Goal: Book appointment/travel/reservation

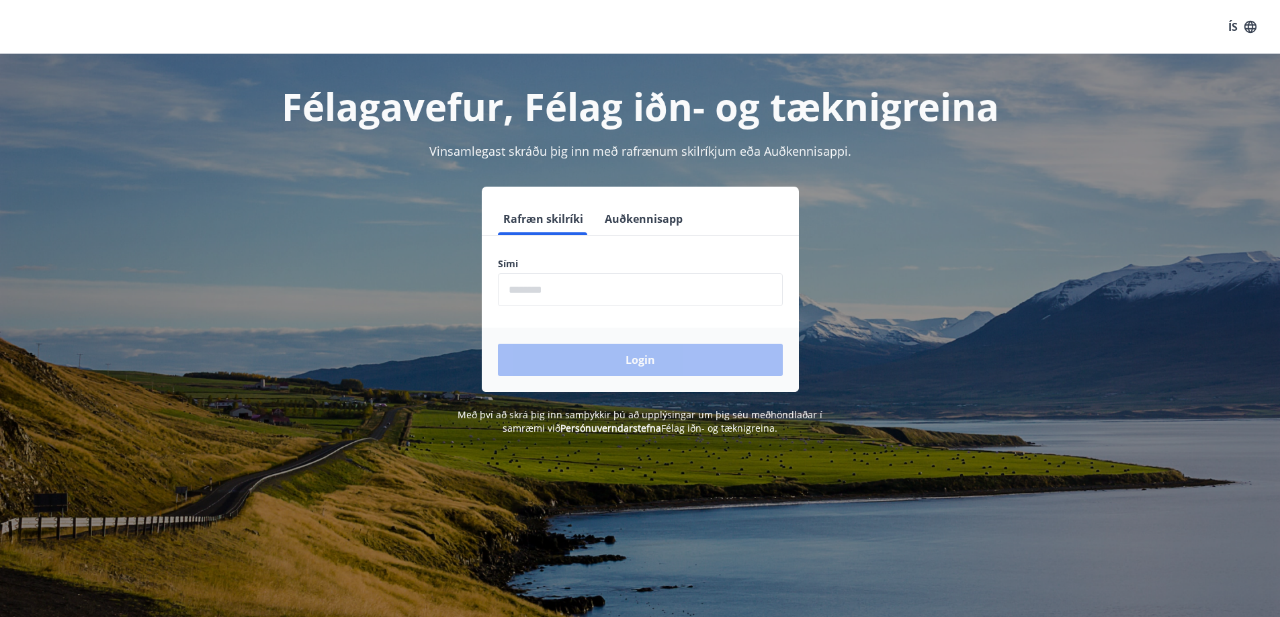
click at [550, 291] on input "phone" at bounding box center [640, 289] width 285 height 33
type input "********"
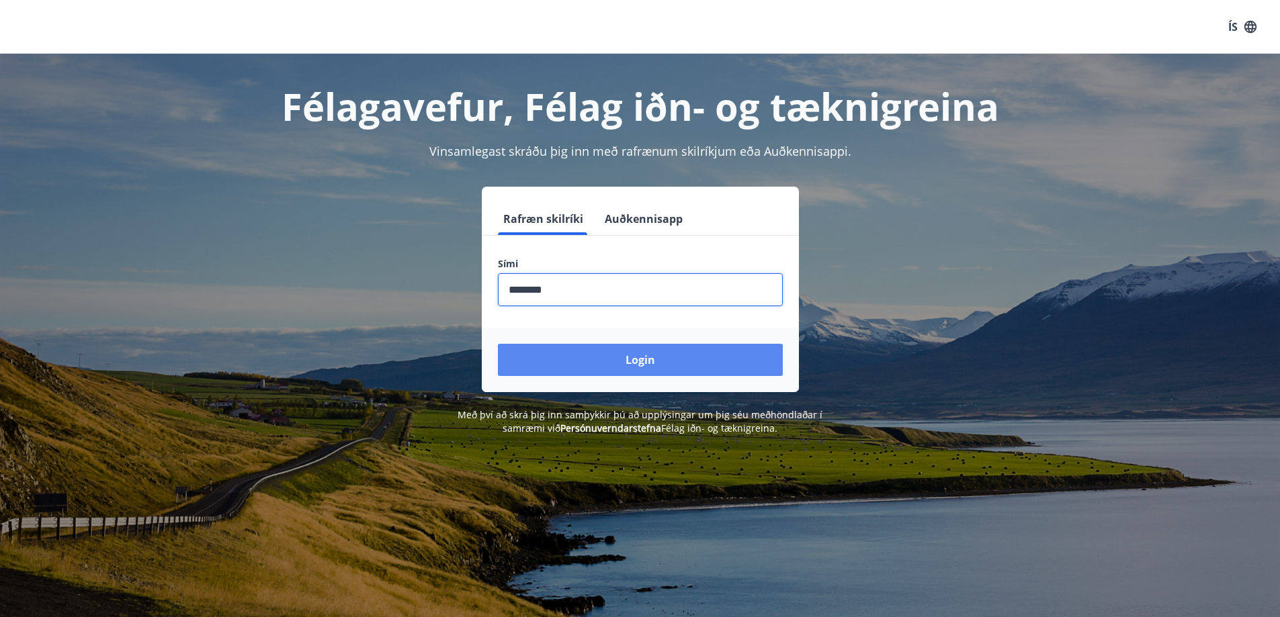
click at [636, 355] on button "Login" at bounding box center [640, 360] width 285 height 32
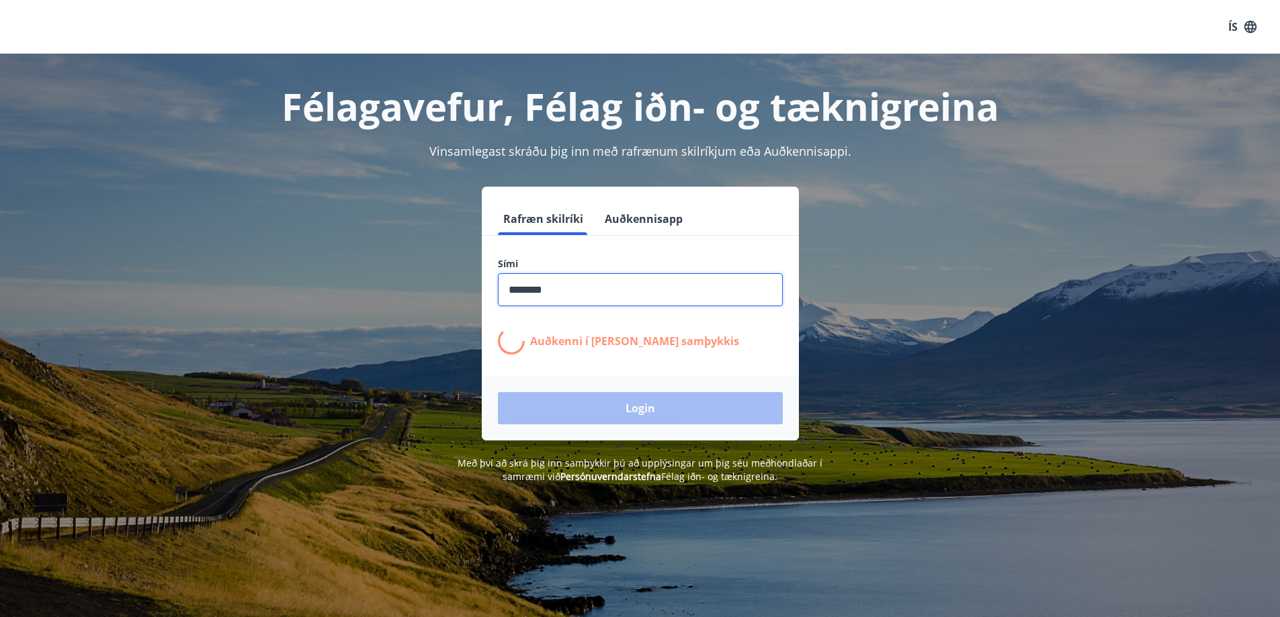
drag, startPoint x: 576, startPoint y: 288, endPoint x: 456, endPoint y: 286, distance: 120.3
click at [456, 286] on div "Rafræn skilríki Auðkennisapp Sími ​ Auðkenni í síma bíður samþykkis Login" at bounding box center [640, 314] width 935 height 254
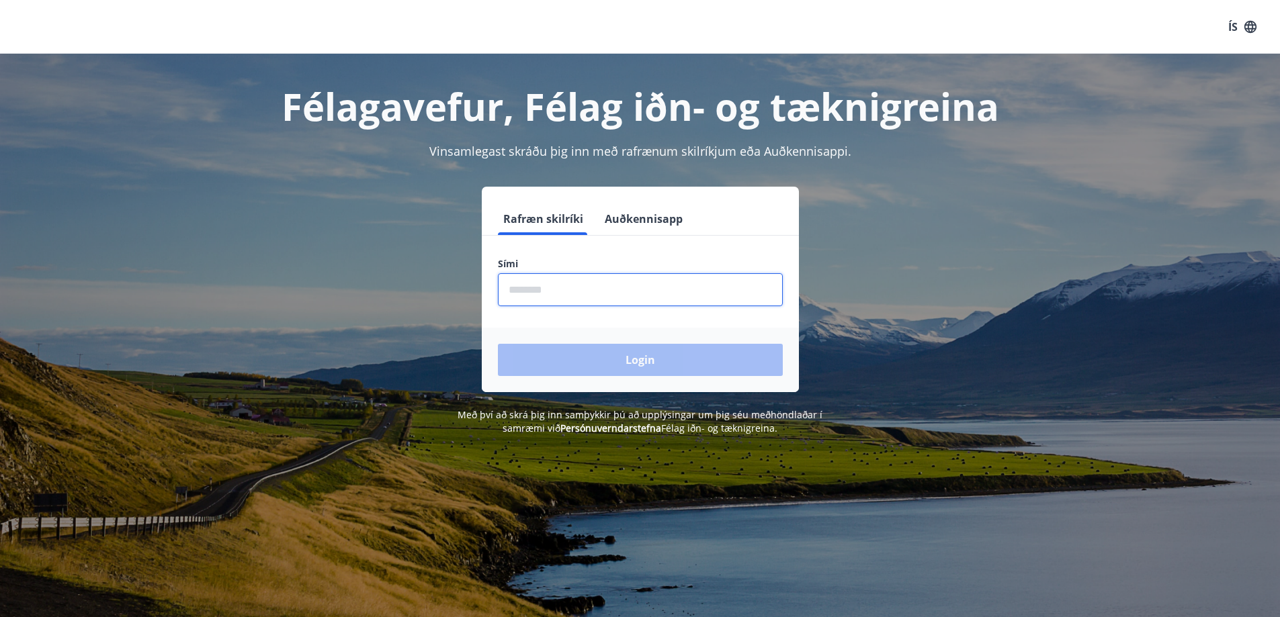
click at [591, 291] on input "phone" at bounding box center [640, 289] width 285 height 33
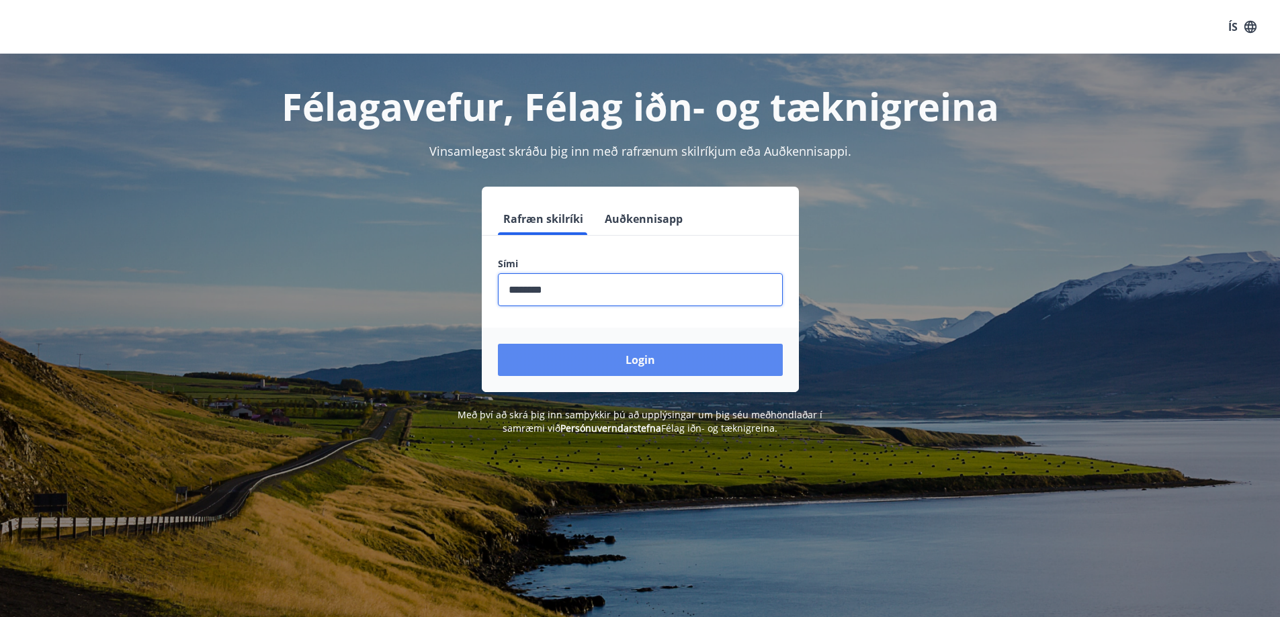
type input "********"
click at [627, 361] on button "Login" at bounding box center [640, 360] width 285 height 32
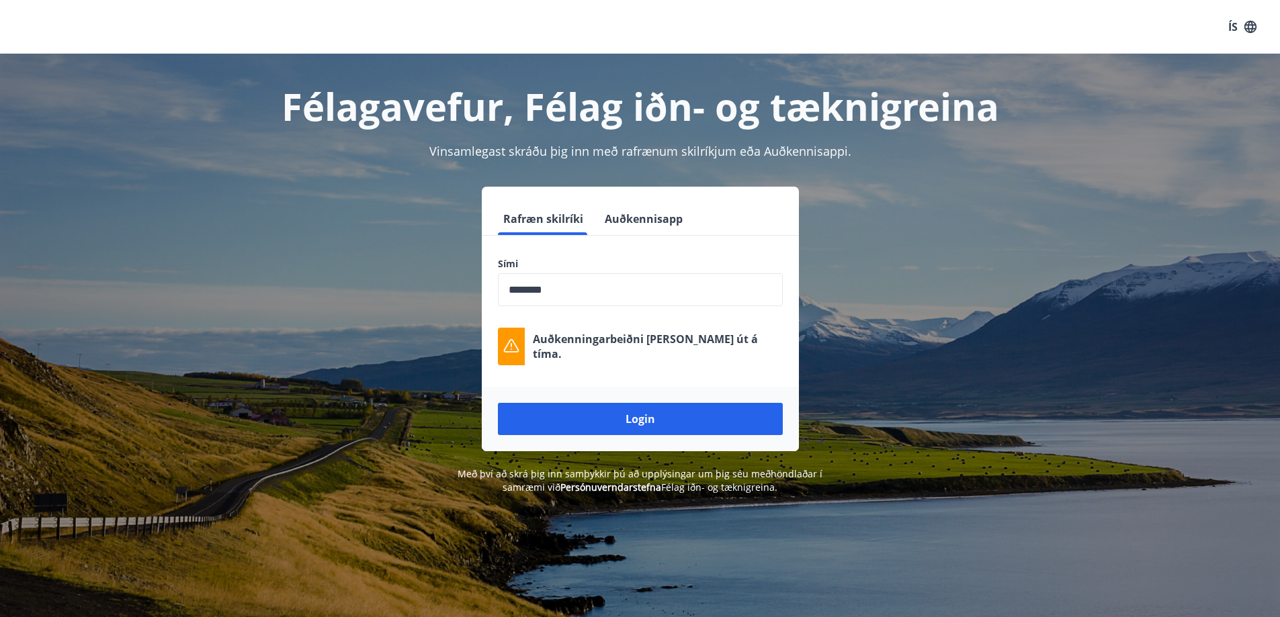
click at [658, 410] on button "Login" at bounding box center [640, 419] width 285 height 32
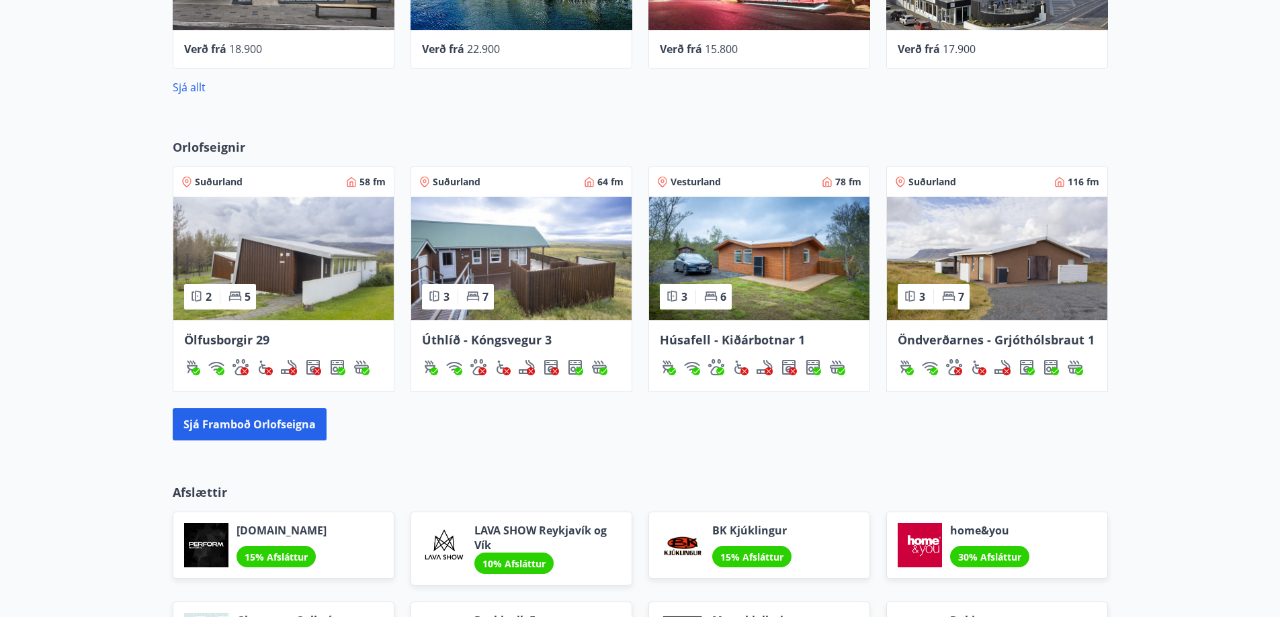
scroll to position [739, 0]
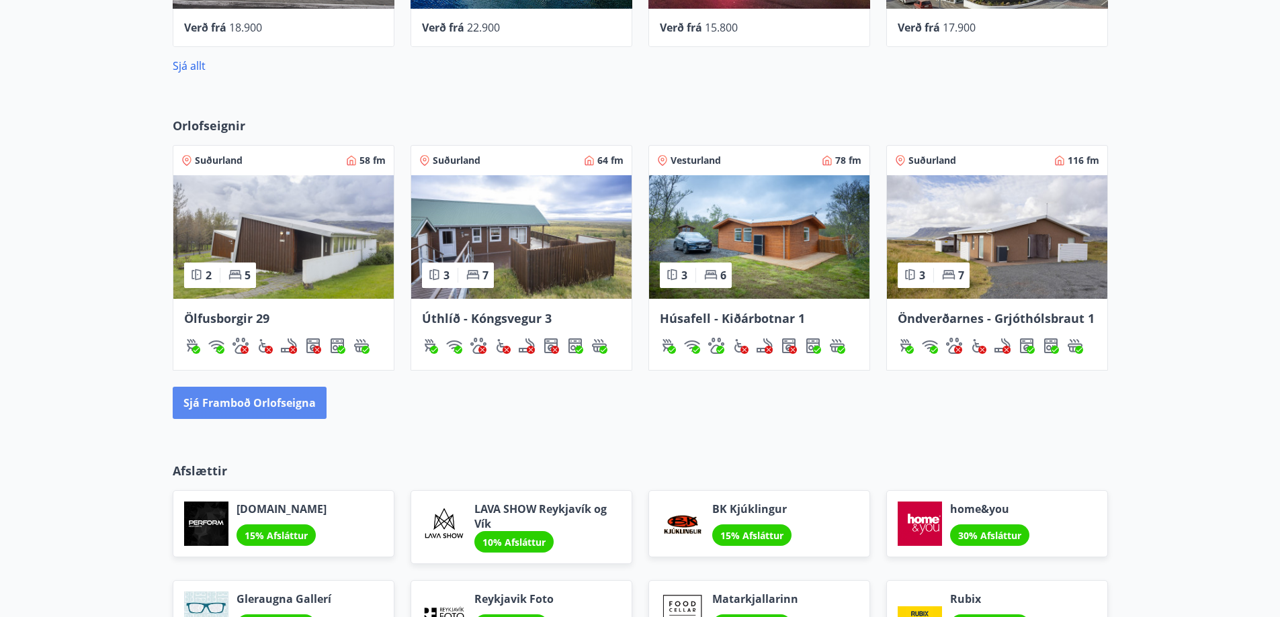
click at [268, 401] on button "Sjá framboð orlofseigna" at bounding box center [250, 403] width 154 height 32
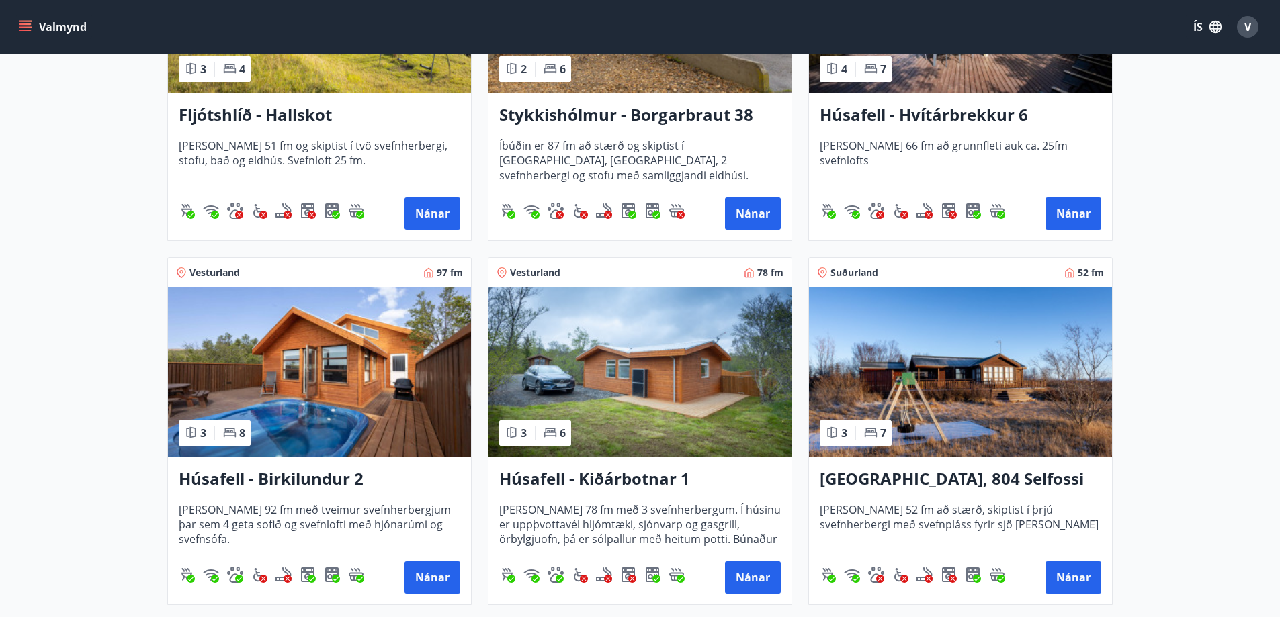
scroll to position [806, 0]
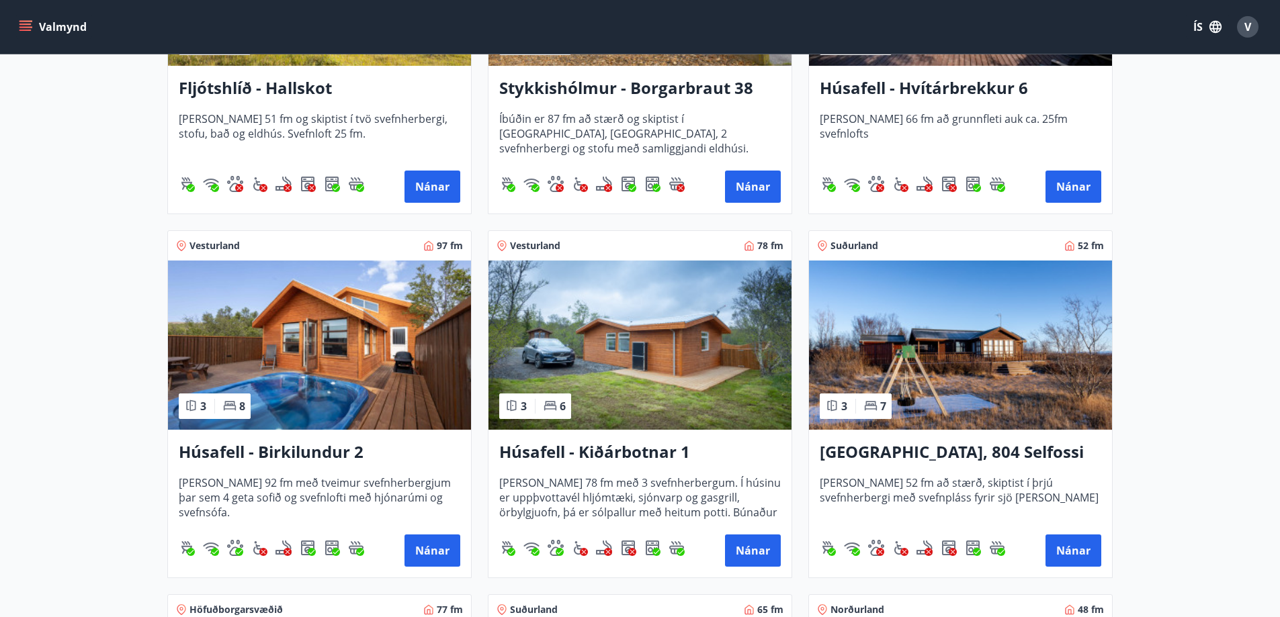
click at [310, 452] on h3 "Húsafell - Birkilundur 2" at bounding box center [319, 453] width 281 height 24
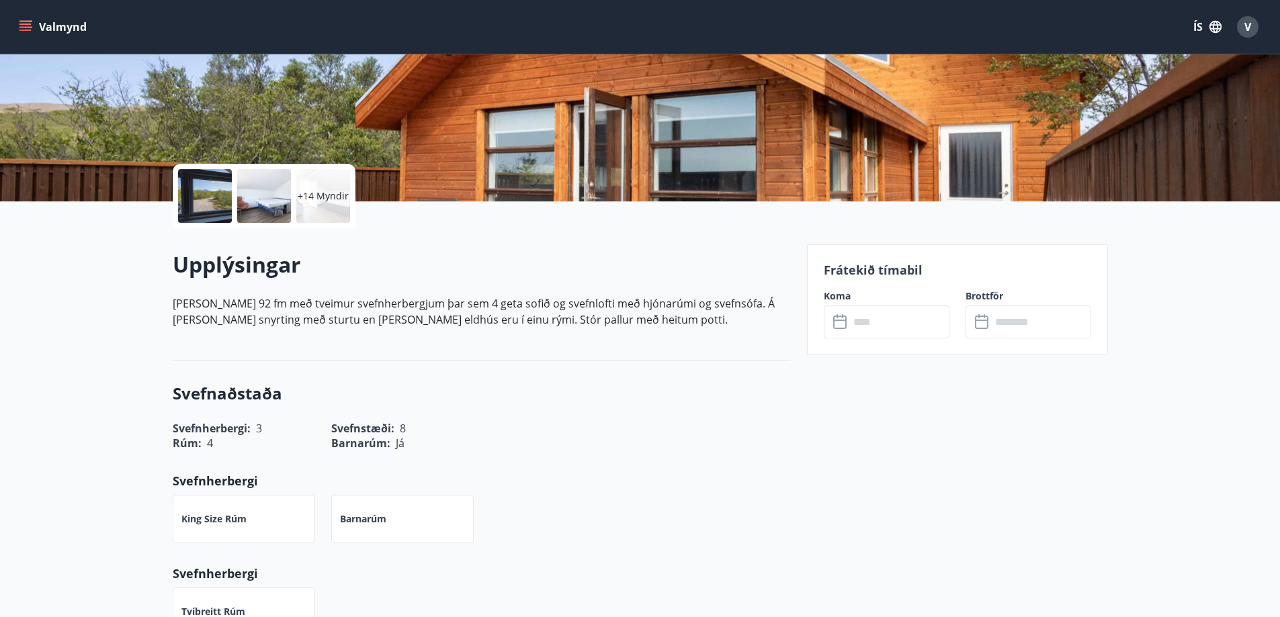
scroll to position [67, 0]
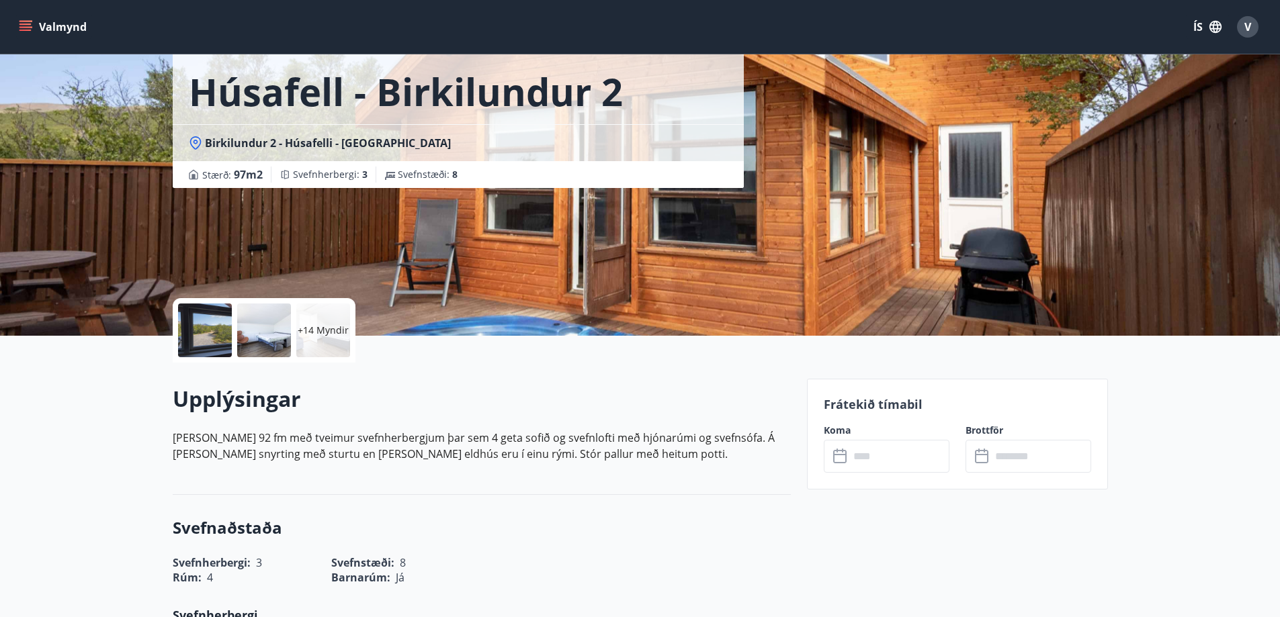
click at [218, 328] on div at bounding box center [205, 331] width 54 height 54
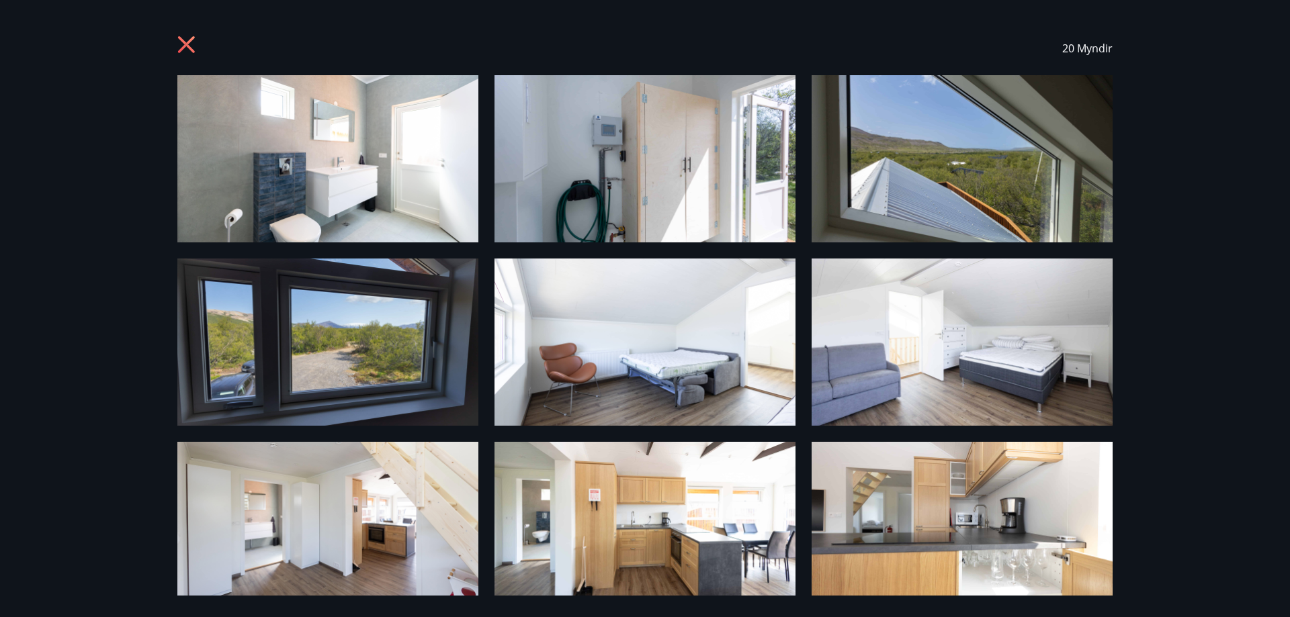
click at [350, 185] on img at bounding box center [327, 158] width 301 height 167
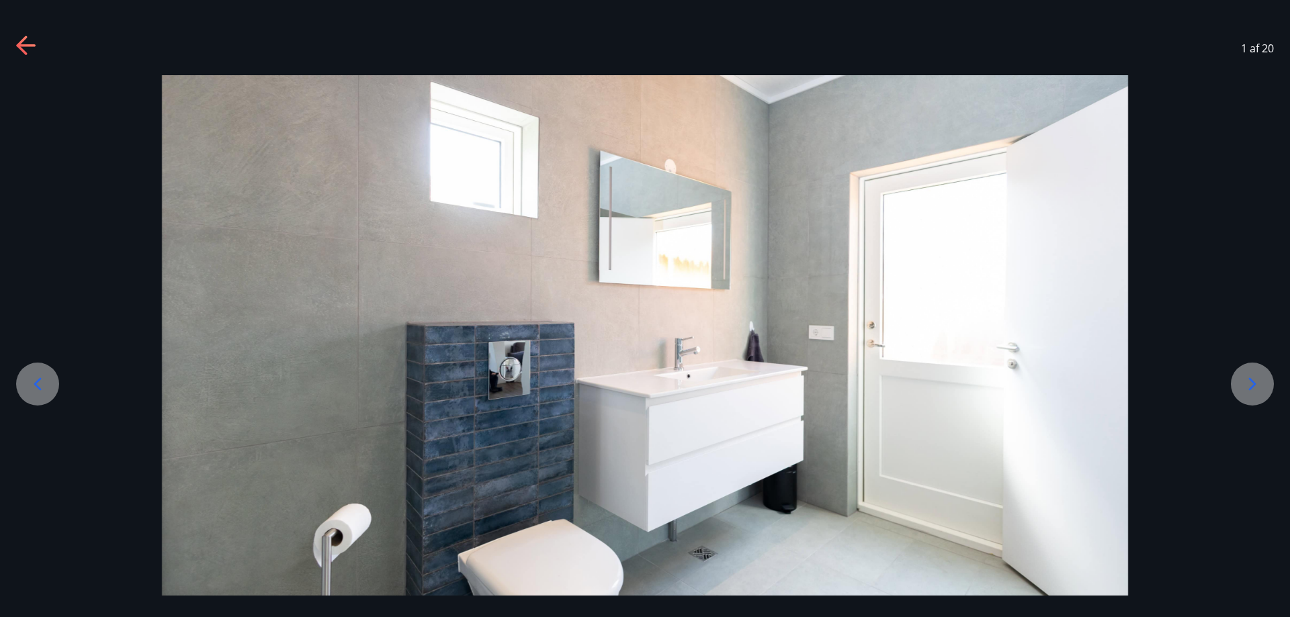
click at [1252, 386] on icon at bounding box center [1251, 384] width 21 height 21
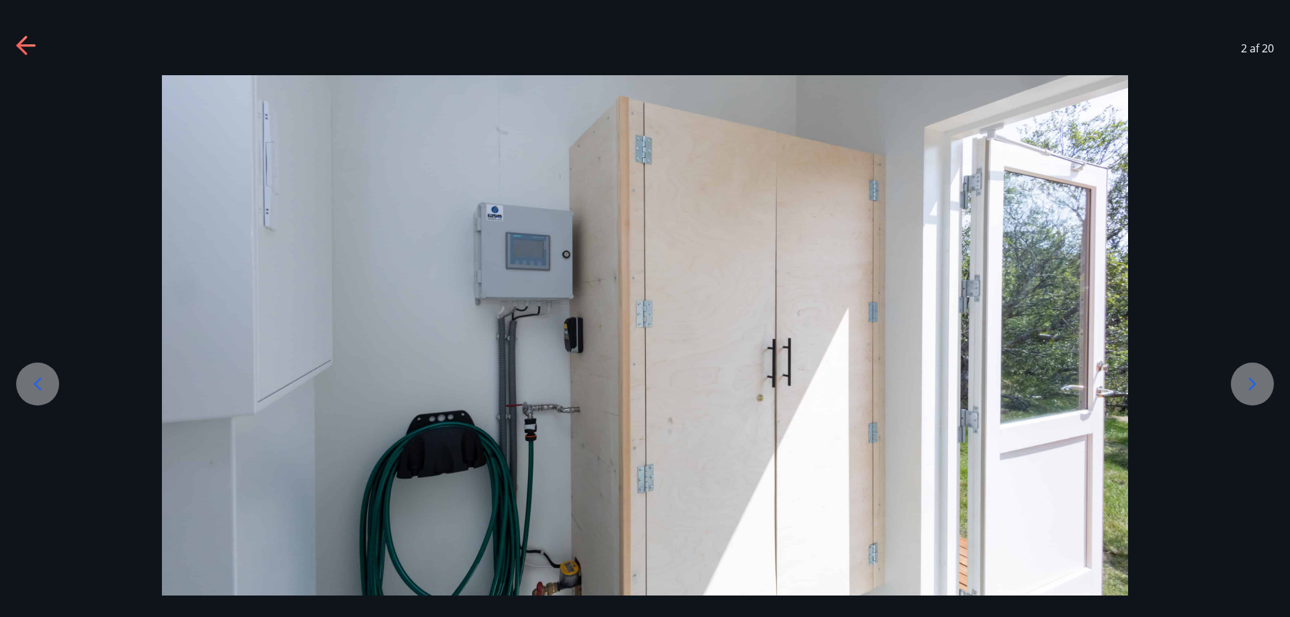
click at [1252, 386] on icon at bounding box center [1251, 384] width 21 height 21
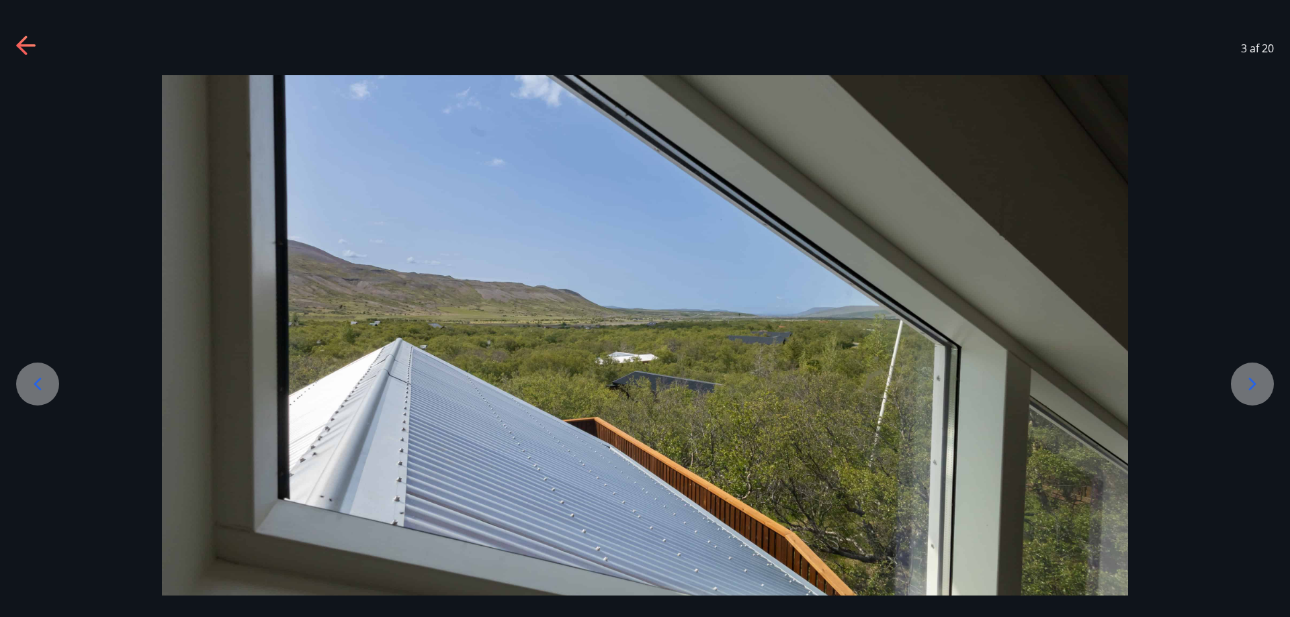
click at [1252, 386] on icon at bounding box center [1251, 384] width 21 height 21
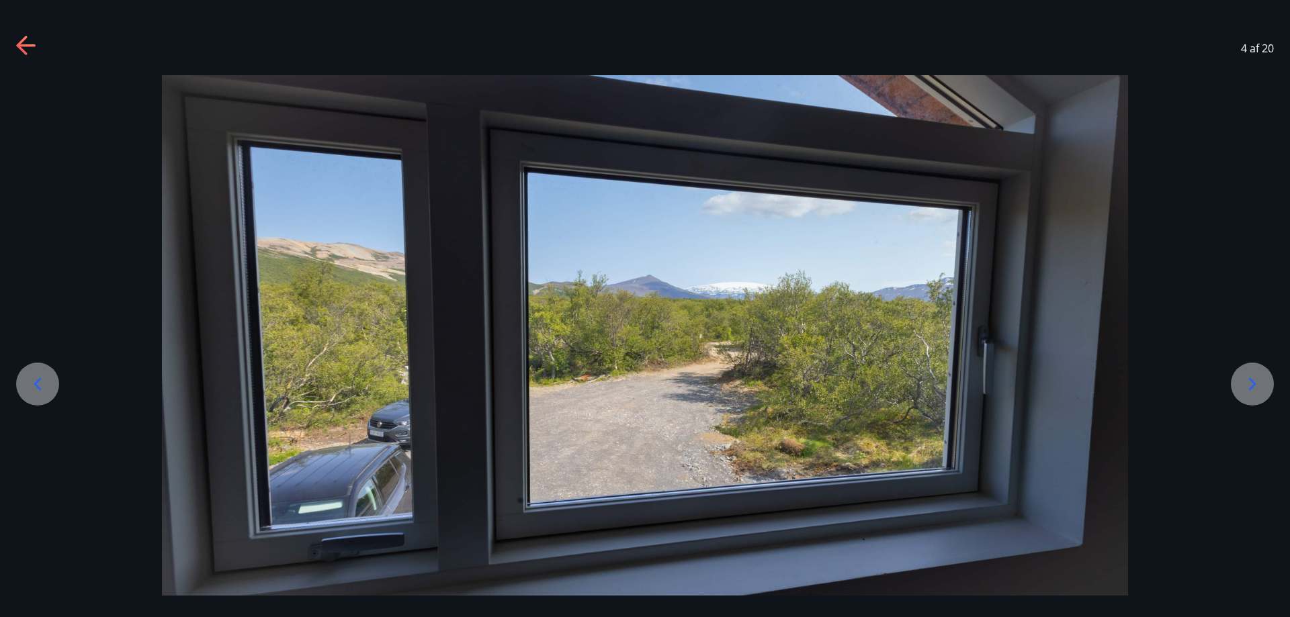
click at [1252, 386] on icon at bounding box center [1251, 384] width 21 height 21
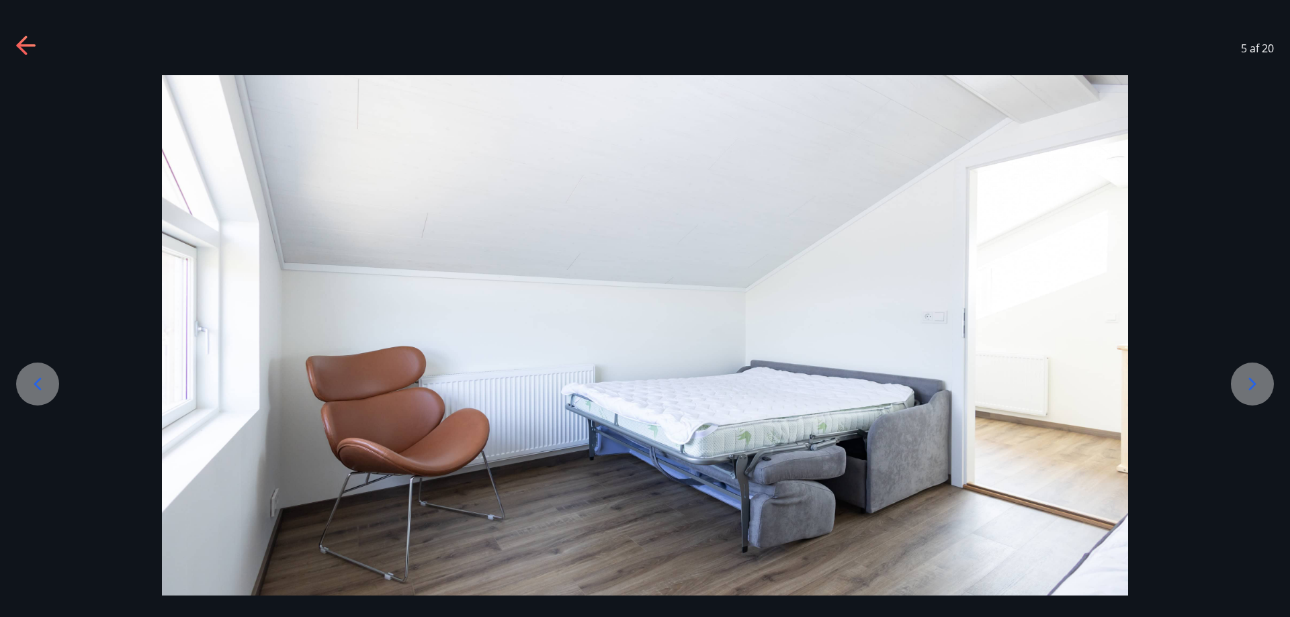
click at [1250, 384] on icon at bounding box center [1251, 384] width 21 height 21
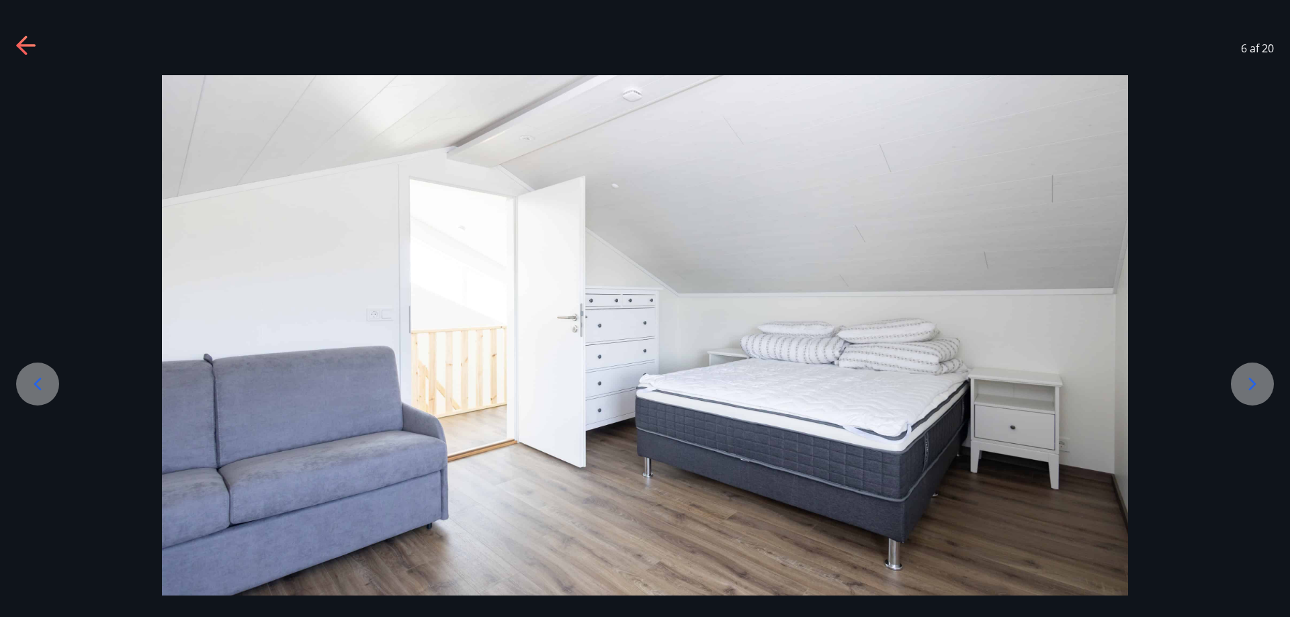
click at [1252, 382] on icon at bounding box center [1252, 384] width 7 height 13
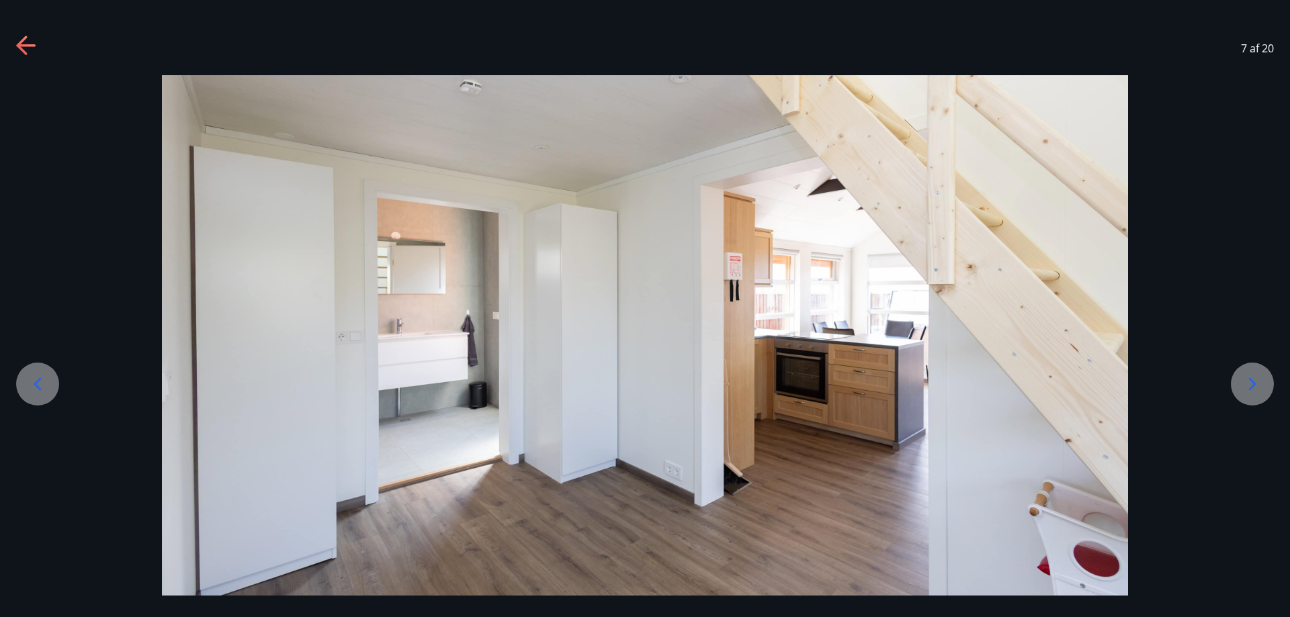
click at [1251, 382] on icon at bounding box center [1251, 384] width 21 height 21
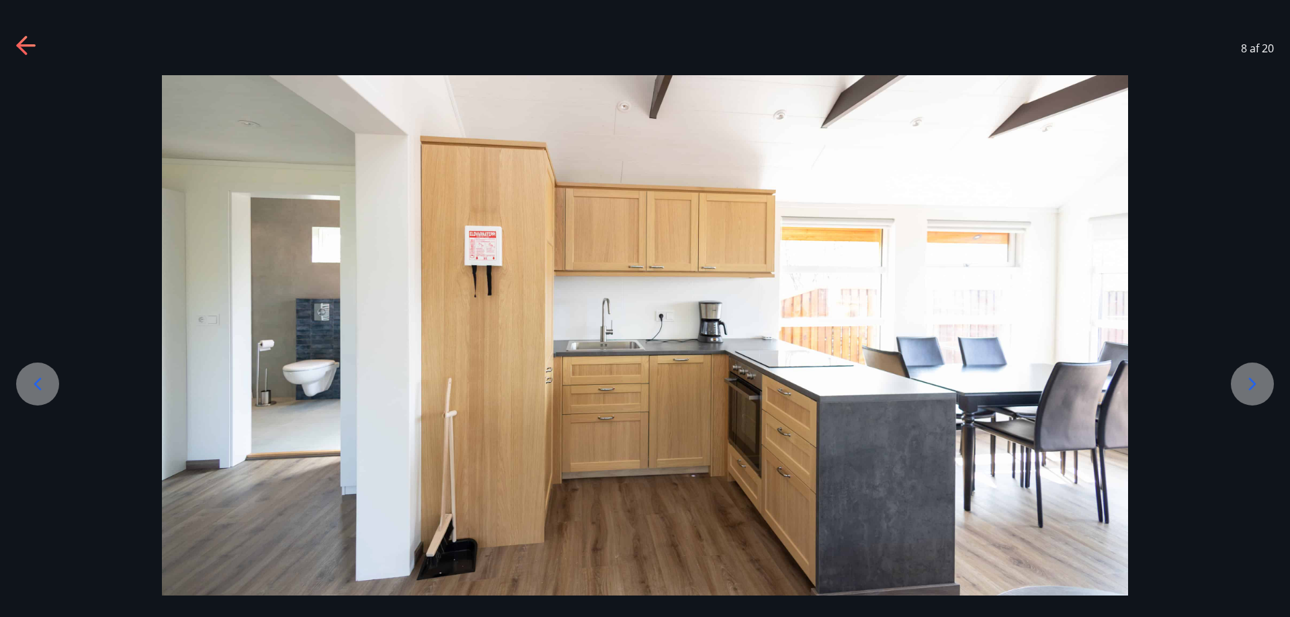
click at [1250, 384] on icon at bounding box center [1251, 384] width 21 height 21
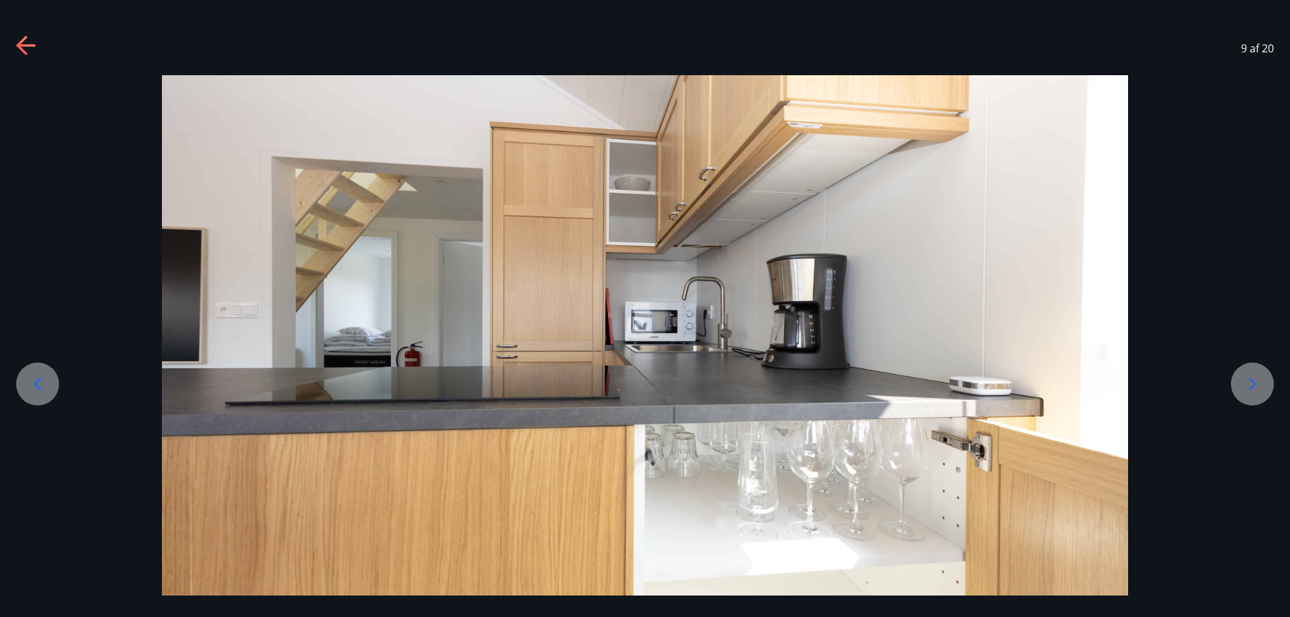
click at [1250, 386] on icon at bounding box center [1251, 384] width 21 height 21
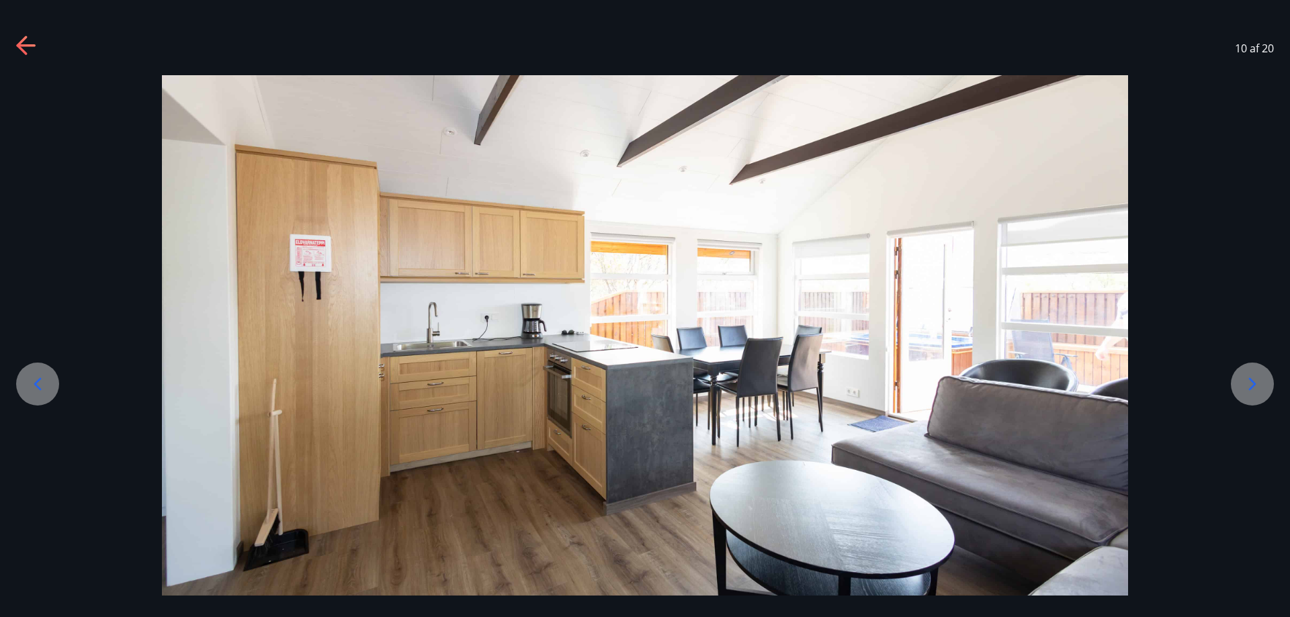
click at [1250, 386] on icon at bounding box center [1251, 384] width 21 height 21
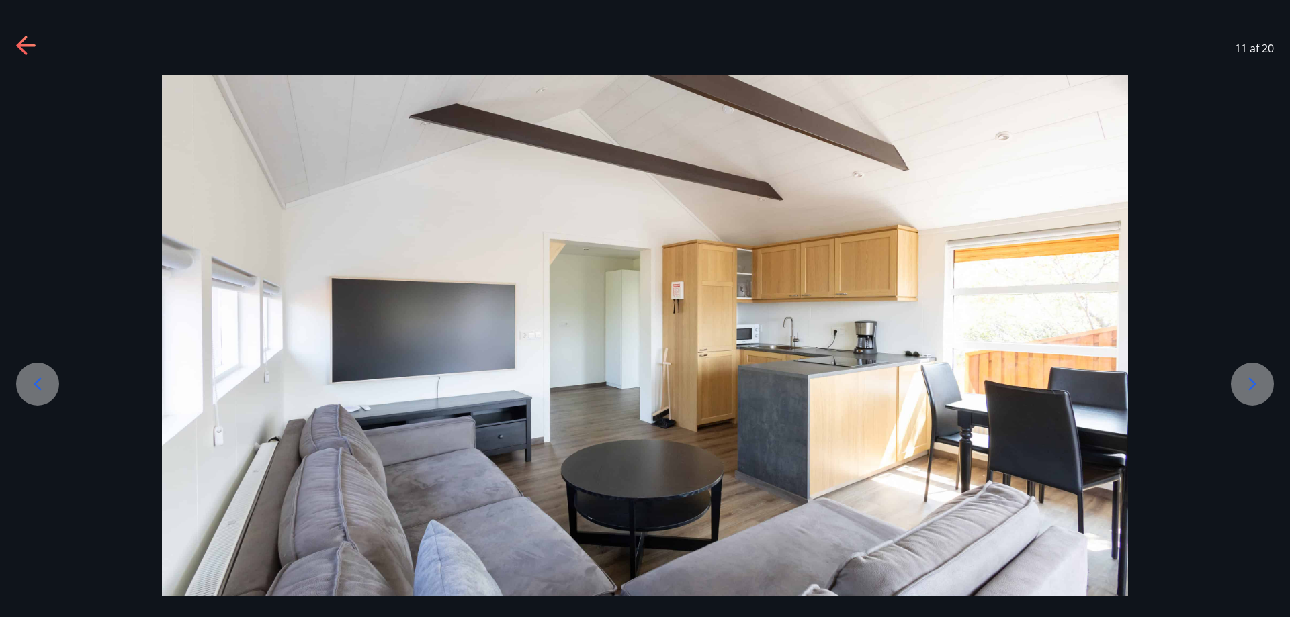
click at [1250, 386] on icon at bounding box center [1251, 384] width 21 height 21
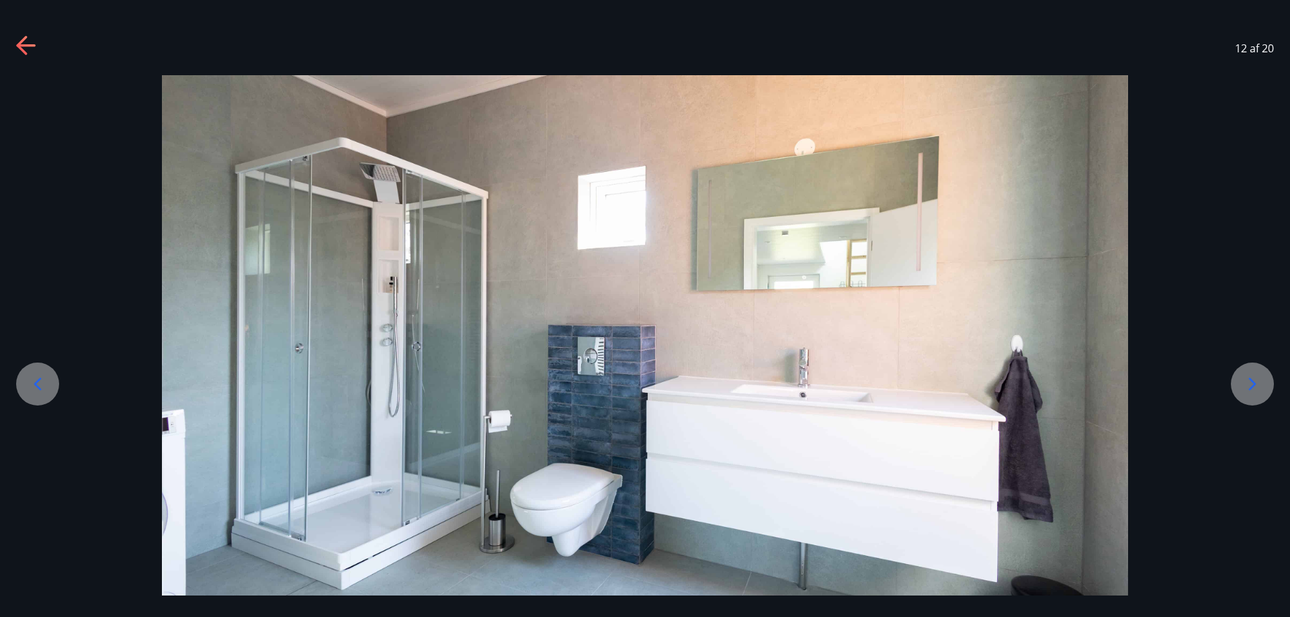
click at [1250, 386] on icon at bounding box center [1251, 384] width 21 height 21
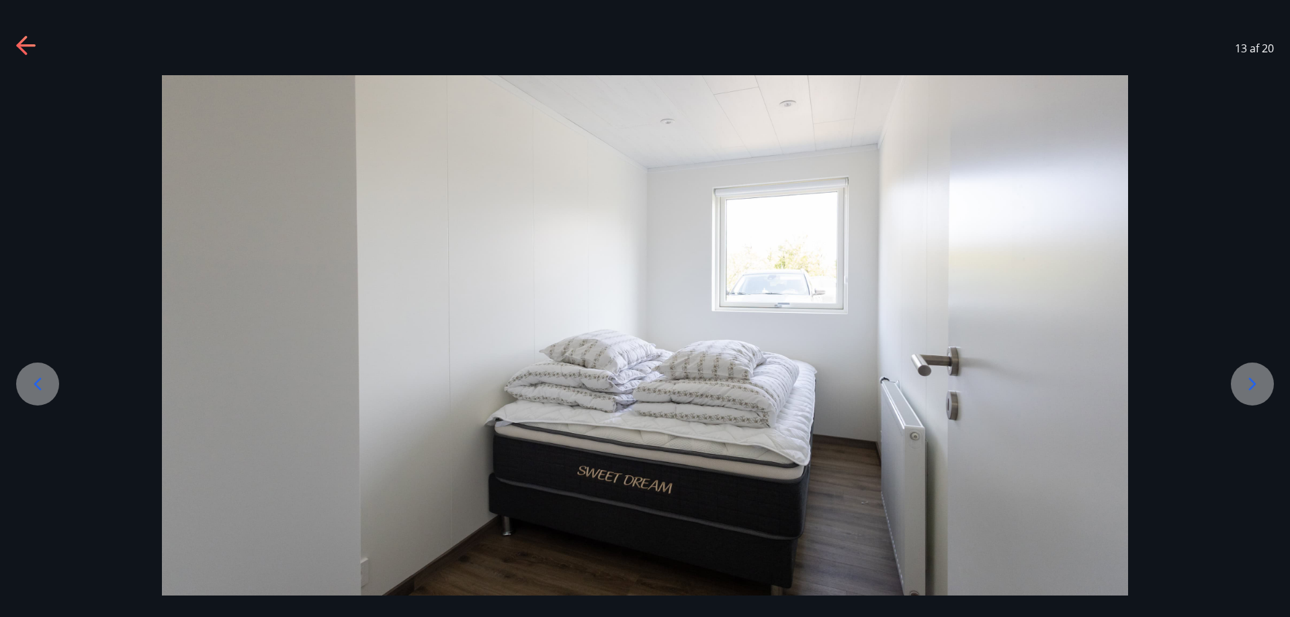
click at [1251, 386] on icon at bounding box center [1251, 384] width 21 height 21
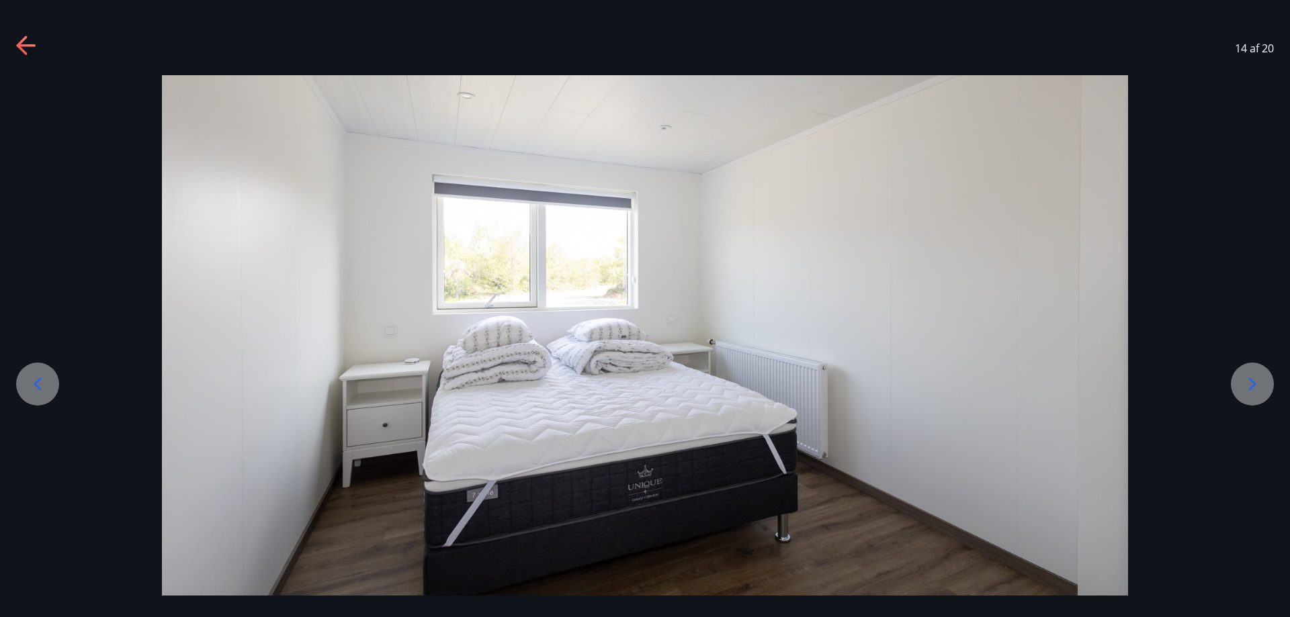
click at [1251, 386] on icon at bounding box center [1251, 384] width 21 height 21
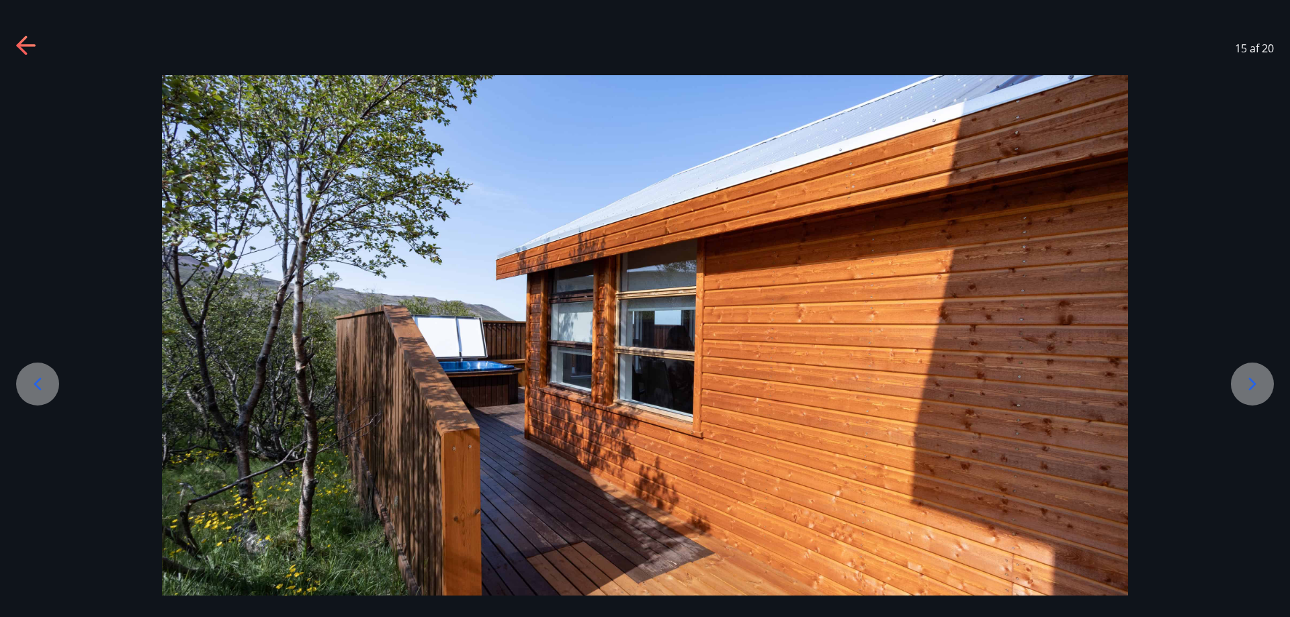
click at [1251, 386] on icon at bounding box center [1251, 384] width 21 height 21
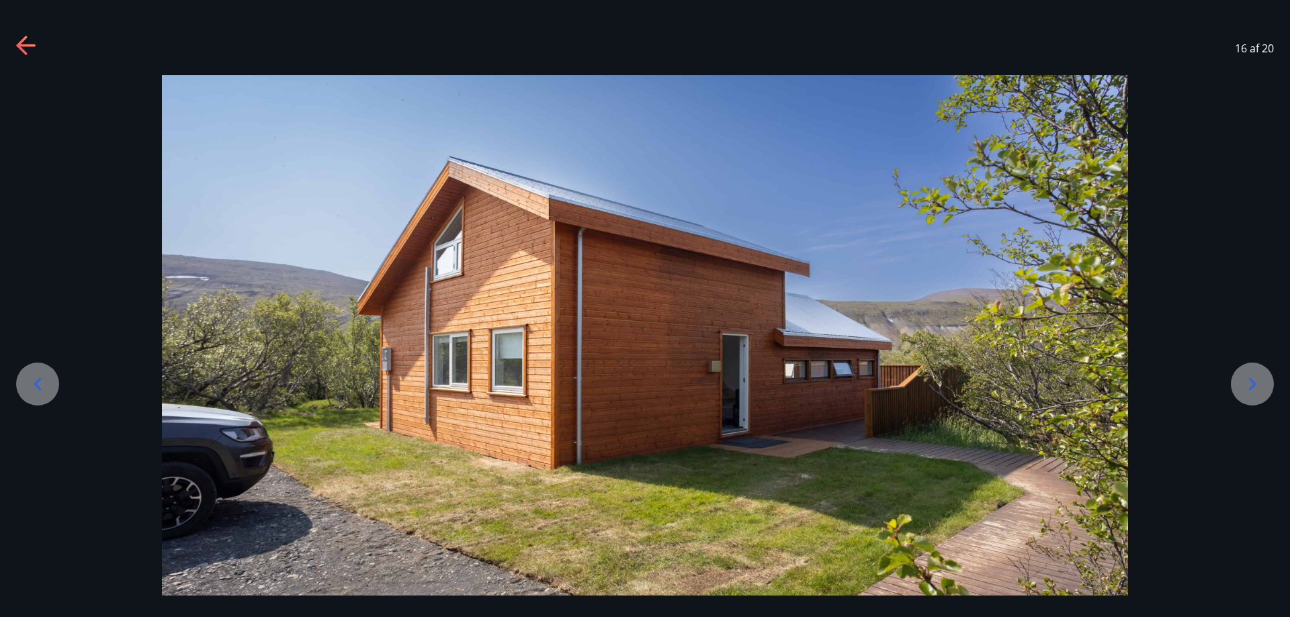
click at [1251, 387] on icon at bounding box center [1251, 384] width 21 height 21
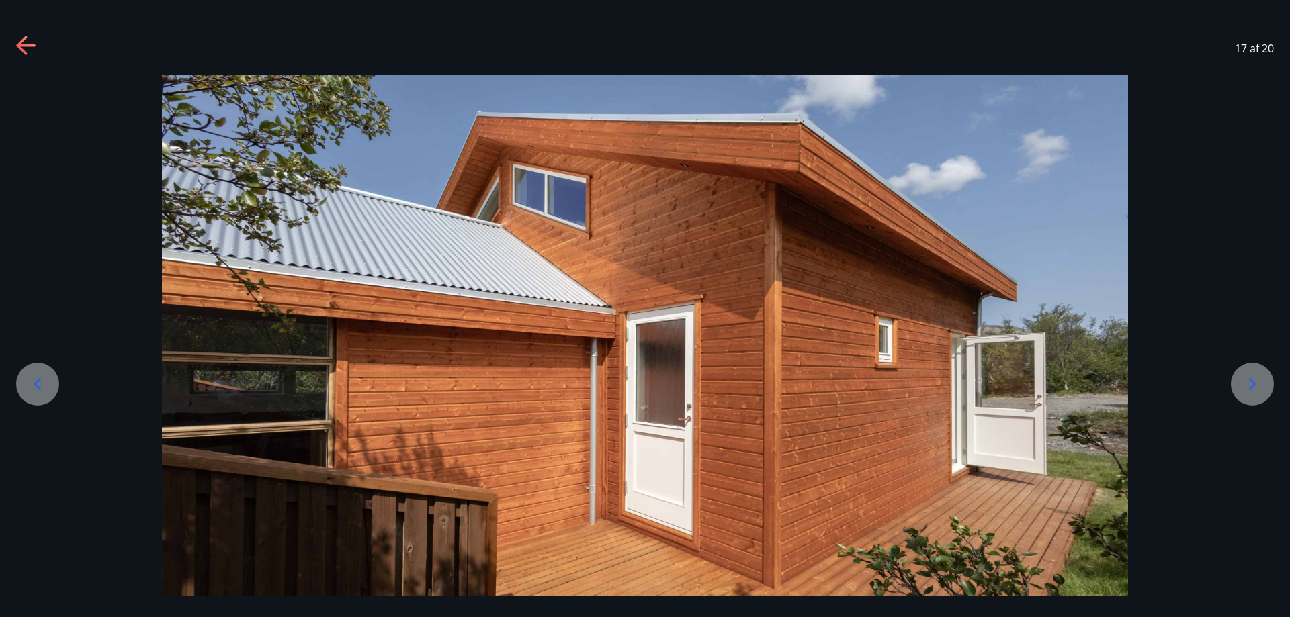
click at [1250, 384] on icon at bounding box center [1251, 384] width 21 height 21
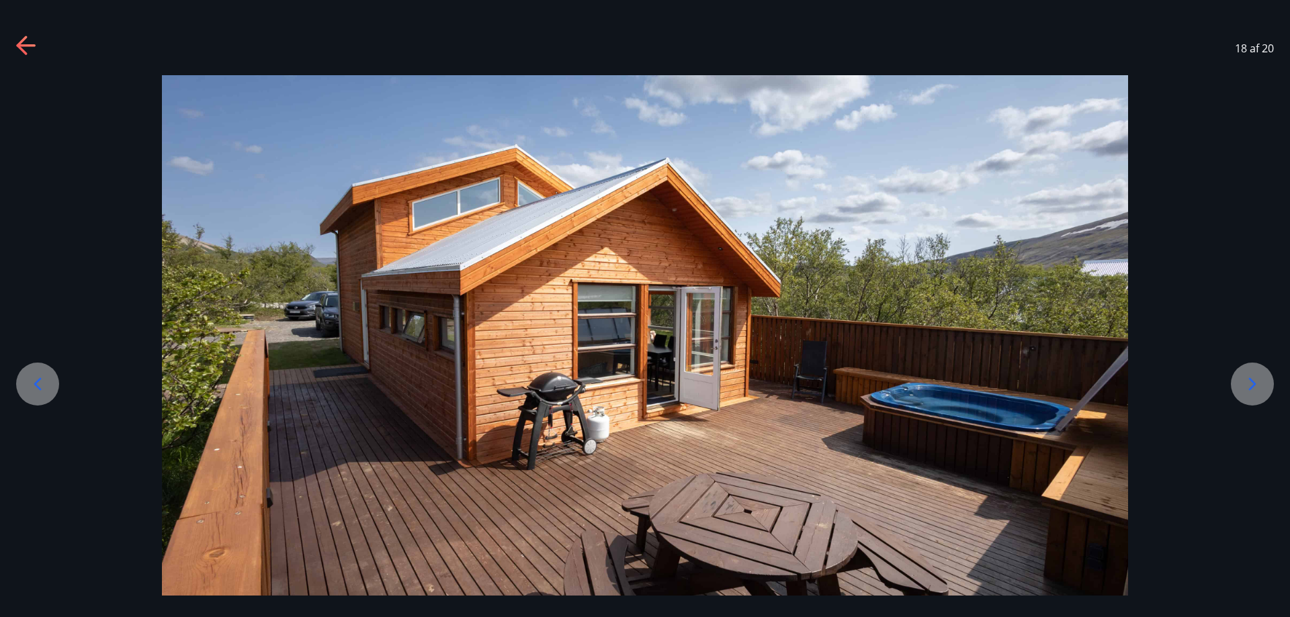
click at [1255, 384] on icon at bounding box center [1252, 384] width 7 height 13
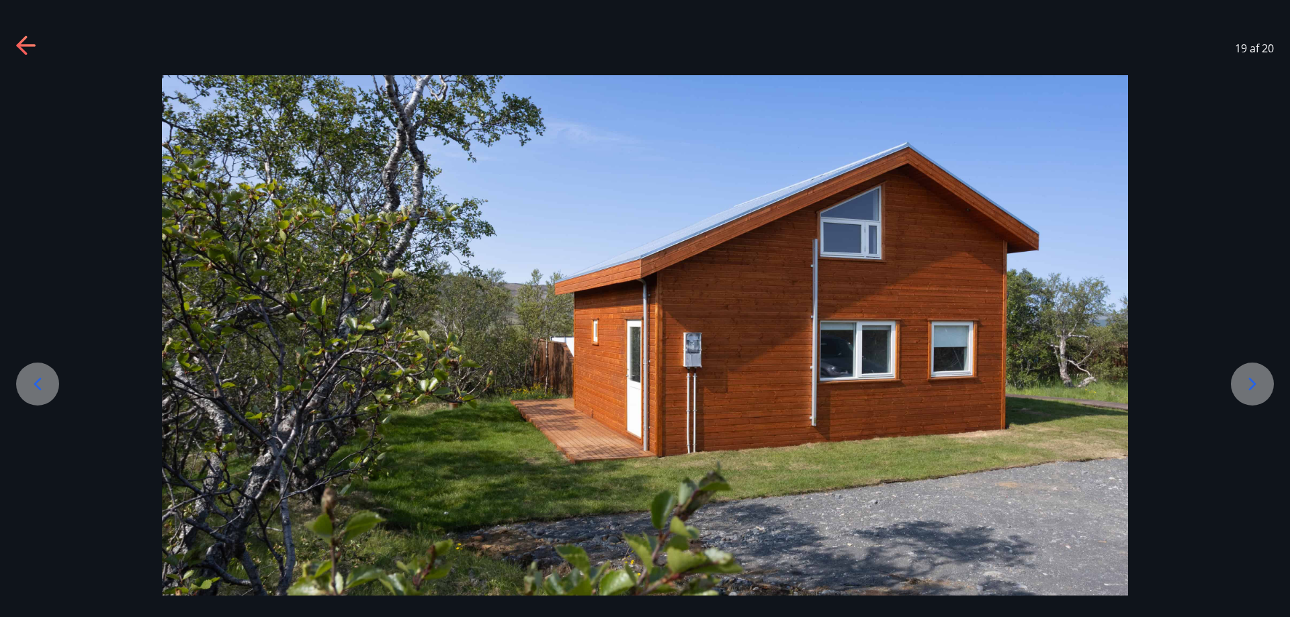
click at [1253, 389] on icon at bounding box center [1251, 384] width 21 height 21
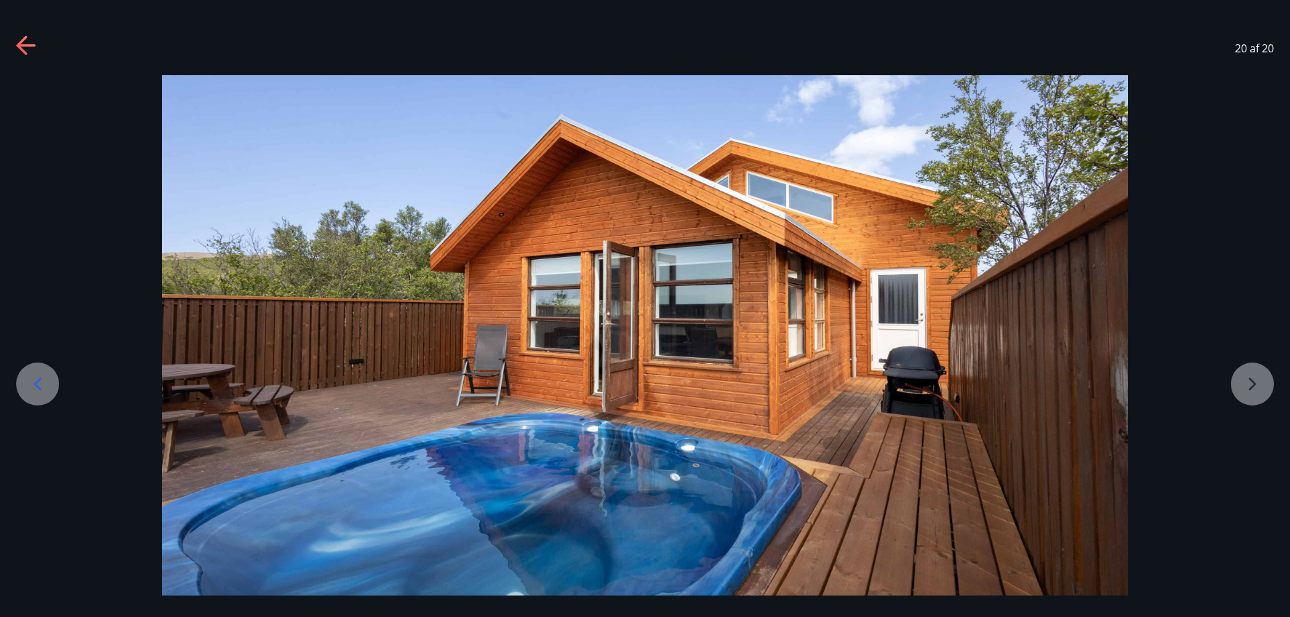
click at [1256, 384] on div at bounding box center [645, 343] width 1290 height 537
click at [22, 48] on icon at bounding box center [26, 46] width 21 height 21
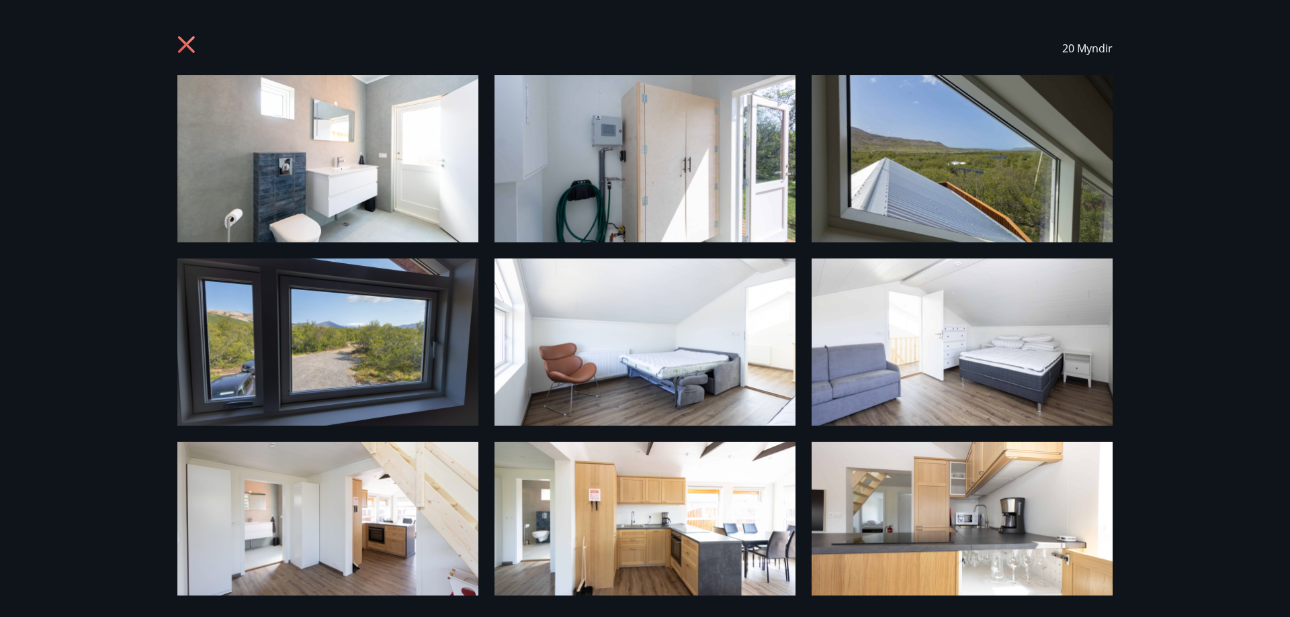
click at [188, 40] on icon at bounding box center [187, 46] width 21 height 21
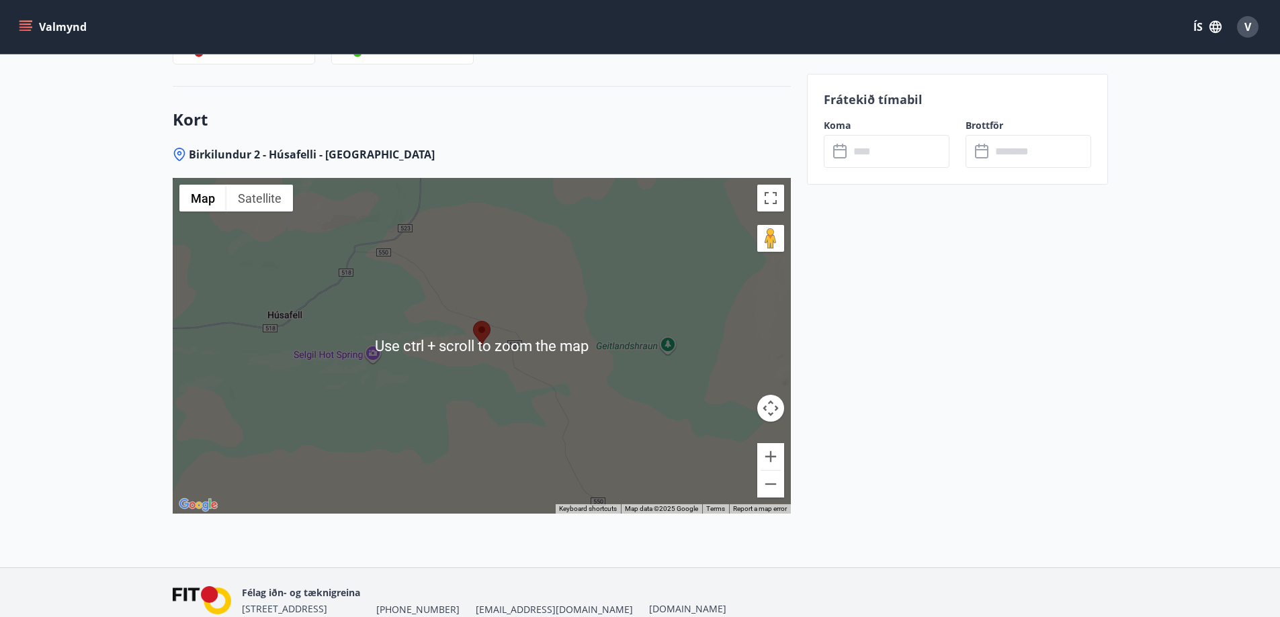
scroll to position [1680, 0]
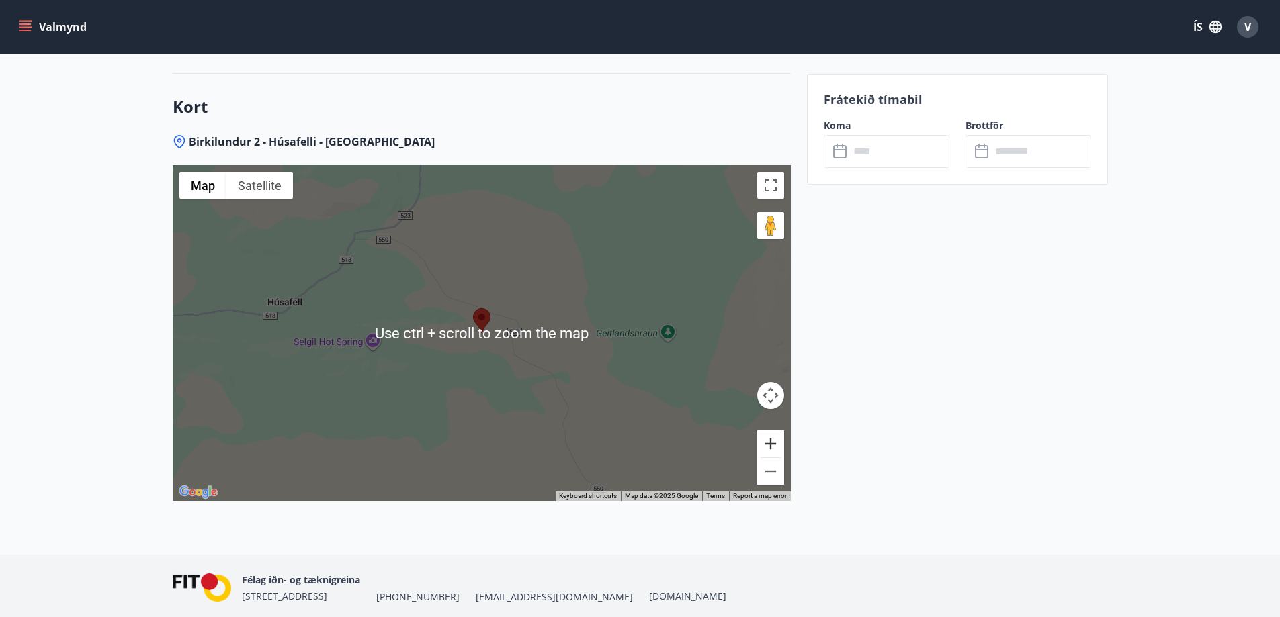
click at [773, 439] on button "Zoom in" at bounding box center [770, 444] width 27 height 27
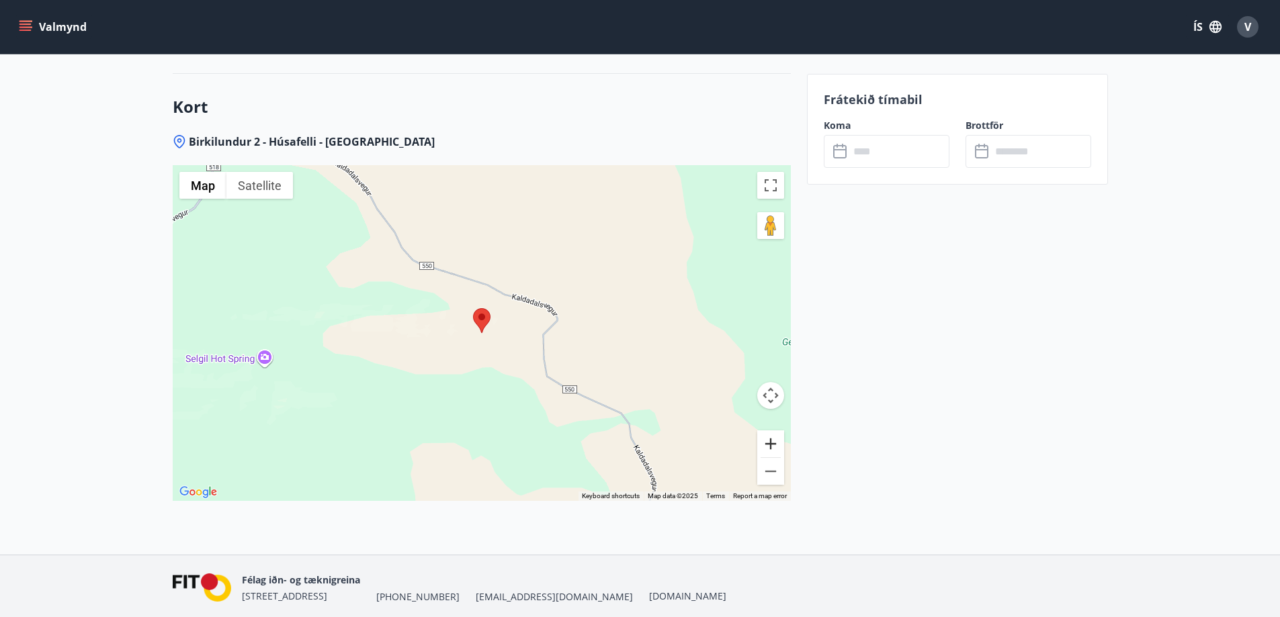
click at [773, 438] on button "Zoom in" at bounding box center [770, 444] width 27 height 27
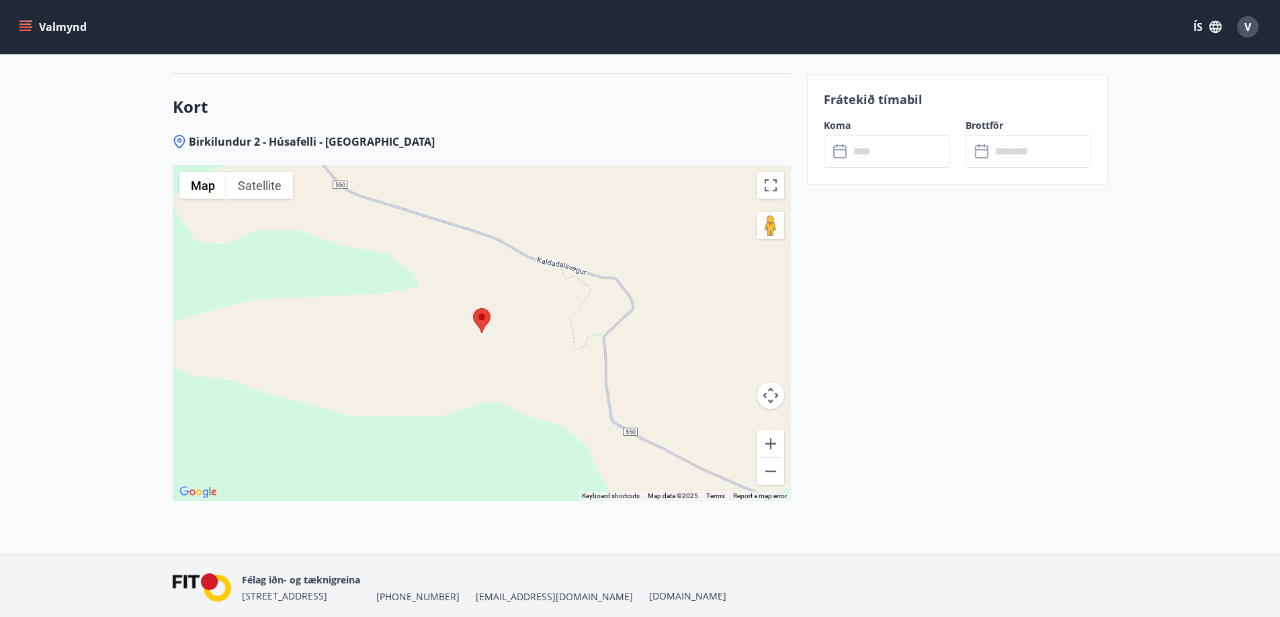
click at [770, 397] on button "Map camera controls" at bounding box center [770, 395] width 27 height 27
click at [740, 427] on button "Zoom out" at bounding box center [737, 429] width 27 height 27
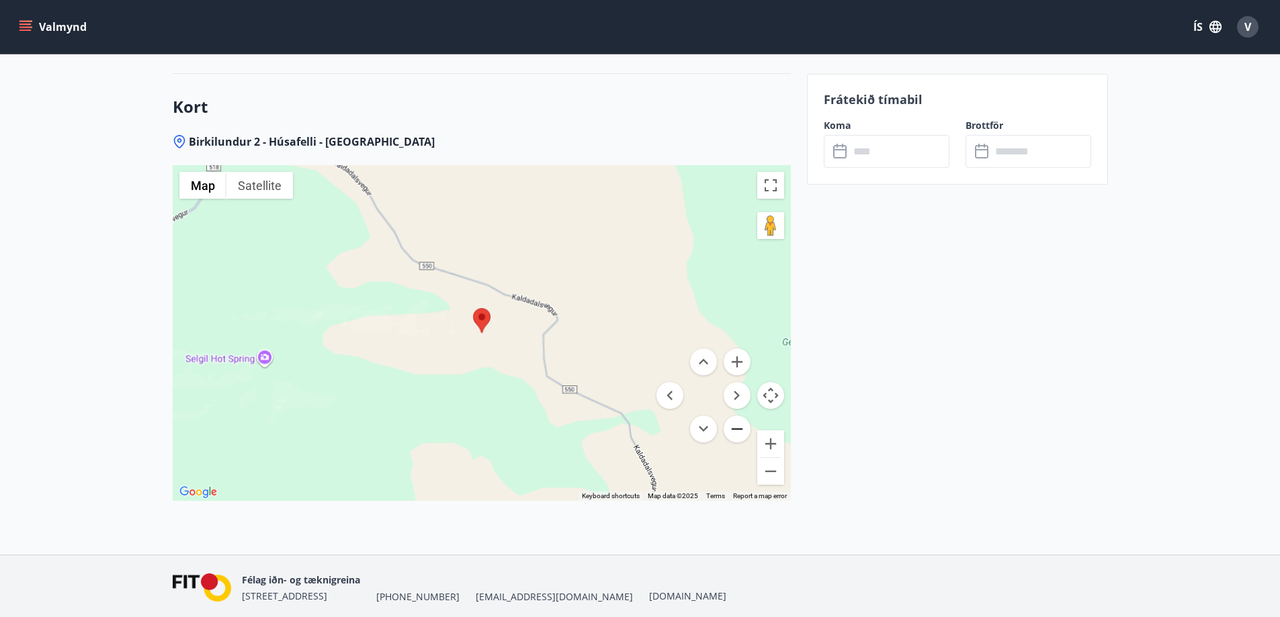
click at [739, 426] on button "Zoom out" at bounding box center [737, 429] width 27 height 27
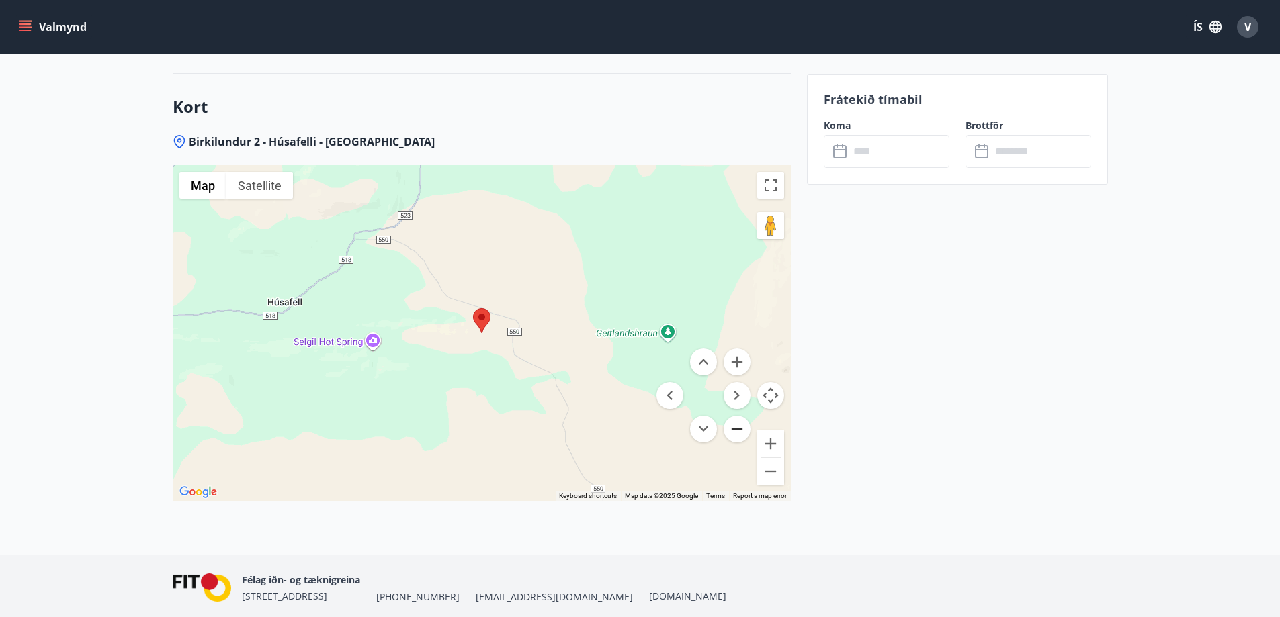
click at [739, 426] on button "Zoom out" at bounding box center [737, 429] width 27 height 27
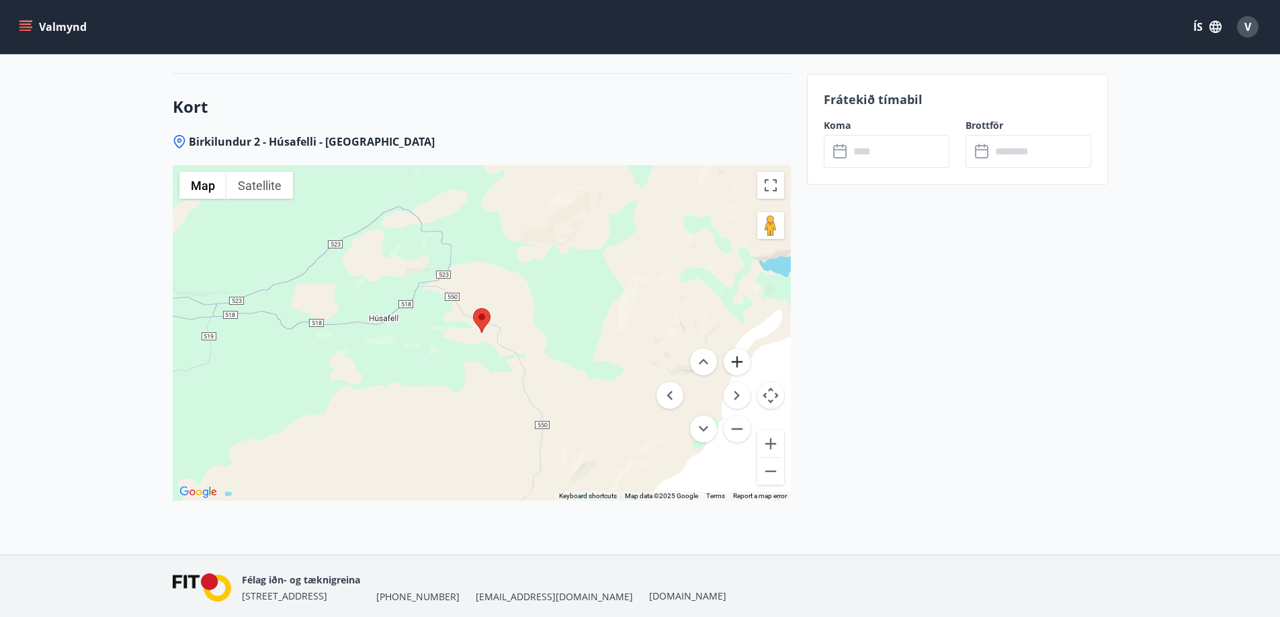
click at [734, 359] on button "Zoom in" at bounding box center [737, 362] width 27 height 27
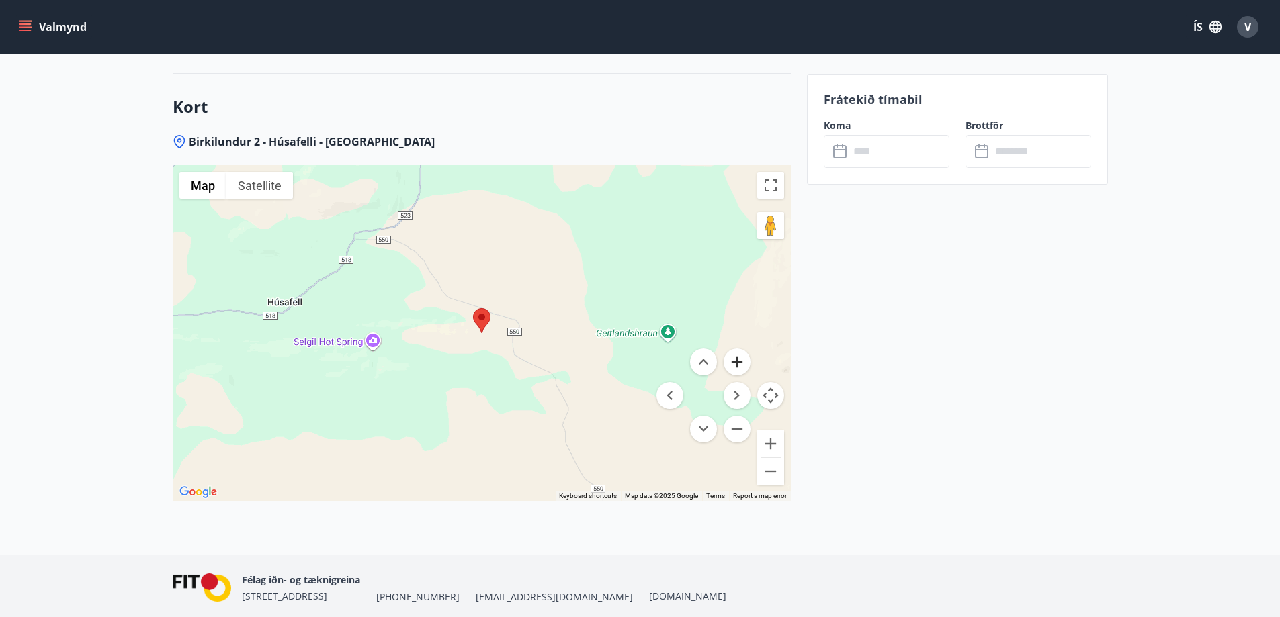
click at [734, 359] on button "Zoom in" at bounding box center [737, 362] width 27 height 27
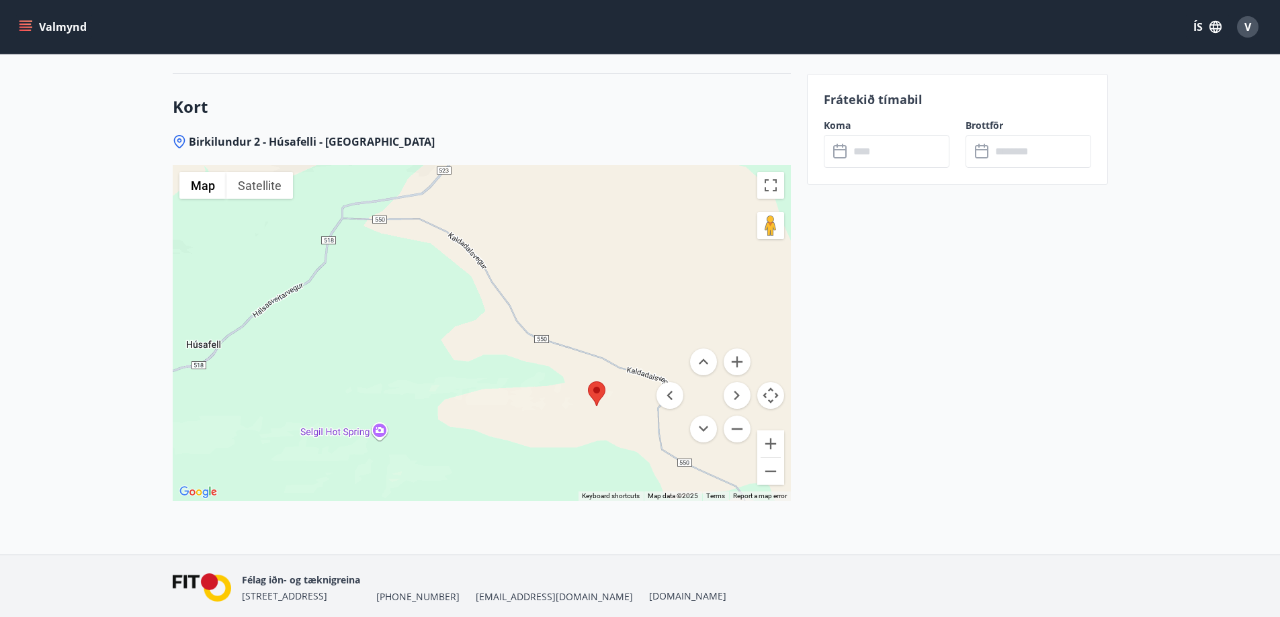
drag, startPoint x: 500, startPoint y: 380, endPoint x: 616, endPoint y: 457, distance: 139.6
click at [616, 457] on div at bounding box center [482, 333] width 618 height 336
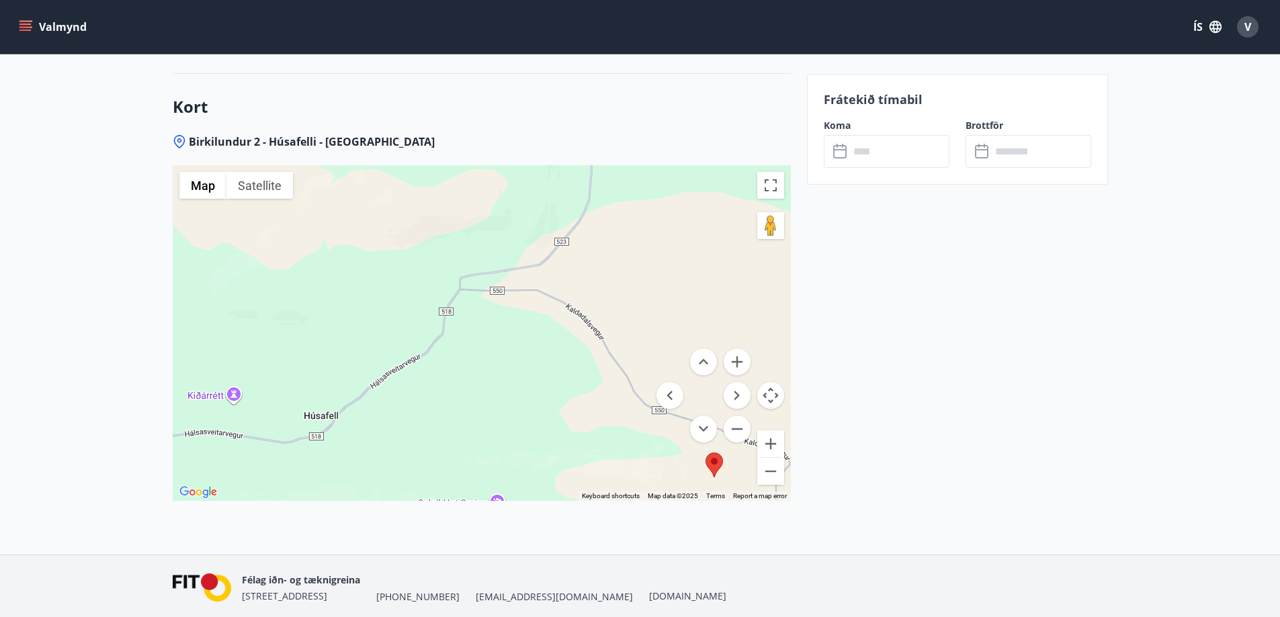
drag, startPoint x: 491, startPoint y: 388, endPoint x: 613, endPoint y: 459, distance: 140.9
click at [613, 459] on div at bounding box center [482, 333] width 618 height 336
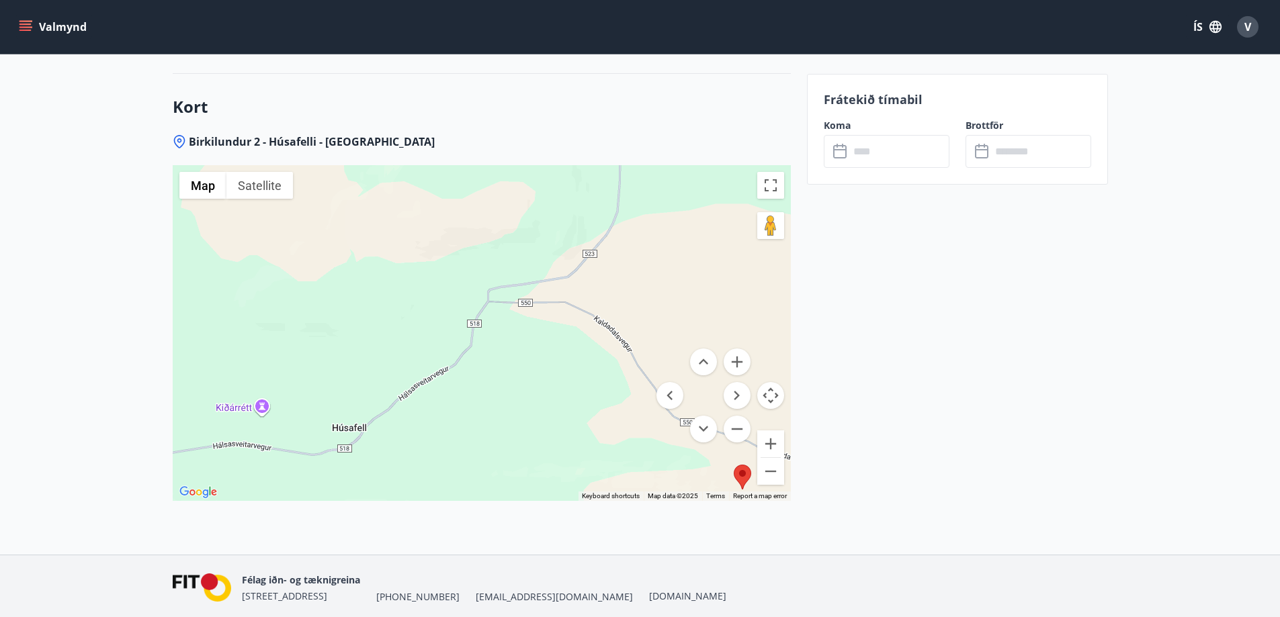
drag, startPoint x: 554, startPoint y: 337, endPoint x: 584, endPoint y: 353, distance: 33.4
click at [583, 349] on div at bounding box center [482, 333] width 618 height 336
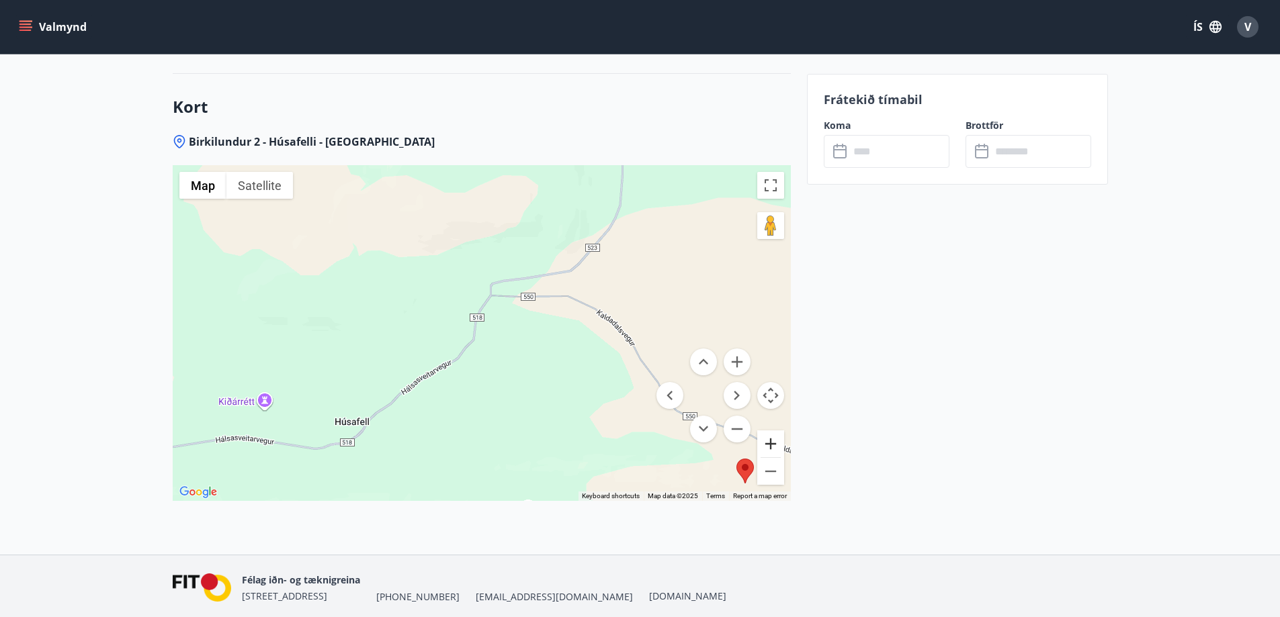
click at [769, 443] on button "Zoom in" at bounding box center [770, 444] width 27 height 27
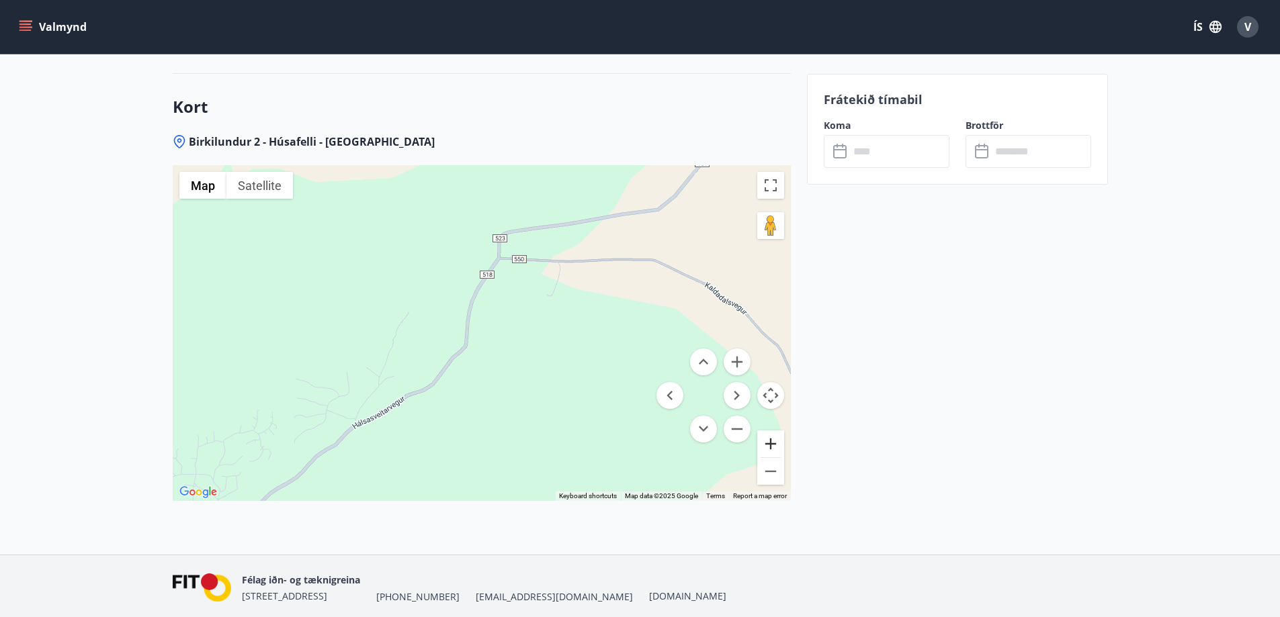
click at [769, 443] on button "Zoom in" at bounding box center [770, 444] width 27 height 27
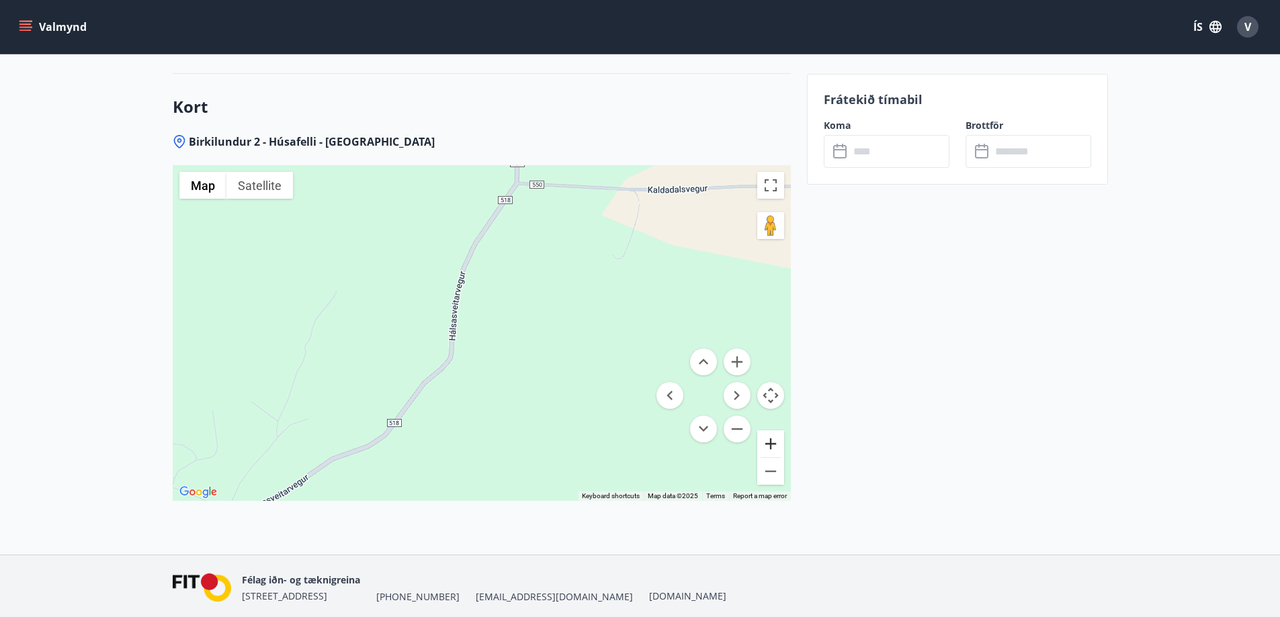
click at [769, 443] on button "Zoom in" at bounding box center [770, 444] width 27 height 27
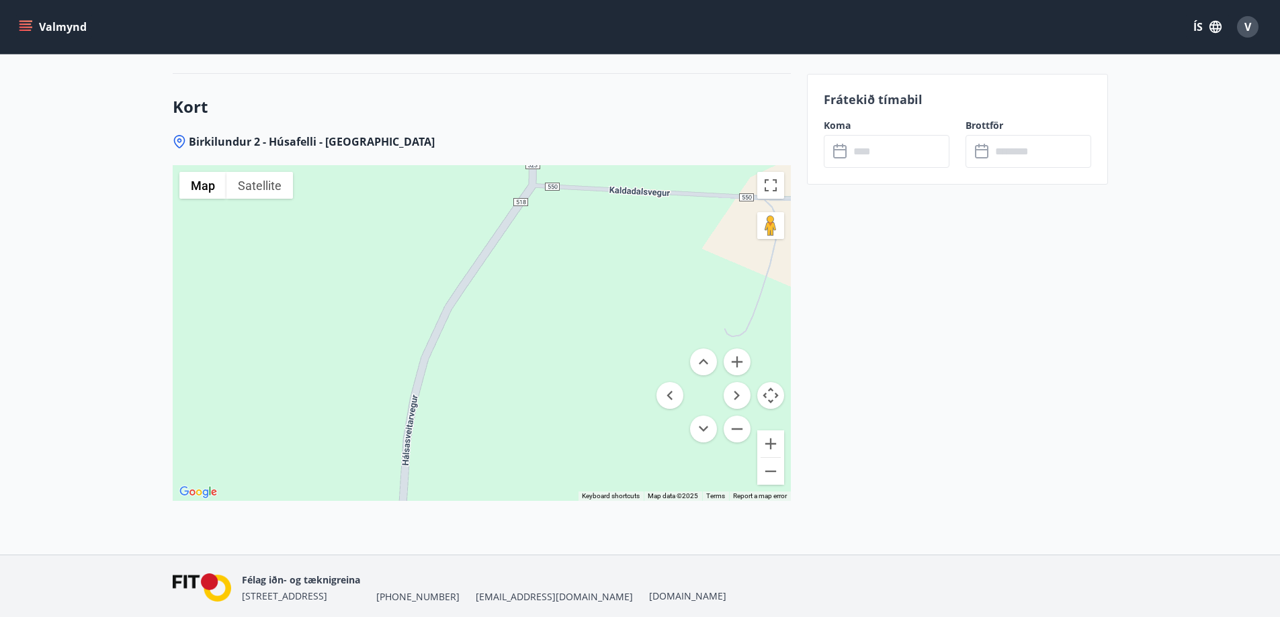
drag, startPoint x: 505, startPoint y: 286, endPoint x: 484, endPoint y: 423, distance: 137.9
click at [484, 423] on div at bounding box center [482, 333] width 618 height 336
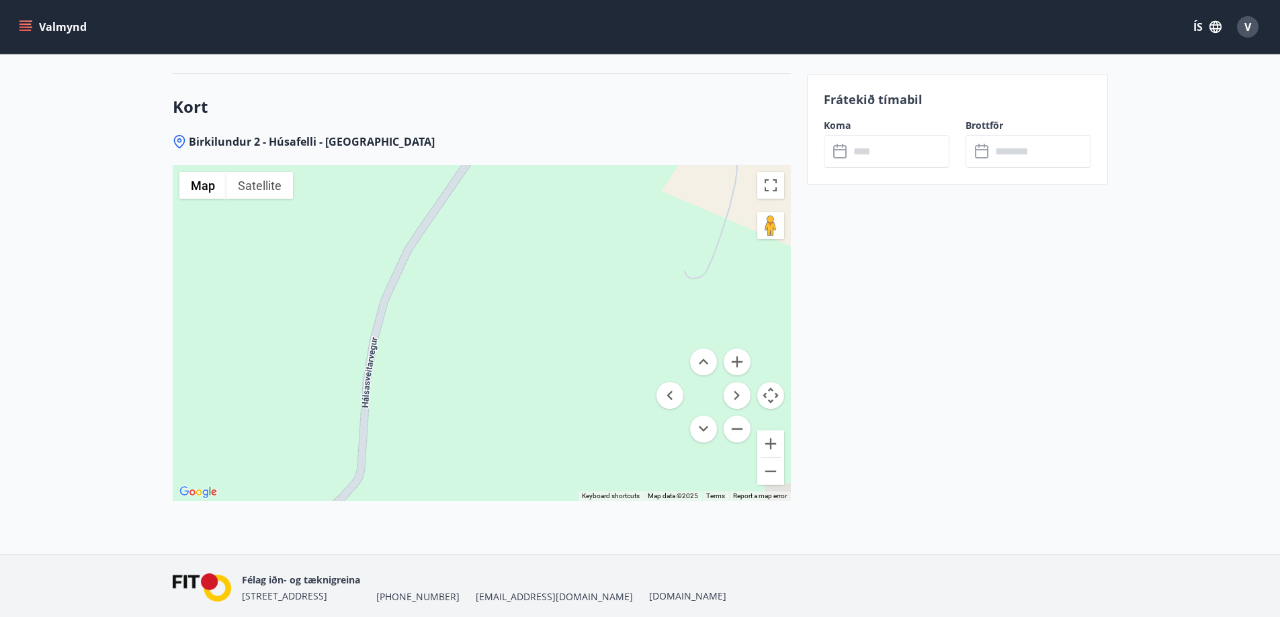
drag, startPoint x: 640, startPoint y: 275, endPoint x: 603, endPoint y: 211, distance: 74.3
click at [603, 209] on div at bounding box center [482, 333] width 618 height 336
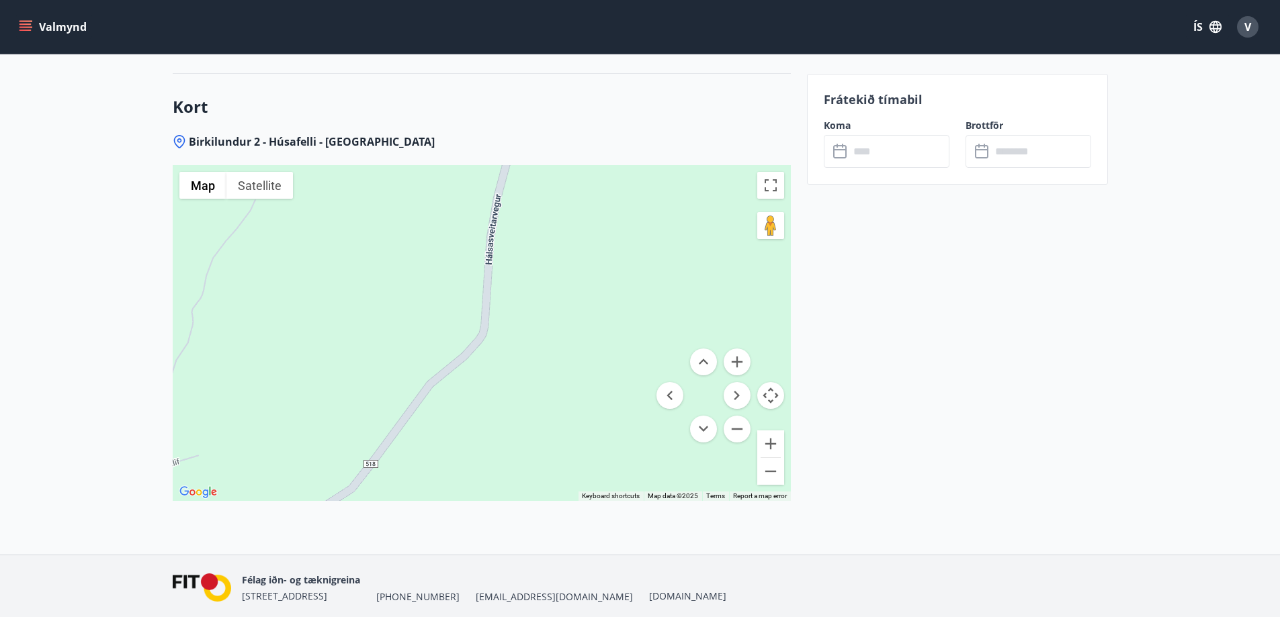
drag, startPoint x: 465, startPoint y: 400, endPoint x: 623, endPoint y: 222, distance: 238.4
click at [623, 222] on div at bounding box center [482, 333] width 618 height 336
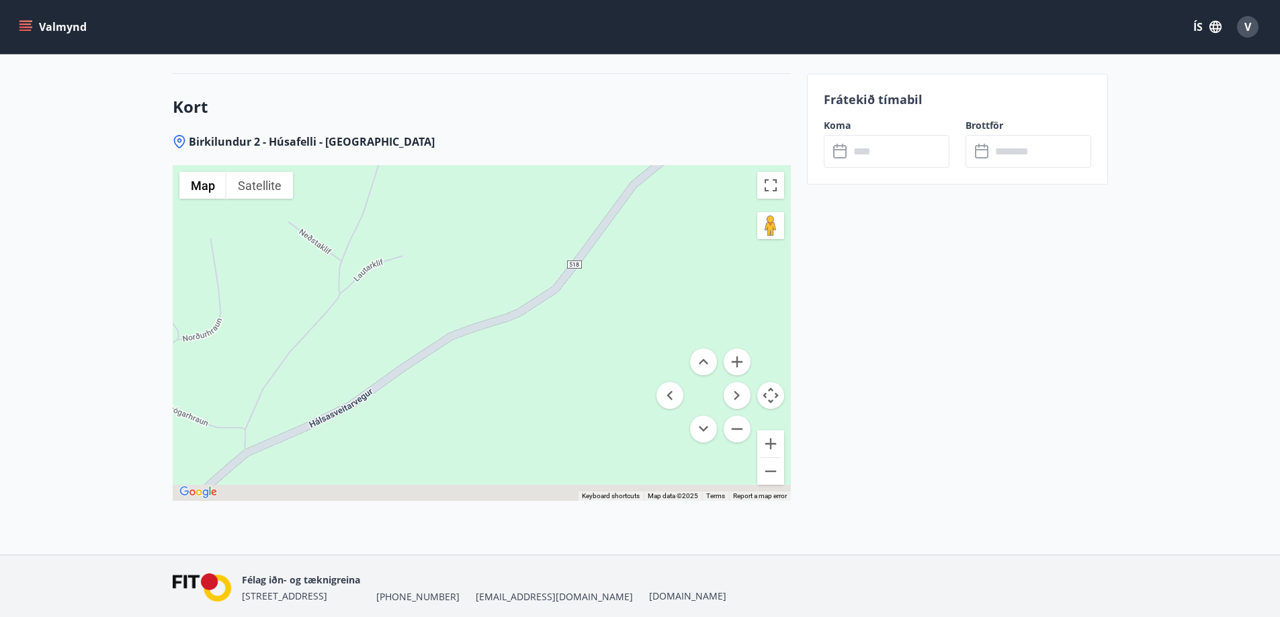
drag, startPoint x: 484, startPoint y: 400, endPoint x: 638, endPoint y: 269, distance: 201.6
click at [639, 267] on div at bounding box center [482, 333] width 618 height 336
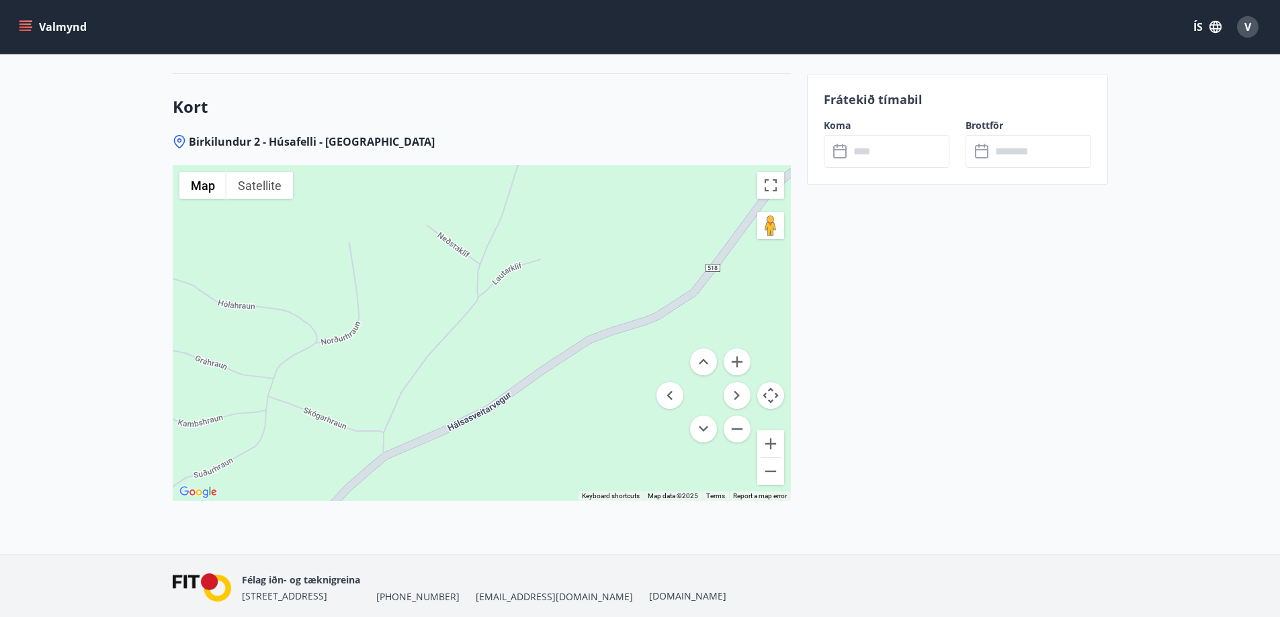
drag, startPoint x: 492, startPoint y: 363, endPoint x: 576, endPoint y: 408, distance: 96.2
click at [576, 408] on div at bounding box center [482, 333] width 618 height 336
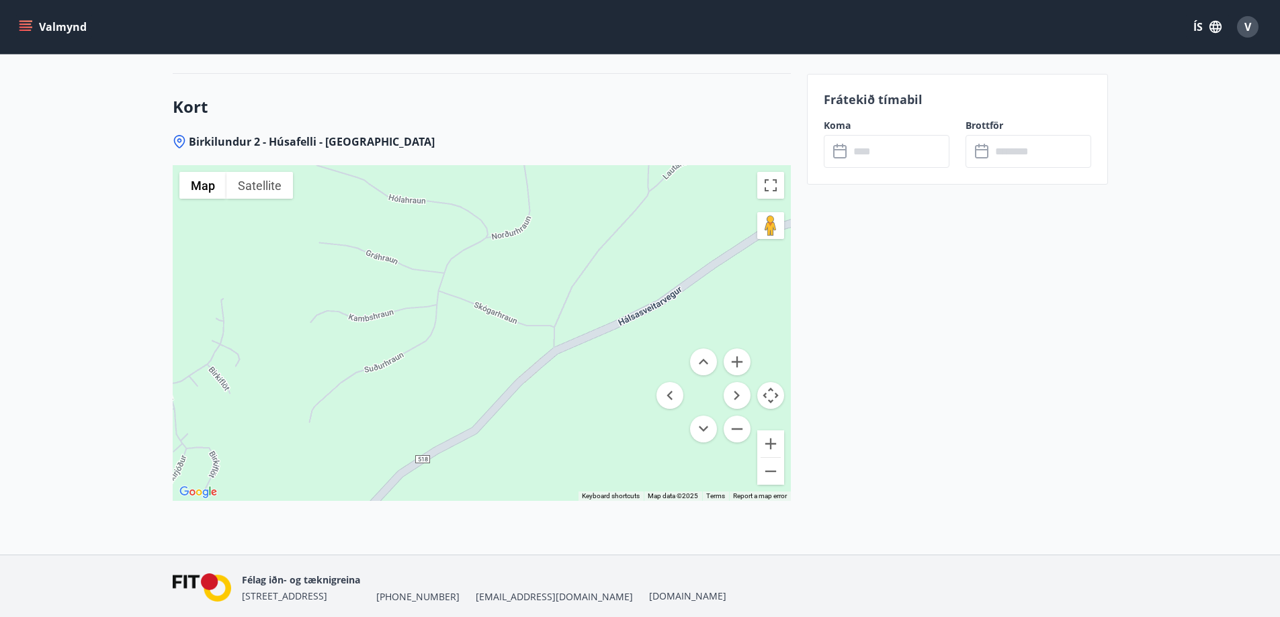
drag, startPoint x: 517, startPoint y: 450, endPoint x: 690, endPoint y: 344, distance: 202.7
click at [690, 344] on div at bounding box center [482, 333] width 618 height 336
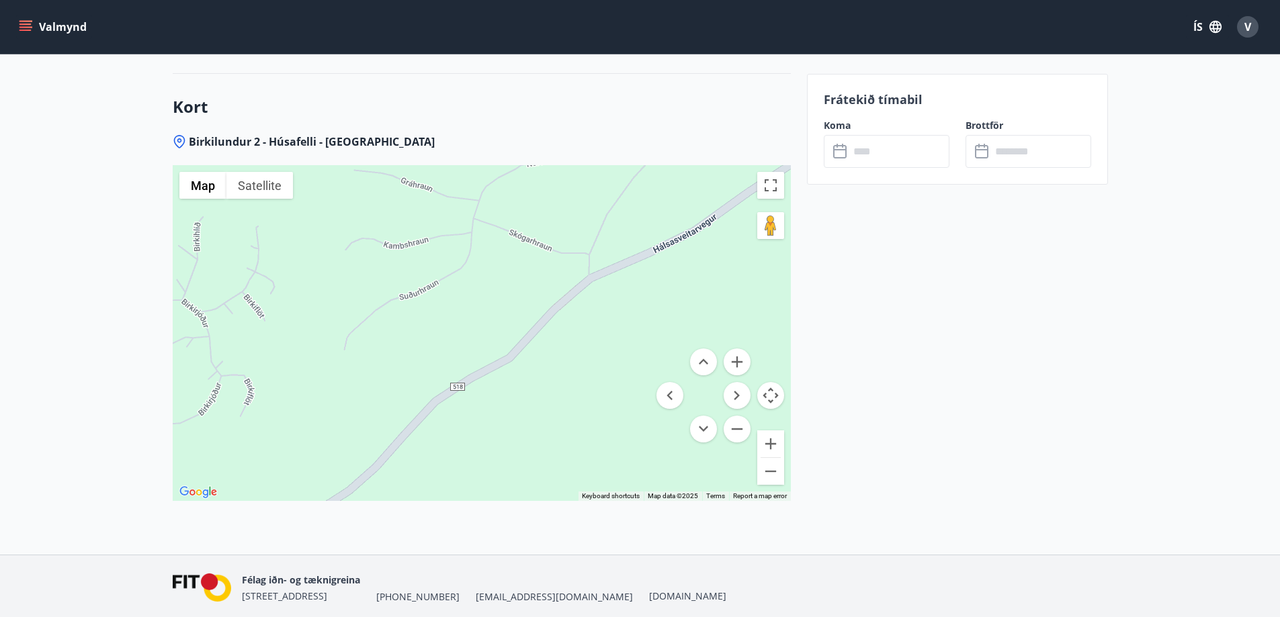
drag, startPoint x: 569, startPoint y: 392, endPoint x: 608, endPoint y: 321, distance: 80.6
click at [608, 321] on div at bounding box center [482, 333] width 618 height 336
click at [769, 183] on button "Toggle fullscreen view" at bounding box center [770, 185] width 27 height 27
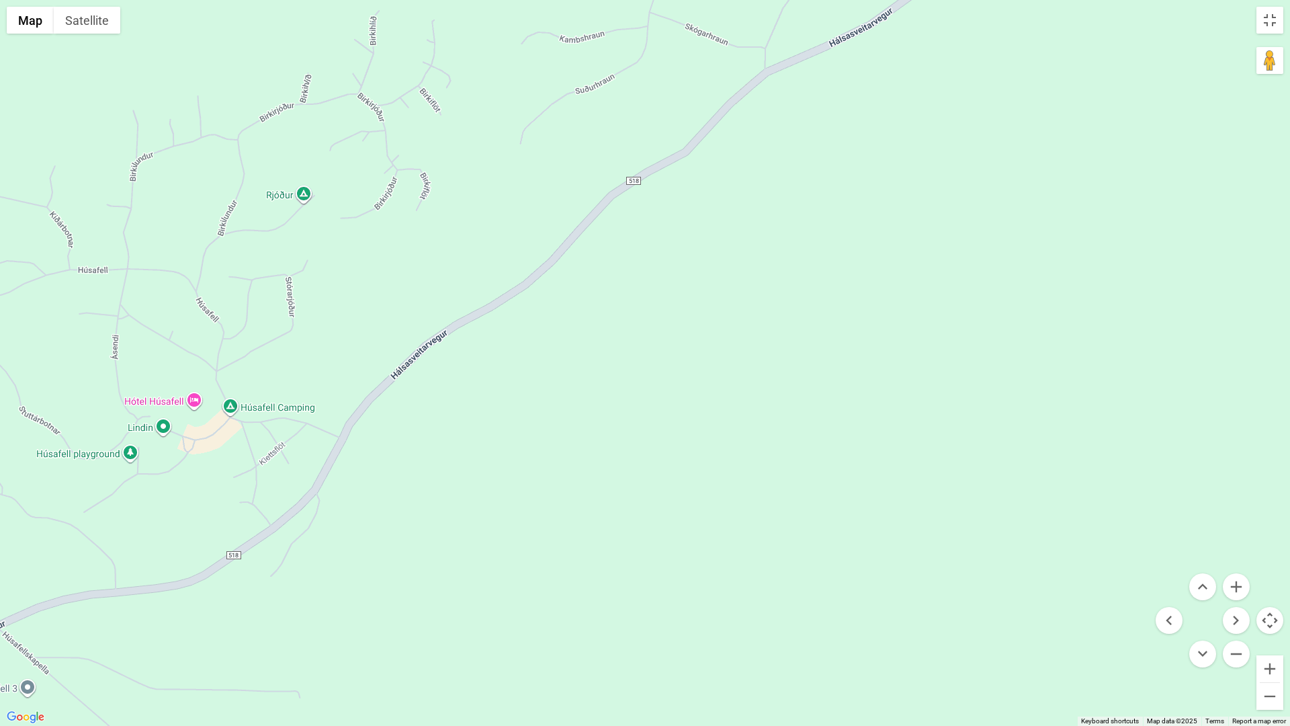
drag, startPoint x: 685, startPoint y: 534, endPoint x: 698, endPoint y: 298, distance: 236.1
click at [698, 298] on div at bounding box center [645, 363] width 1290 height 726
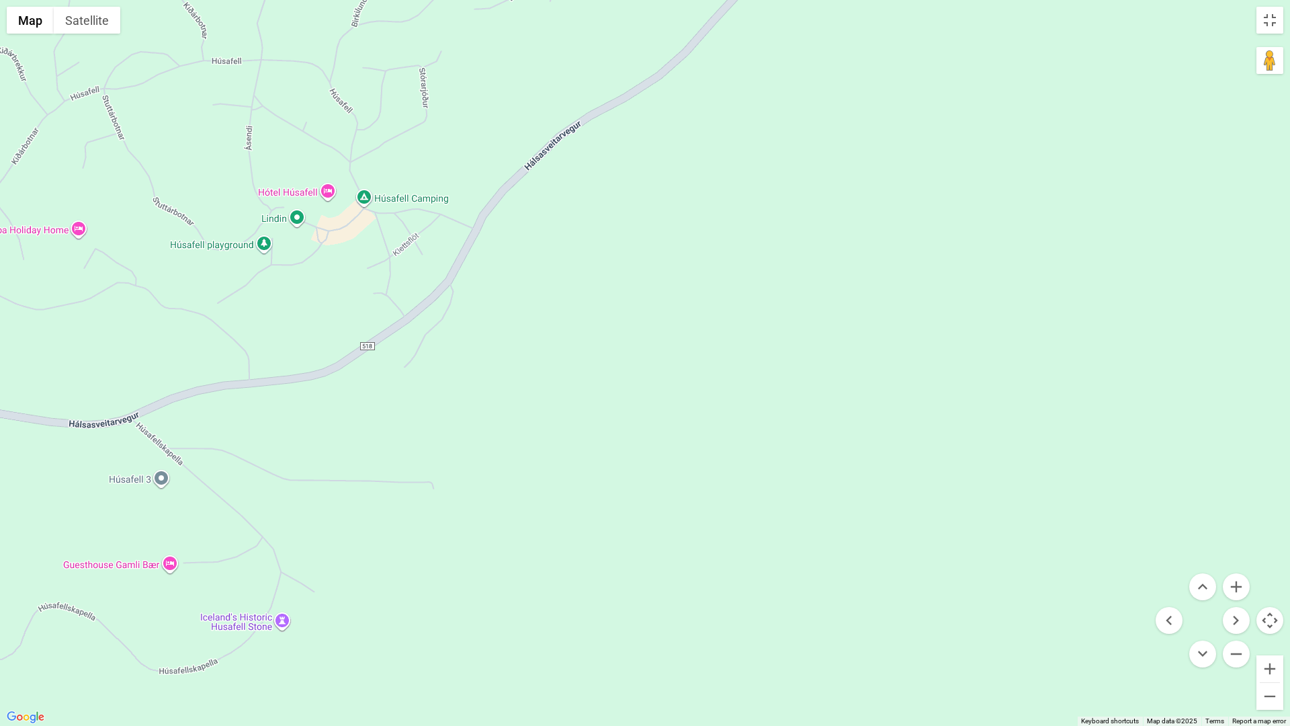
drag, startPoint x: 639, startPoint y: 517, endPoint x: 775, endPoint y: 306, distance: 251.8
click at [775, 306] on div at bounding box center [645, 363] width 1290 height 726
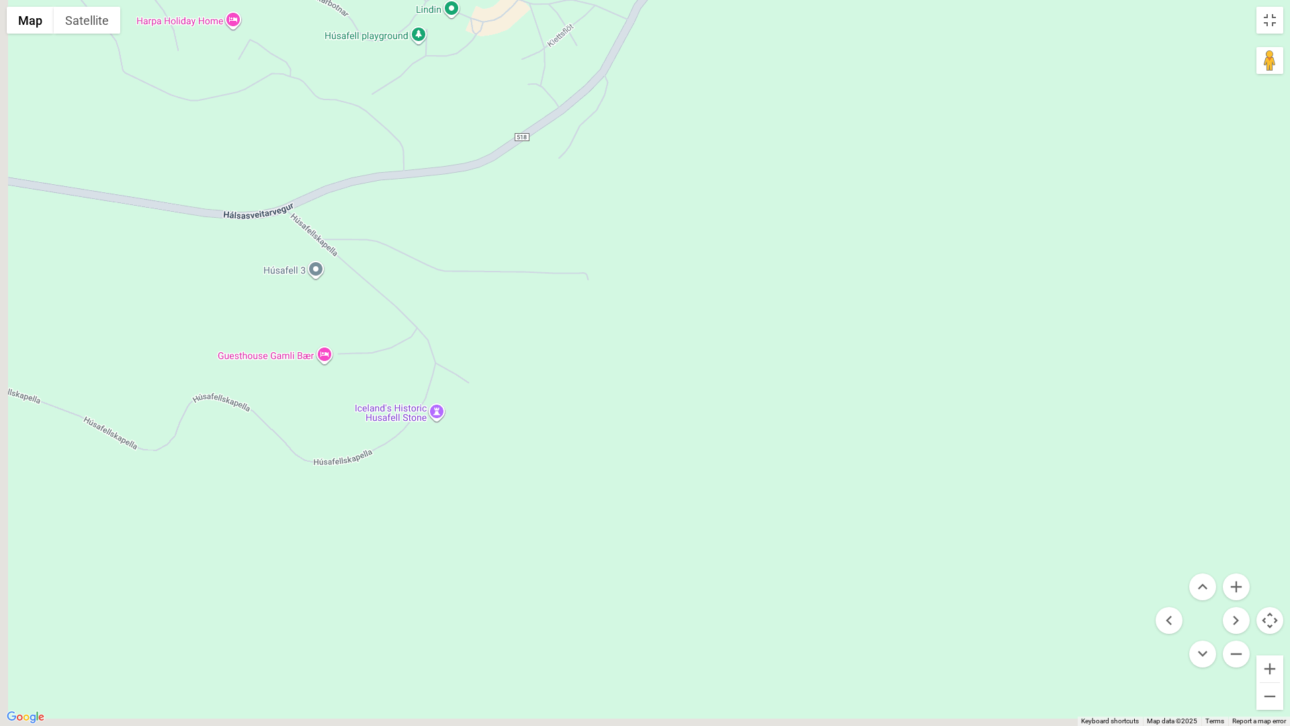
drag, startPoint x: 762, startPoint y: 431, endPoint x: 936, endPoint y: 199, distance: 289.8
click at [936, 199] on div at bounding box center [645, 363] width 1290 height 726
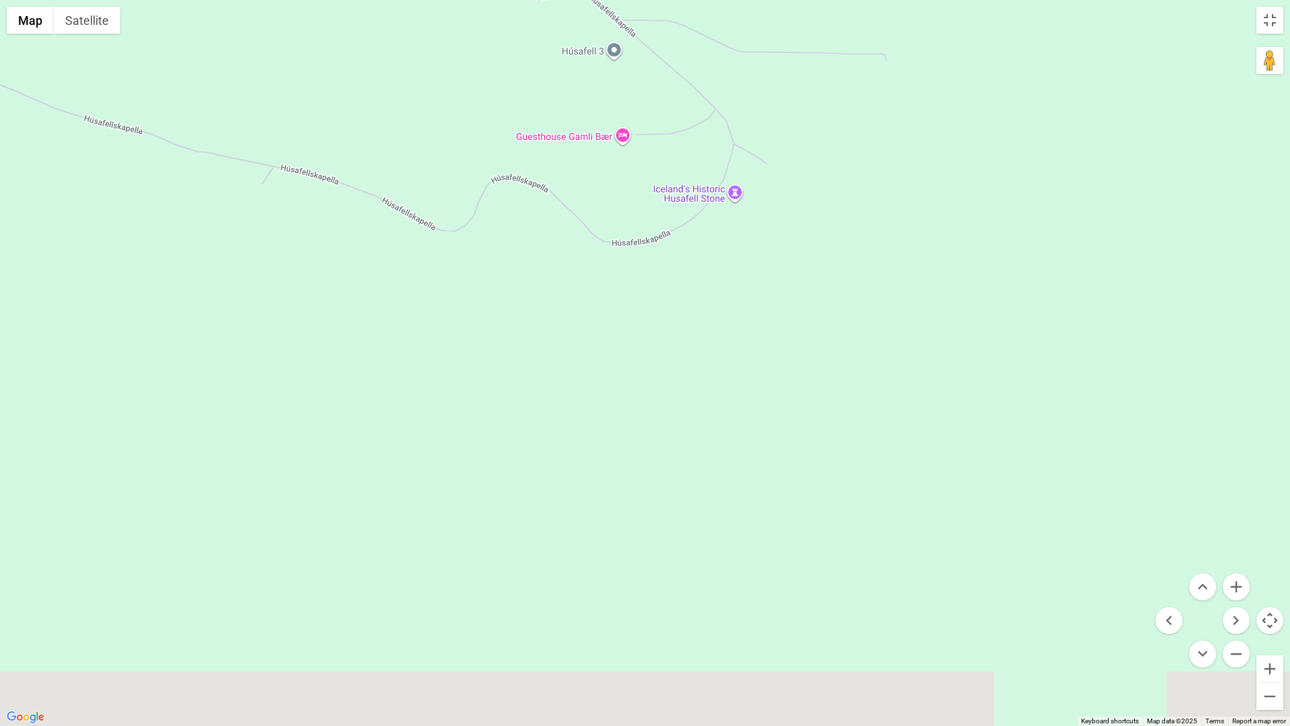
drag, startPoint x: 679, startPoint y: 419, endPoint x: 932, endPoint y: 266, distance: 295.1
click at [932, 266] on div at bounding box center [645, 363] width 1290 height 726
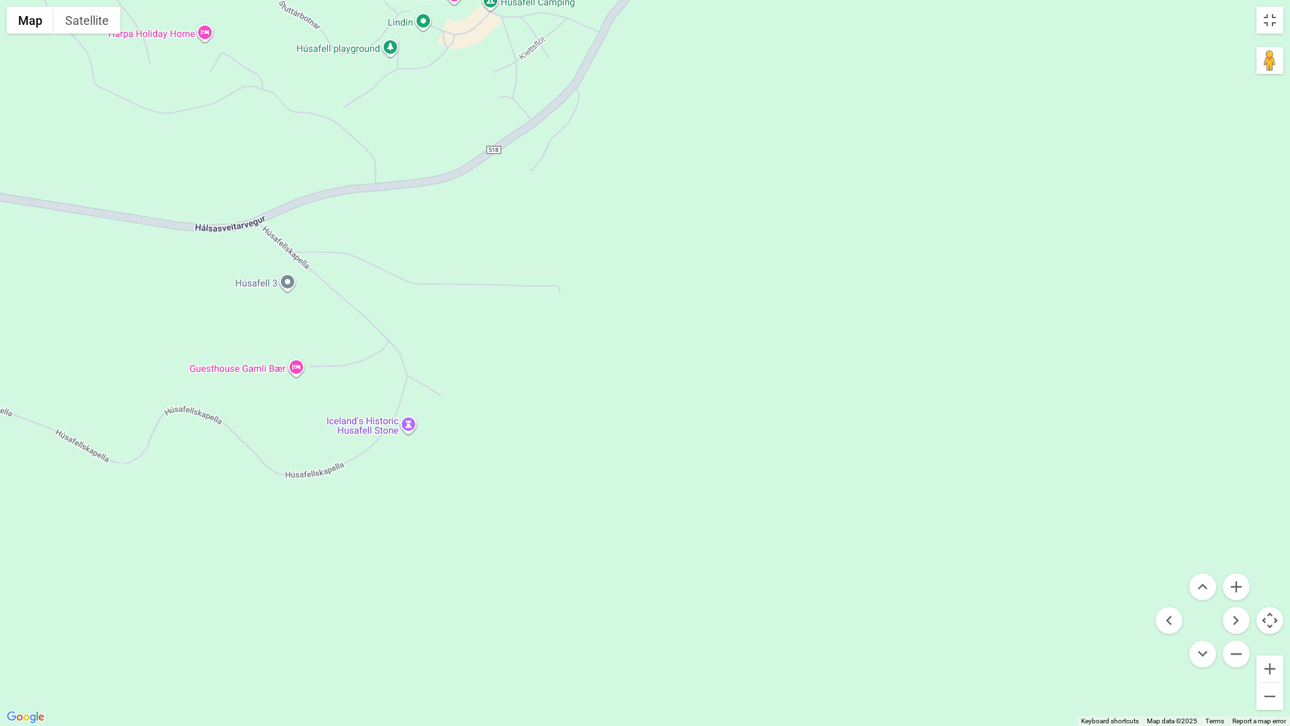
drag, startPoint x: 877, startPoint y: 306, endPoint x: 439, endPoint y: 578, distance: 516.6
click at [437, 584] on div at bounding box center [645, 363] width 1290 height 726
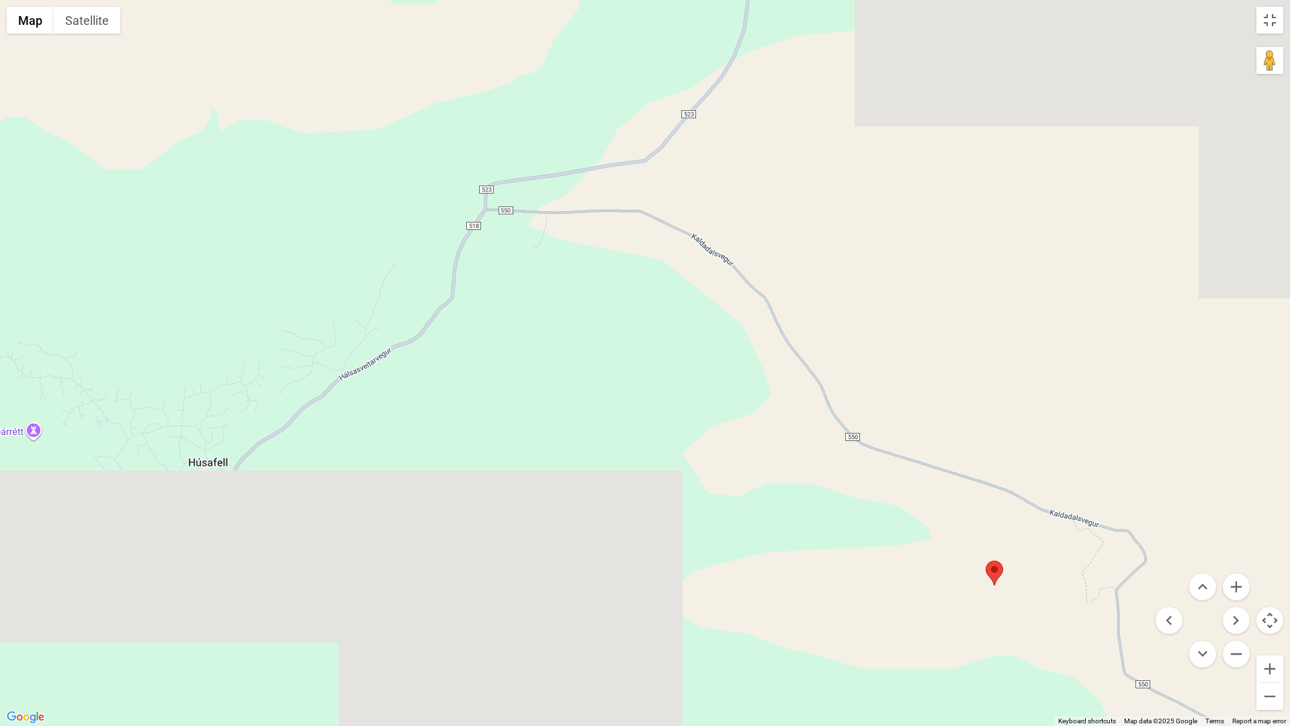
drag, startPoint x: 895, startPoint y: 427, endPoint x: 518, endPoint y: 450, distance: 377.6
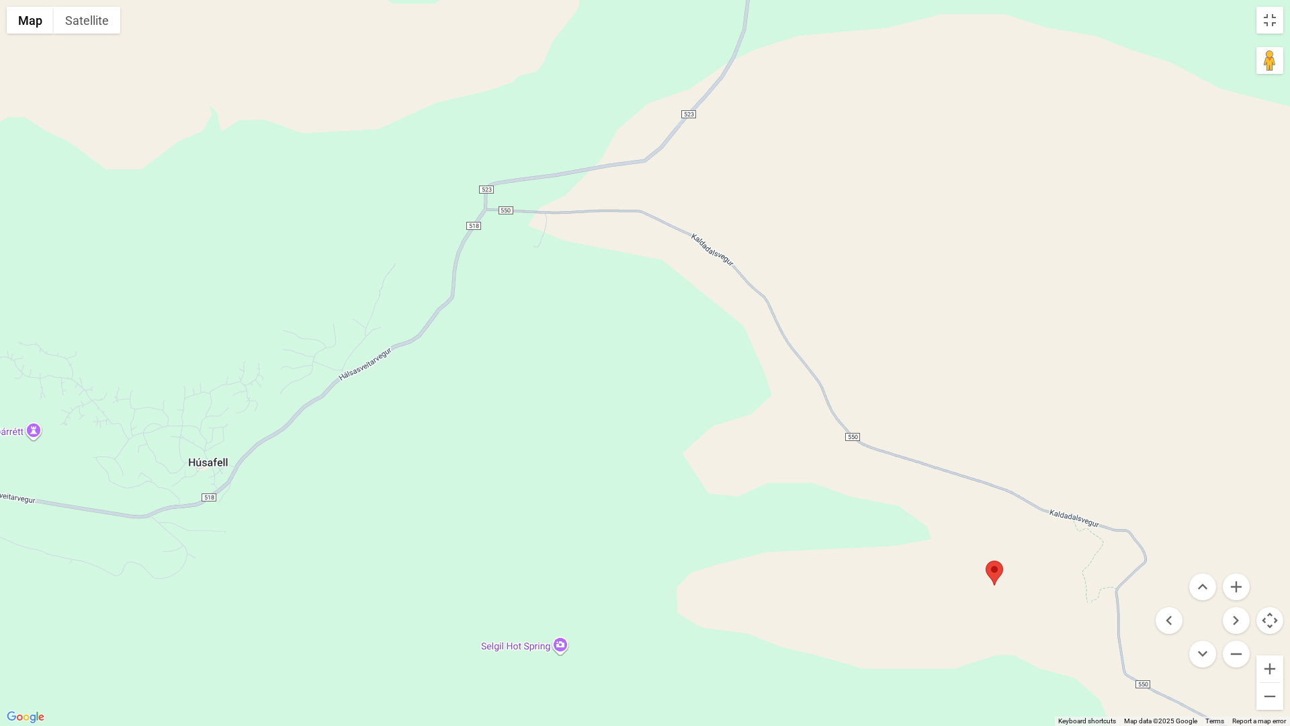
click at [518, 450] on div at bounding box center [645, 363] width 1290 height 726
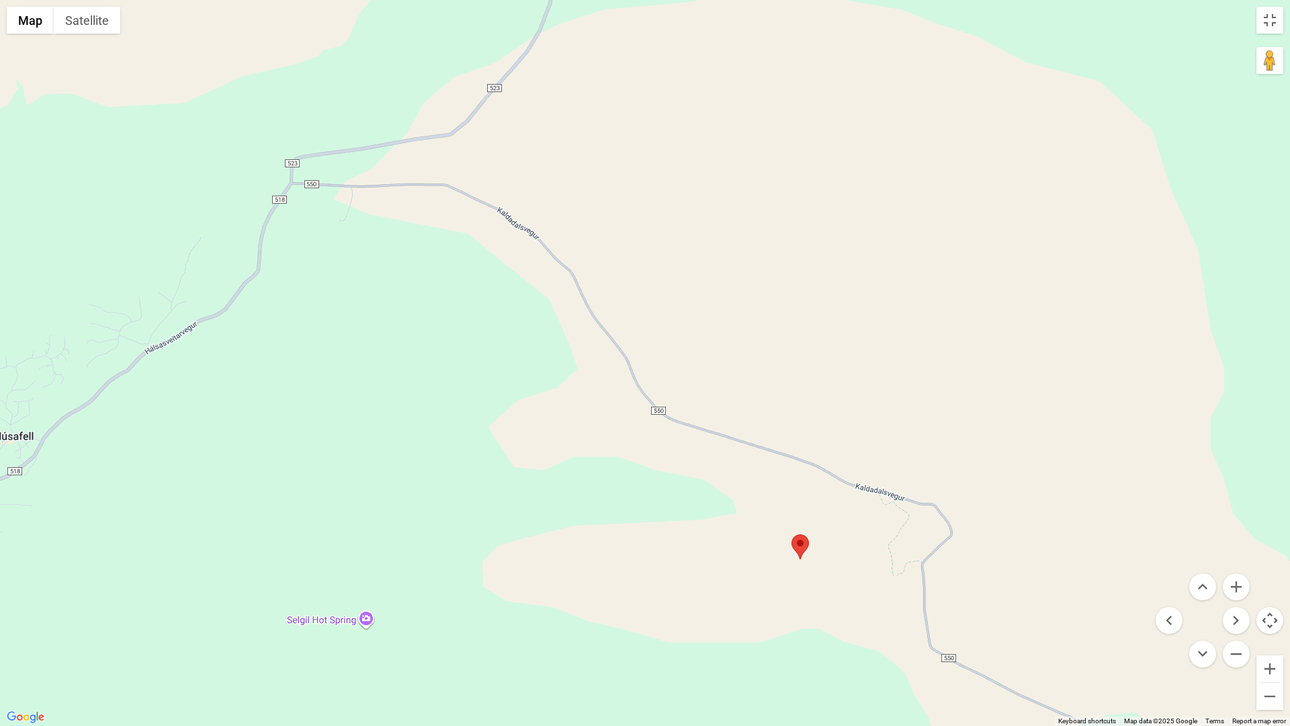
drag, startPoint x: 826, startPoint y: 574, endPoint x: 631, endPoint y: 547, distance: 196.1
click at [631, 547] on div at bounding box center [645, 363] width 1290 height 726
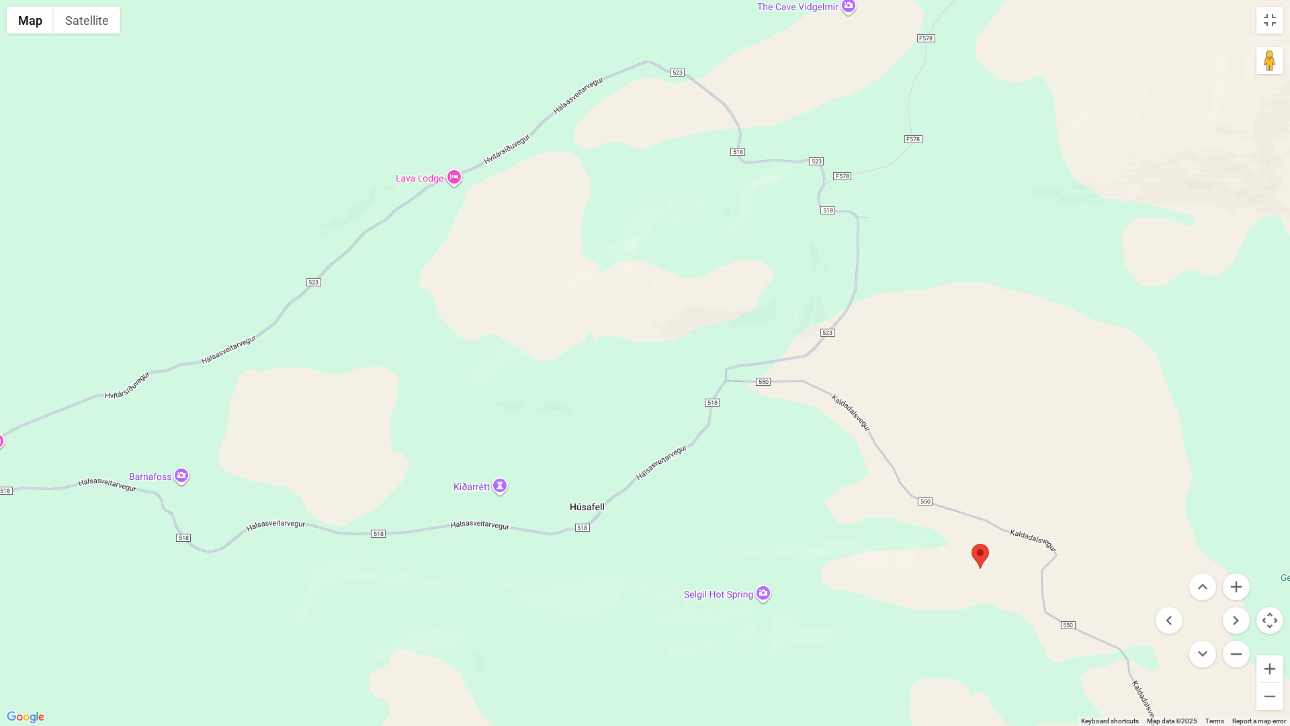
drag, startPoint x: 495, startPoint y: 496, endPoint x: 699, endPoint y: 494, distance: 203.6
click at [699, 494] on div at bounding box center [645, 363] width 1290 height 726
click at [1267, 17] on button "Toggle fullscreen view" at bounding box center [1269, 20] width 27 height 27
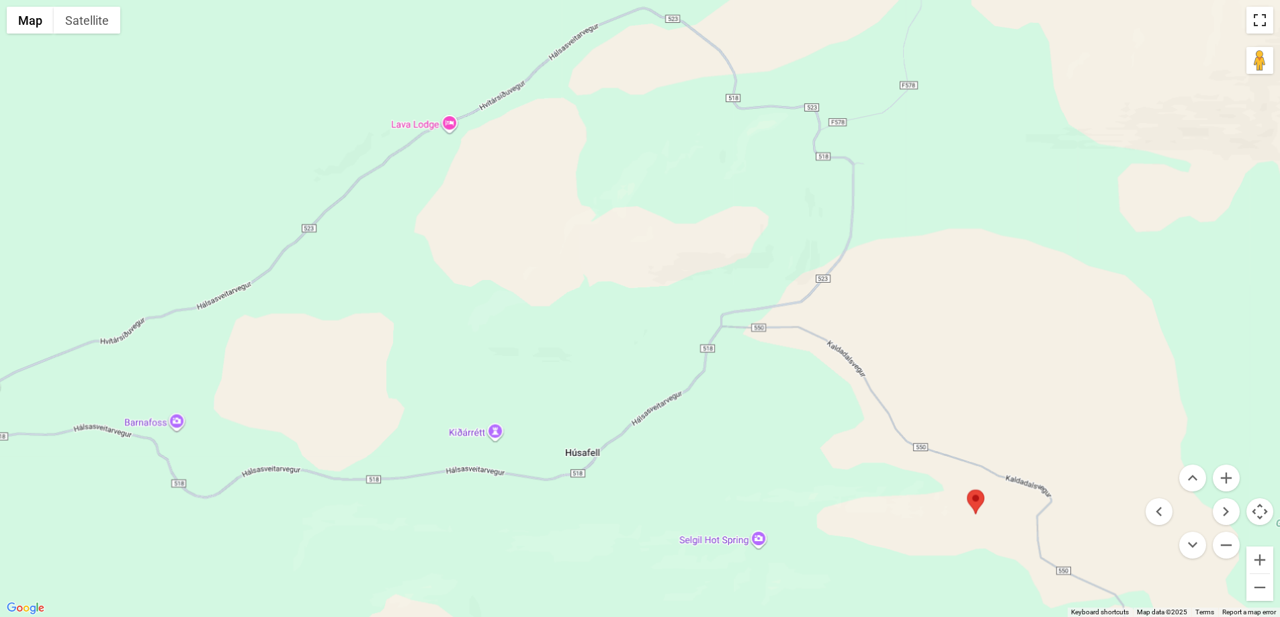
click at [1246, 34] on button "Toggle fullscreen view" at bounding box center [1259, 20] width 27 height 27
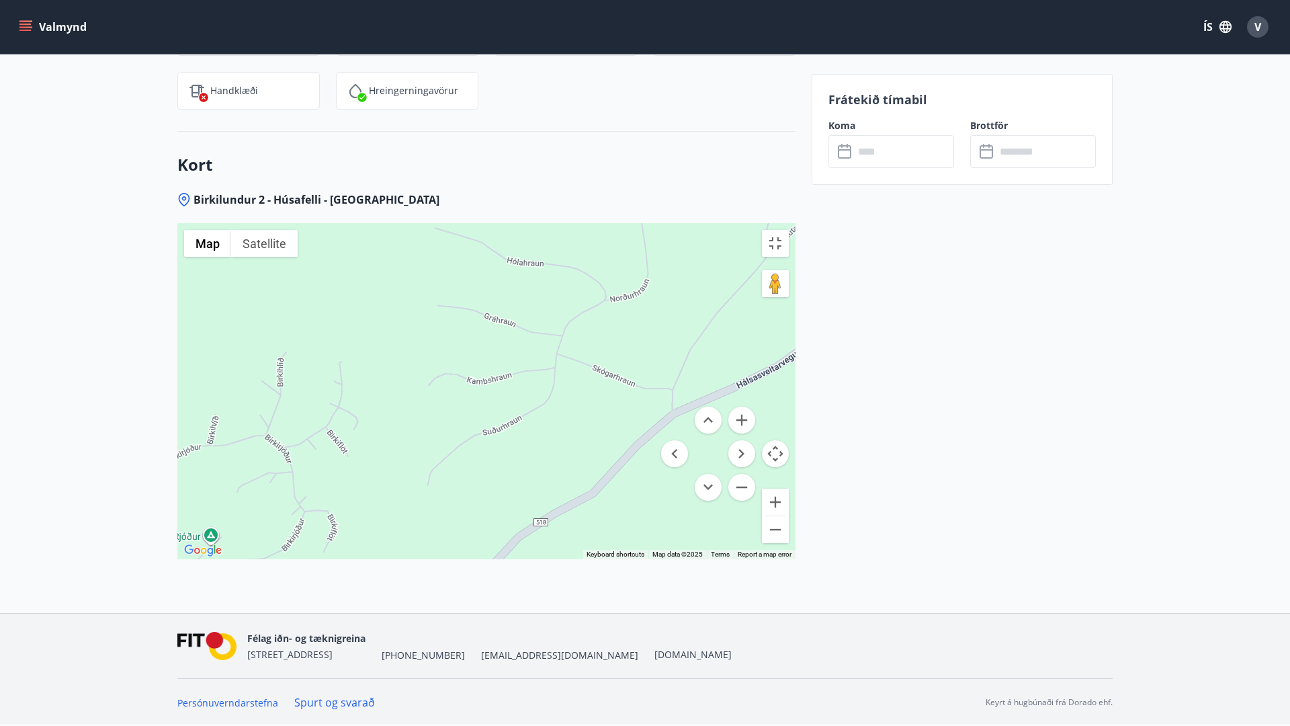
drag, startPoint x: 502, startPoint y: 457, endPoint x: 599, endPoint y: 432, distance: 100.5
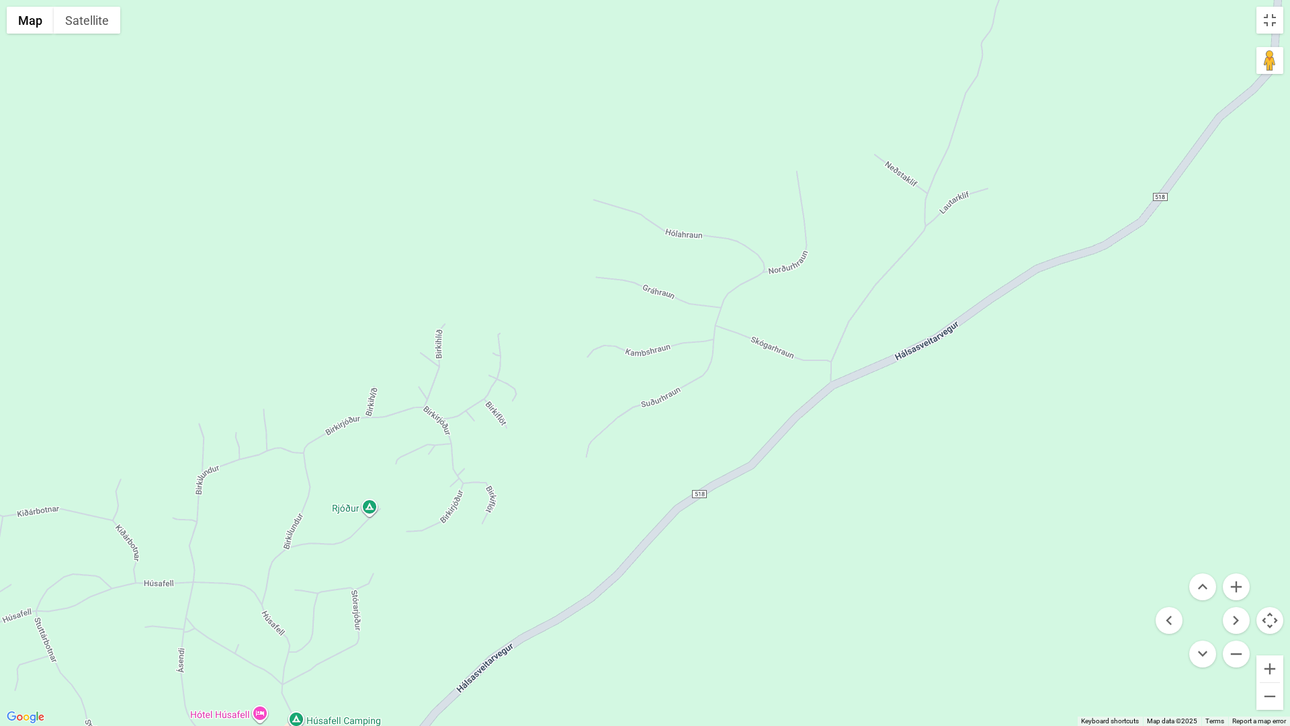
click at [599, 432] on div at bounding box center [645, 363] width 1290 height 726
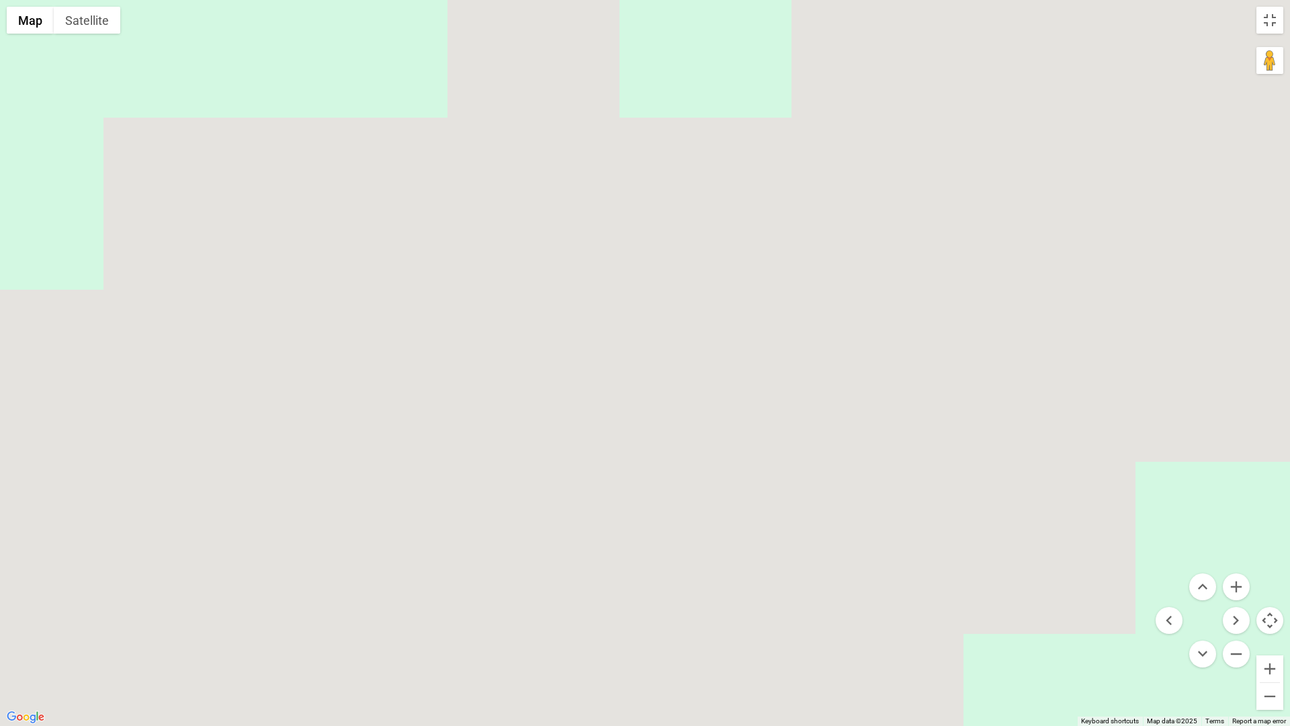
drag, startPoint x: 505, startPoint y: 457, endPoint x: 734, endPoint y: 371, distance: 244.1
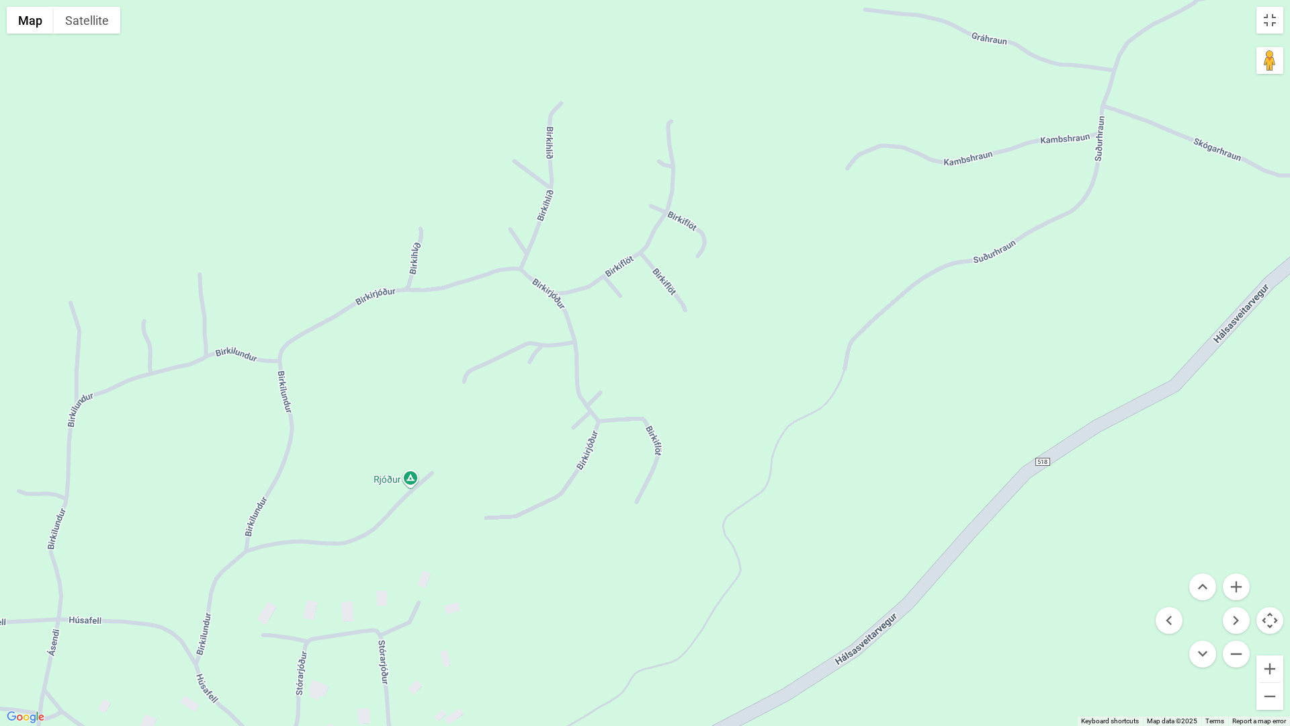
click at [734, 371] on div at bounding box center [645, 363] width 1290 height 726
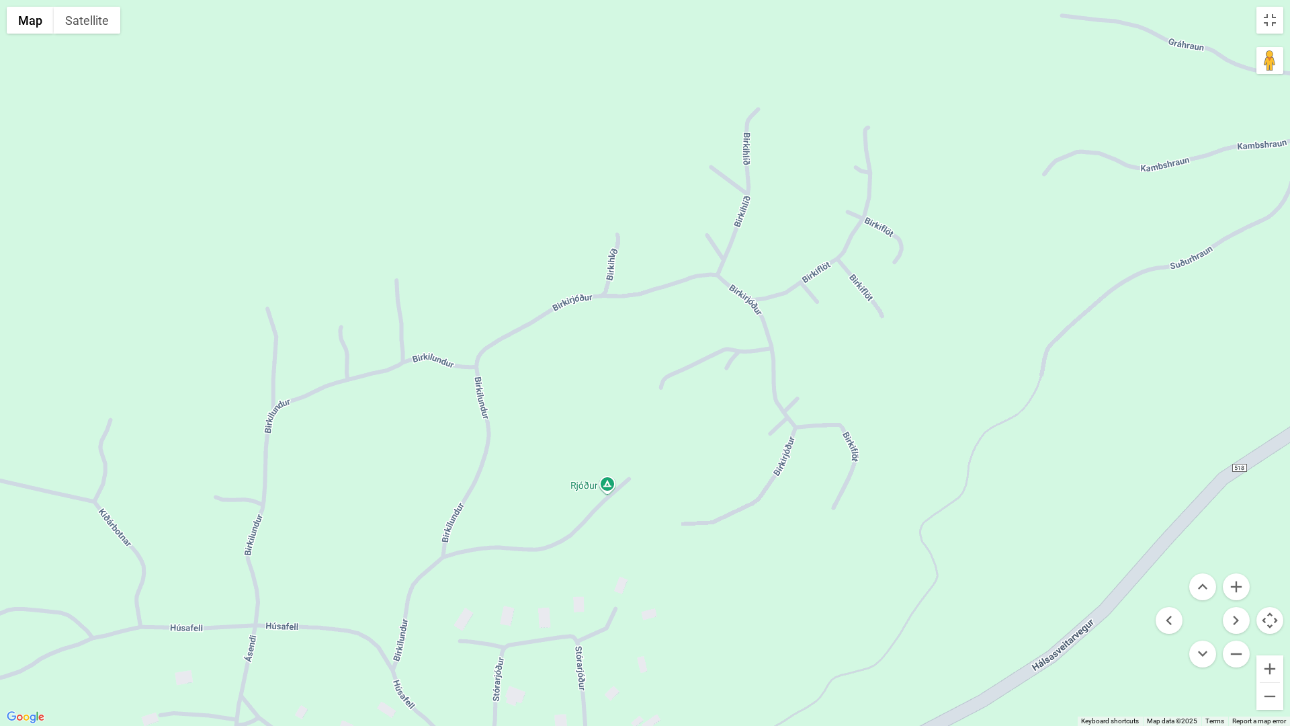
drag, startPoint x: 533, startPoint y: 437, endPoint x: 716, endPoint y: 449, distance: 183.8
click at [716, 449] on div at bounding box center [645, 363] width 1290 height 726
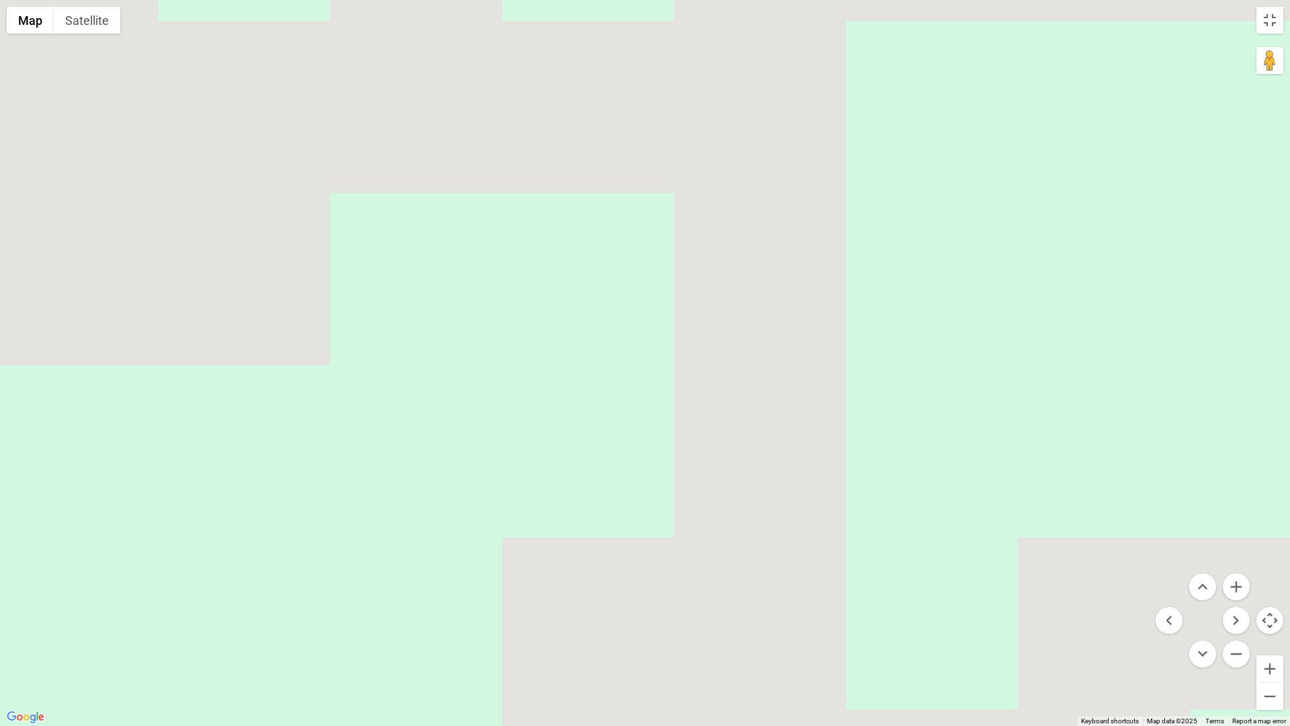
drag, startPoint x: 560, startPoint y: 395, endPoint x: 1209, endPoint y: 409, distance: 648.4
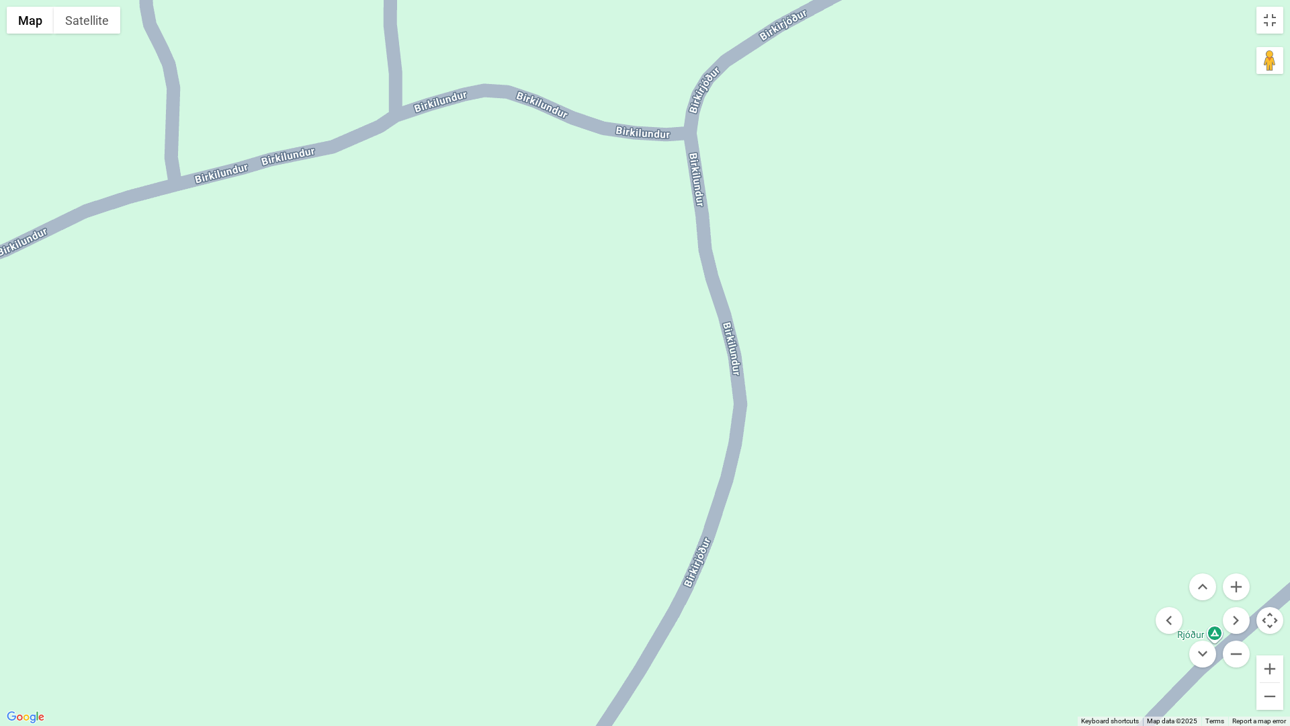
click at [1209, 409] on div at bounding box center [645, 363] width 1290 height 726
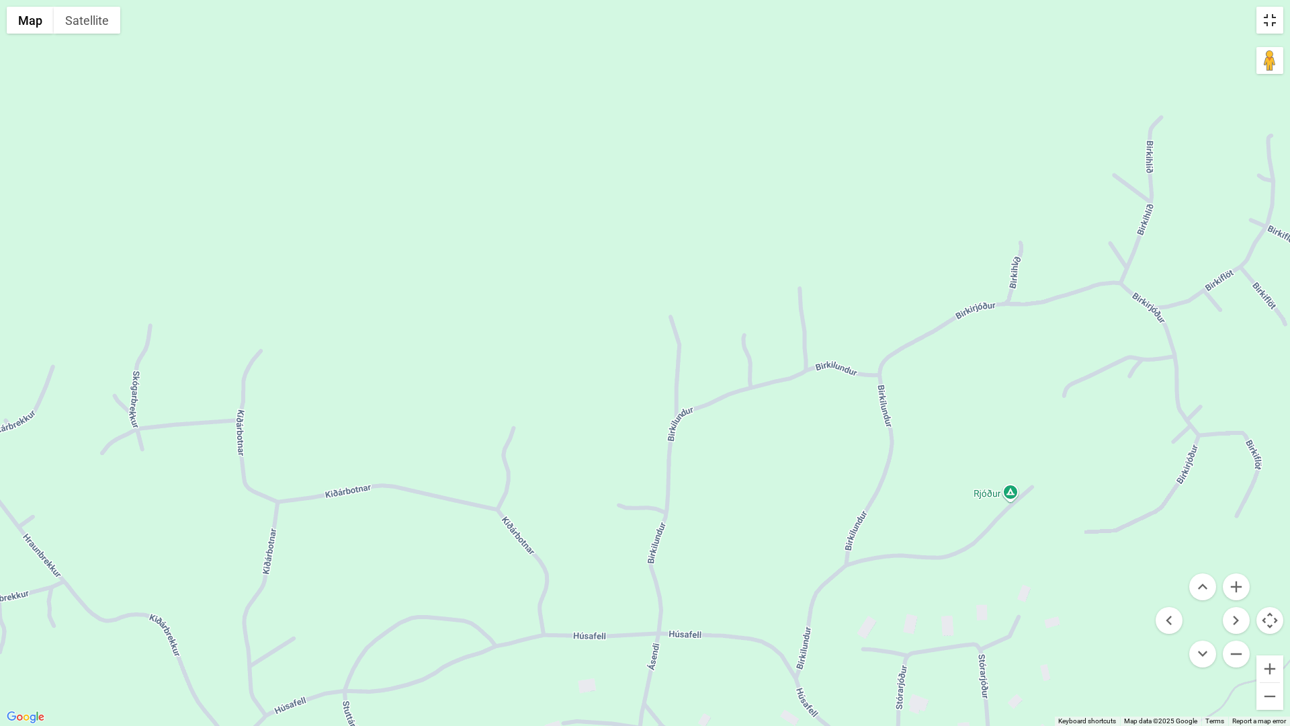
click at [1270, 17] on button "Toggle fullscreen view" at bounding box center [1269, 20] width 27 height 27
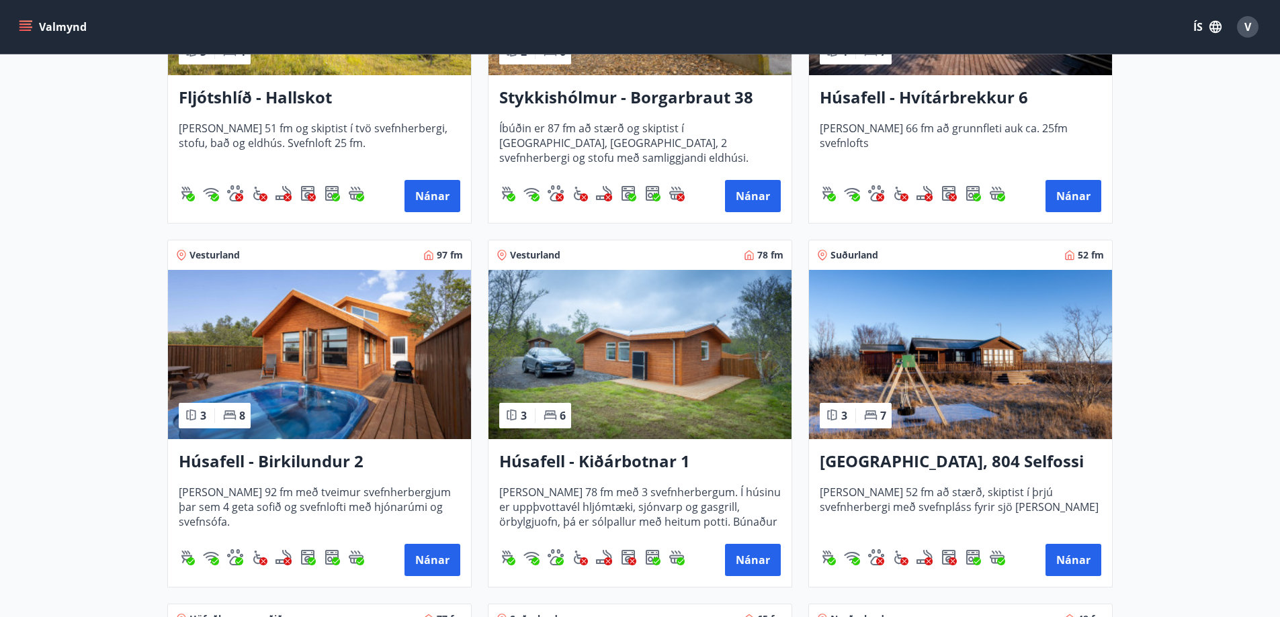
scroll to position [806, 0]
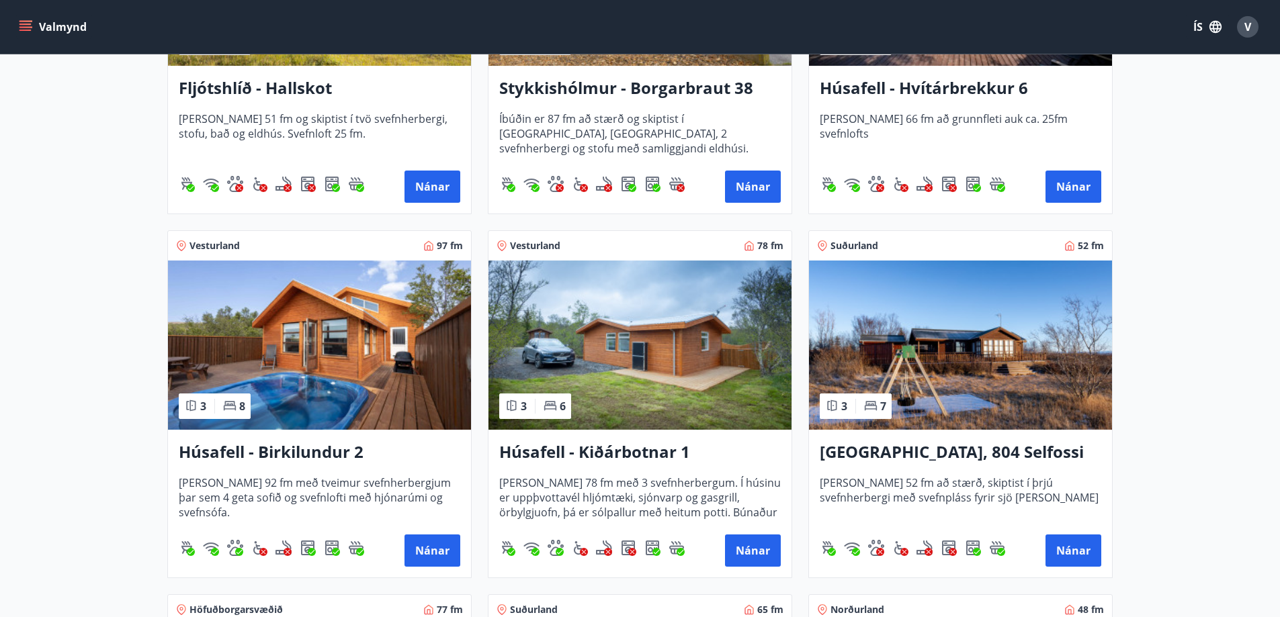
click at [643, 410] on img at bounding box center [639, 345] width 303 height 169
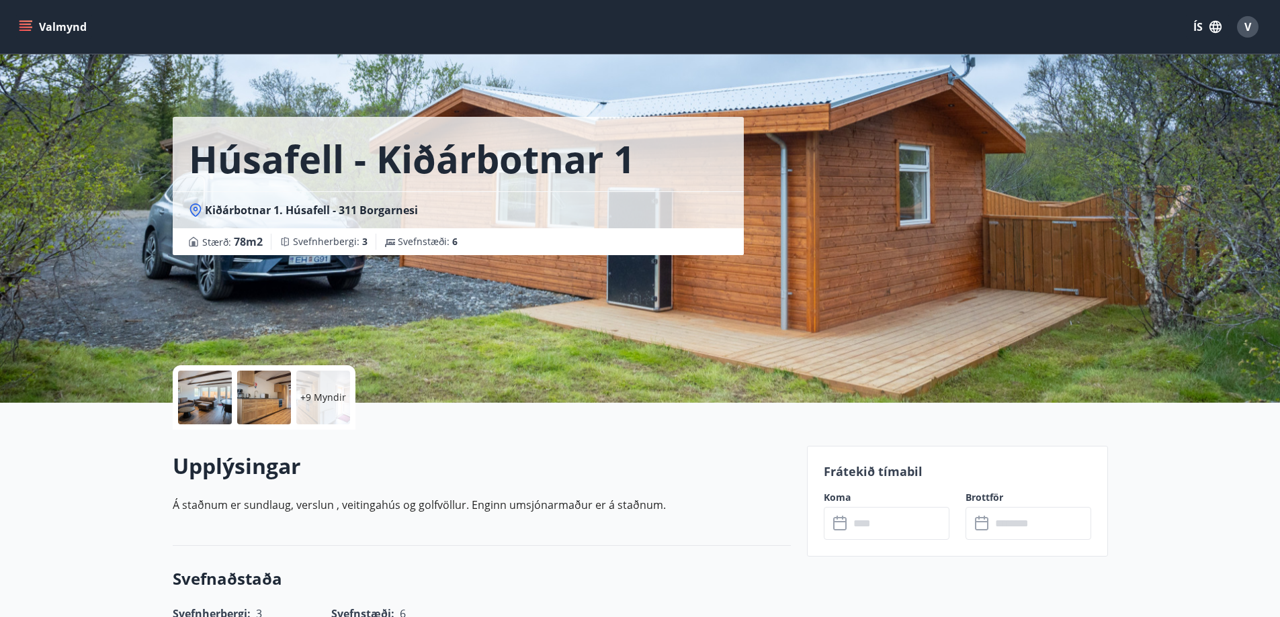
scroll to position [67, 0]
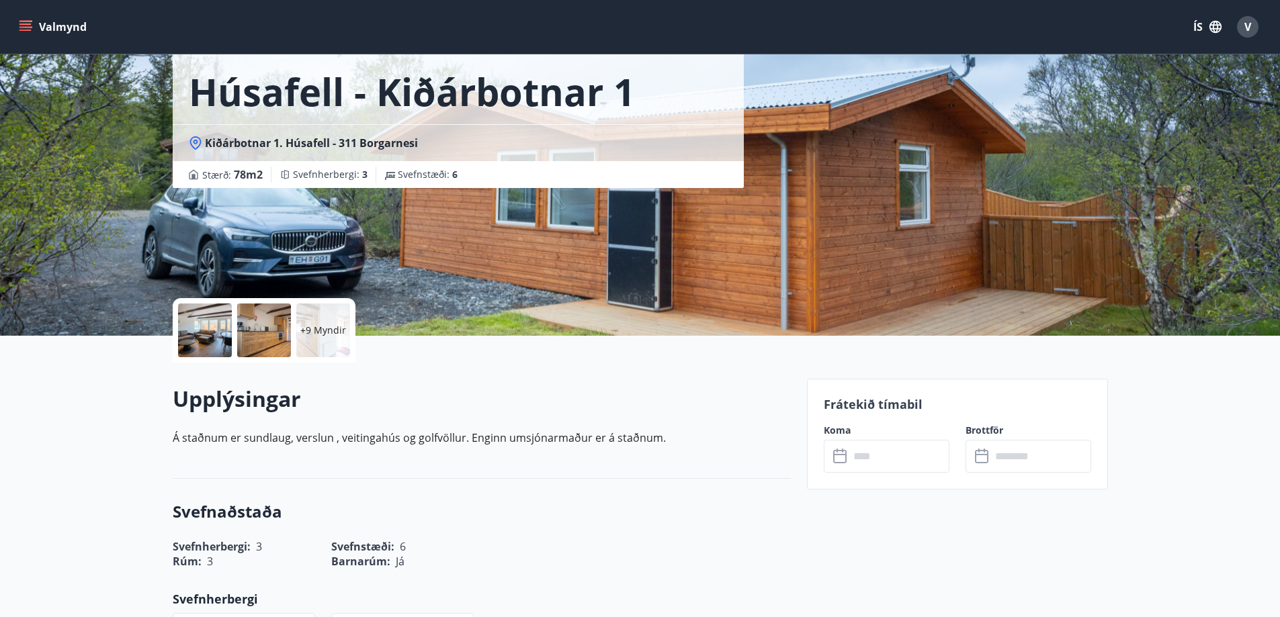
click at [248, 325] on div at bounding box center [264, 331] width 54 height 54
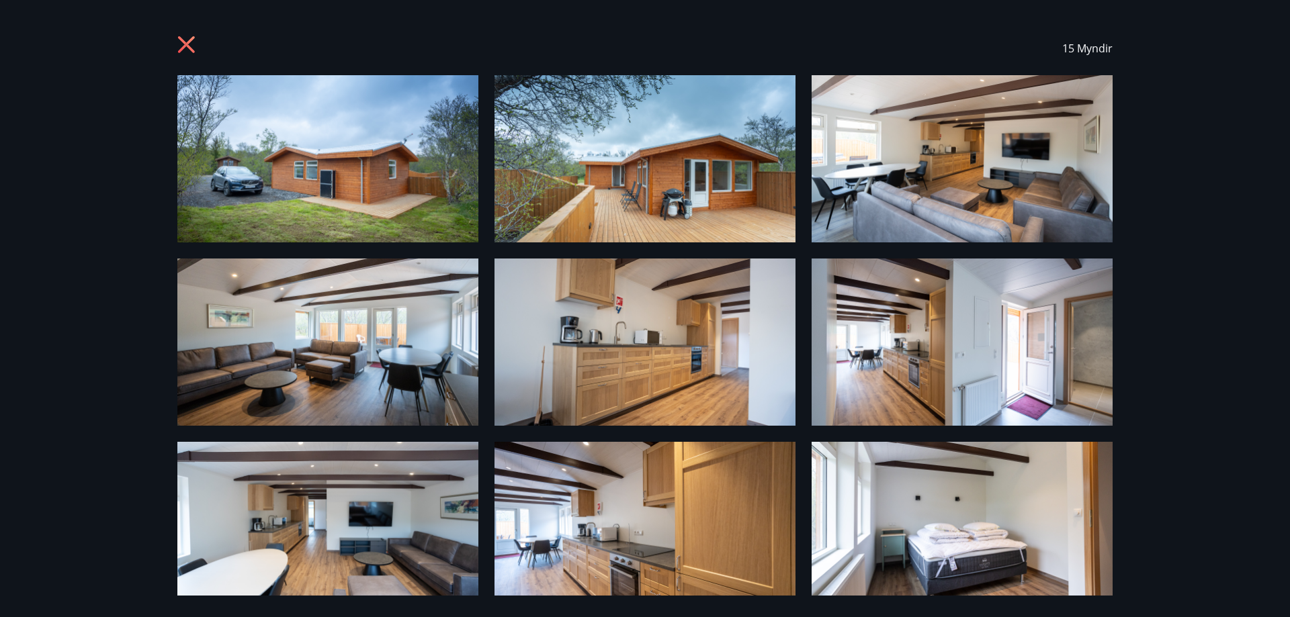
click at [324, 192] on img at bounding box center [327, 158] width 301 height 167
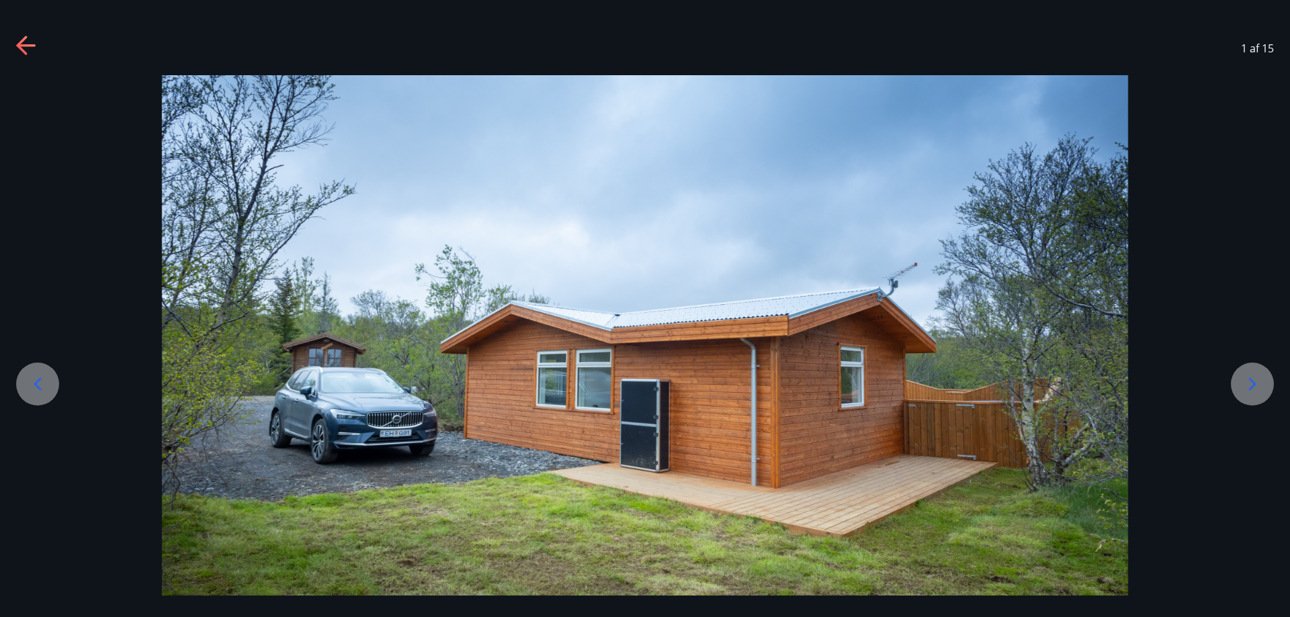
click at [1268, 390] on div at bounding box center [1252, 384] width 43 height 43
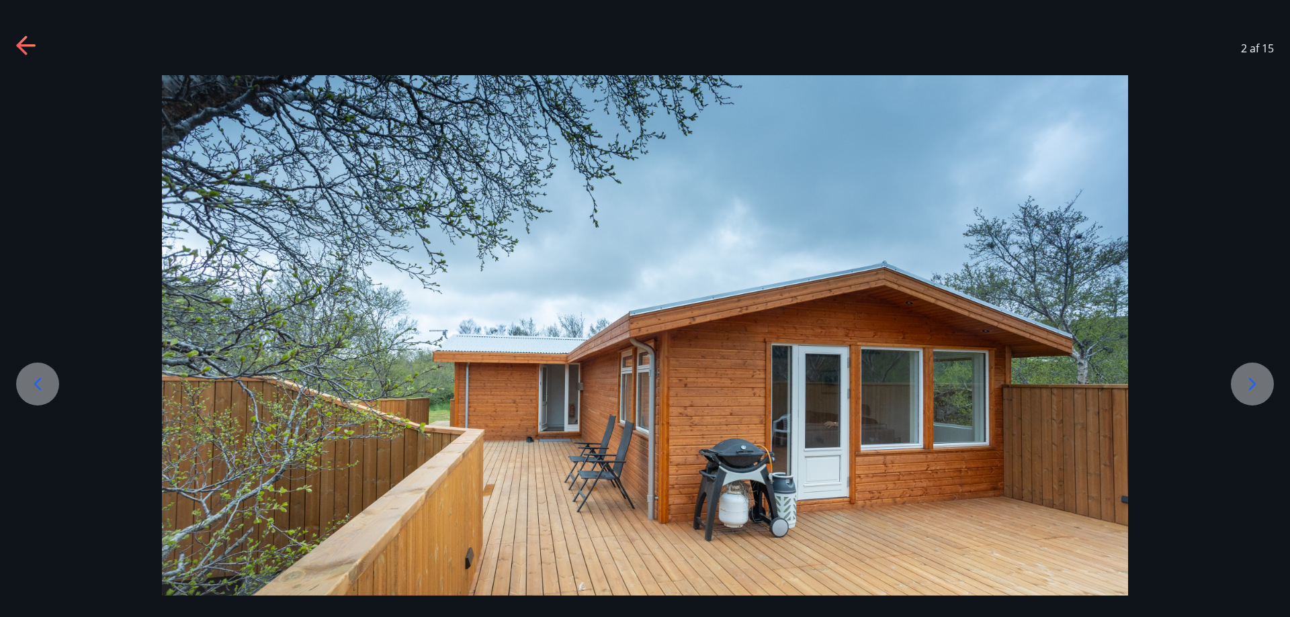
click at [1242, 386] on icon at bounding box center [1251, 384] width 21 height 21
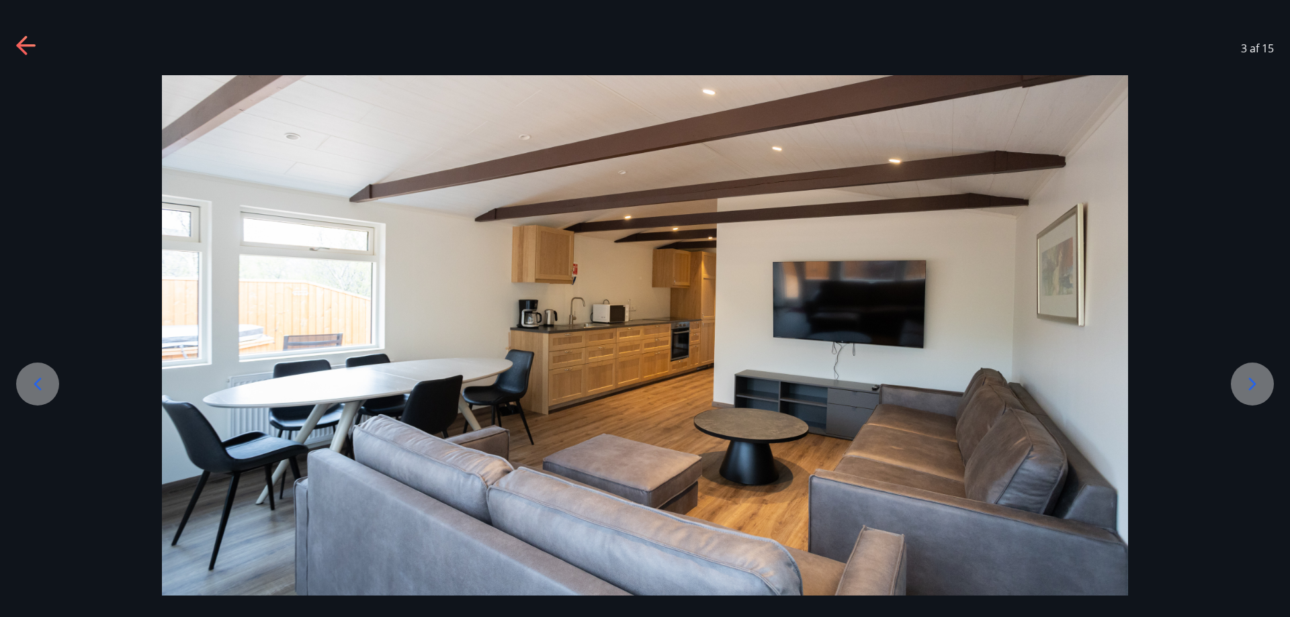
click at [1255, 385] on icon at bounding box center [1252, 384] width 7 height 13
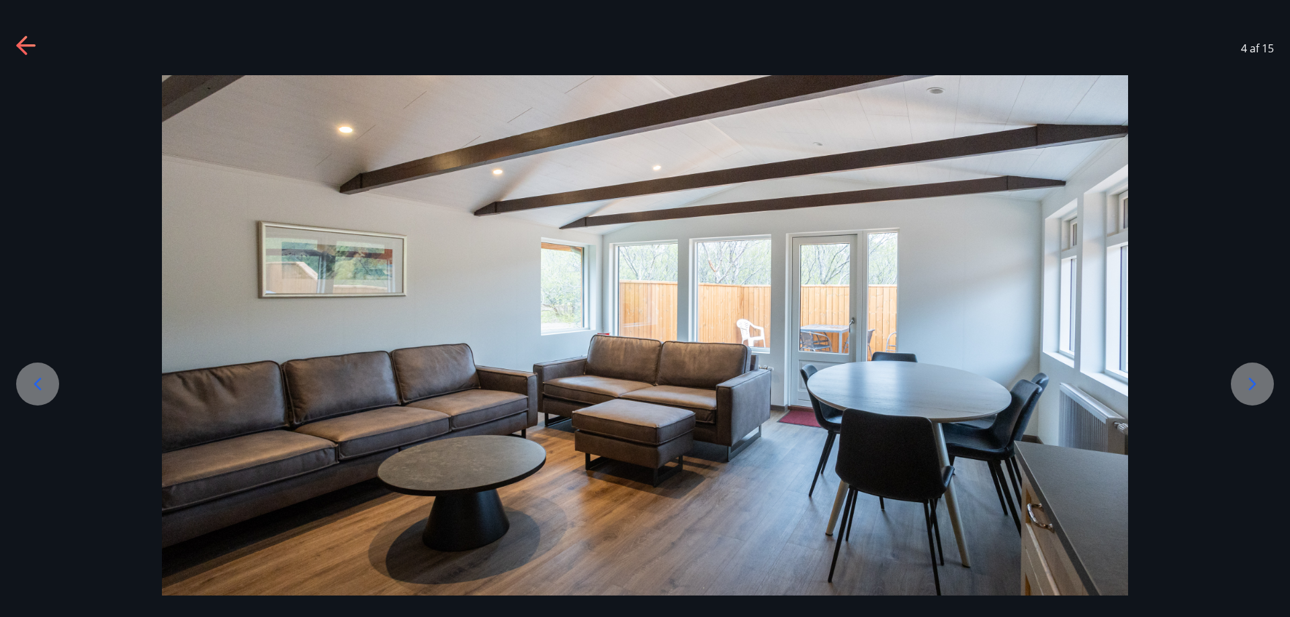
click at [1250, 384] on icon at bounding box center [1251, 384] width 21 height 21
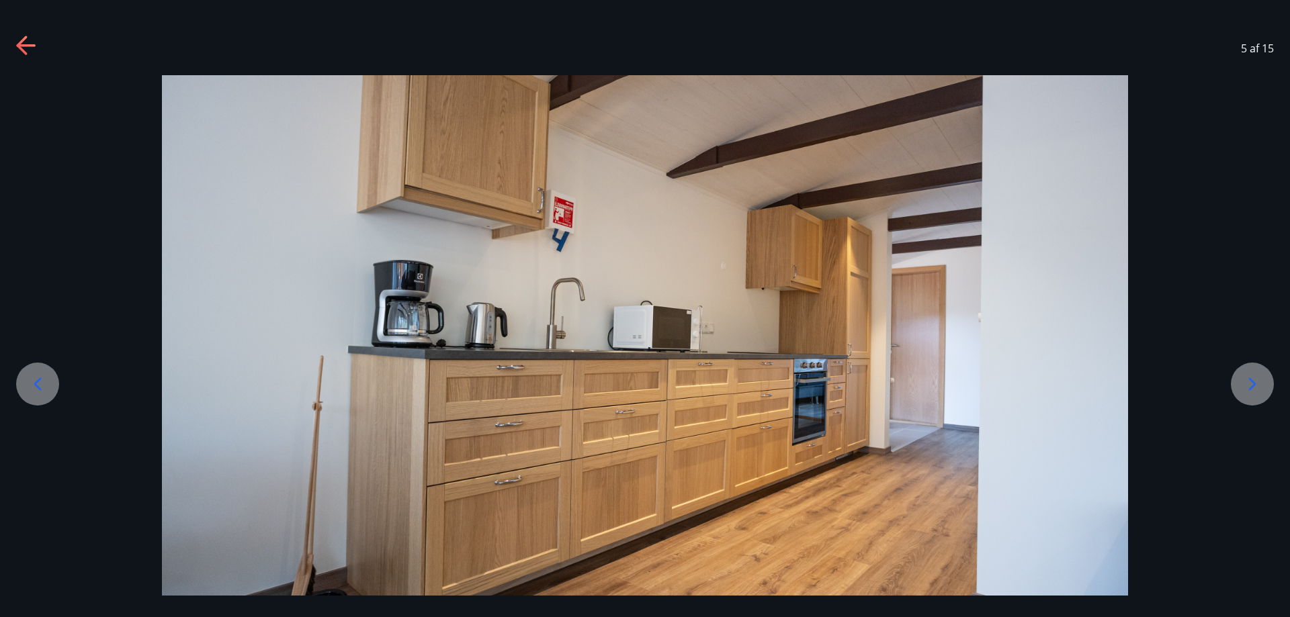
click at [1250, 382] on icon at bounding box center [1251, 384] width 21 height 21
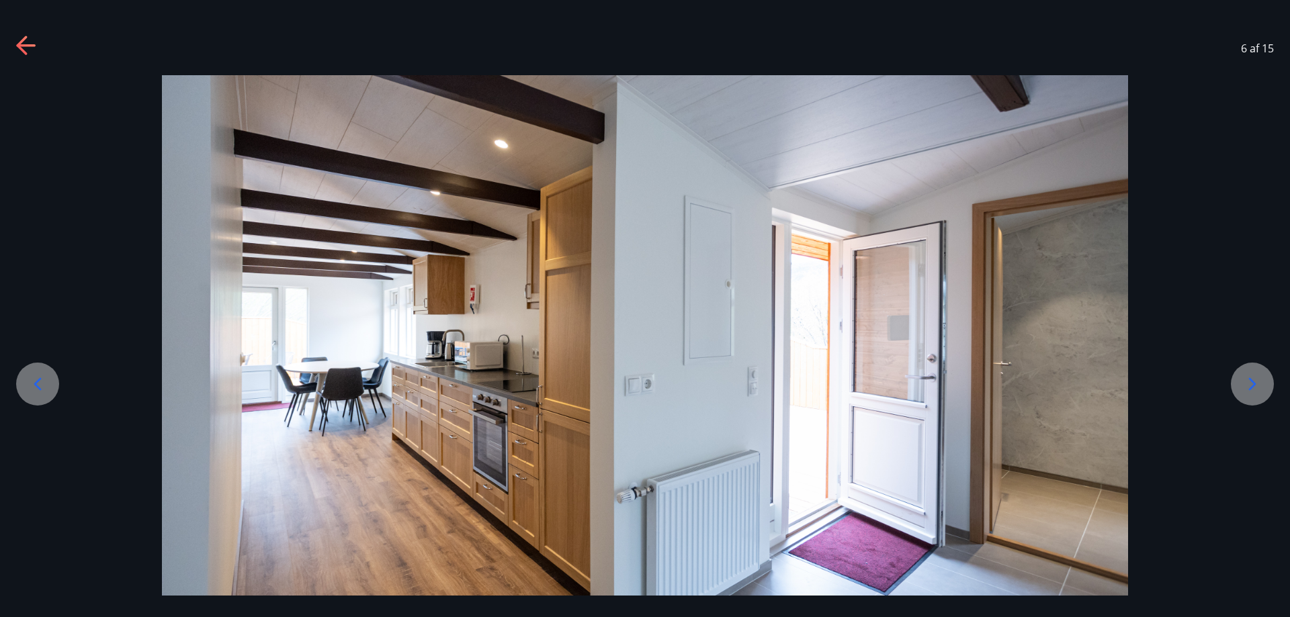
click at [1250, 382] on icon at bounding box center [1251, 384] width 21 height 21
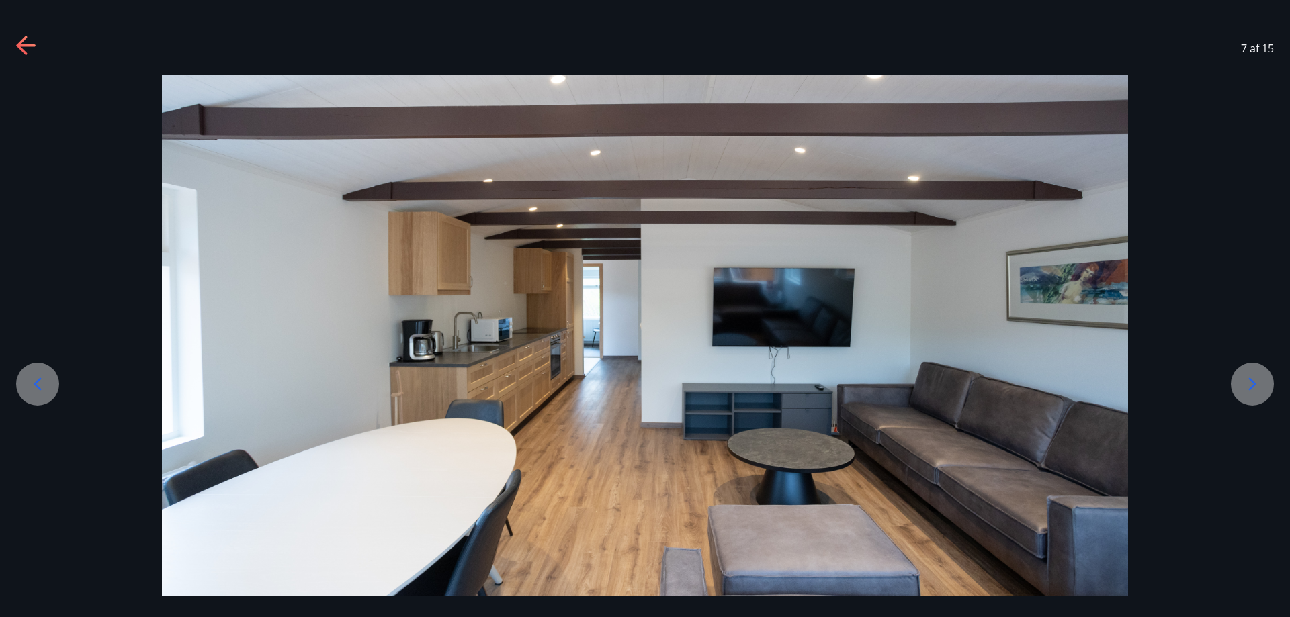
drag, startPoint x: 1250, startPoint y: 382, endPoint x: 1211, endPoint y: 435, distance: 65.4
click at [1212, 437] on div at bounding box center [645, 343] width 1290 height 537
click at [1252, 386] on icon at bounding box center [1251, 384] width 21 height 21
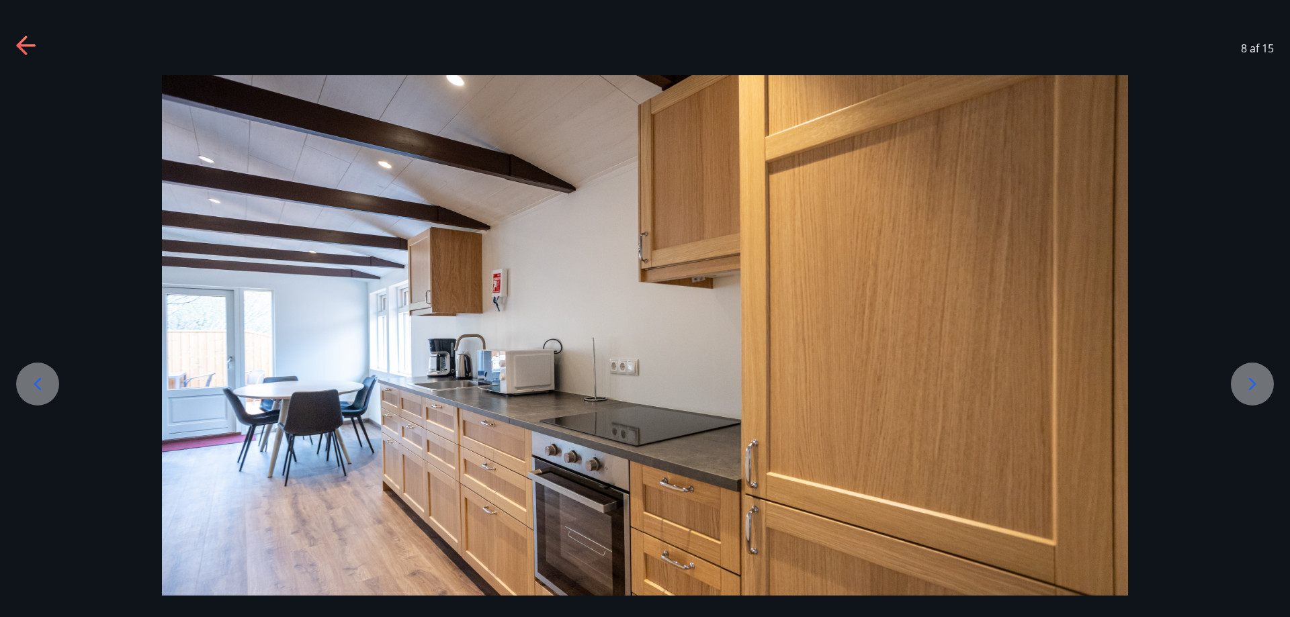
click at [1248, 384] on icon at bounding box center [1251, 384] width 21 height 21
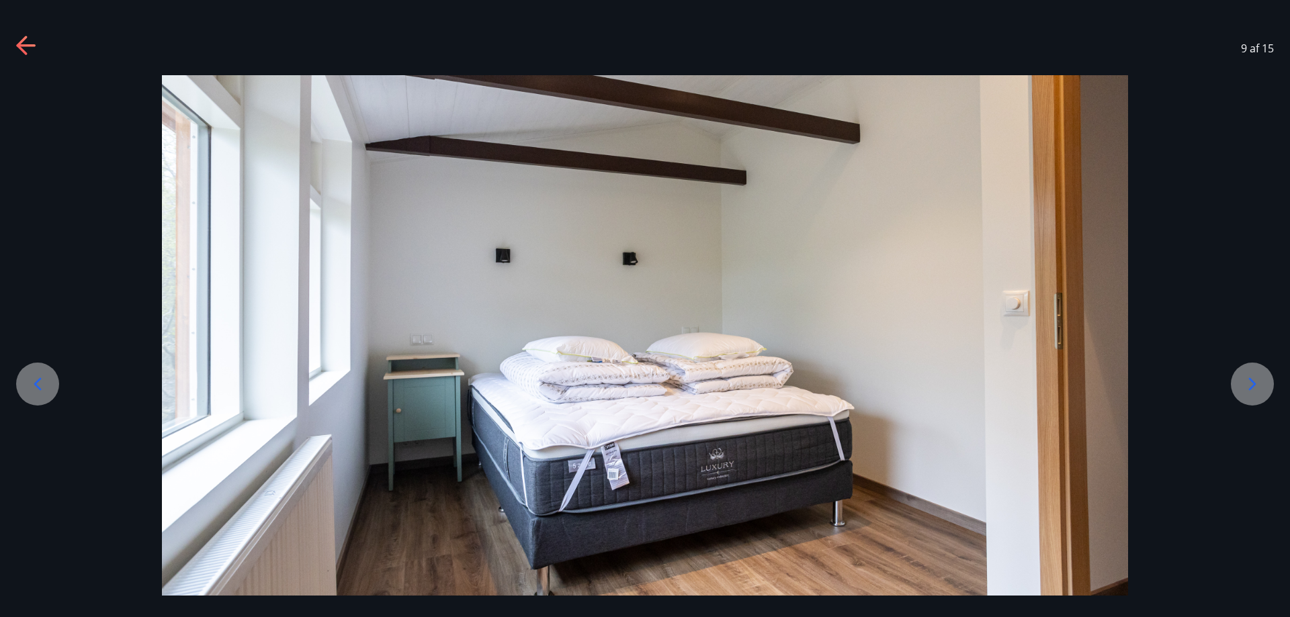
click at [1245, 386] on icon at bounding box center [1251, 384] width 21 height 21
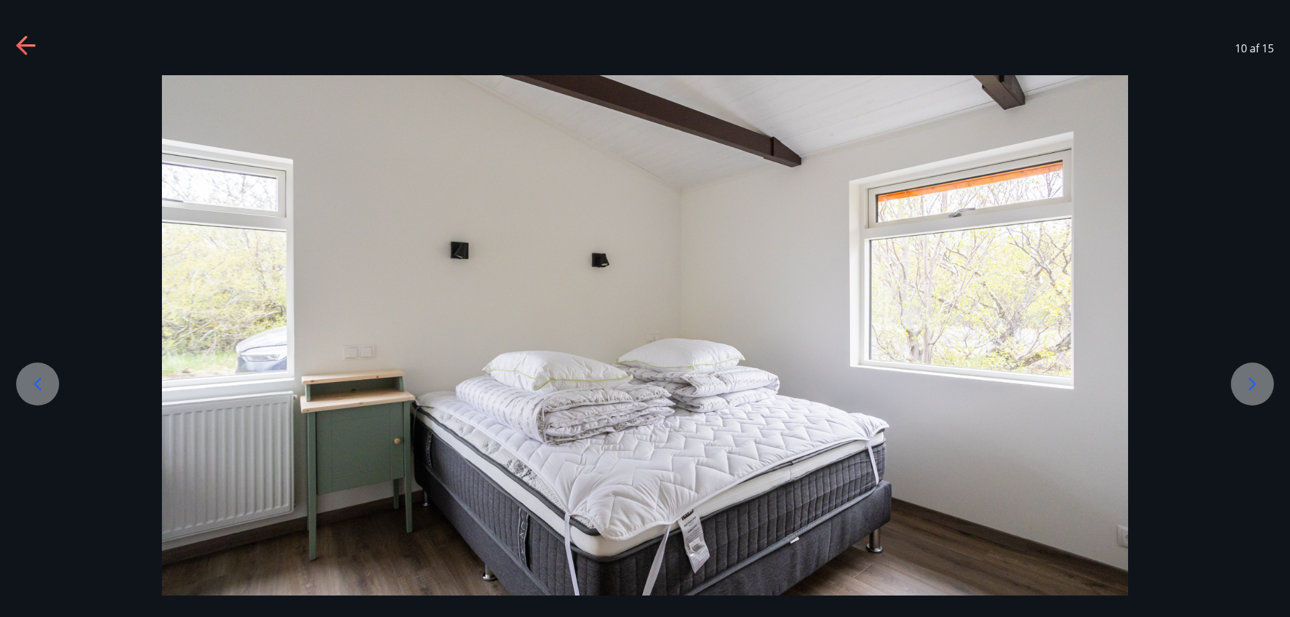
click at [1252, 384] on icon at bounding box center [1251, 384] width 21 height 21
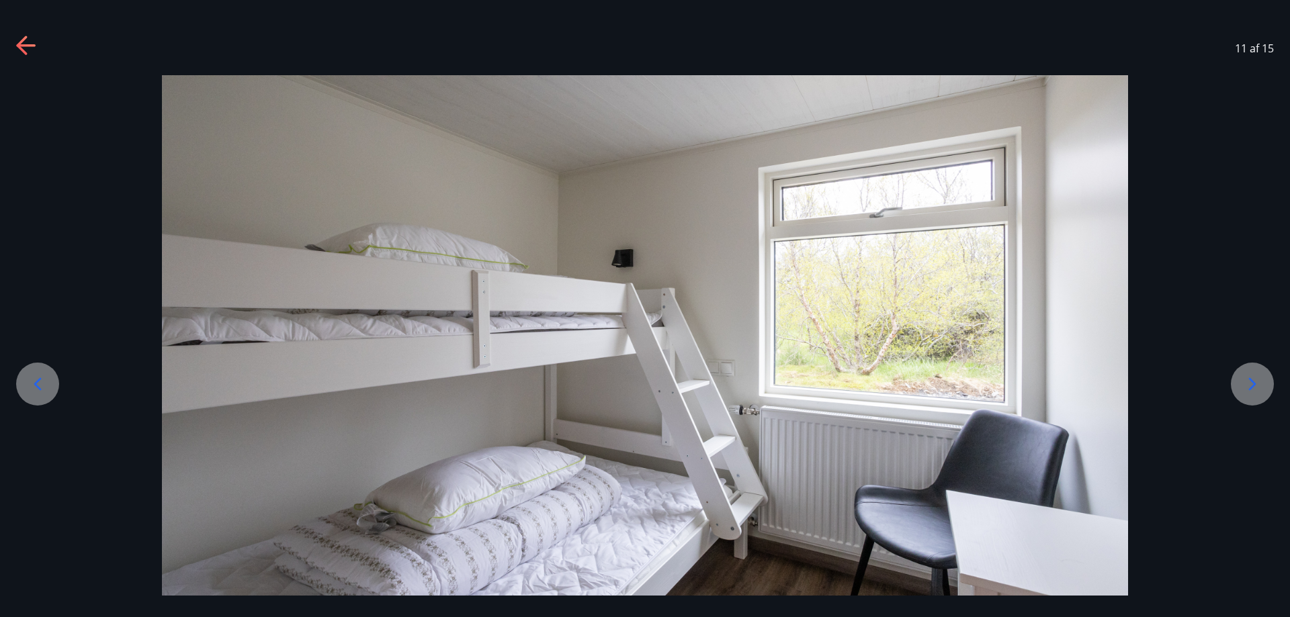
click at [1252, 385] on icon at bounding box center [1251, 384] width 21 height 21
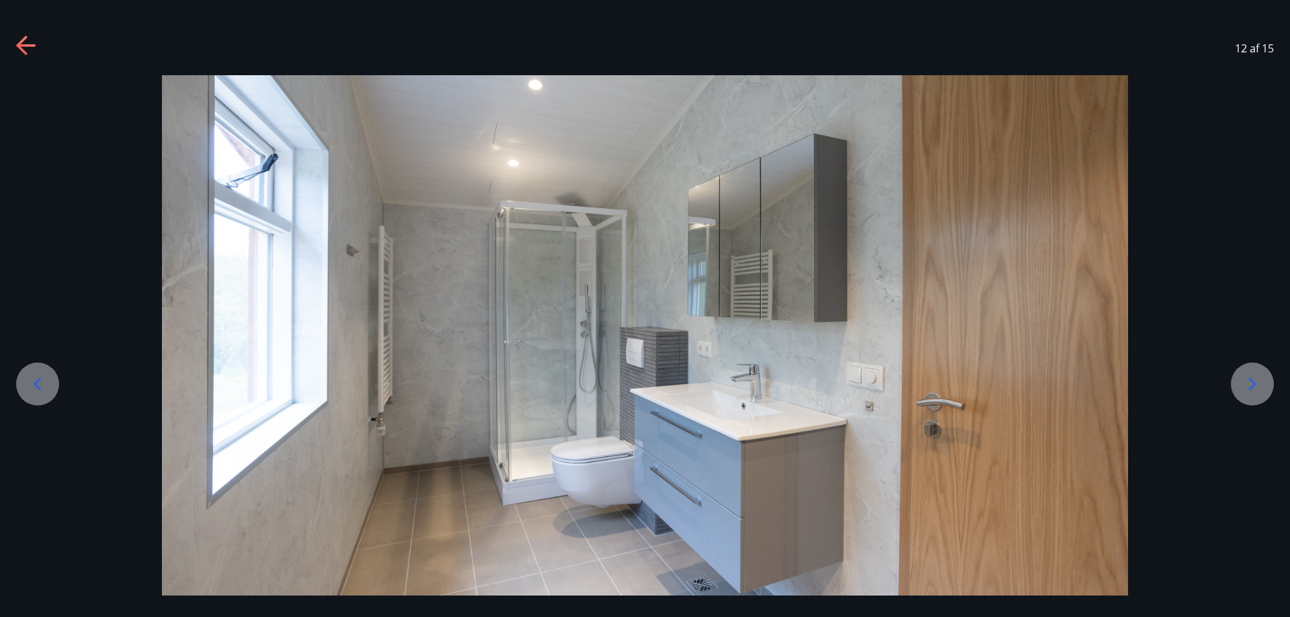
click at [1252, 385] on icon at bounding box center [1251, 384] width 21 height 21
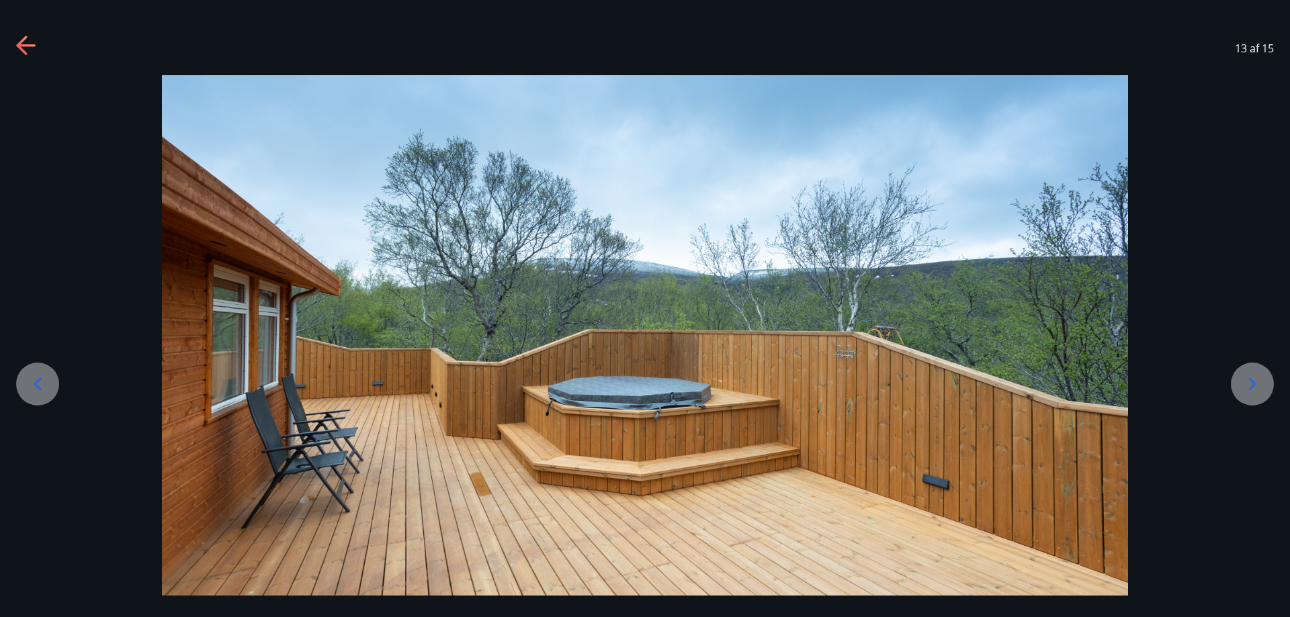
click at [1252, 386] on icon at bounding box center [1251, 384] width 21 height 21
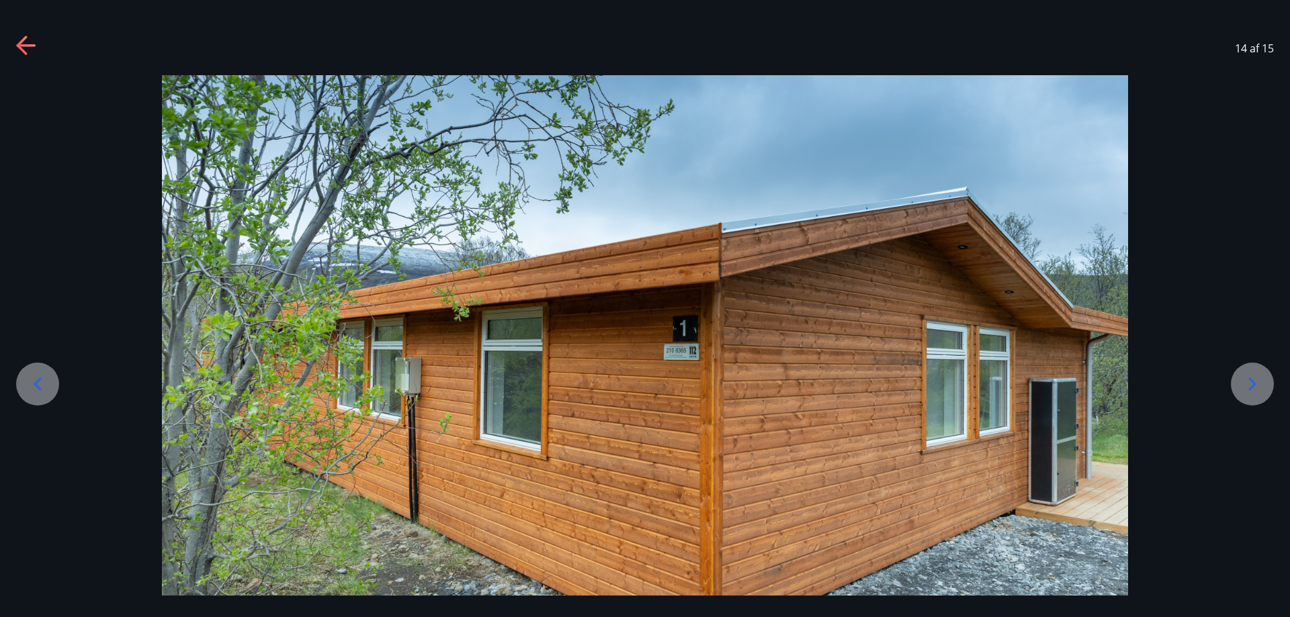
click at [1248, 388] on icon at bounding box center [1251, 384] width 21 height 21
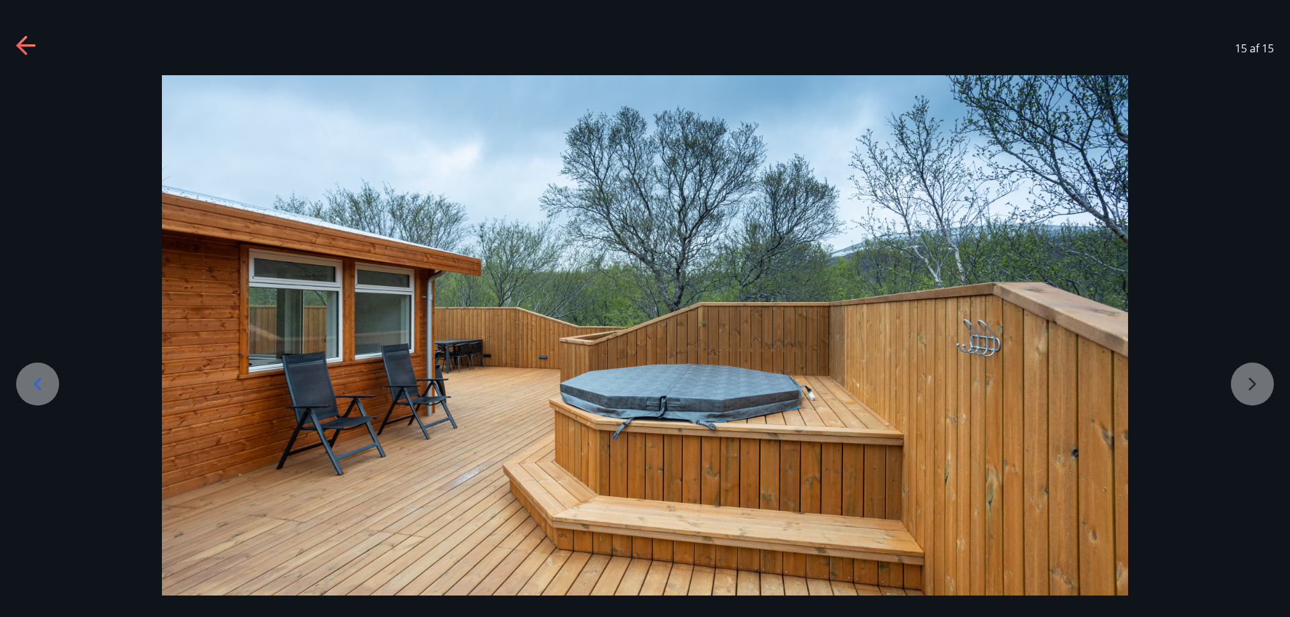
click at [1248, 387] on div at bounding box center [645, 343] width 1290 height 537
click at [24, 47] on icon at bounding box center [26, 46] width 21 height 21
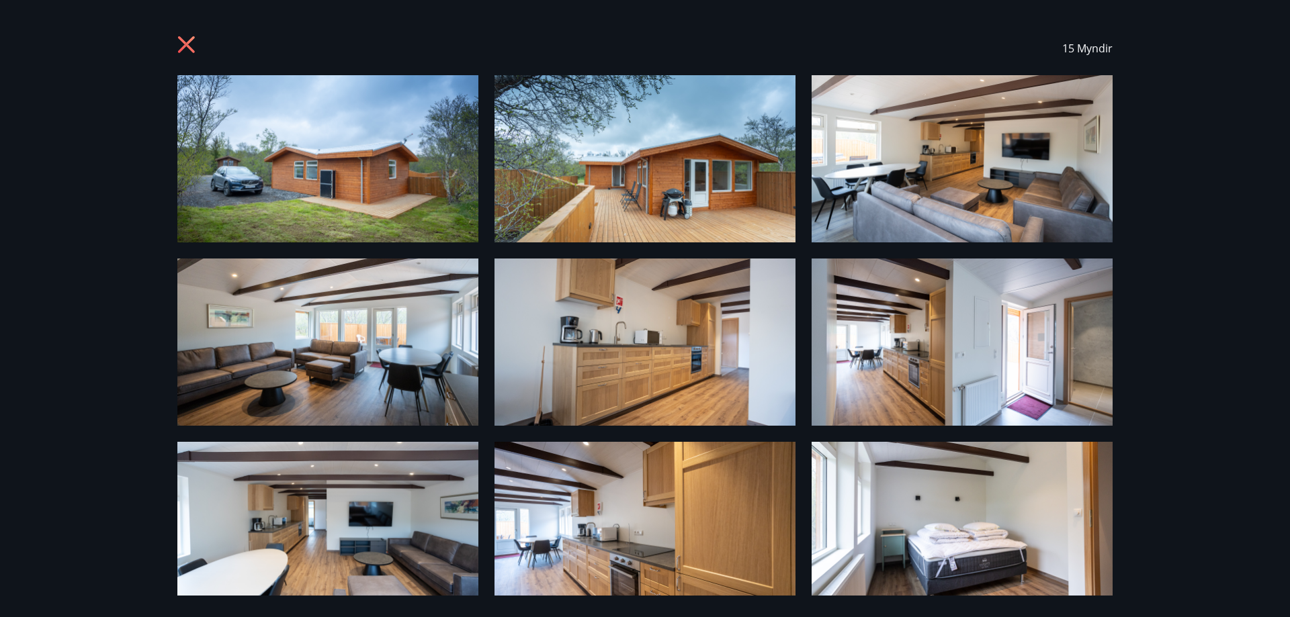
click at [182, 42] on icon at bounding box center [187, 46] width 21 height 21
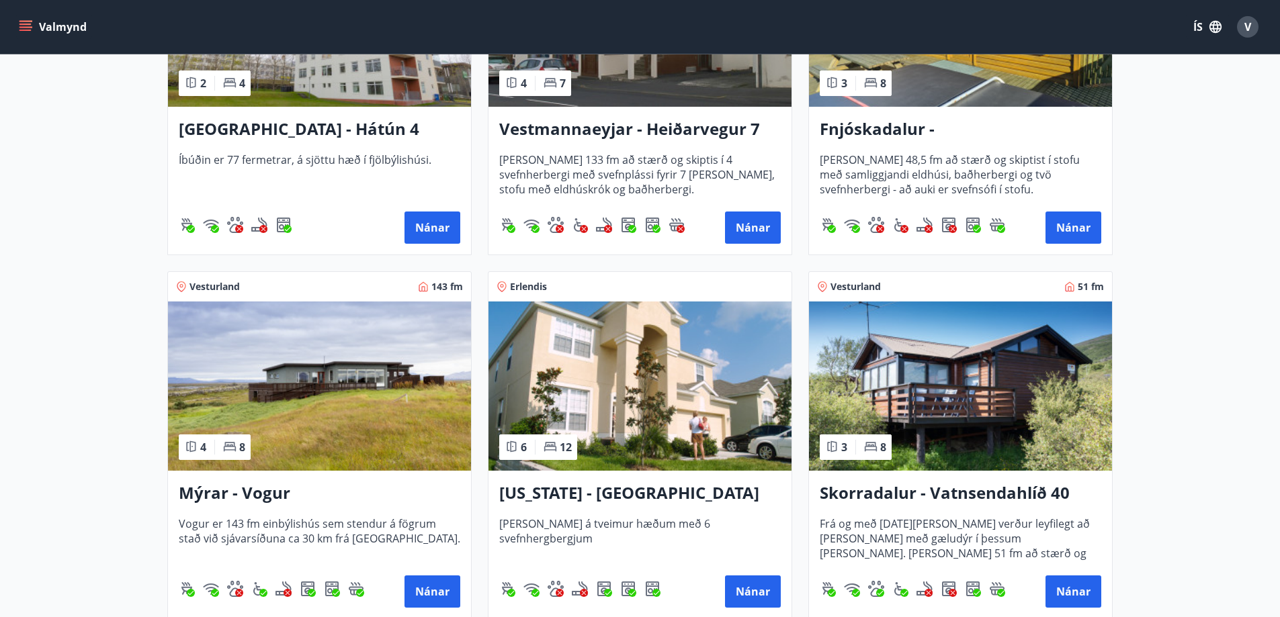
scroll to position [1545, 0]
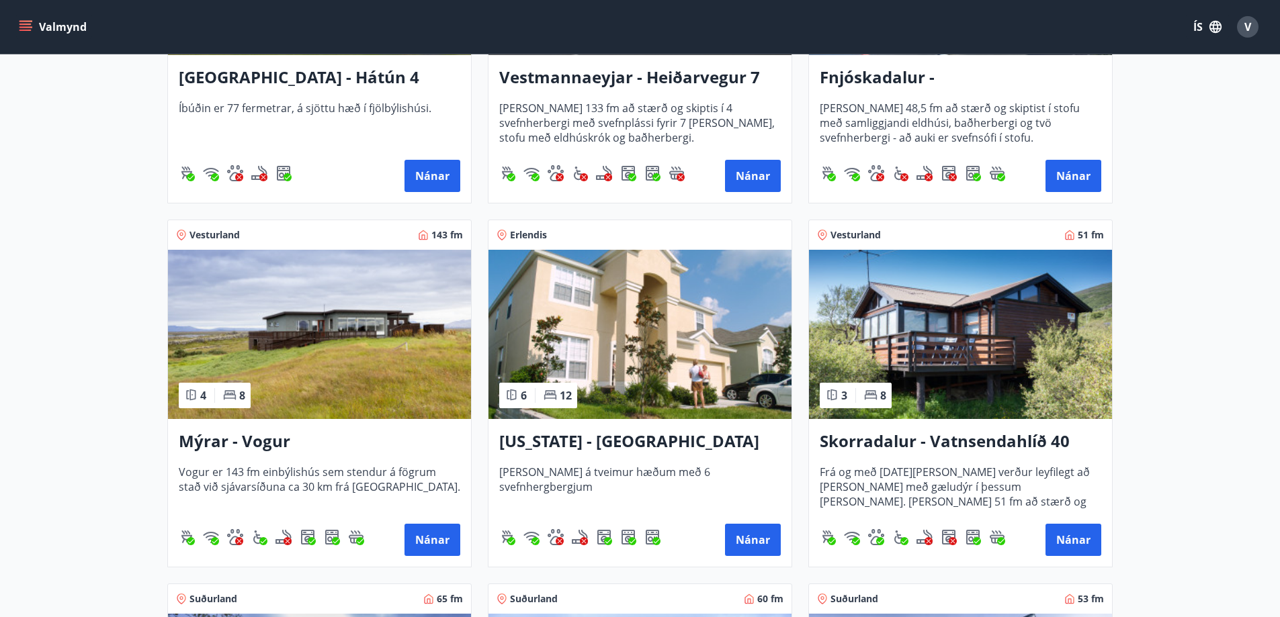
click at [351, 322] on img at bounding box center [319, 334] width 303 height 169
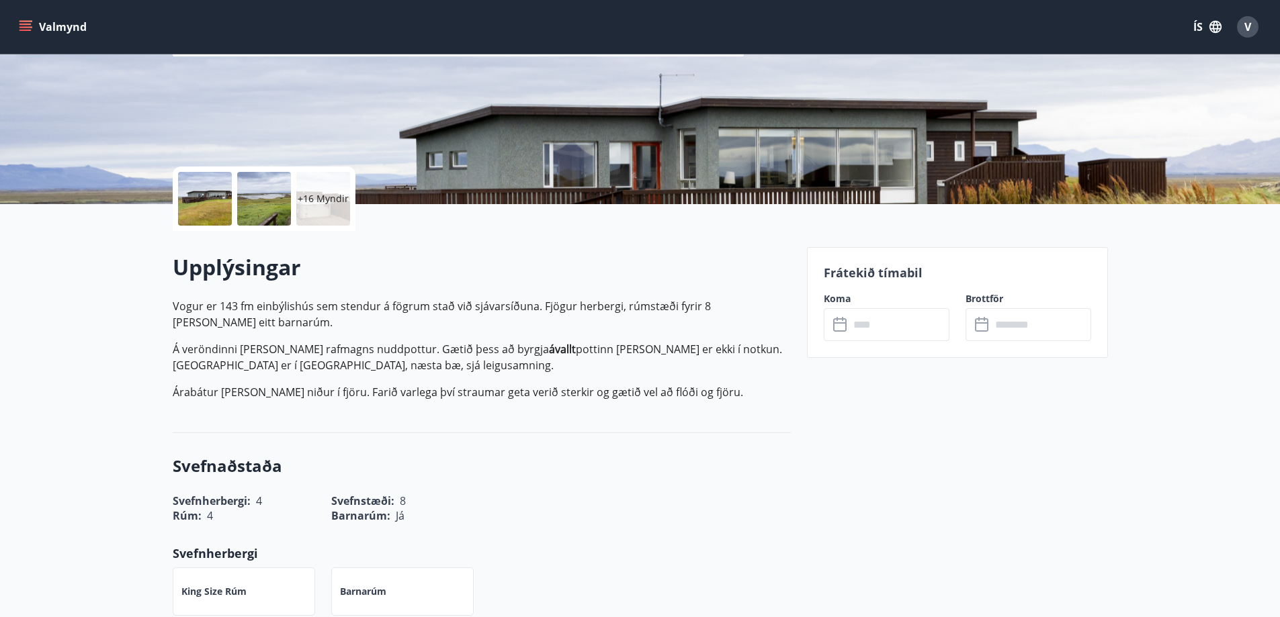
scroll to position [202, 0]
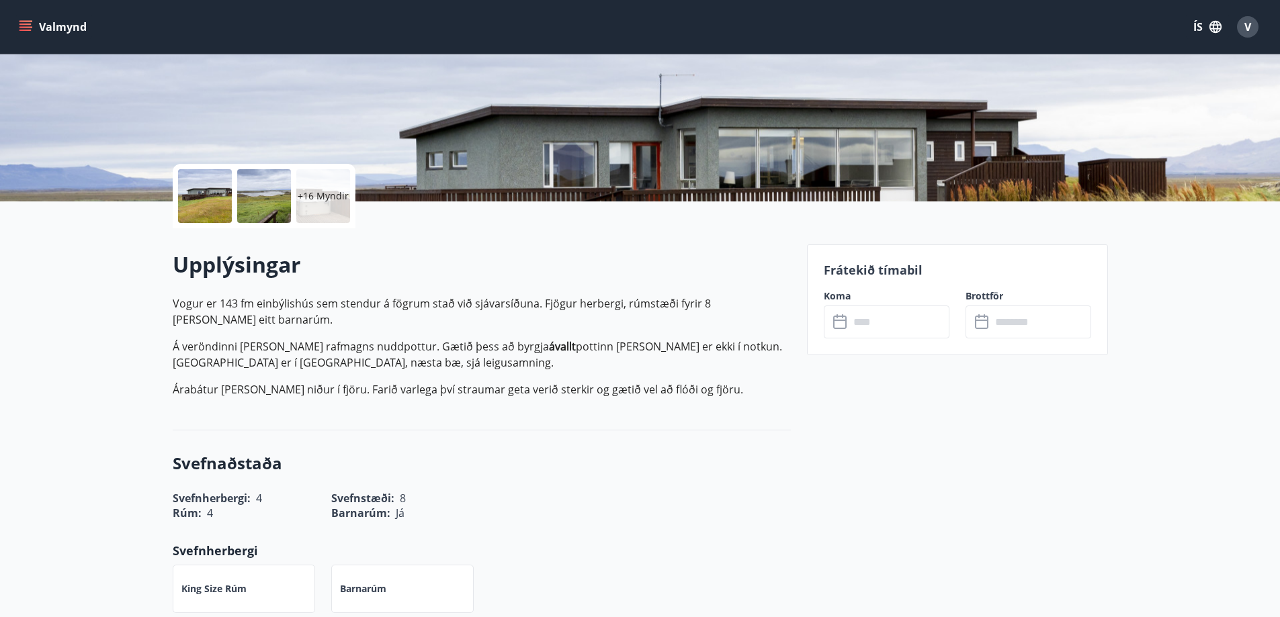
click at [214, 204] on div at bounding box center [205, 196] width 54 height 54
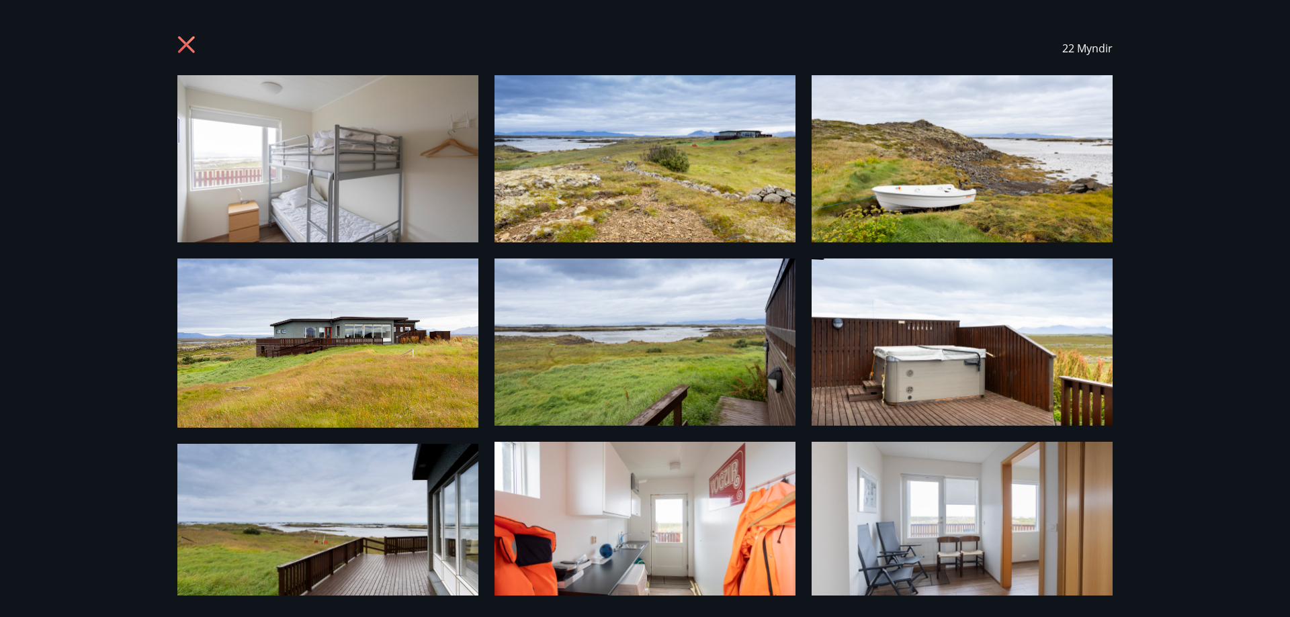
click at [388, 205] on img at bounding box center [327, 158] width 301 height 167
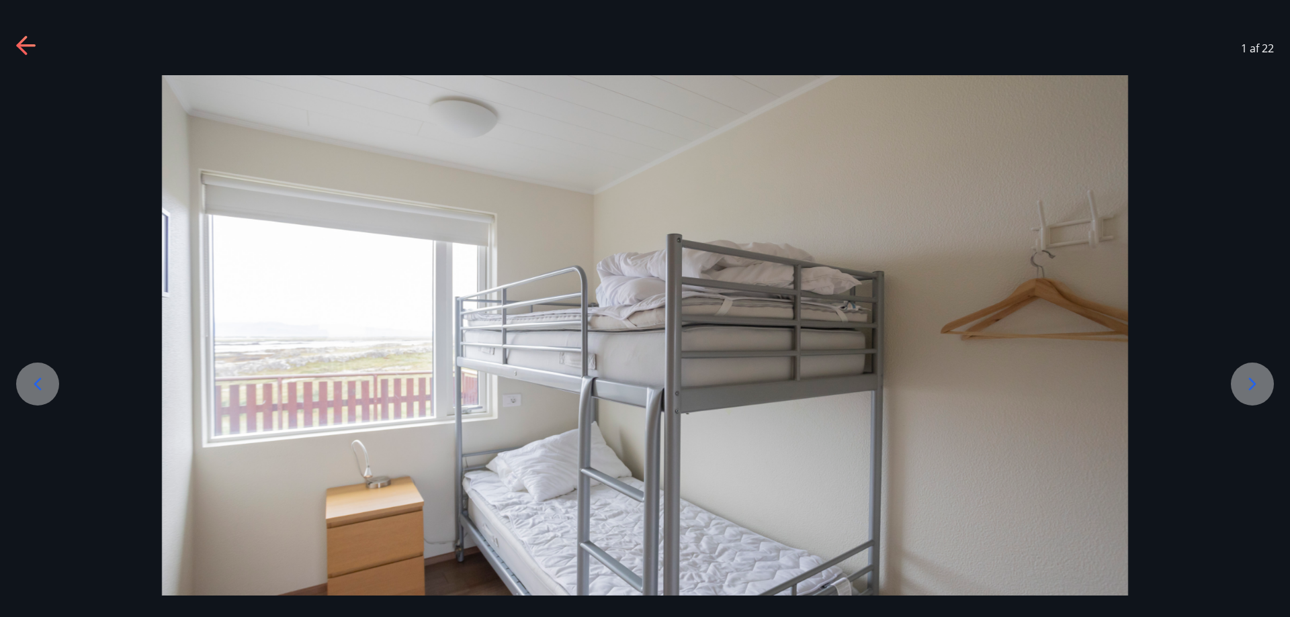
click at [1250, 382] on icon at bounding box center [1251, 384] width 21 height 21
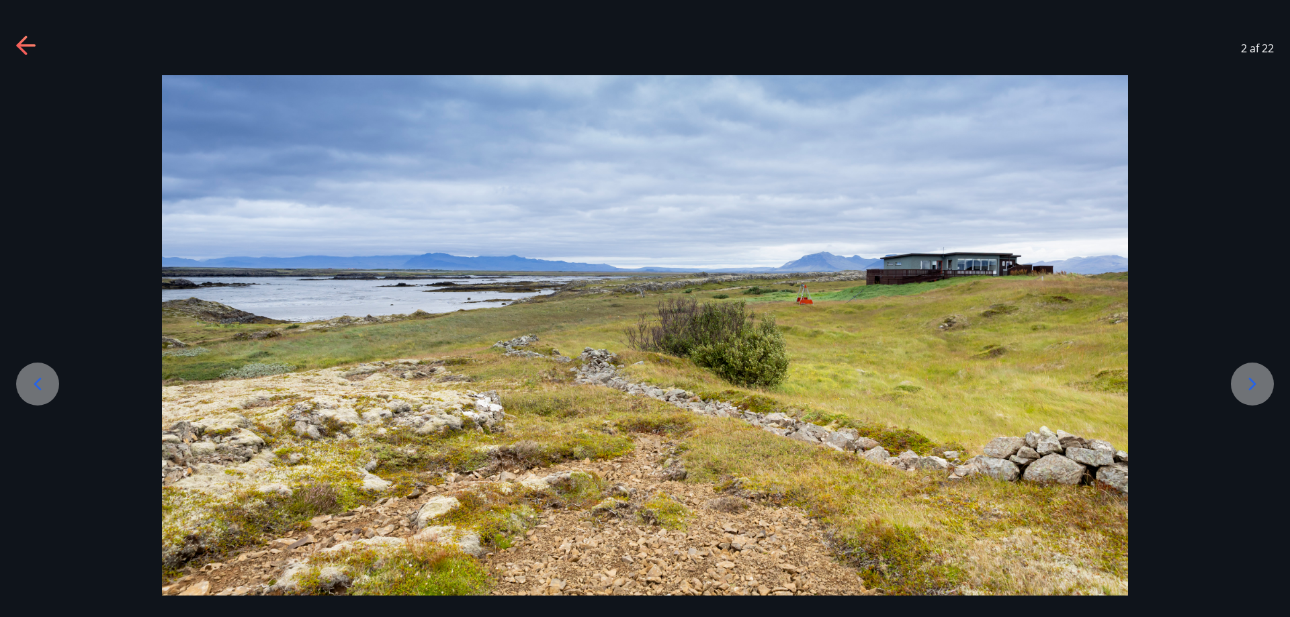
click at [1250, 382] on icon at bounding box center [1251, 384] width 21 height 21
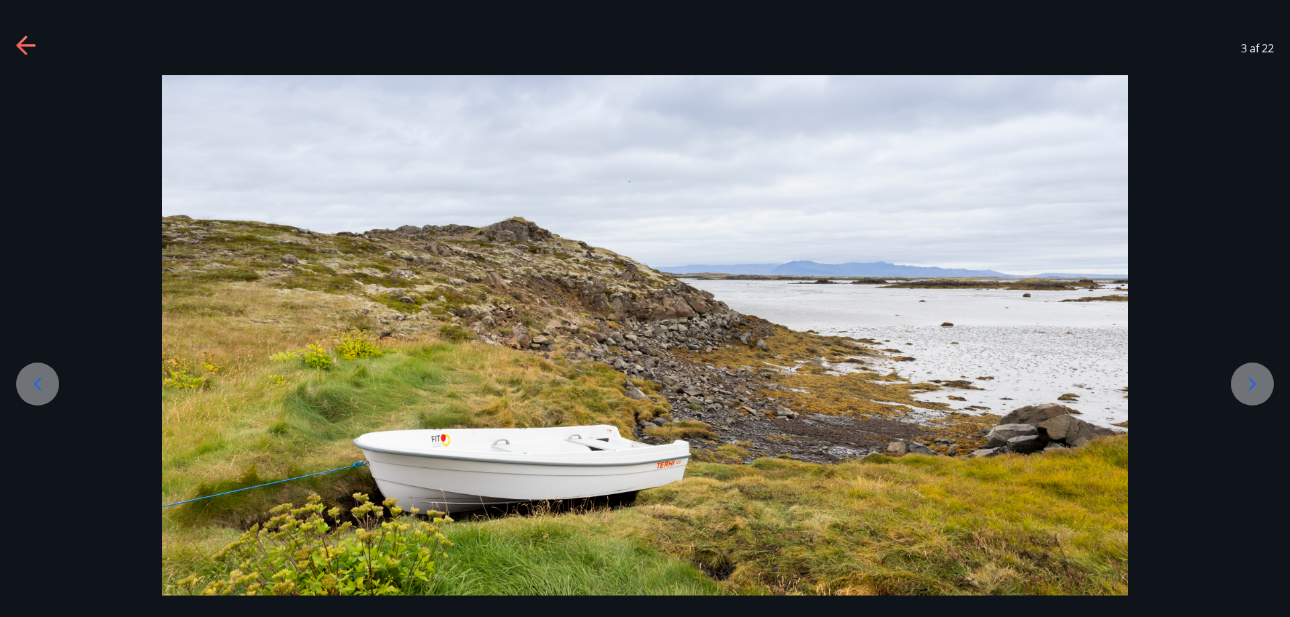
click at [1250, 382] on icon at bounding box center [1251, 384] width 21 height 21
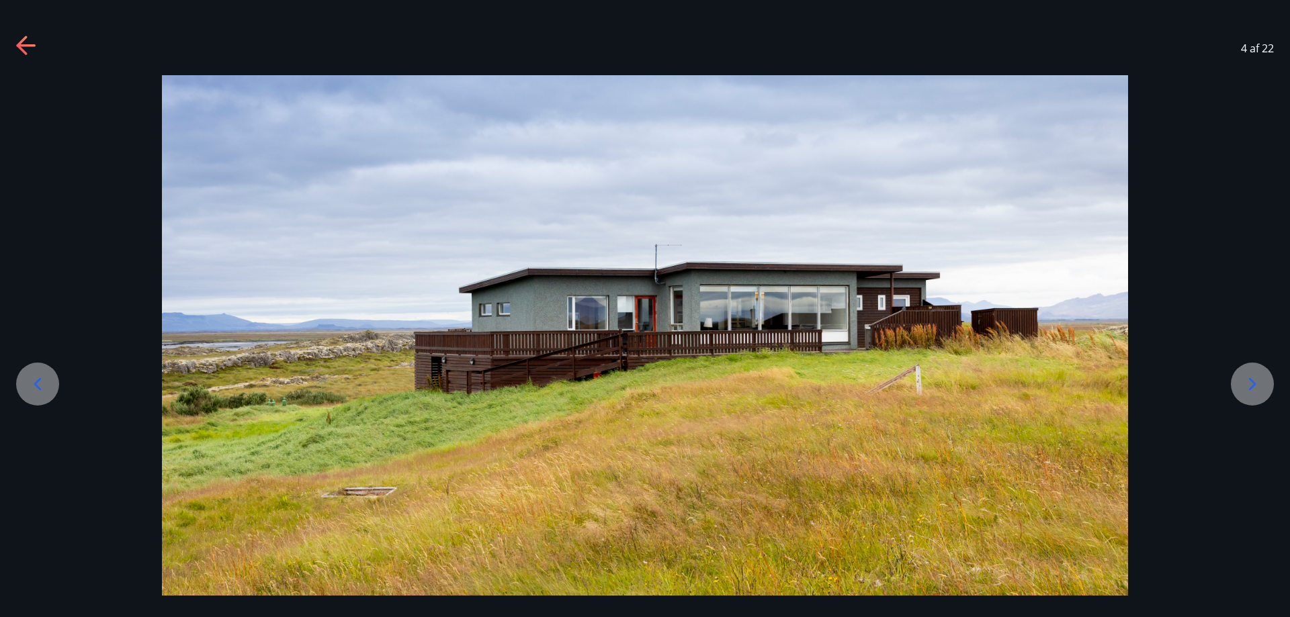
click at [1251, 382] on icon at bounding box center [1251, 384] width 21 height 21
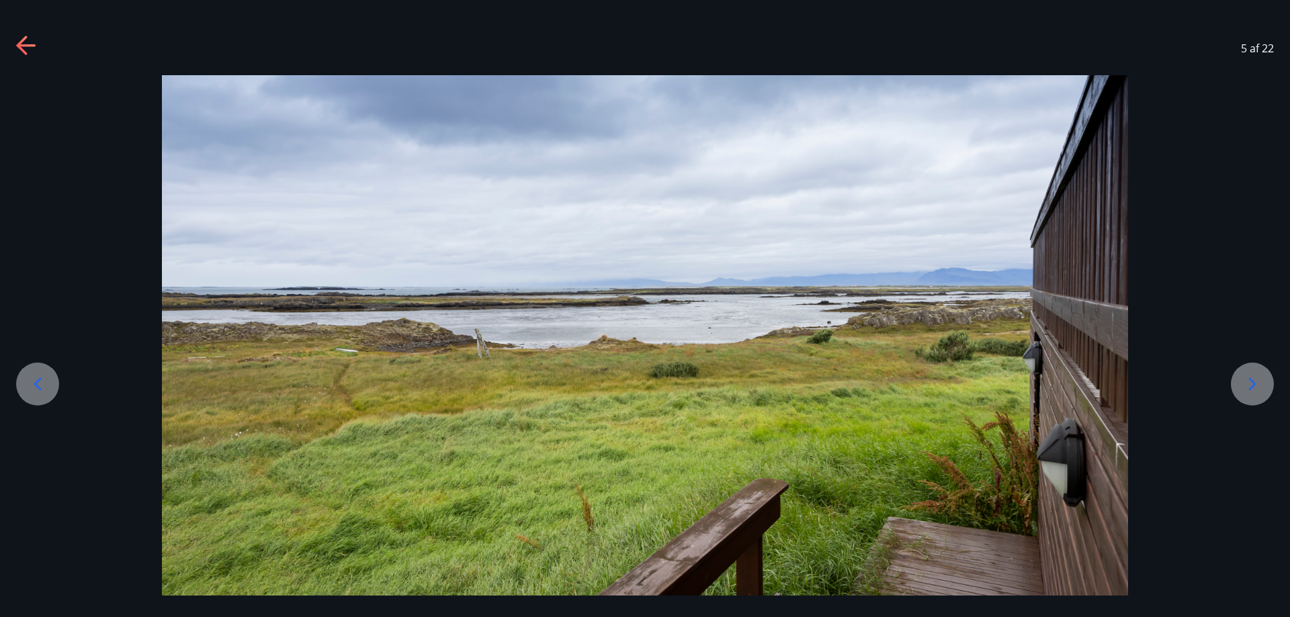
click at [1251, 382] on icon at bounding box center [1251, 384] width 21 height 21
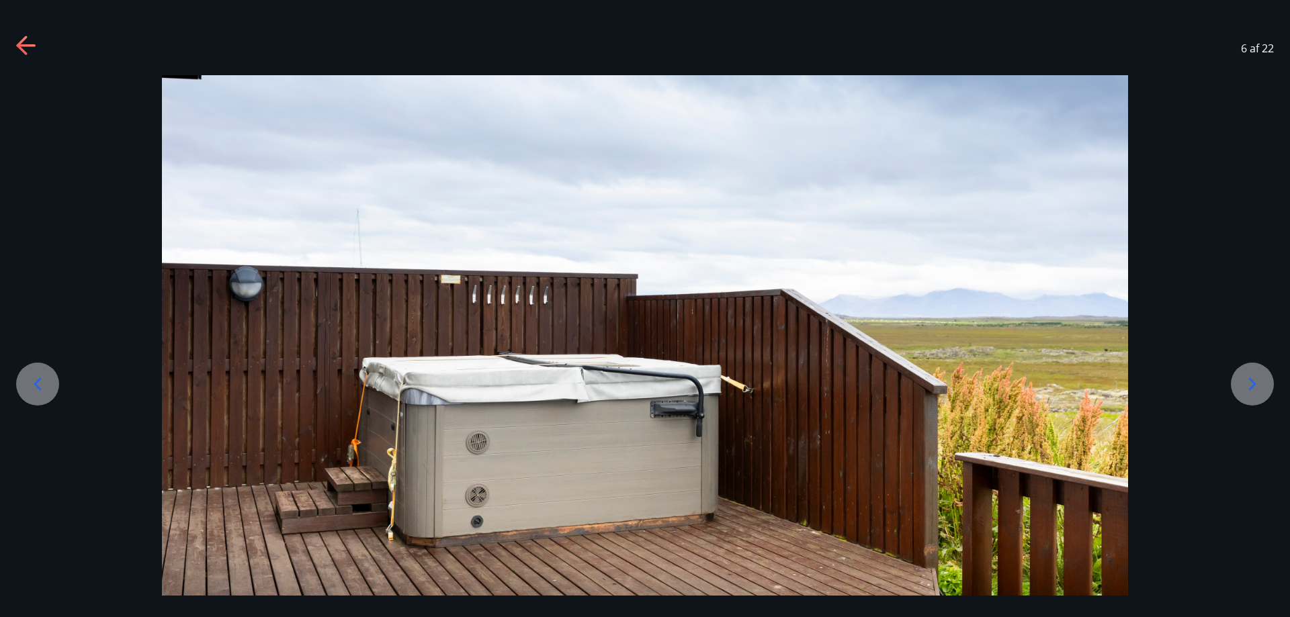
click at [1239, 383] on div at bounding box center [1252, 384] width 43 height 43
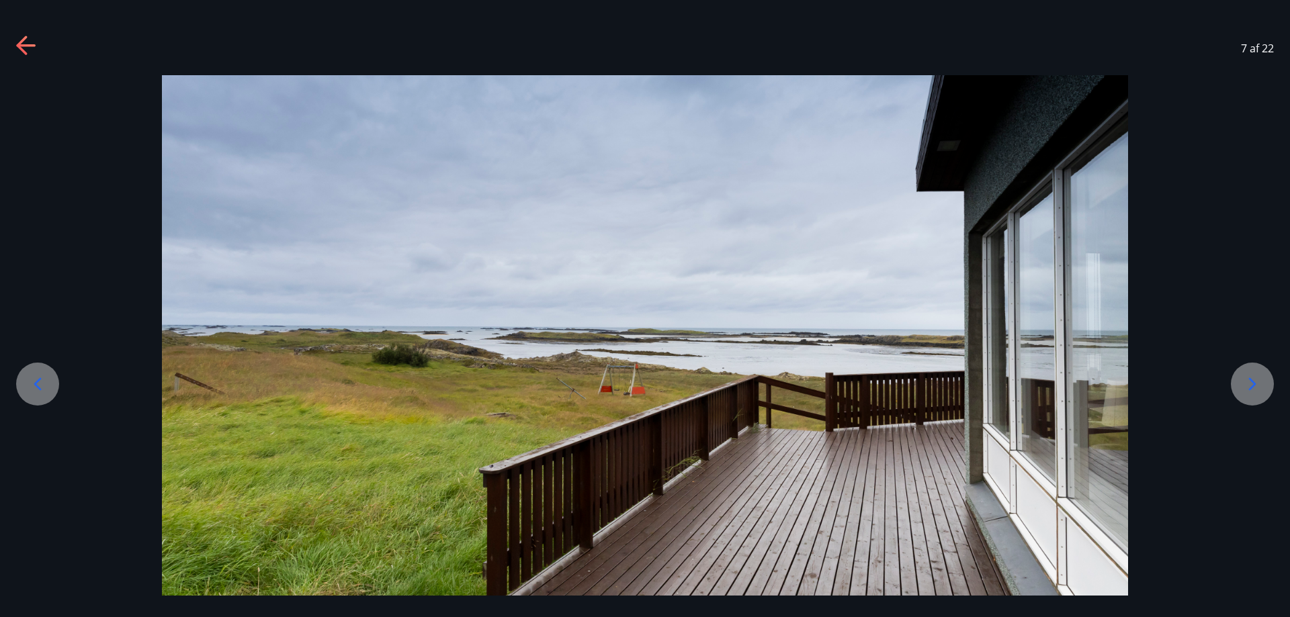
click at [1250, 382] on icon at bounding box center [1251, 384] width 21 height 21
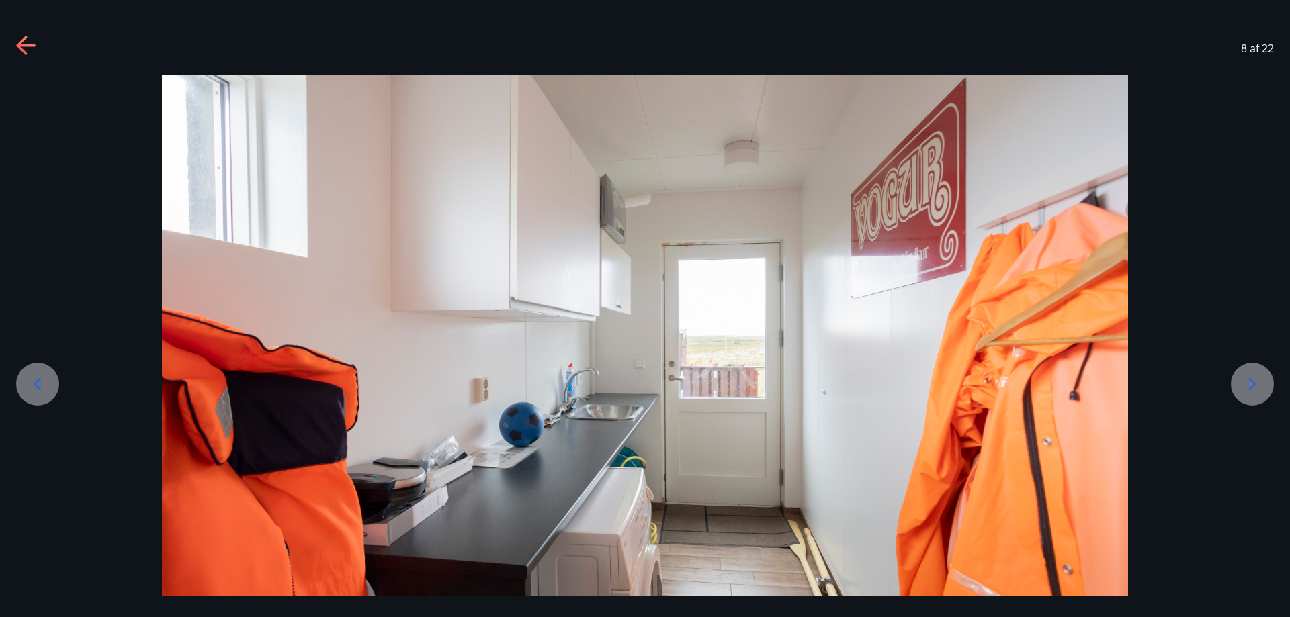
click at [1250, 382] on icon at bounding box center [1251, 384] width 21 height 21
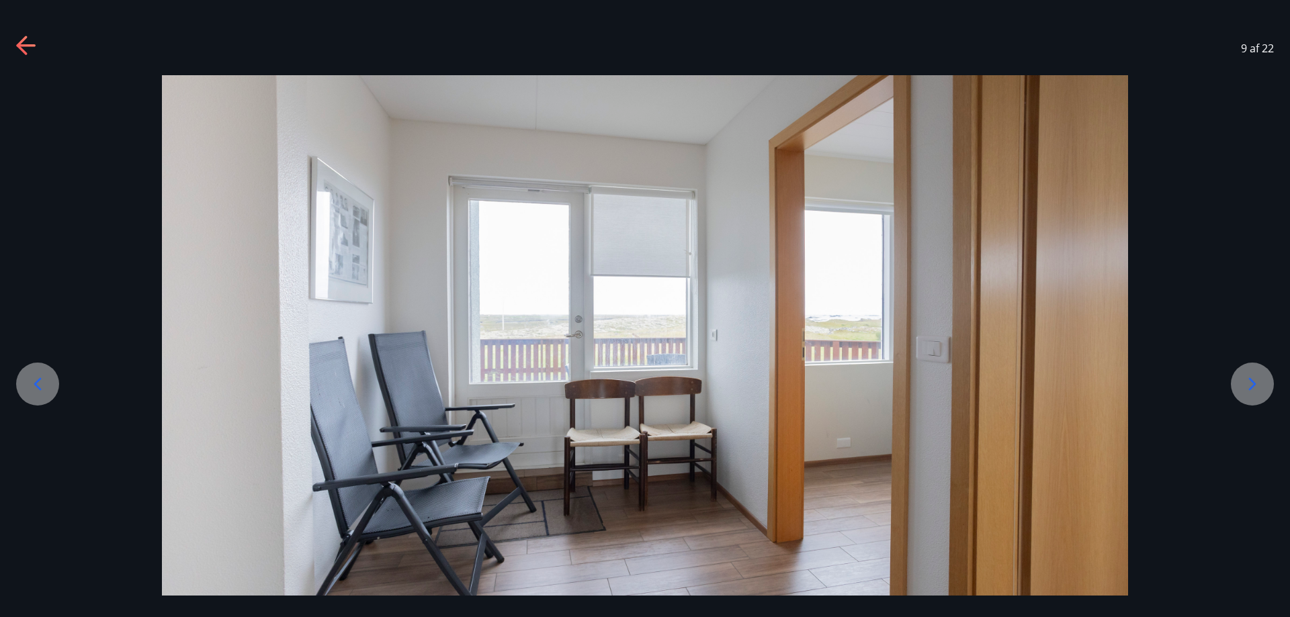
click at [1248, 382] on icon at bounding box center [1251, 384] width 21 height 21
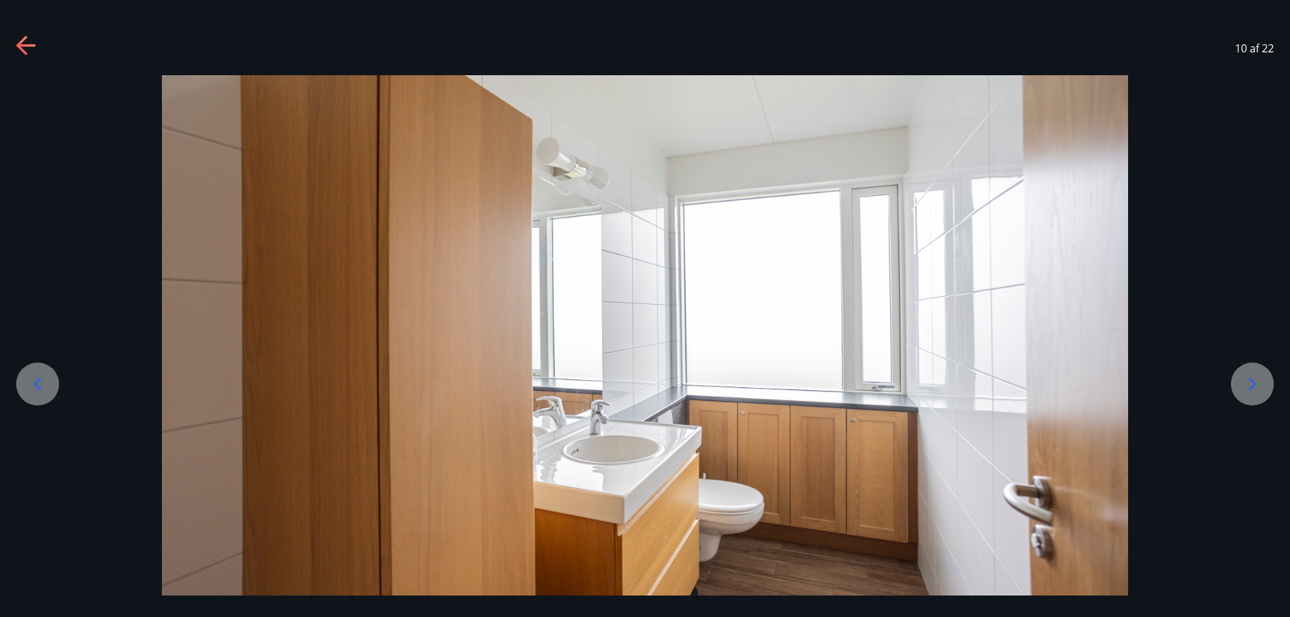
click at [1250, 384] on icon at bounding box center [1251, 384] width 21 height 21
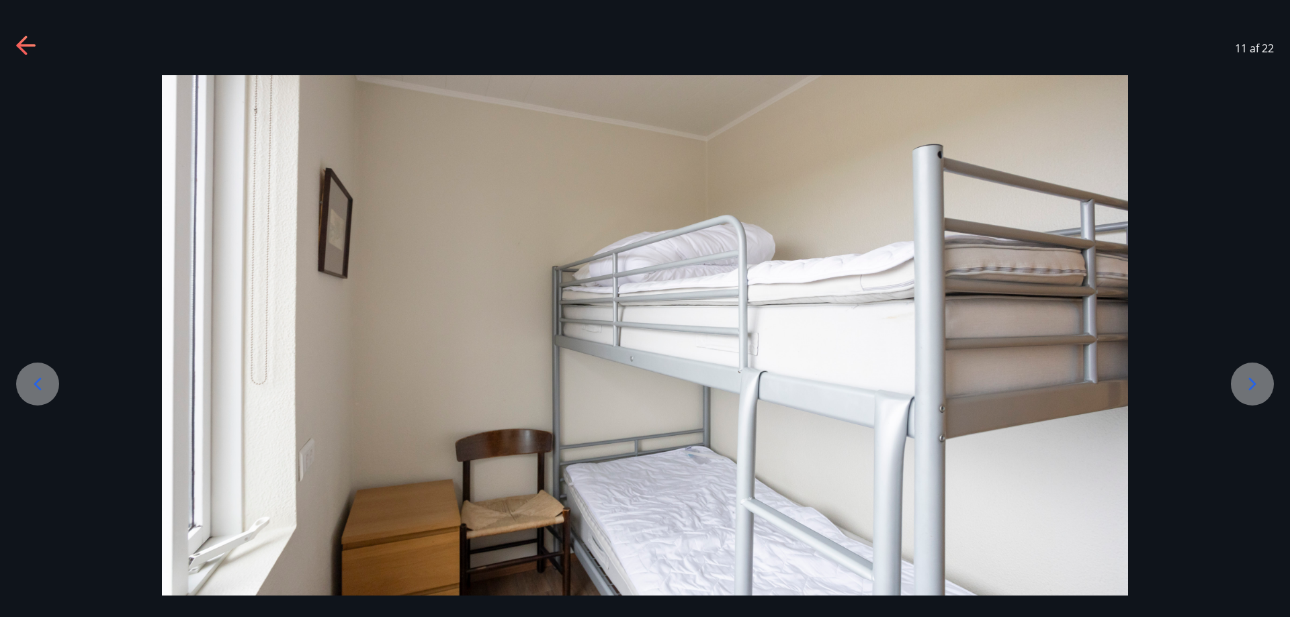
click at [1250, 384] on icon at bounding box center [1251, 384] width 21 height 21
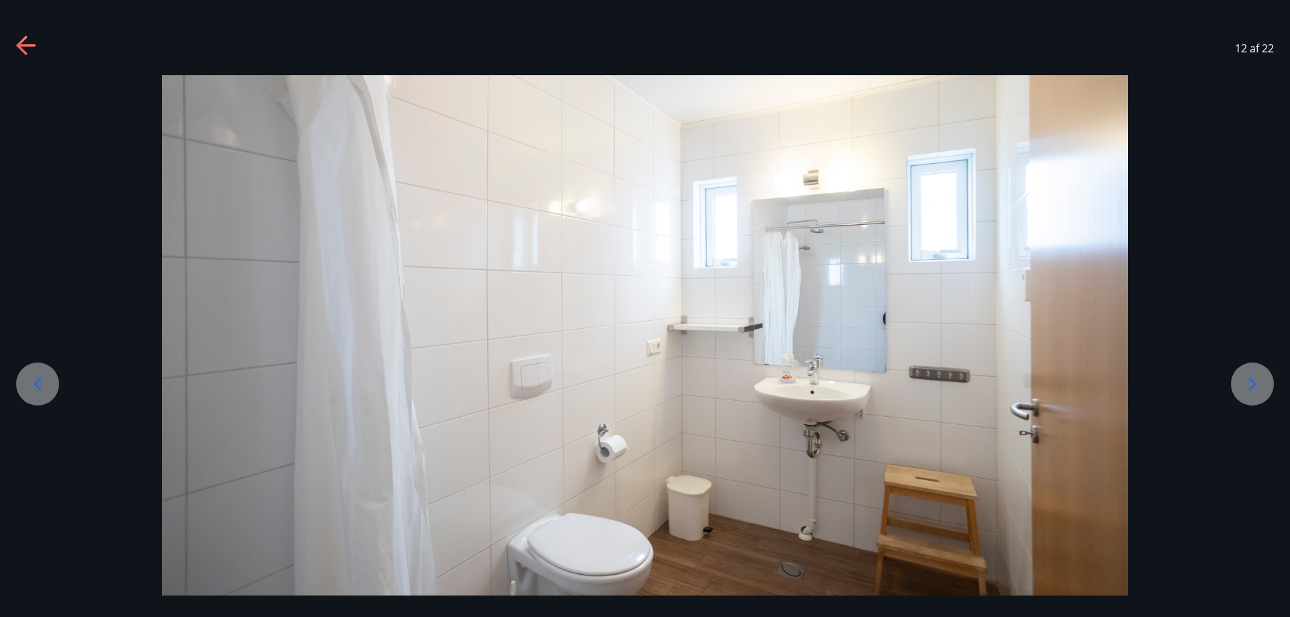
click at [1248, 386] on icon at bounding box center [1251, 384] width 21 height 21
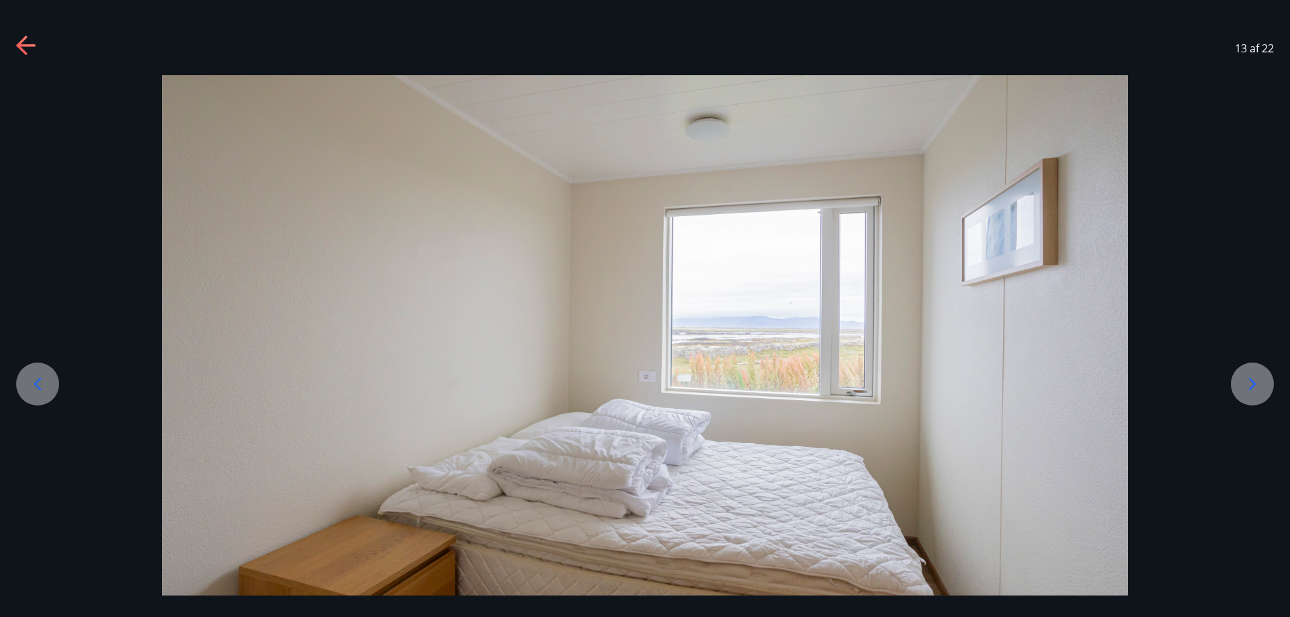
click at [1247, 385] on icon at bounding box center [1251, 384] width 21 height 21
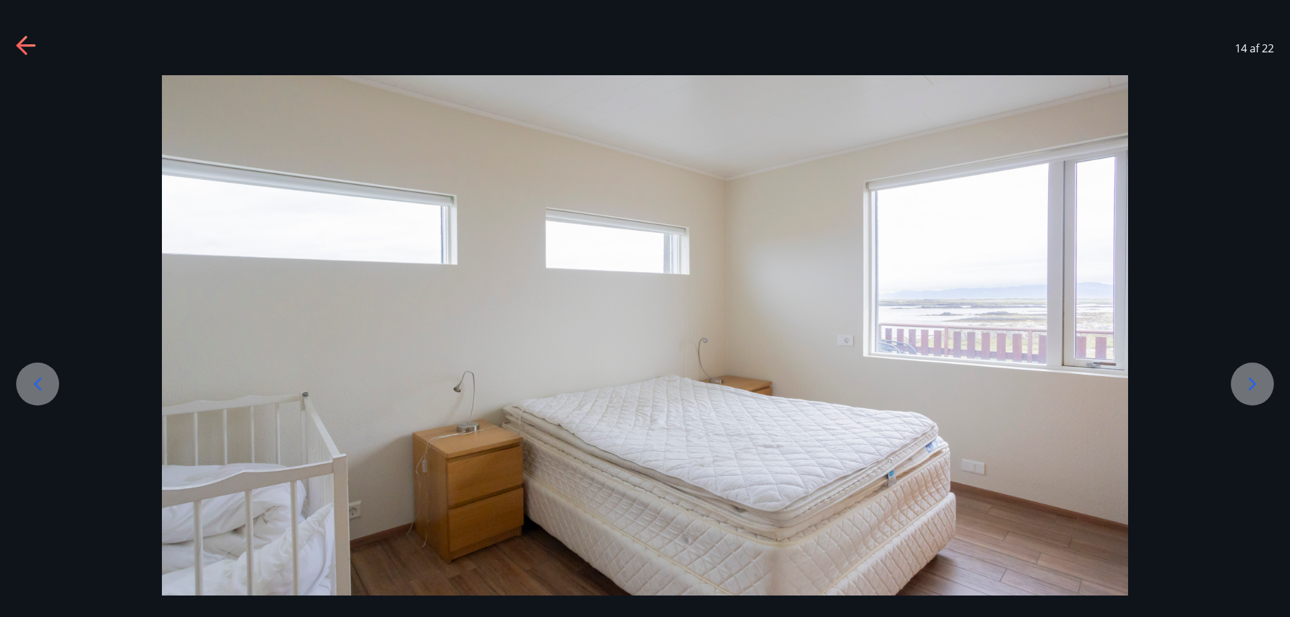
click at [1249, 386] on icon at bounding box center [1251, 384] width 21 height 21
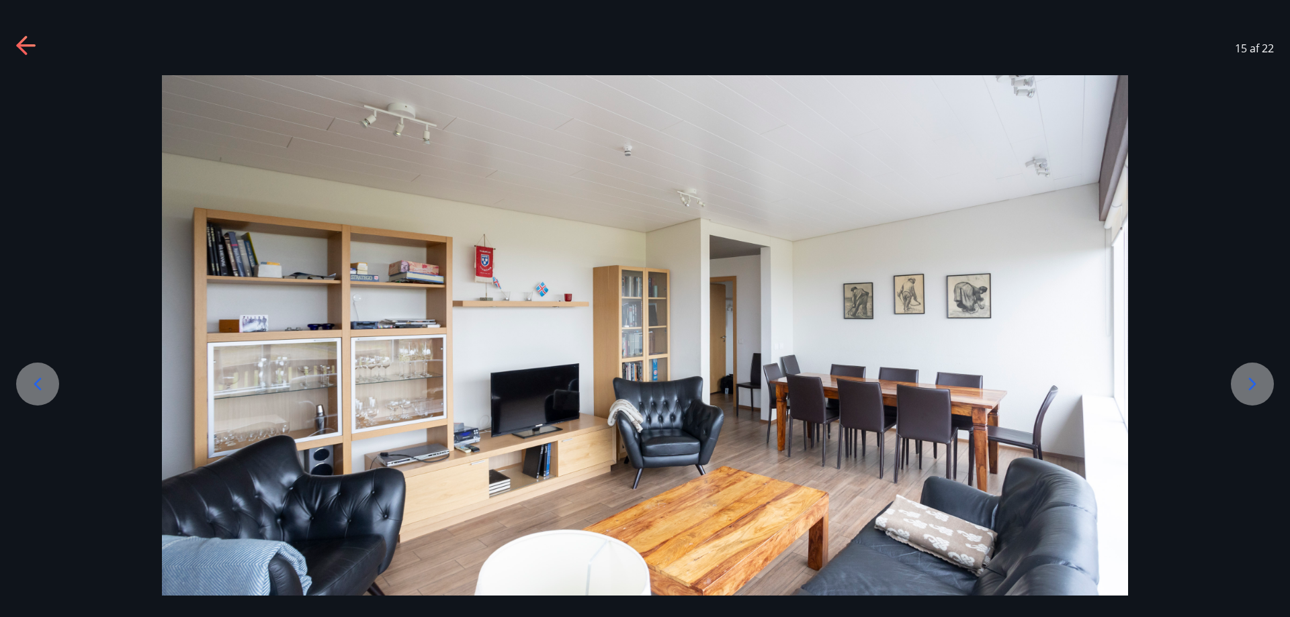
click at [1252, 388] on icon at bounding box center [1251, 384] width 21 height 21
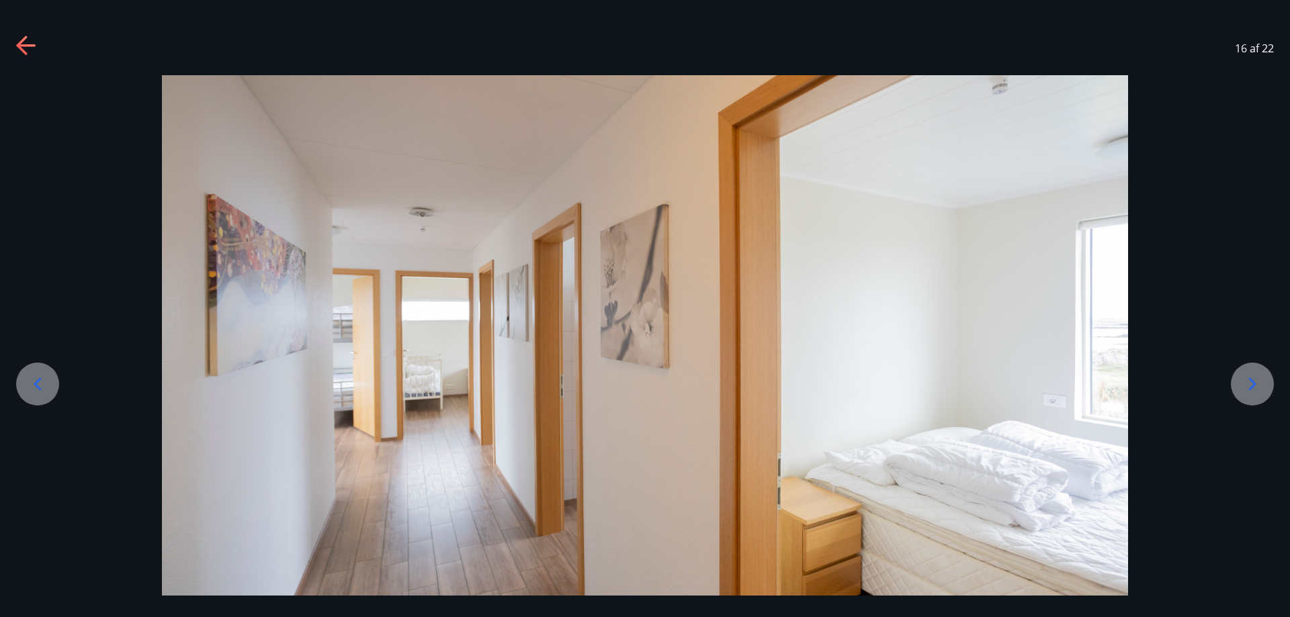
click at [1252, 390] on icon at bounding box center [1251, 384] width 21 height 21
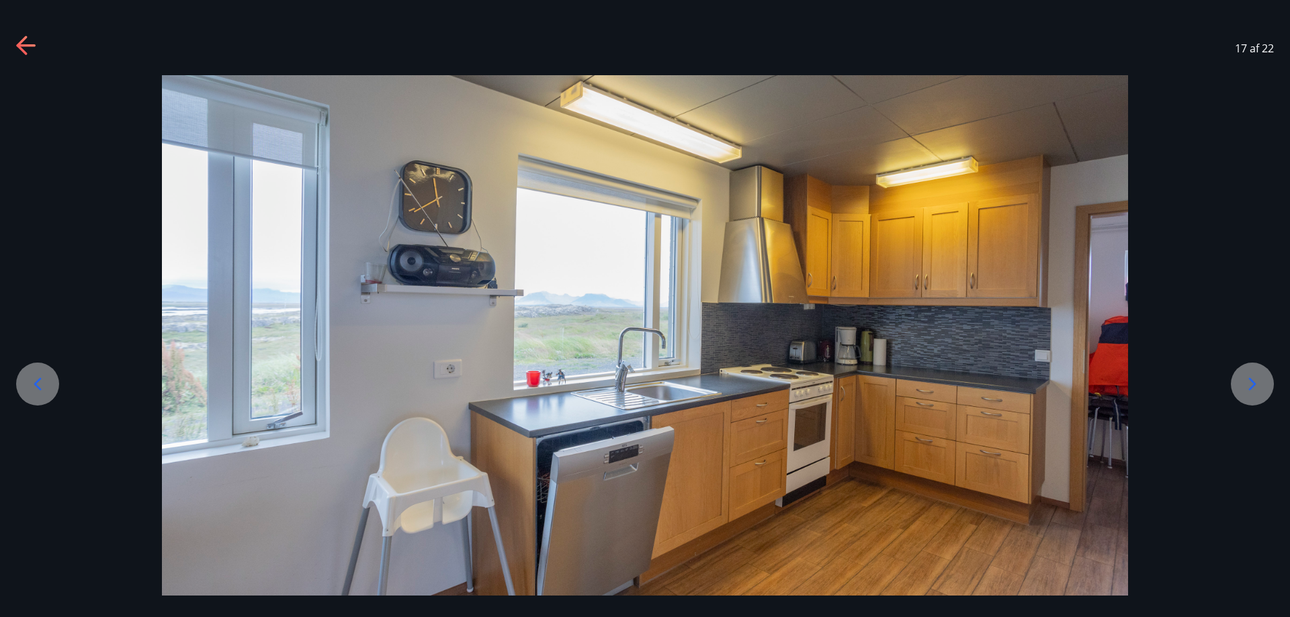
click at [1250, 389] on icon at bounding box center [1252, 384] width 7 height 13
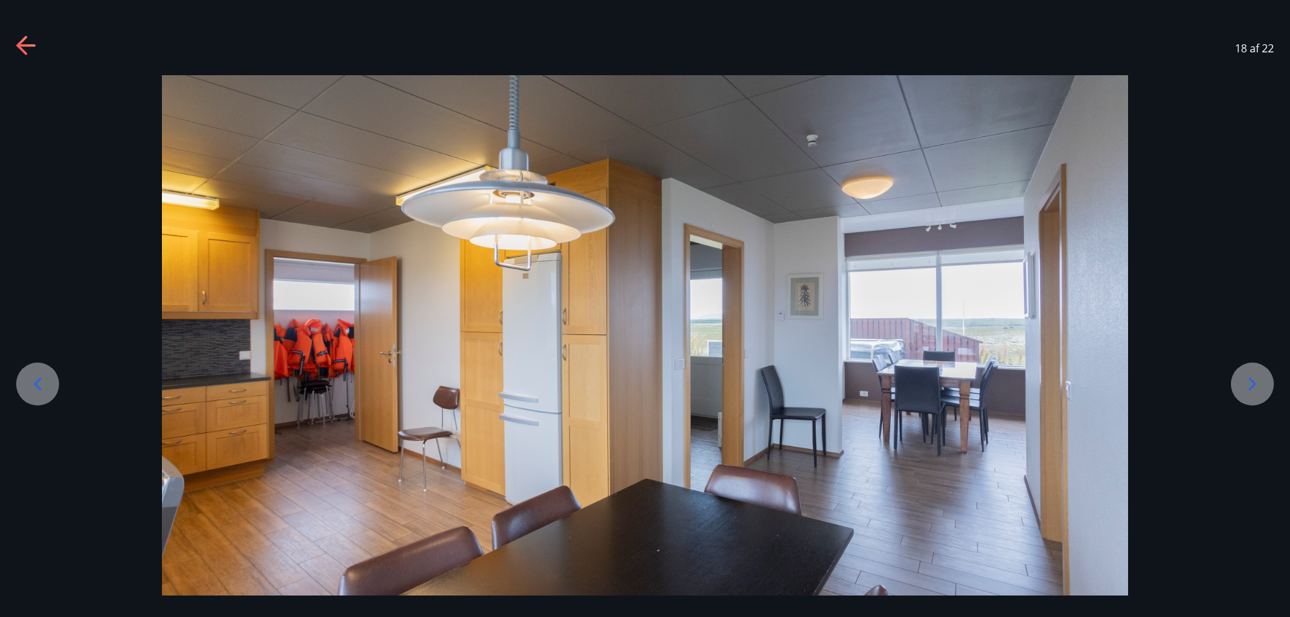
click at [1249, 385] on icon at bounding box center [1251, 384] width 21 height 21
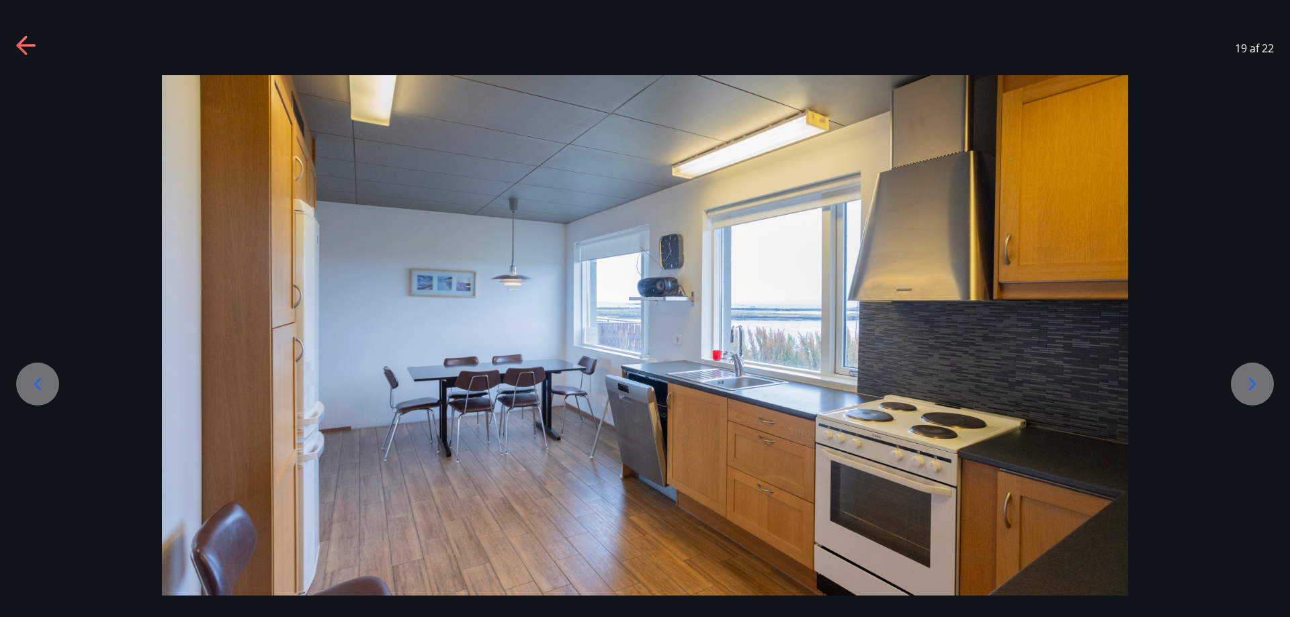
click at [1248, 383] on icon at bounding box center [1251, 384] width 21 height 21
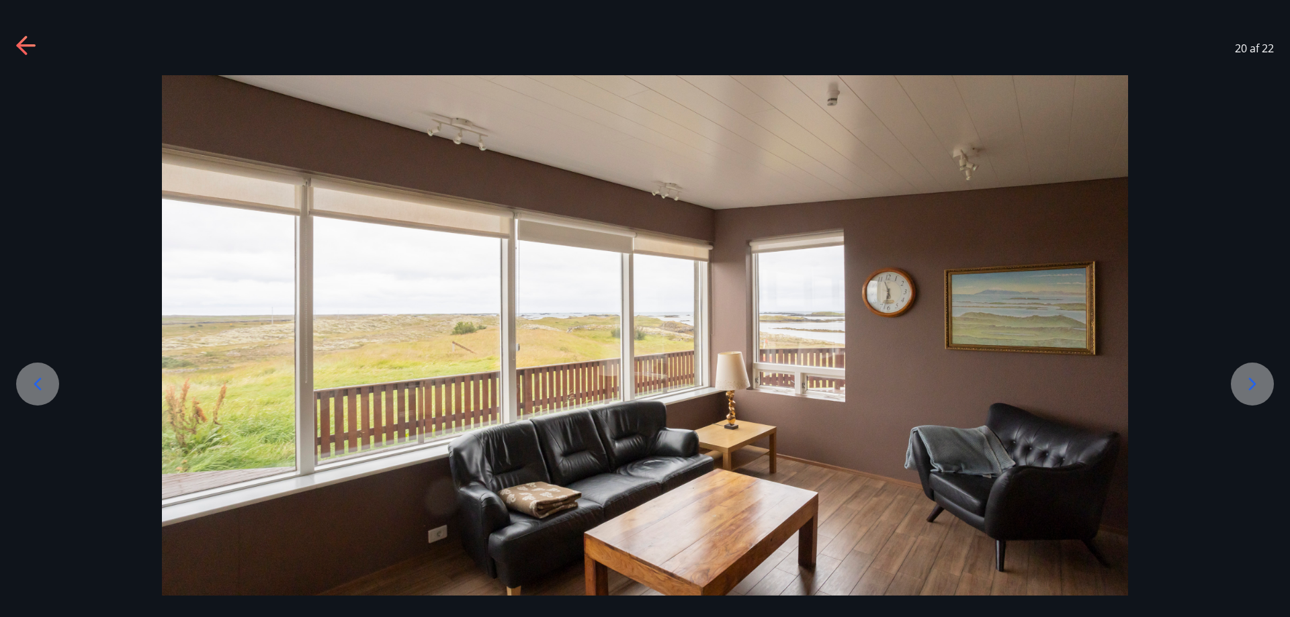
click at [1248, 386] on icon at bounding box center [1251, 384] width 21 height 21
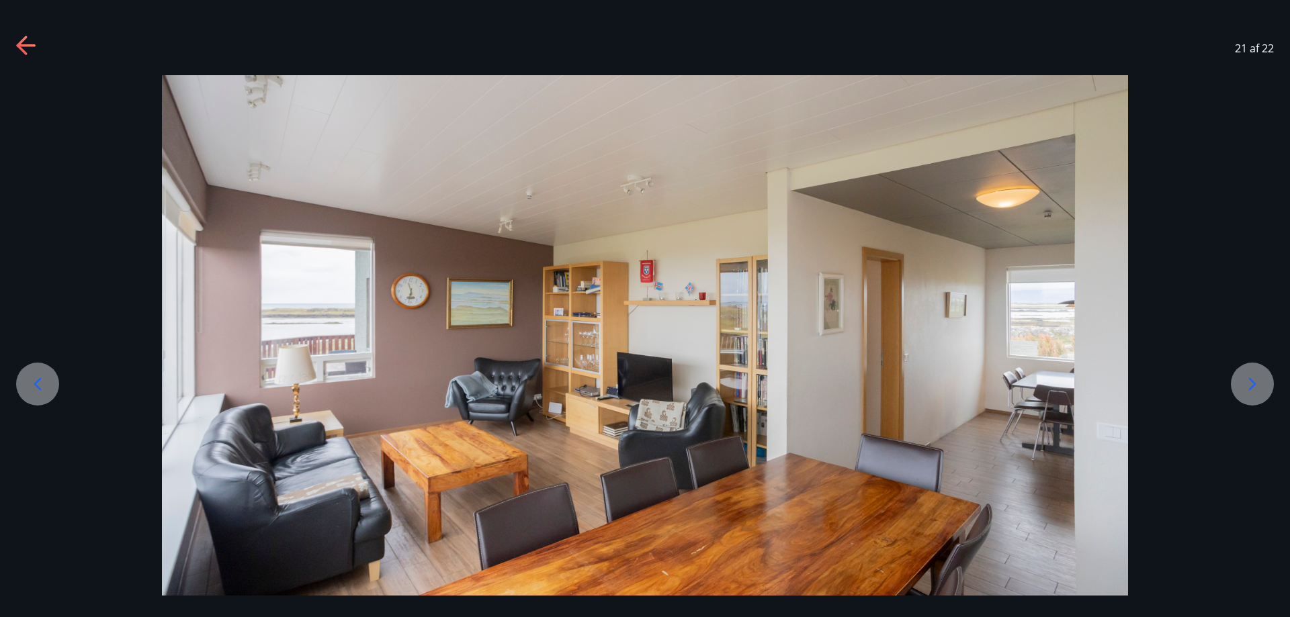
click at [1248, 388] on icon at bounding box center [1251, 384] width 21 height 21
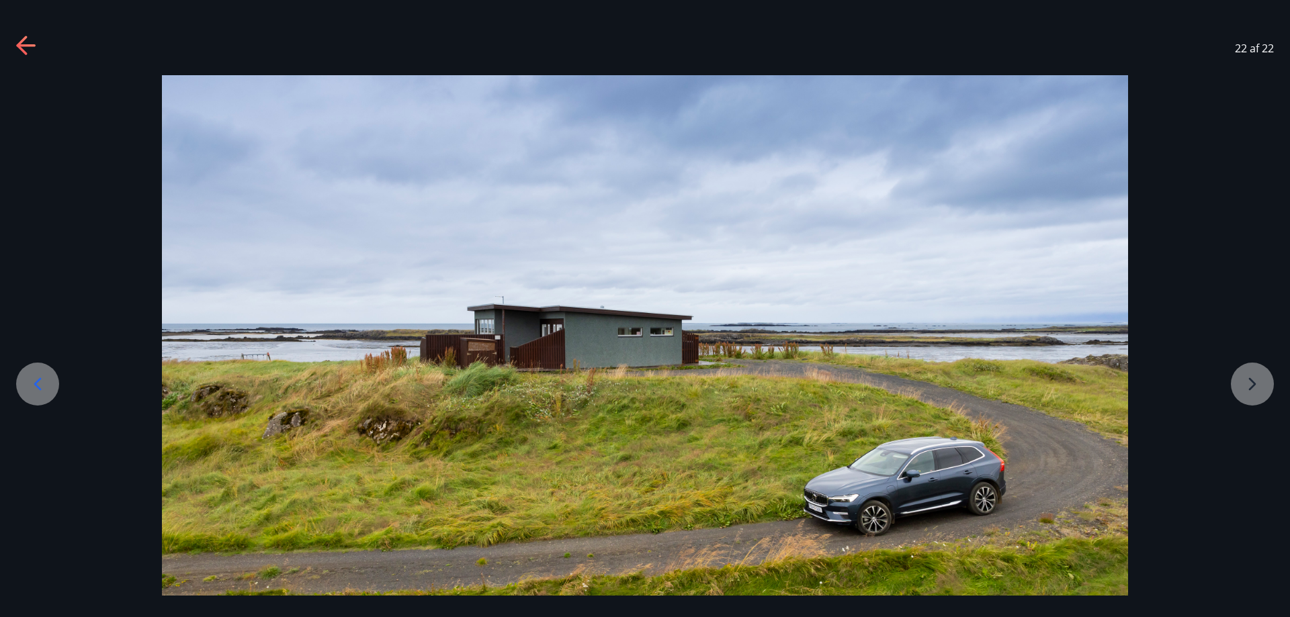
click at [26, 46] on icon at bounding box center [25, 45] width 19 height 3
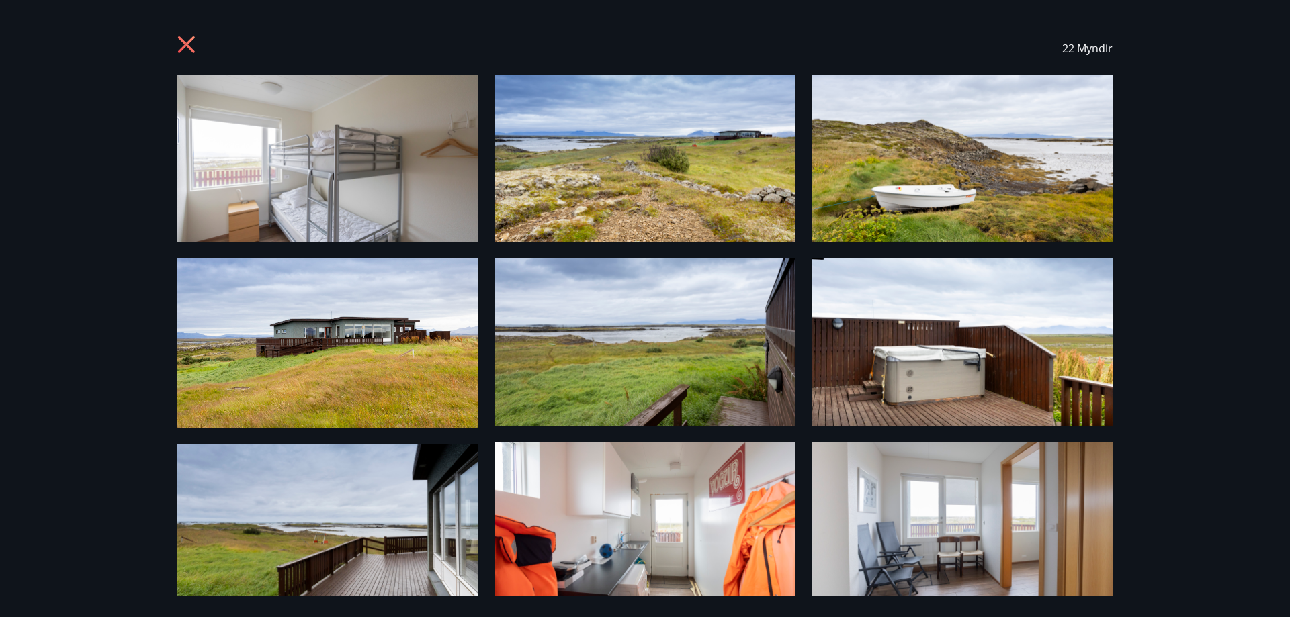
click at [188, 49] on icon at bounding box center [187, 46] width 21 height 21
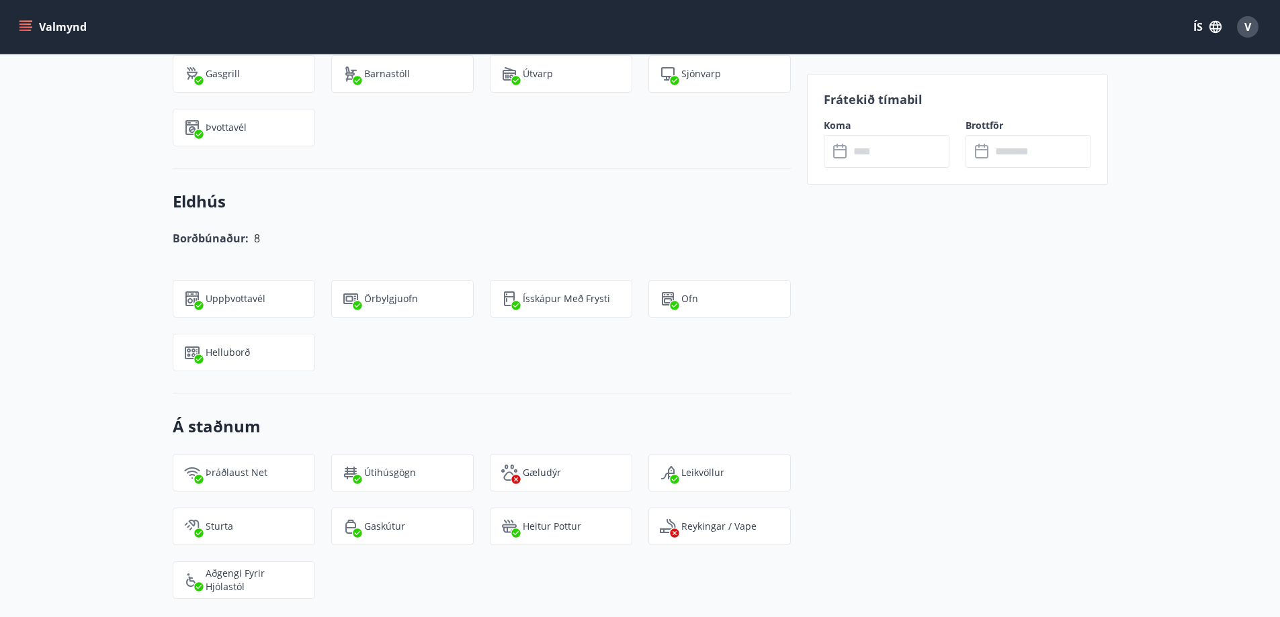
scroll to position [1142, 0]
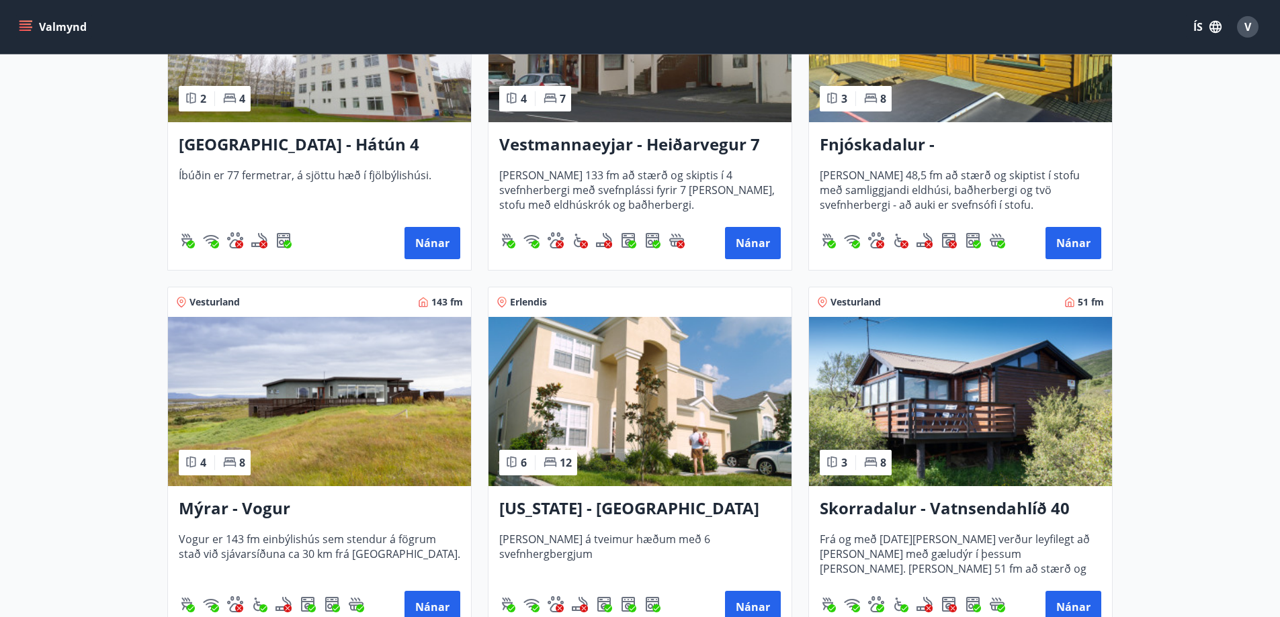
scroll to position [1545, 0]
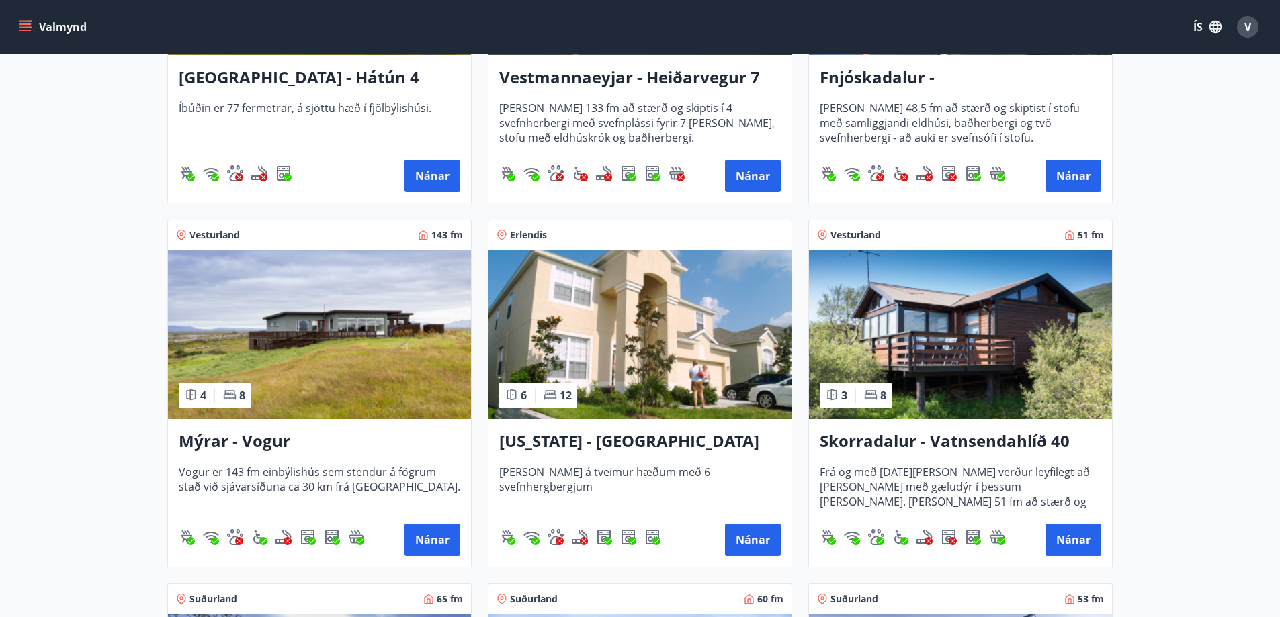
click at [642, 362] on img at bounding box center [639, 334] width 303 height 169
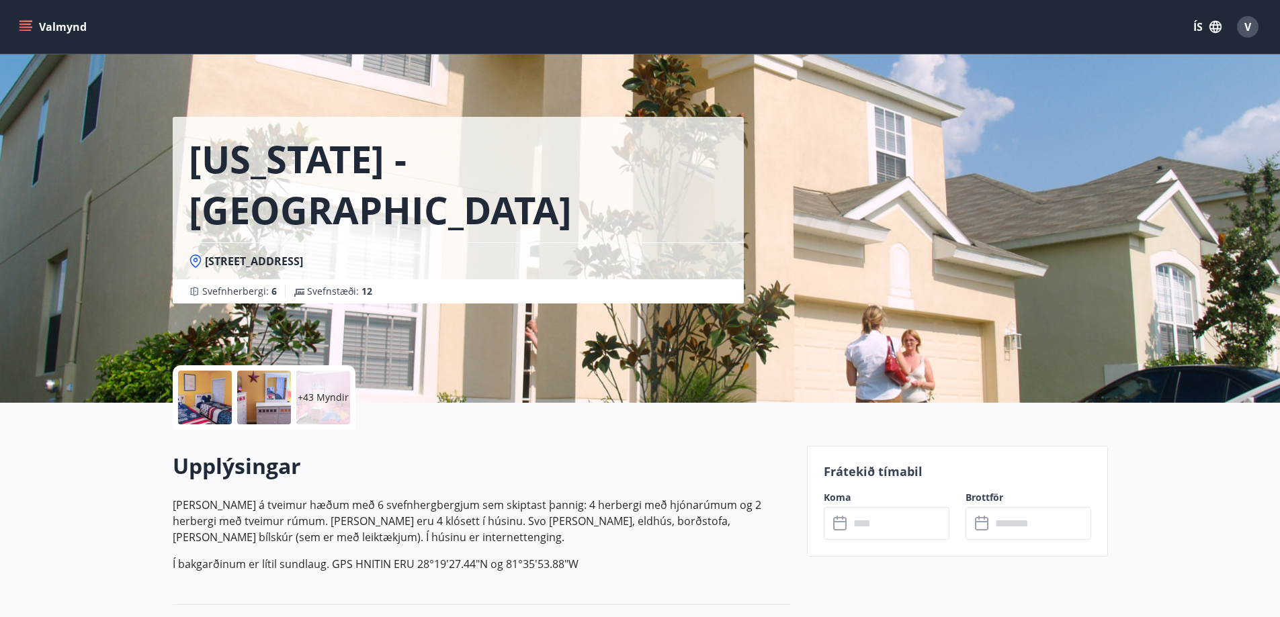
click at [220, 402] on div at bounding box center [205, 398] width 54 height 54
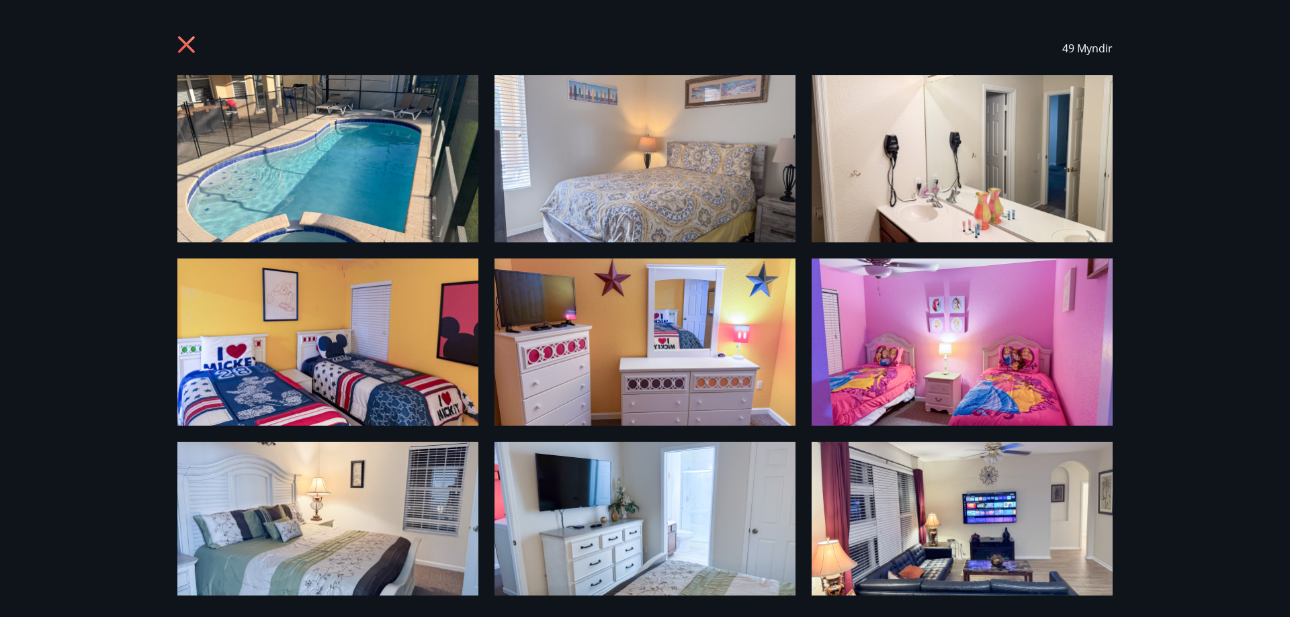
click at [376, 174] on img at bounding box center [327, 158] width 301 height 167
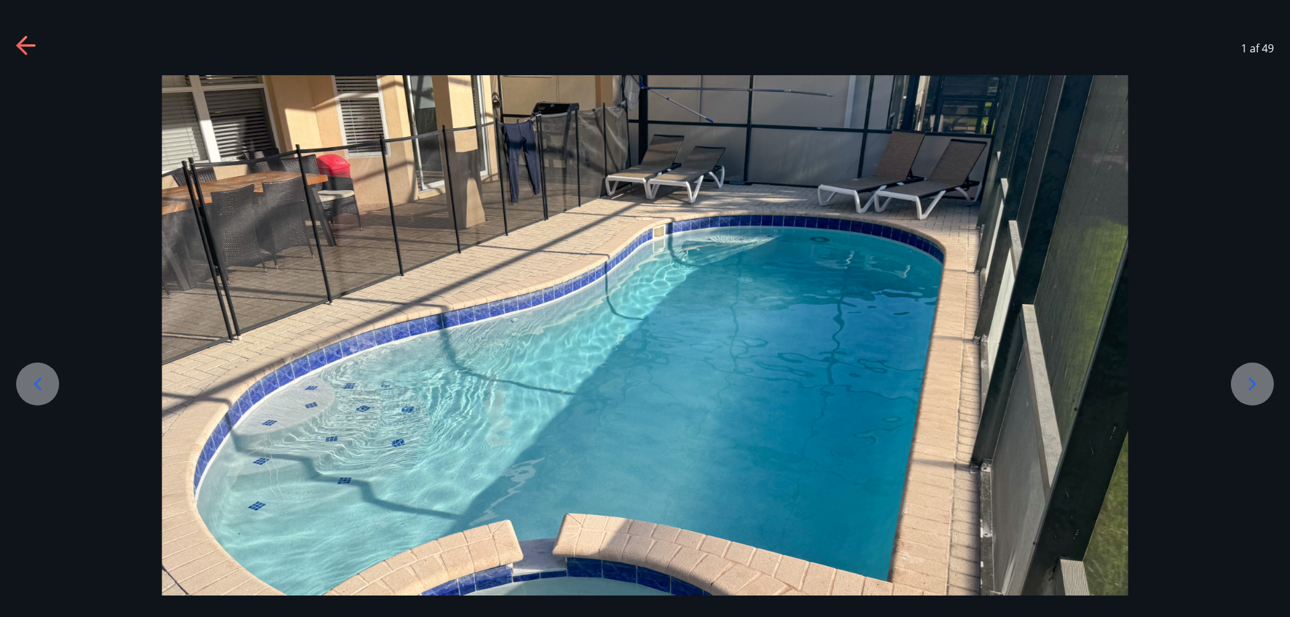
click at [1254, 386] on icon at bounding box center [1252, 384] width 7 height 13
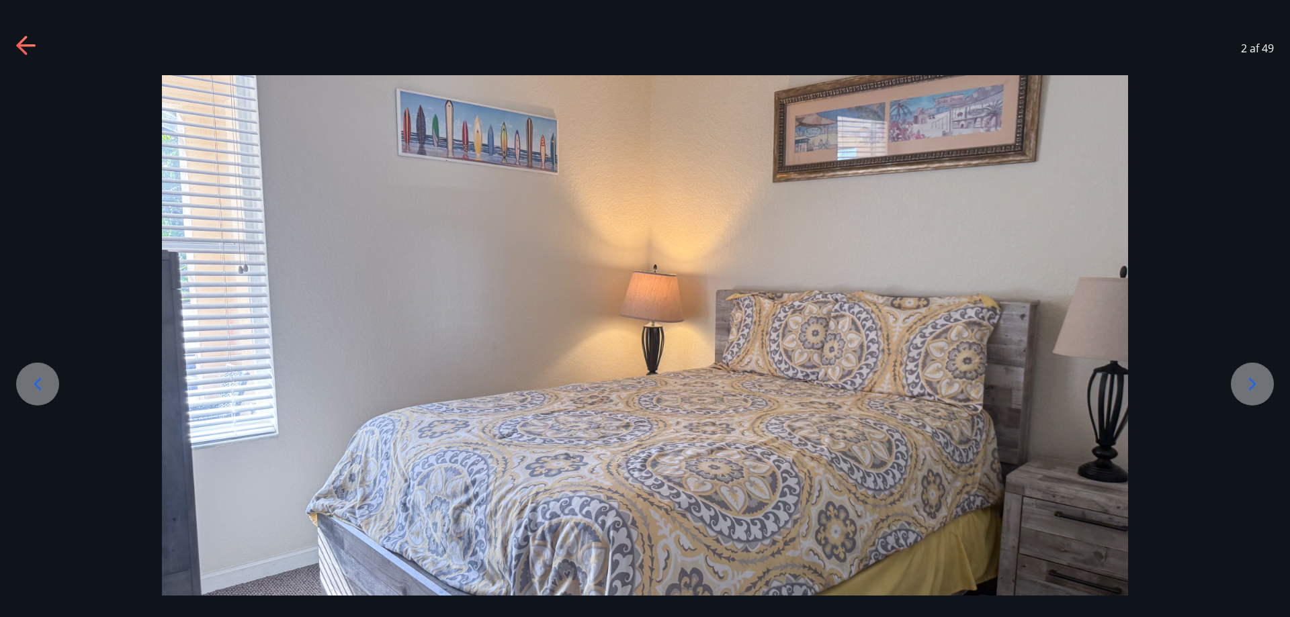
click at [1254, 385] on icon at bounding box center [1252, 384] width 7 height 13
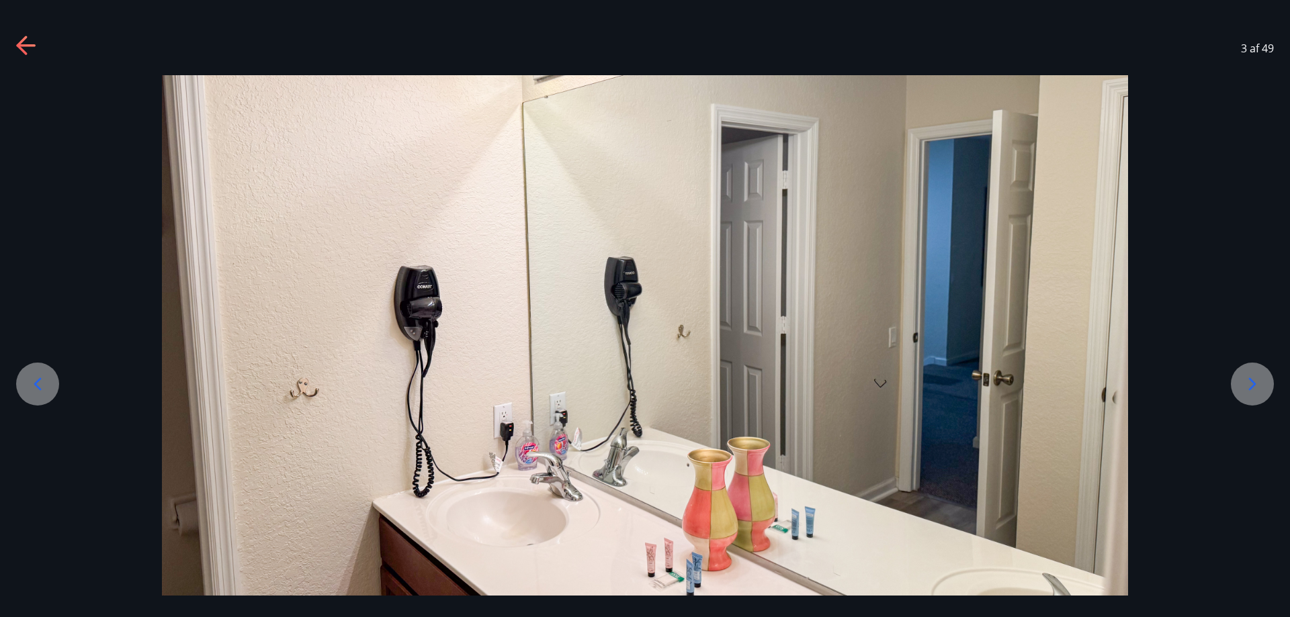
click at [1253, 384] on icon at bounding box center [1251, 384] width 21 height 21
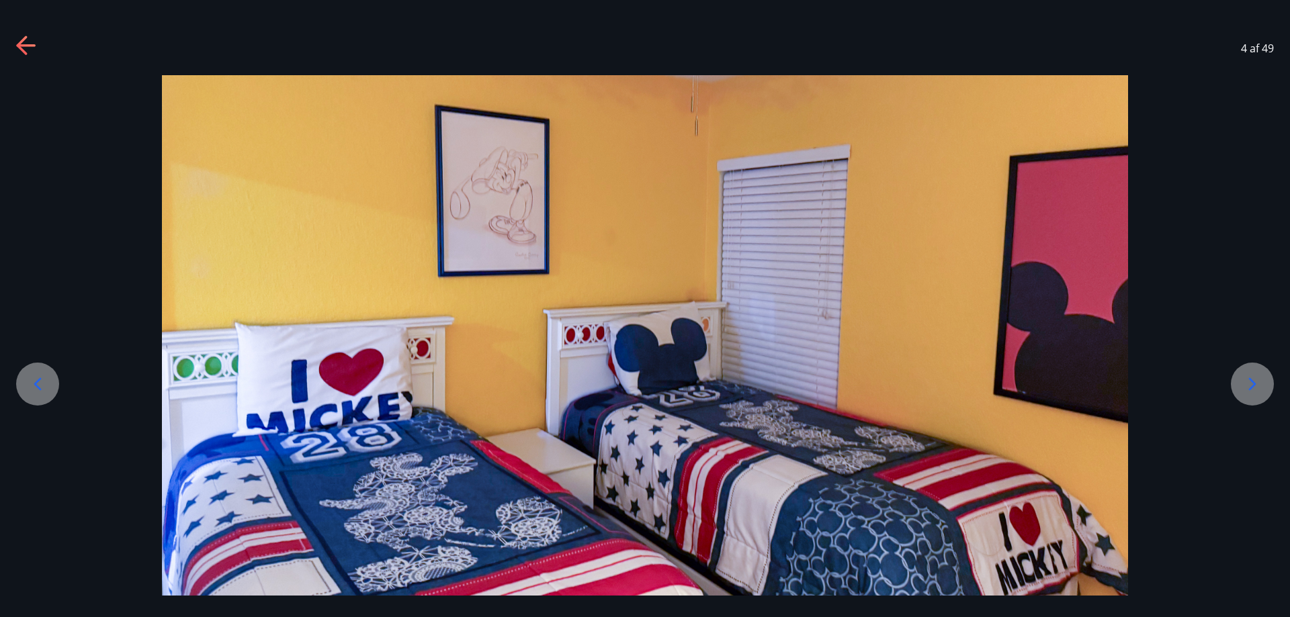
click at [1247, 379] on icon at bounding box center [1251, 384] width 21 height 21
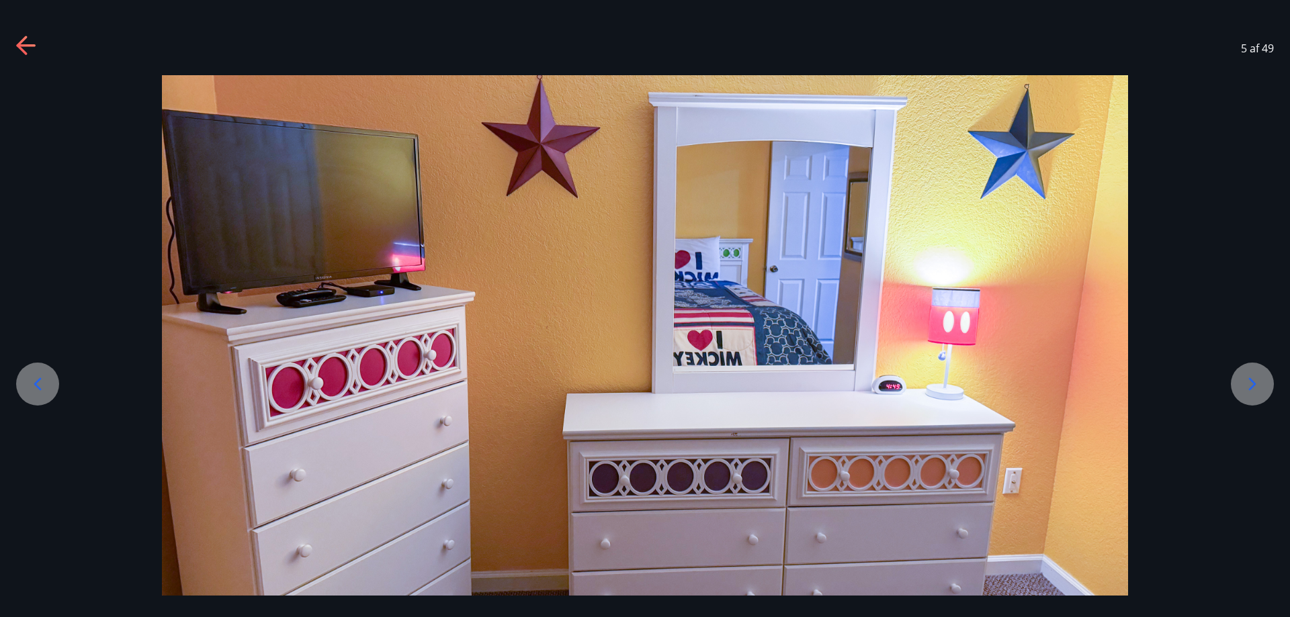
click at [1247, 382] on icon at bounding box center [1251, 384] width 21 height 21
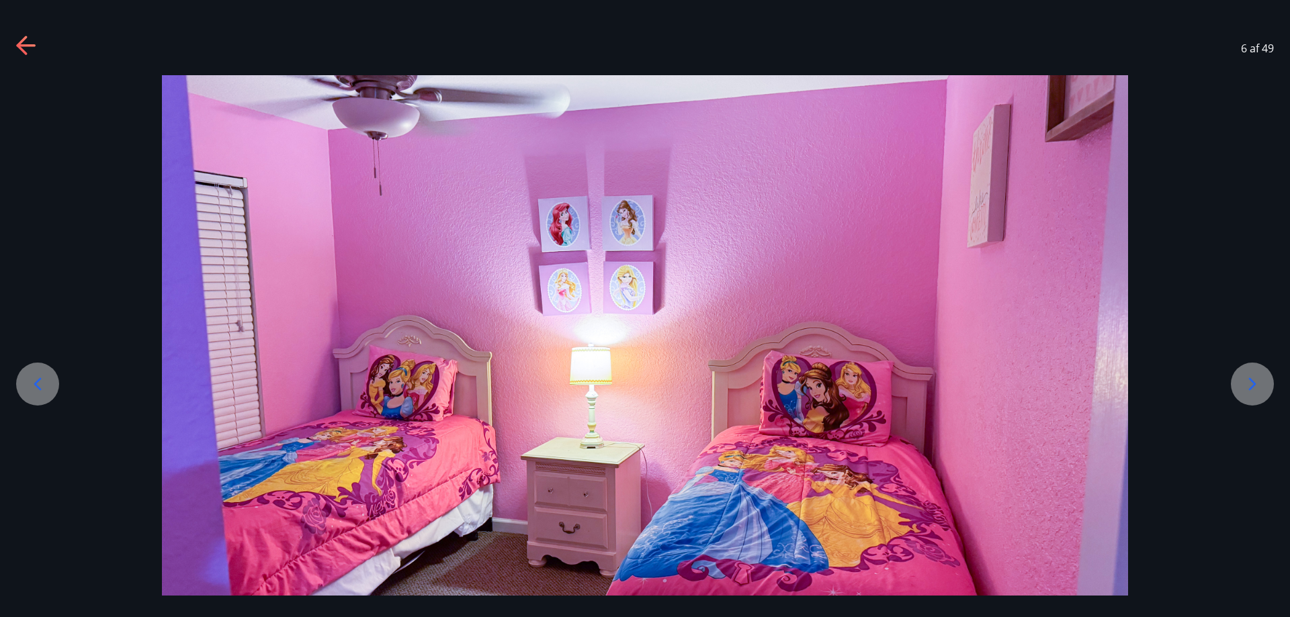
click at [1250, 384] on icon at bounding box center [1251, 384] width 21 height 21
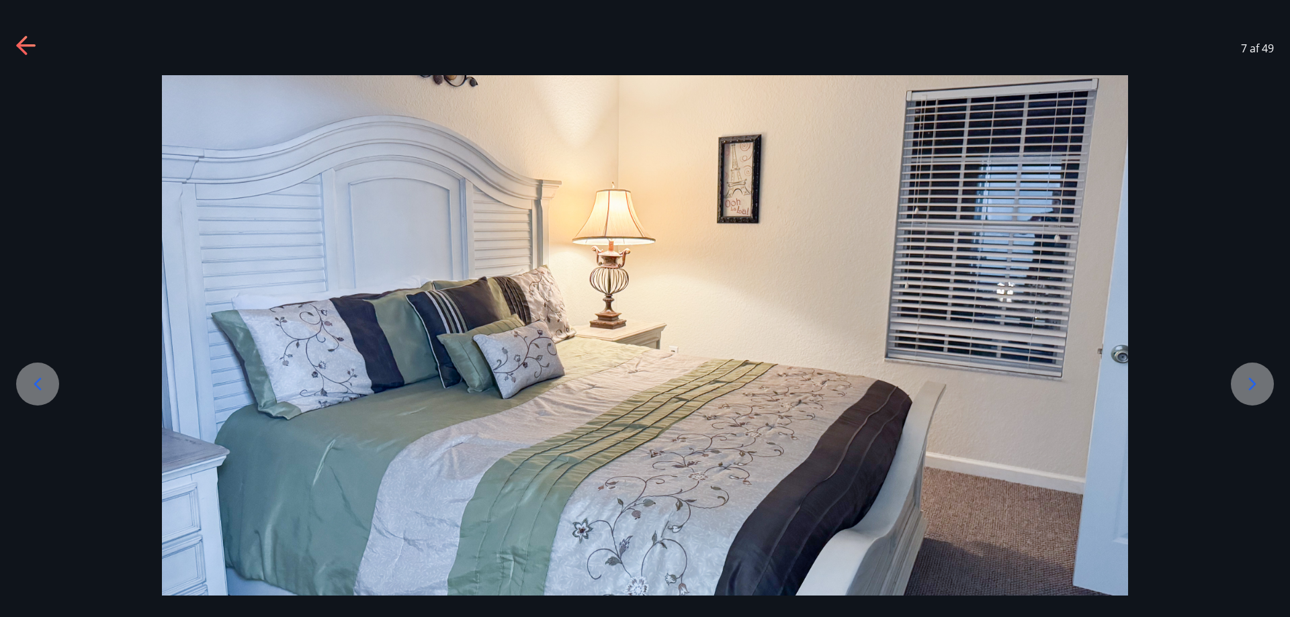
click at [1248, 384] on icon at bounding box center [1251, 384] width 21 height 21
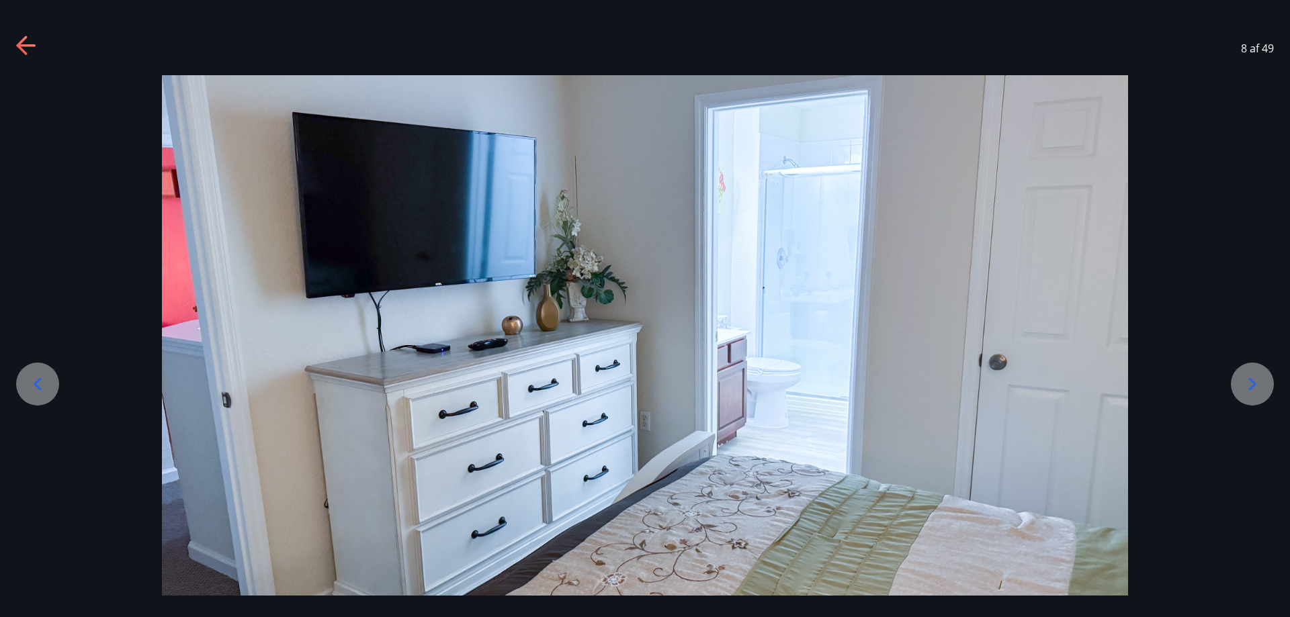
click at [1246, 384] on icon at bounding box center [1251, 384] width 21 height 21
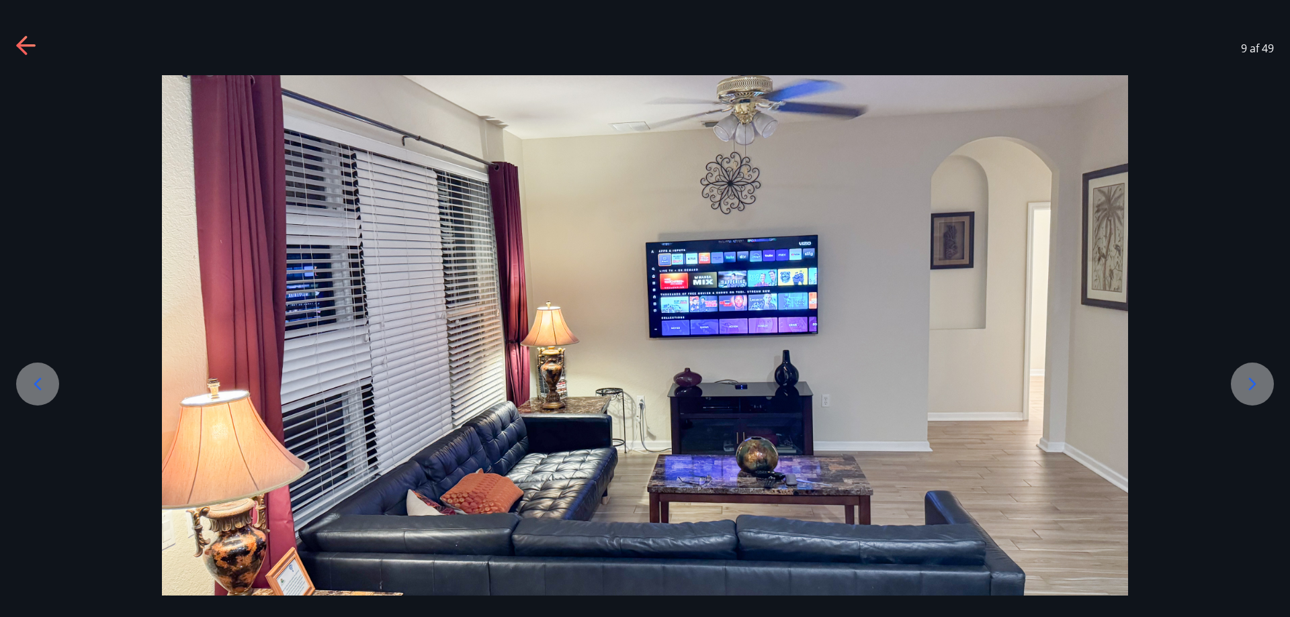
click at [1248, 387] on icon at bounding box center [1251, 384] width 21 height 21
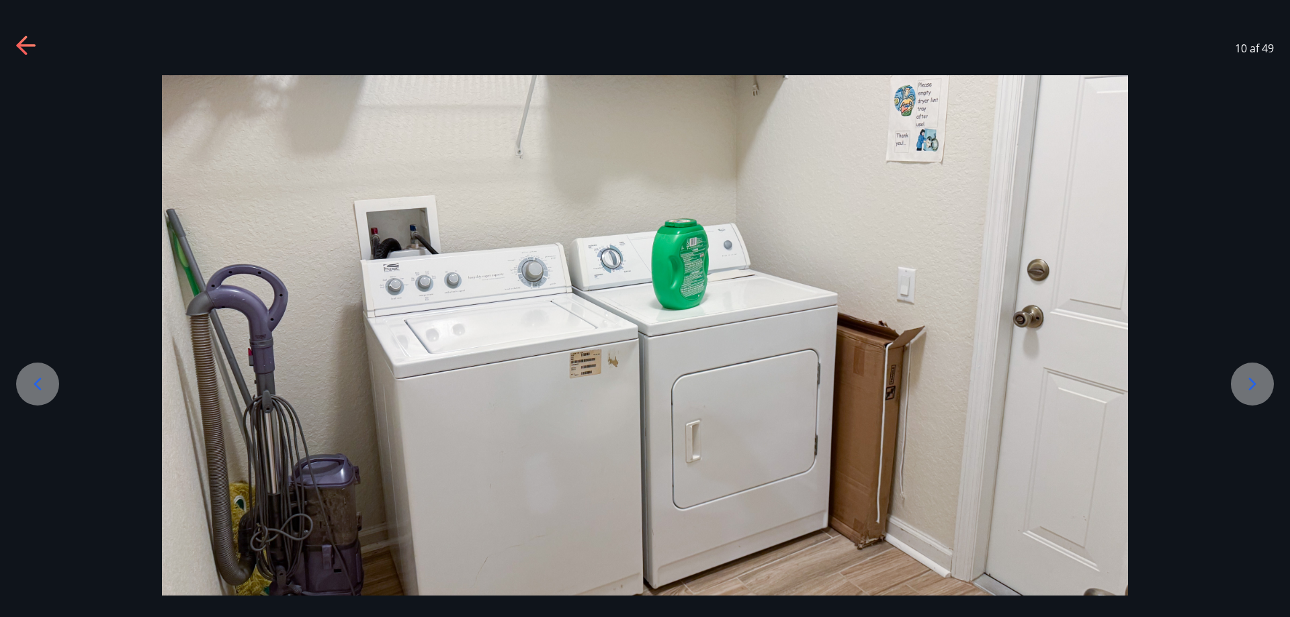
click at [1246, 387] on icon at bounding box center [1251, 384] width 21 height 21
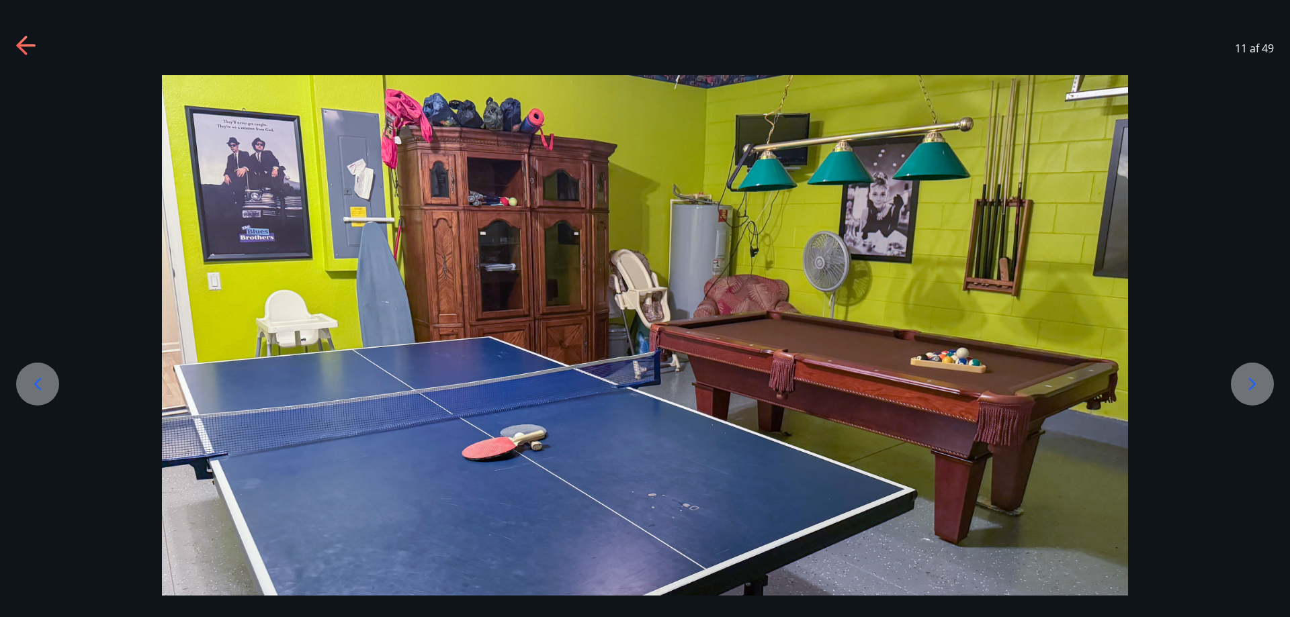
click at [1252, 383] on icon at bounding box center [1251, 384] width 21 height 21
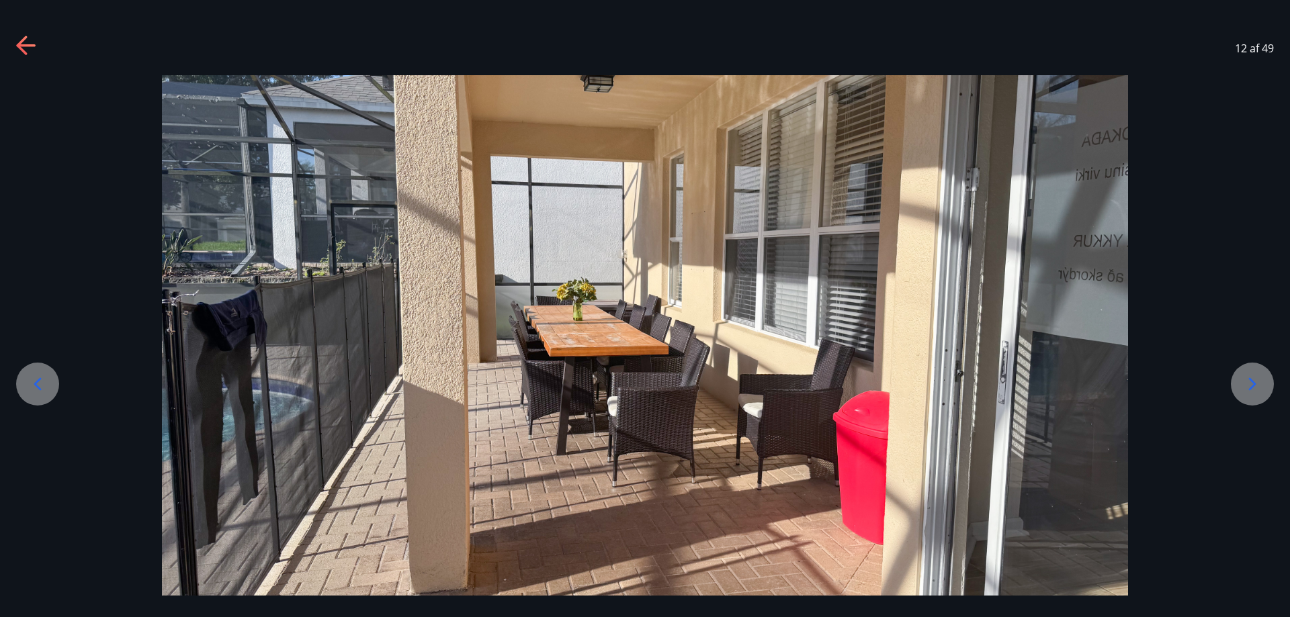
click at [1246, 389] on icon at bounding box center [1251, 384] width 21 height 21
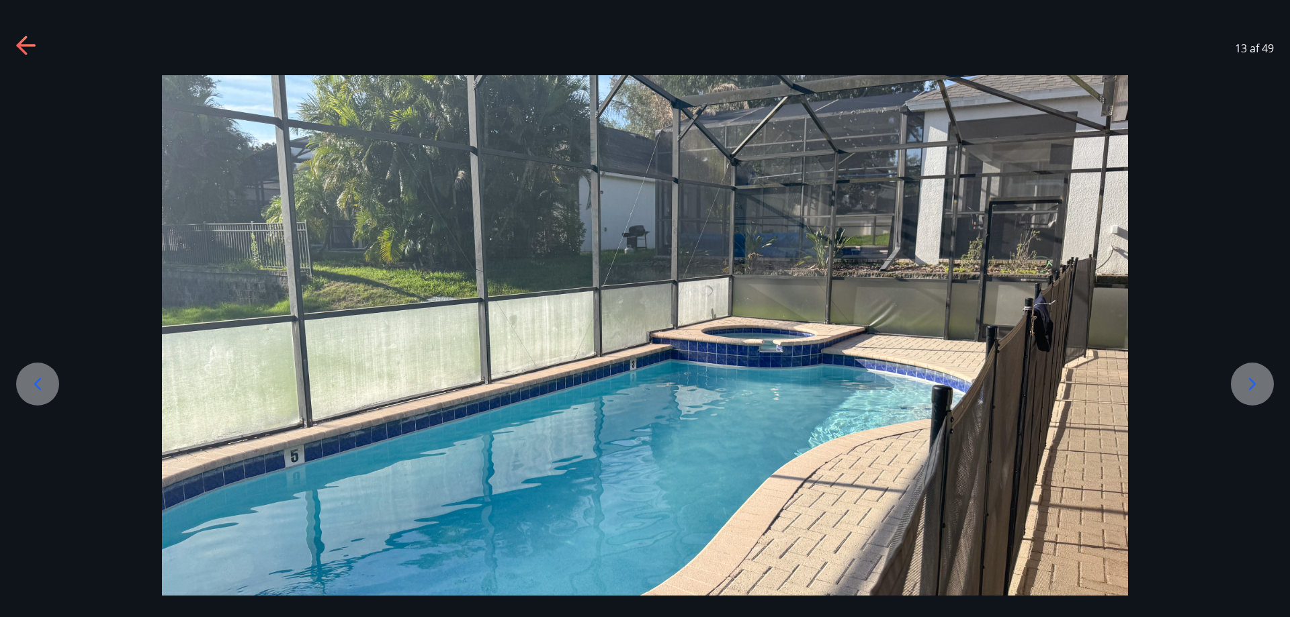
click at [1247, 383] on icon at bounding box center [1251, 384] width 21 height 21
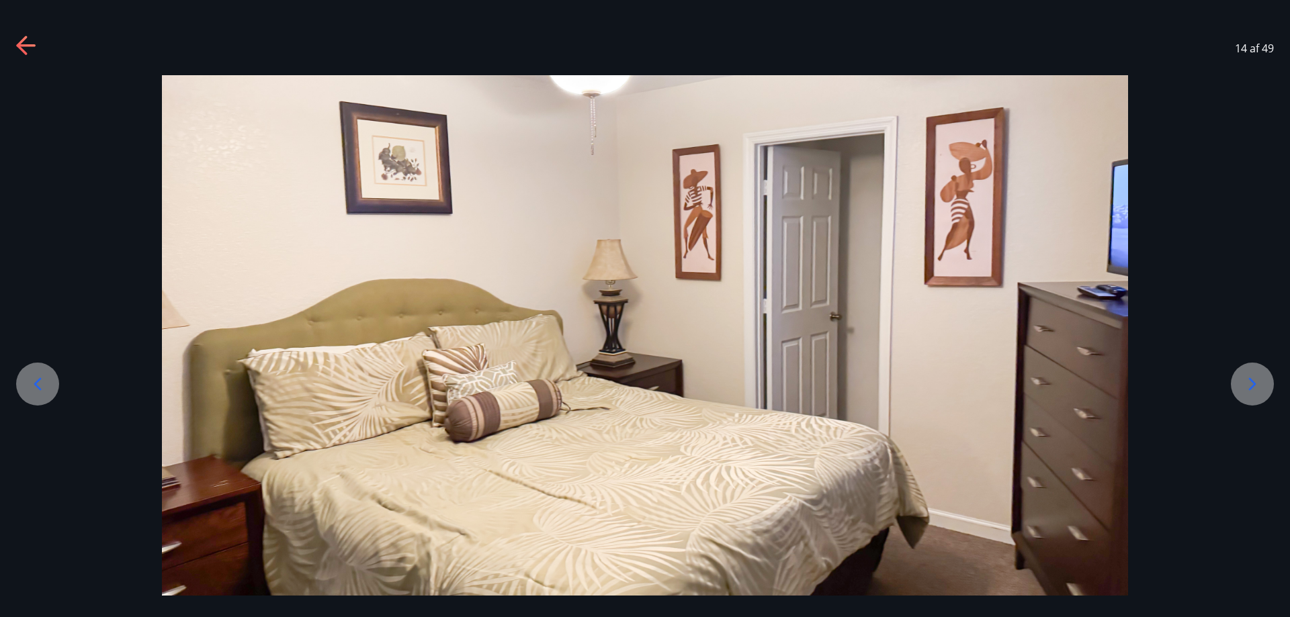
click at [1248, 386] on icon at bounding box center [1251, 384] width 21 height 21
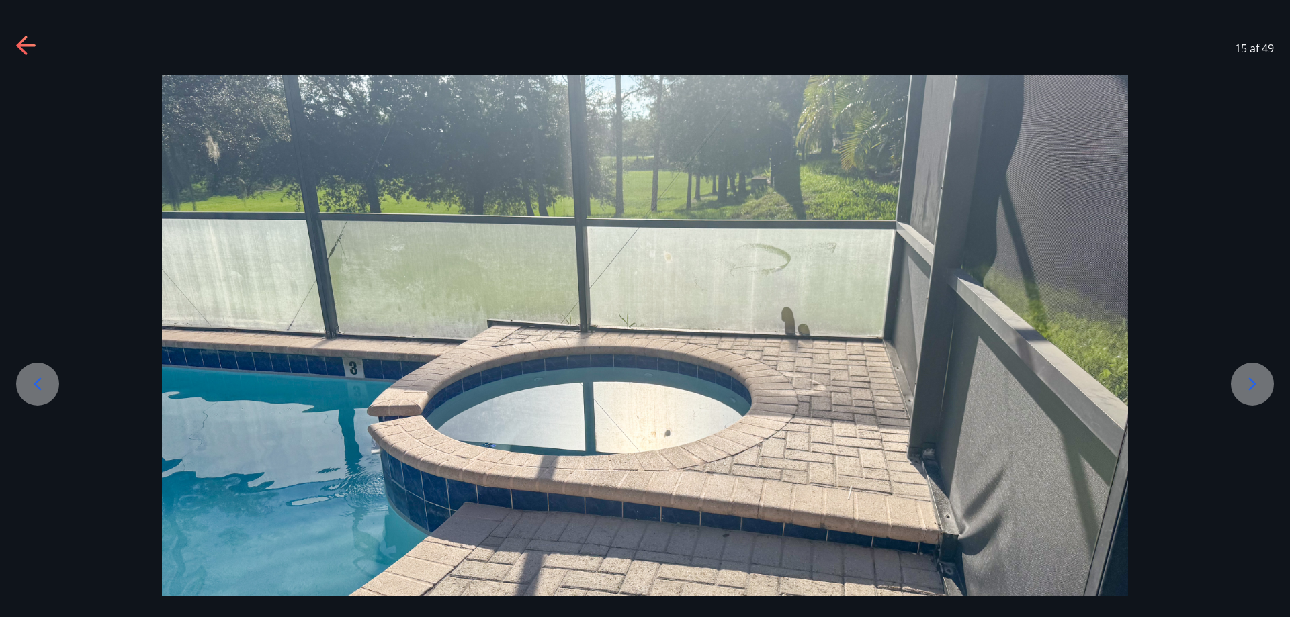
click at [1250, 389] on icon at bounding box center [1252, 384] width 7 height 13
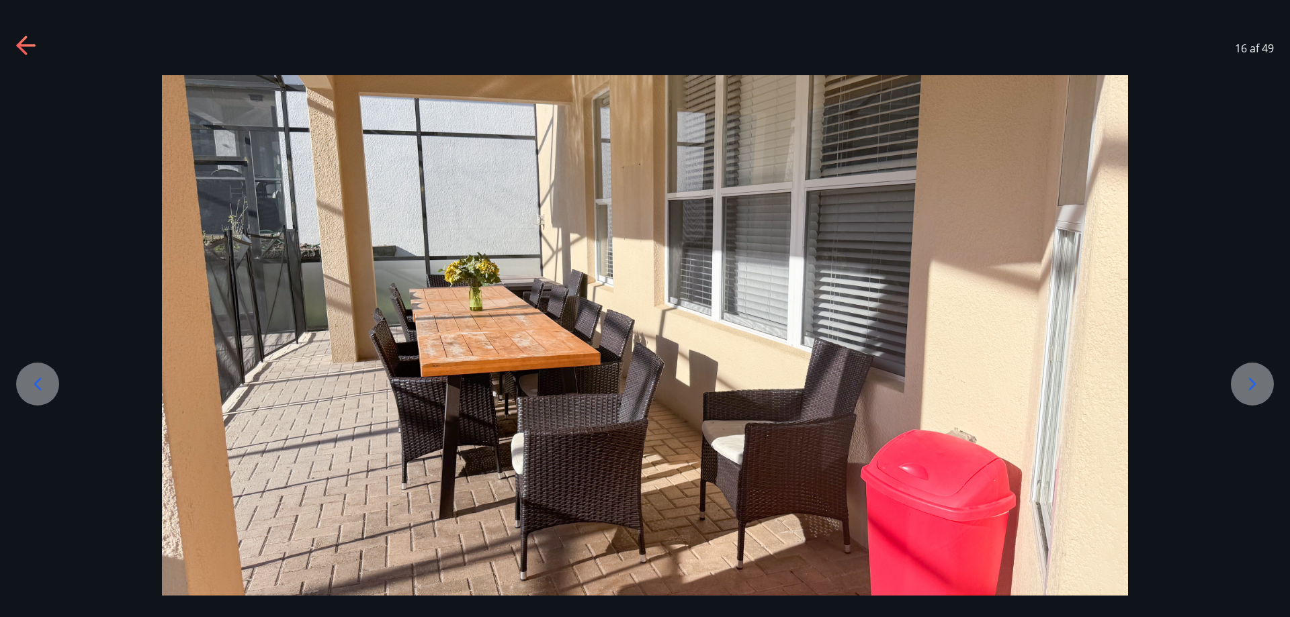
click at [1247, 387] on icon at bounding box center [1251, 384] width 21 height 21
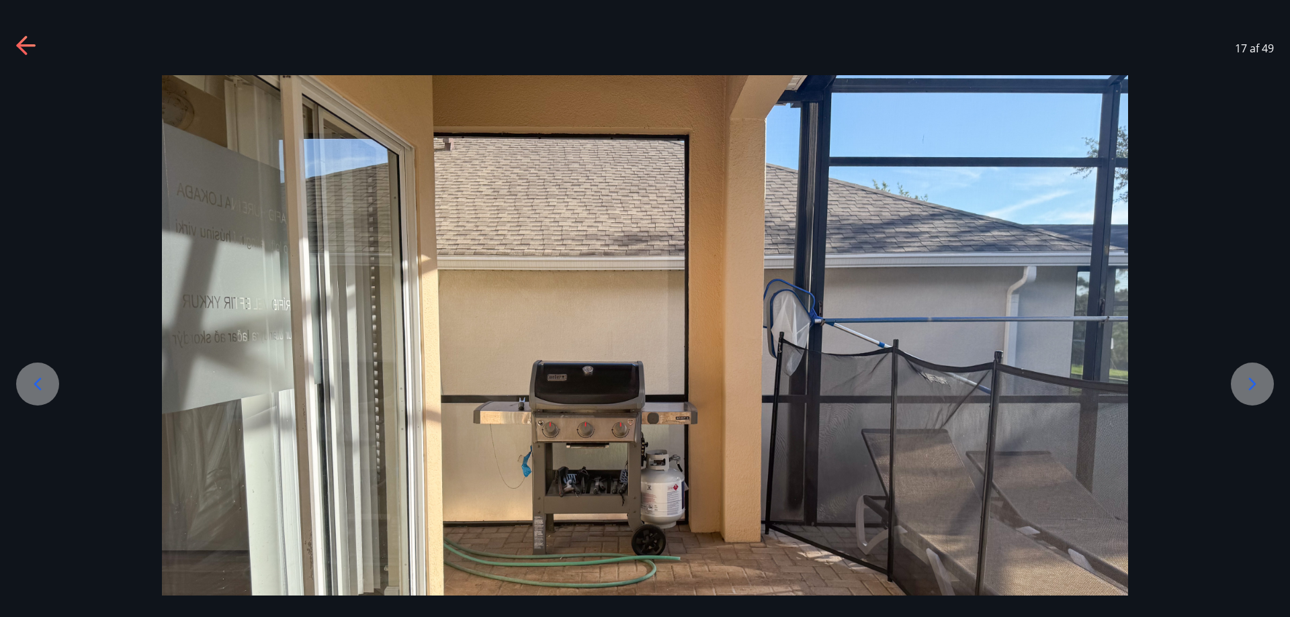
click at [1247, 382] on icon at bounding box center [1251, 384] width 21 height 21
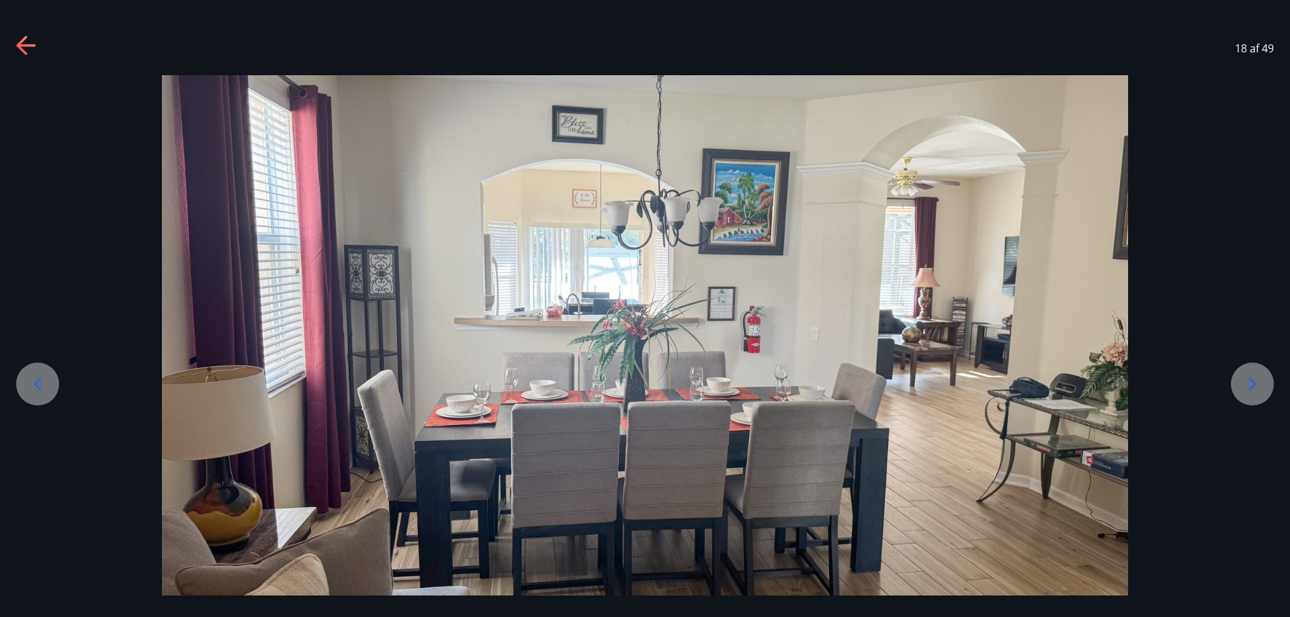
click at [1250, 388] on icon at bounding box center [1251, 384] width 21 height 21
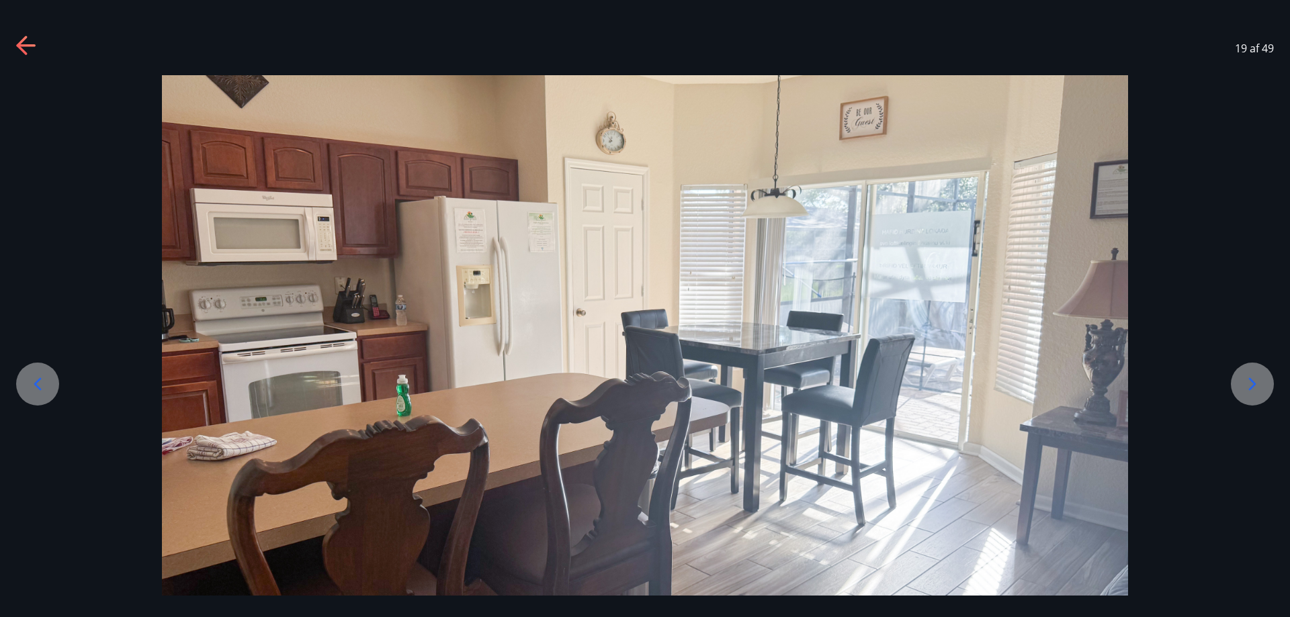
click at [1244, 388] on icon at bounding box center [1251, 384] width 21 height 21
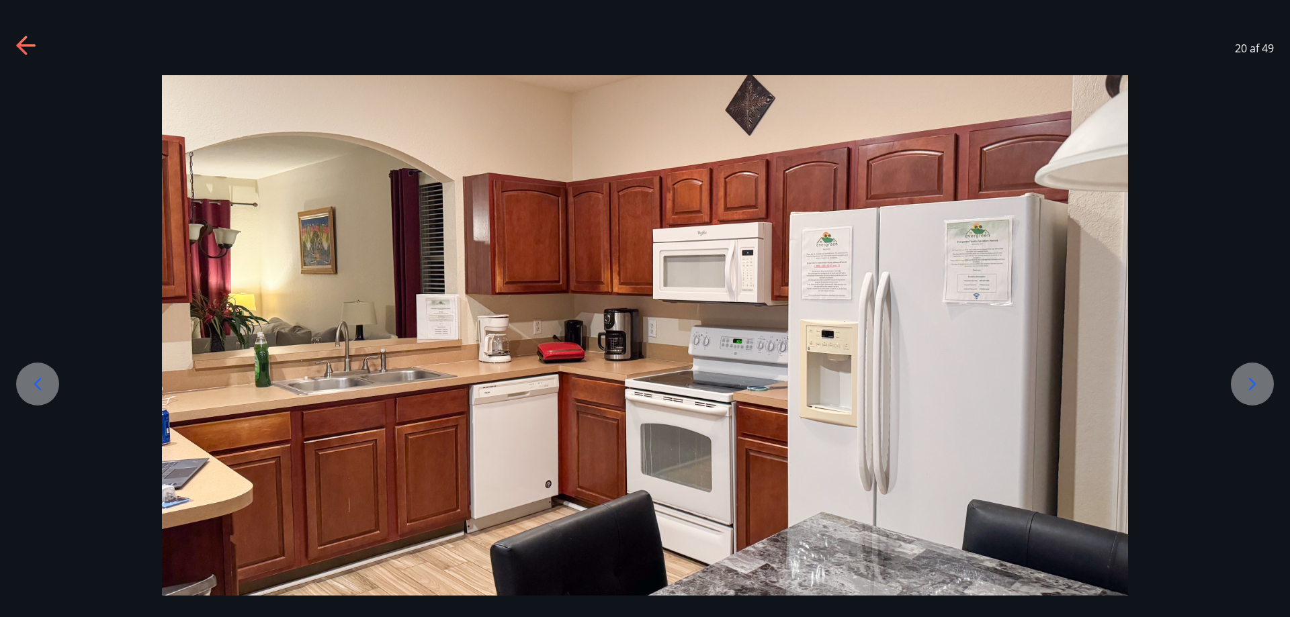
click at [1246, 384] on icon at bounding box center [1251, 384] width 21 height 21
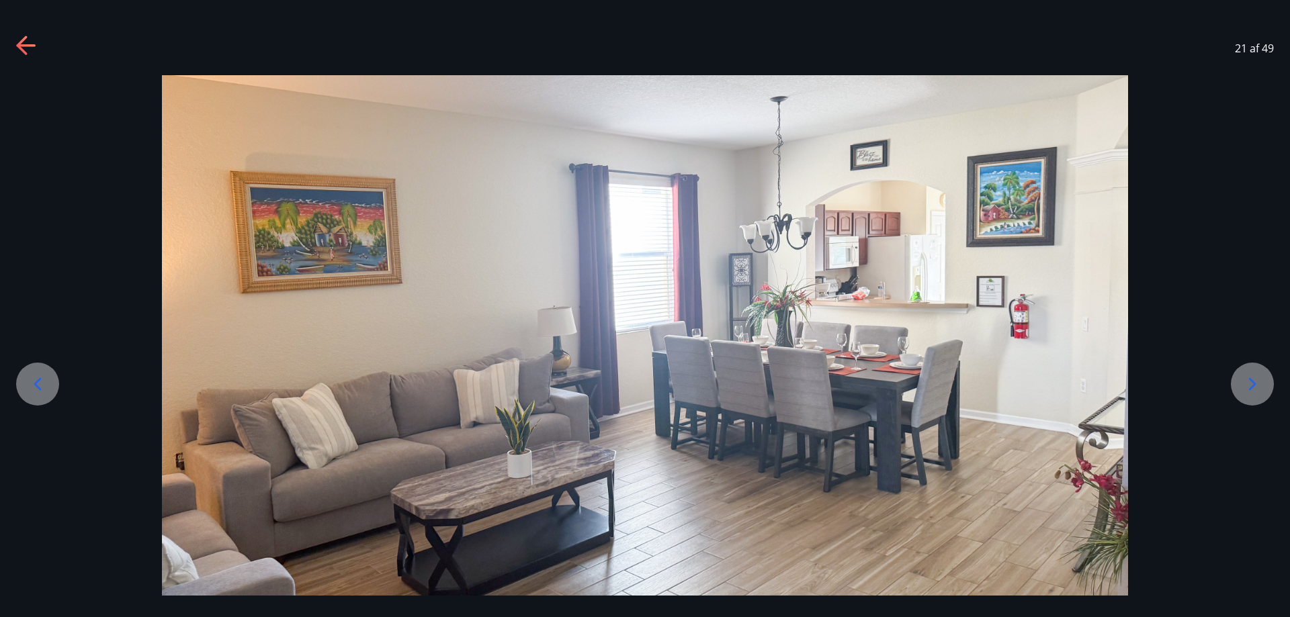
click at [1251, 386] on icon at bounding box center [1251, 384] width 21 height 21
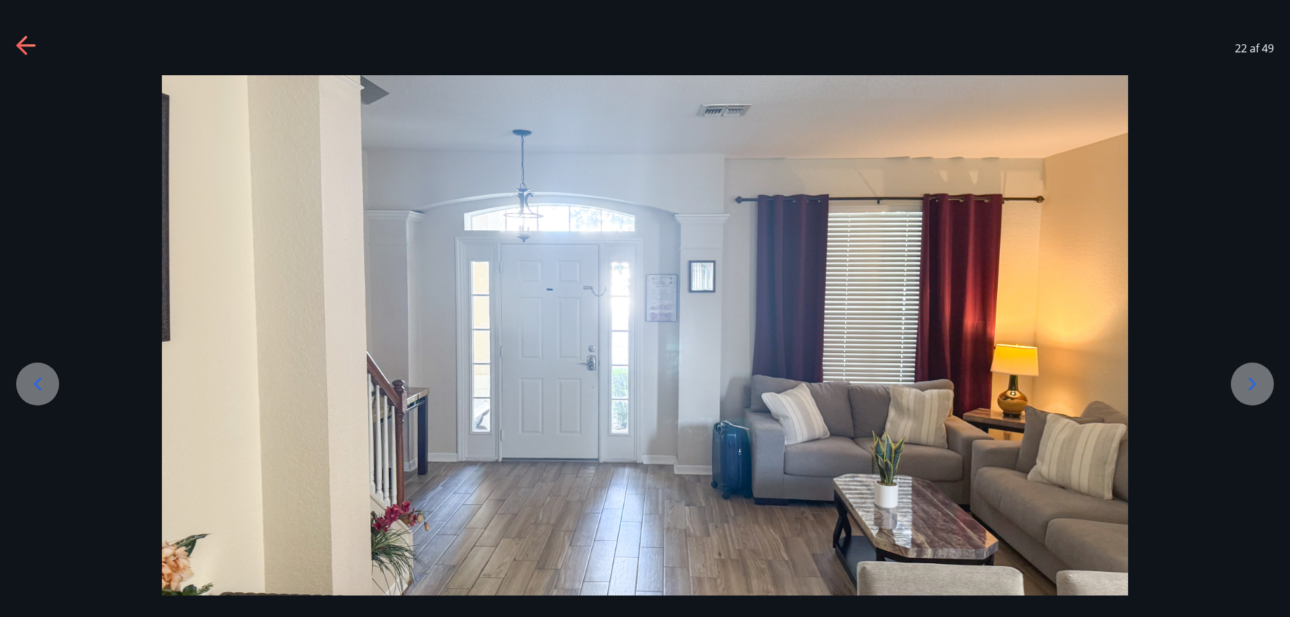
click at [1253, 386] on icon at bounding box center [1252, 384] width 7 height 13
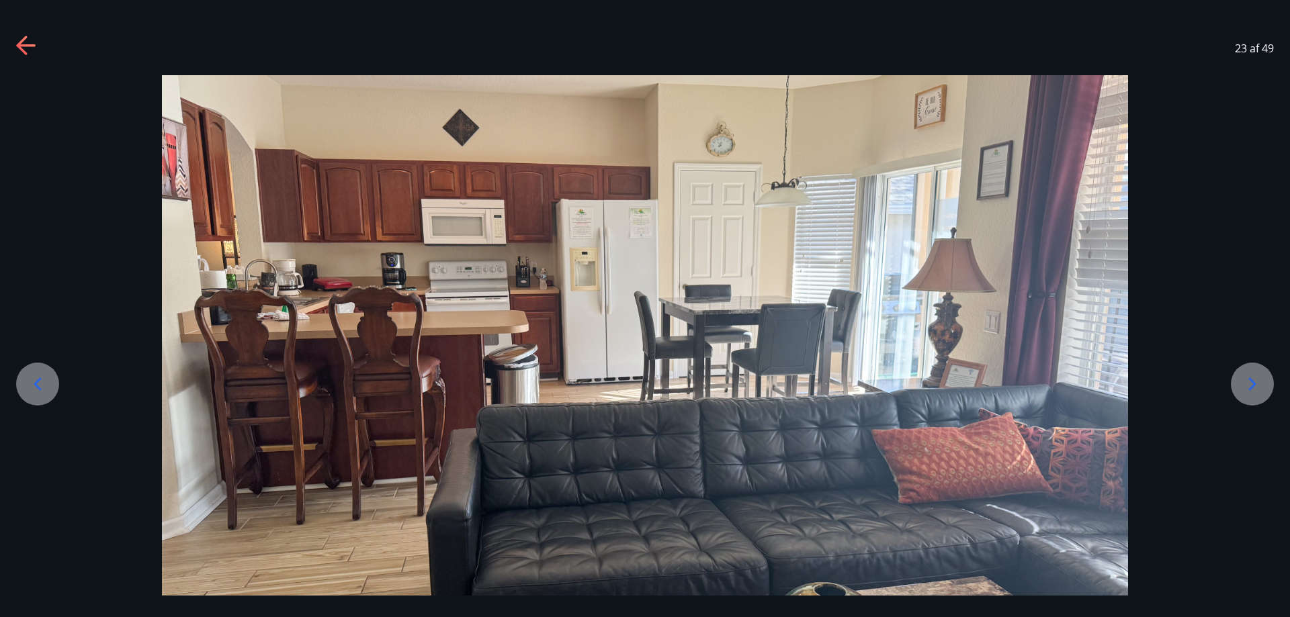
click at [1253, 386] on icon at bounding box center [1252, 384] width 7 height 13
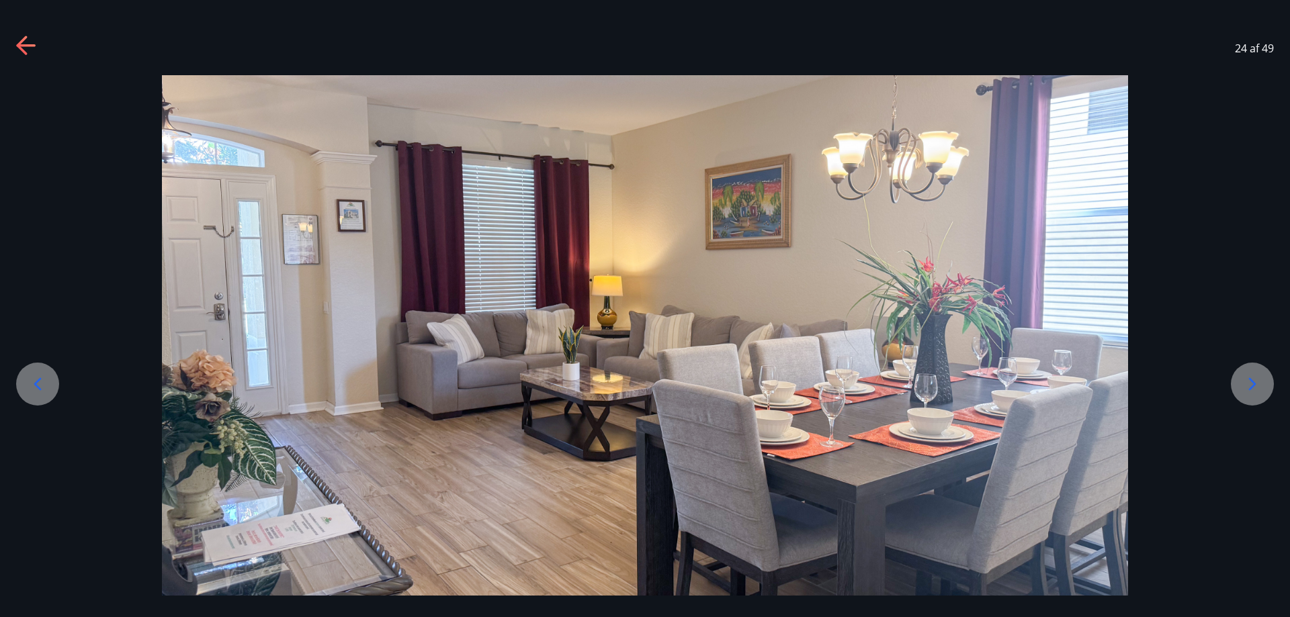
click at [1253, 386] on icon at bounding box center [1252, 384] width 7 height 13
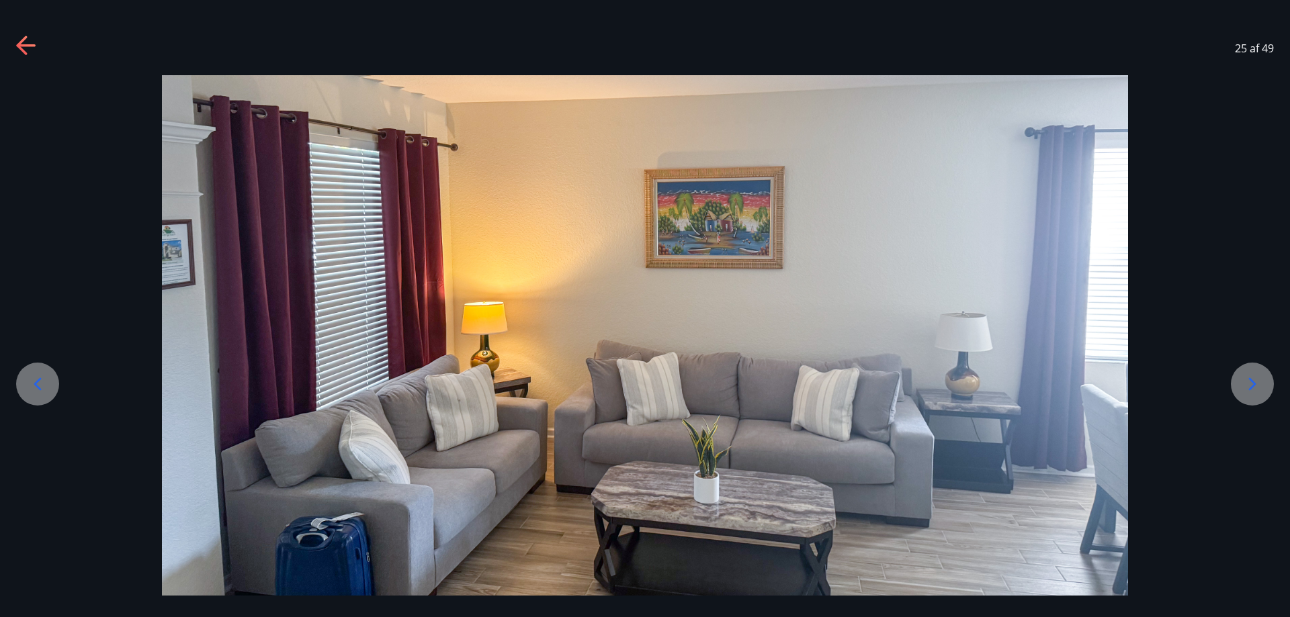
click at [1253, 386] on icon at bounding box center [1252, 384] width 7 height 13
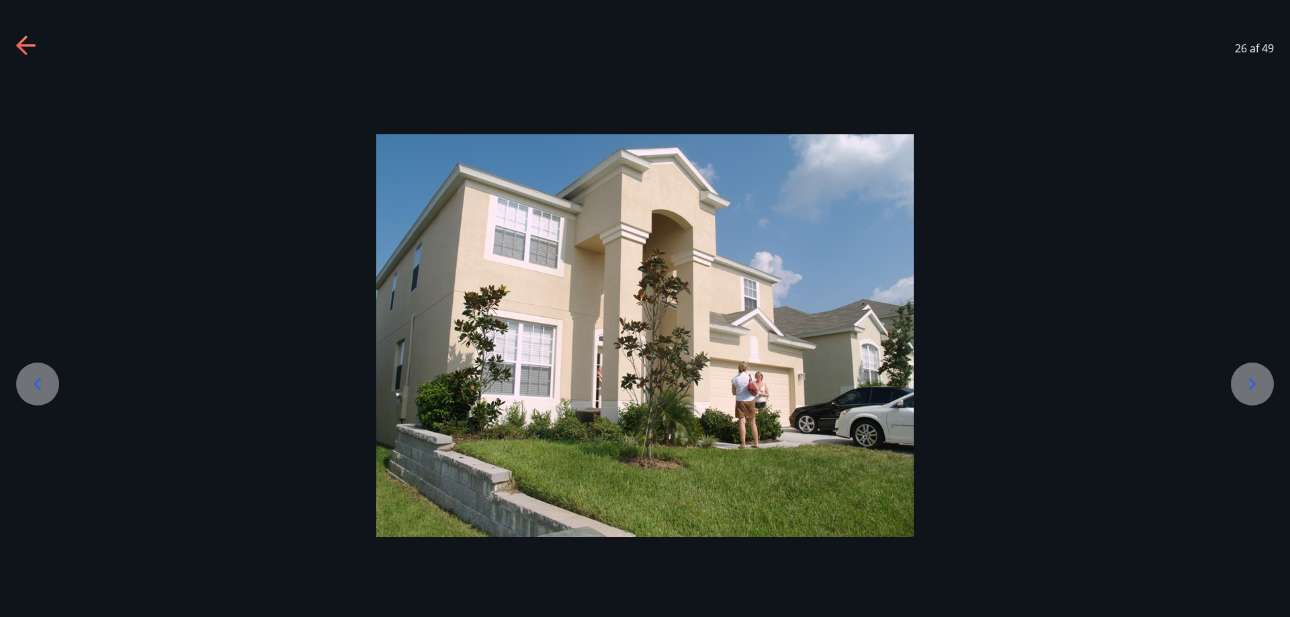
click at [1250, 386] on icon at bounding box center [1251, 384] width 21 height 21
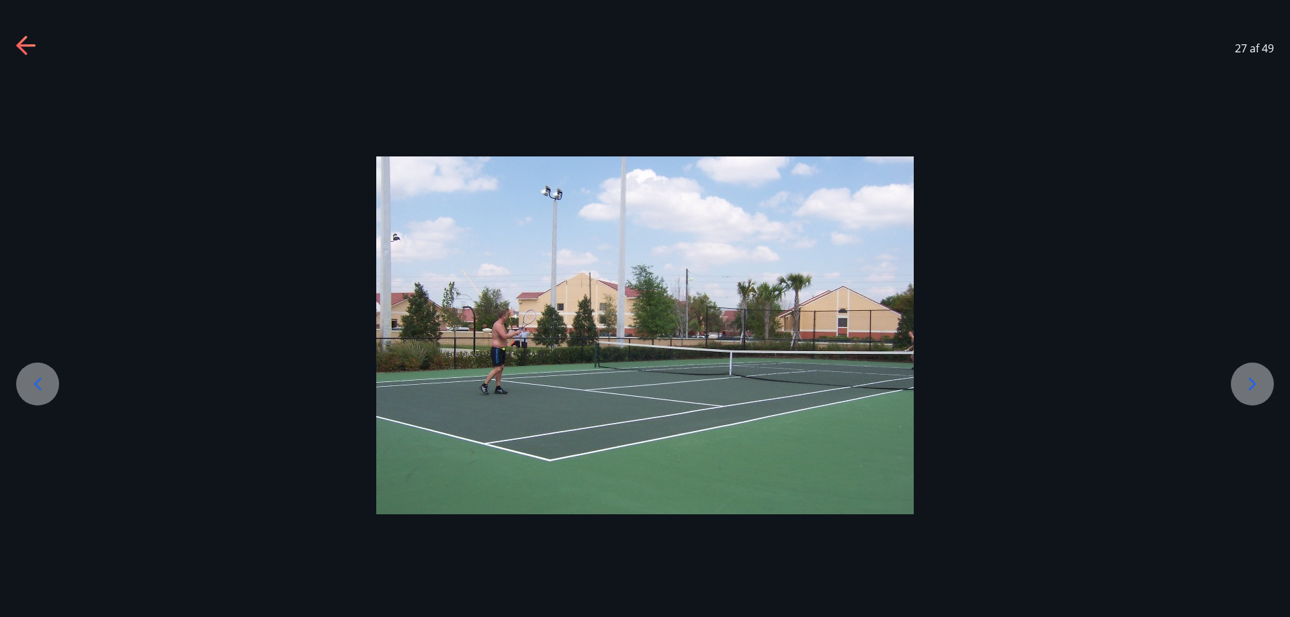
click at [1249, 386] on icon at bounding box center [1251, 384] width 21 height 21
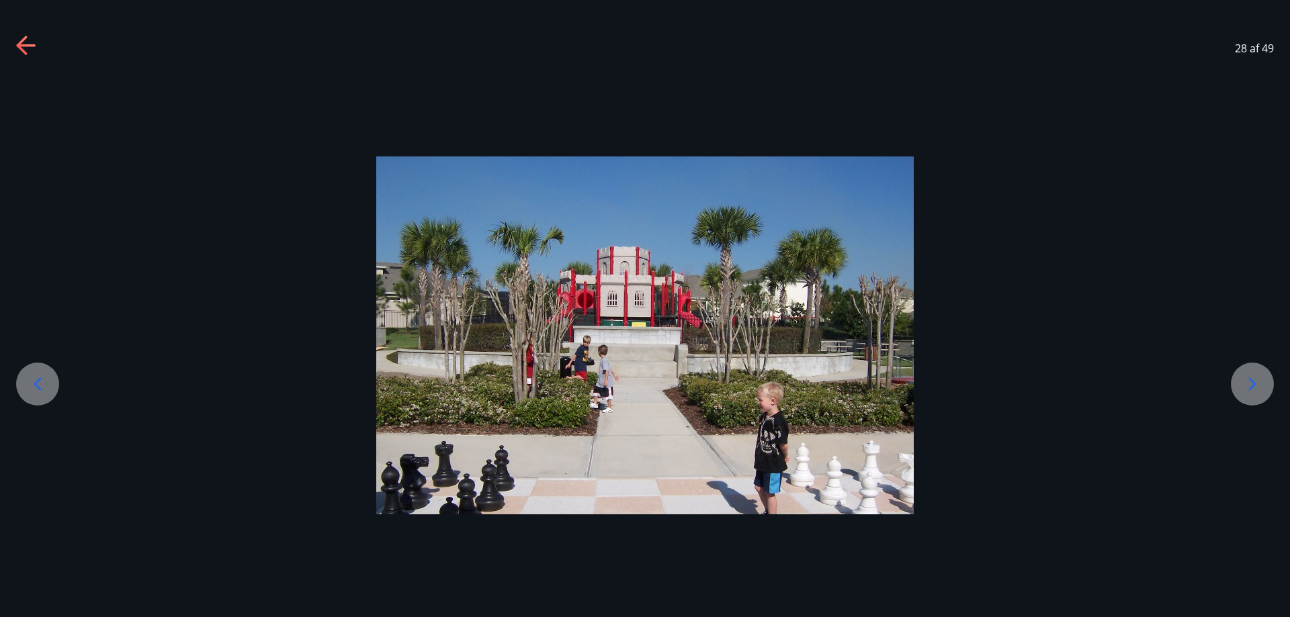
click at [1249, 386] on icon at bounding box center [1251, 384] width 21 height 21
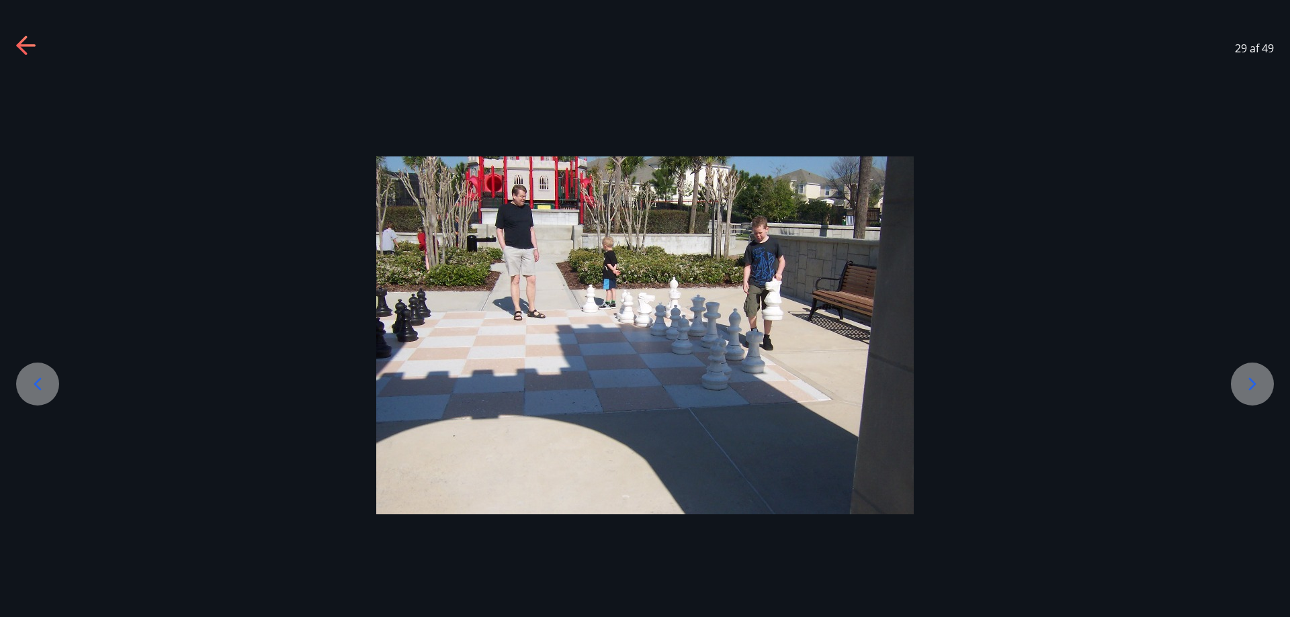
click at [1249, 386] on icon at bounding box center [1251, 384] width 21 height 21
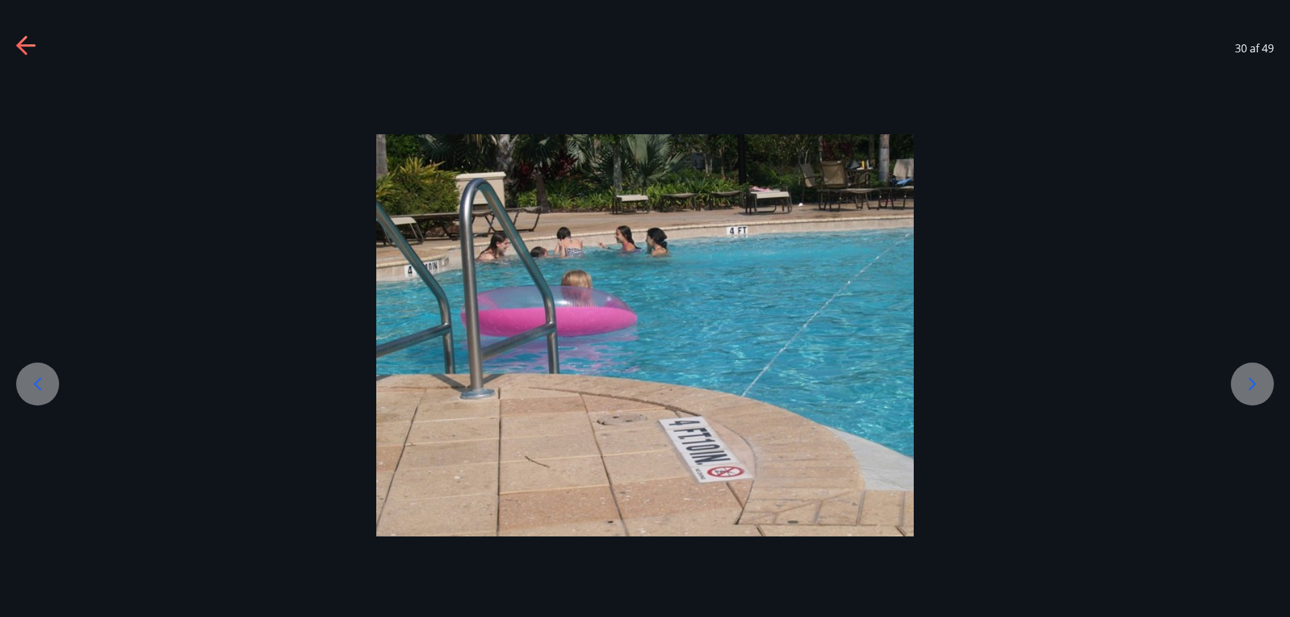
click at [1248, 386] on icon at bounding box center [1251, 384] width 21 height 21
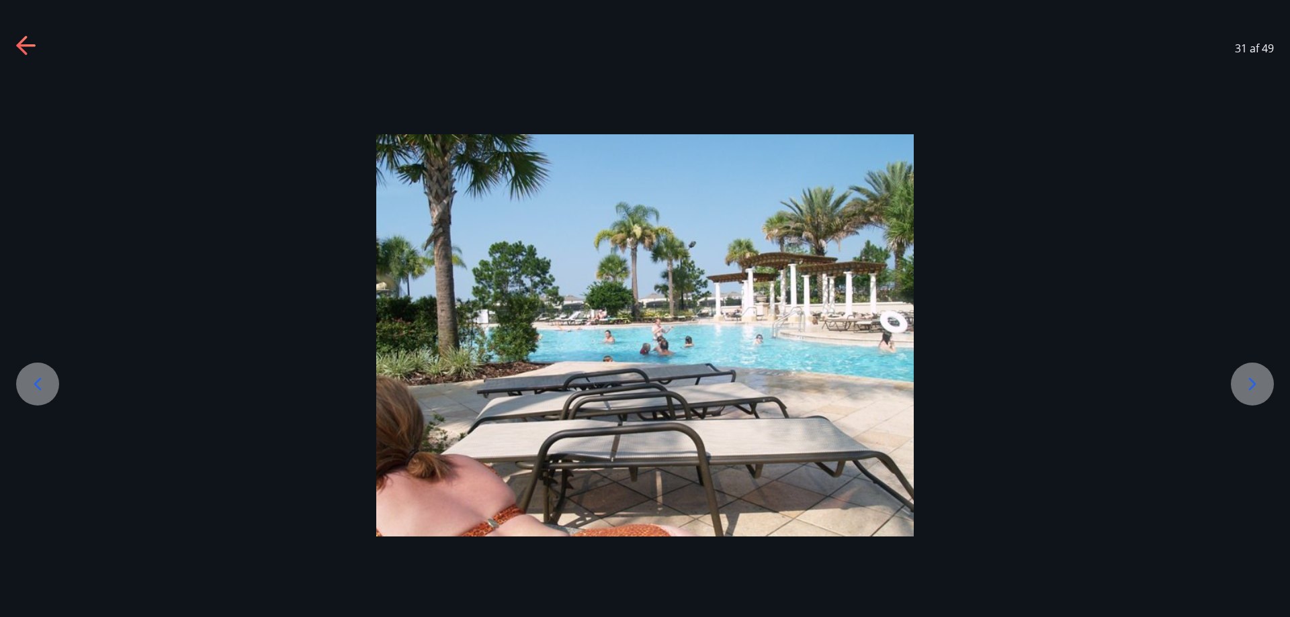
click at [1248, 386] on icon at bounding box center [1251, 384] width 21 height 21
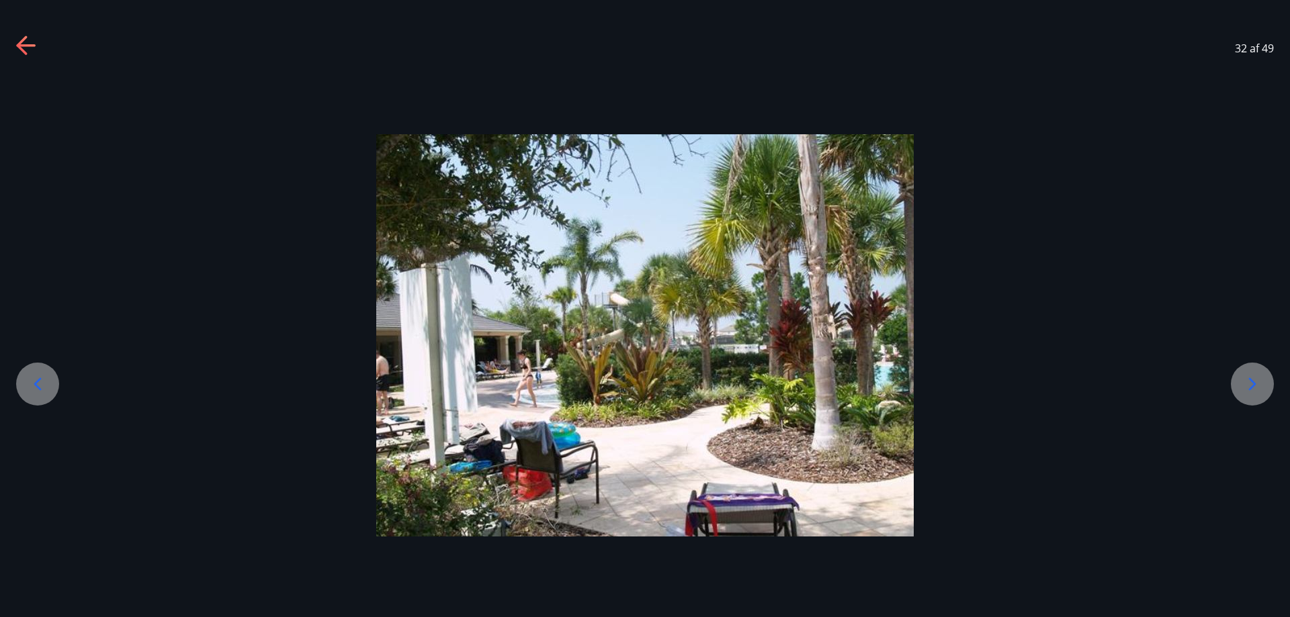
click at [1248, 386] on icon at bounding box center [1251, 384] width 21 height 21
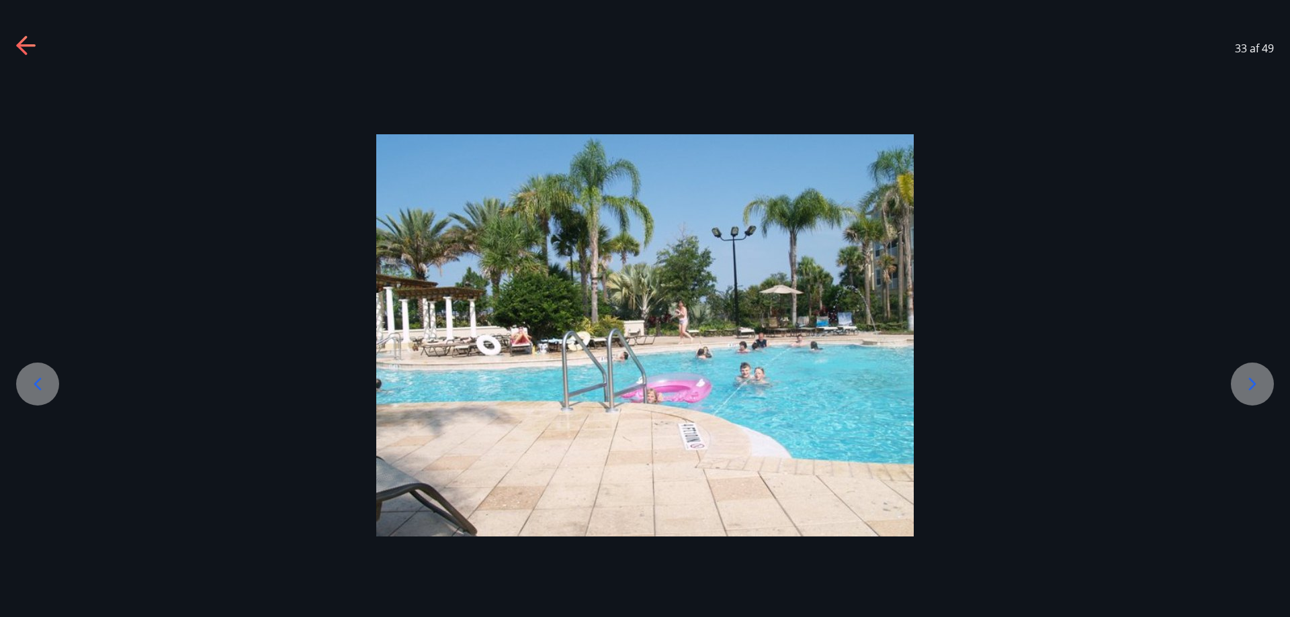
click at [1248, 386] on icon at bounding box center [1251, 384] width 21 height 21
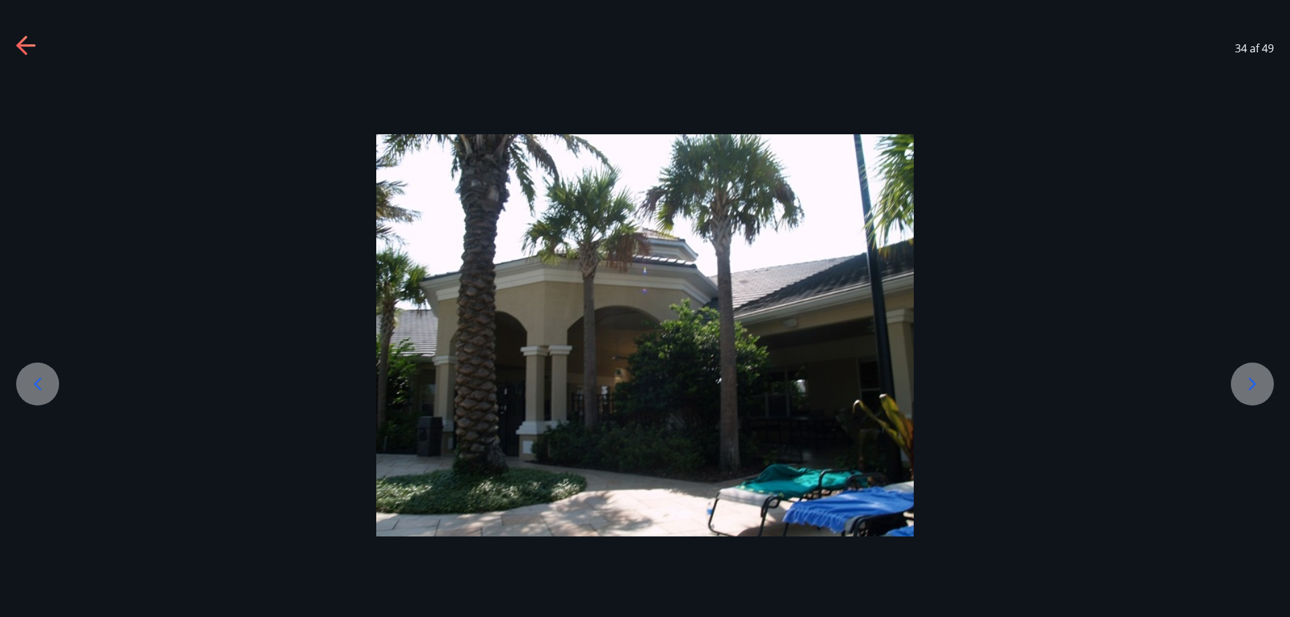
click at [1248, 386] on icon at bounding box center [1251, 384] width 21 height 21
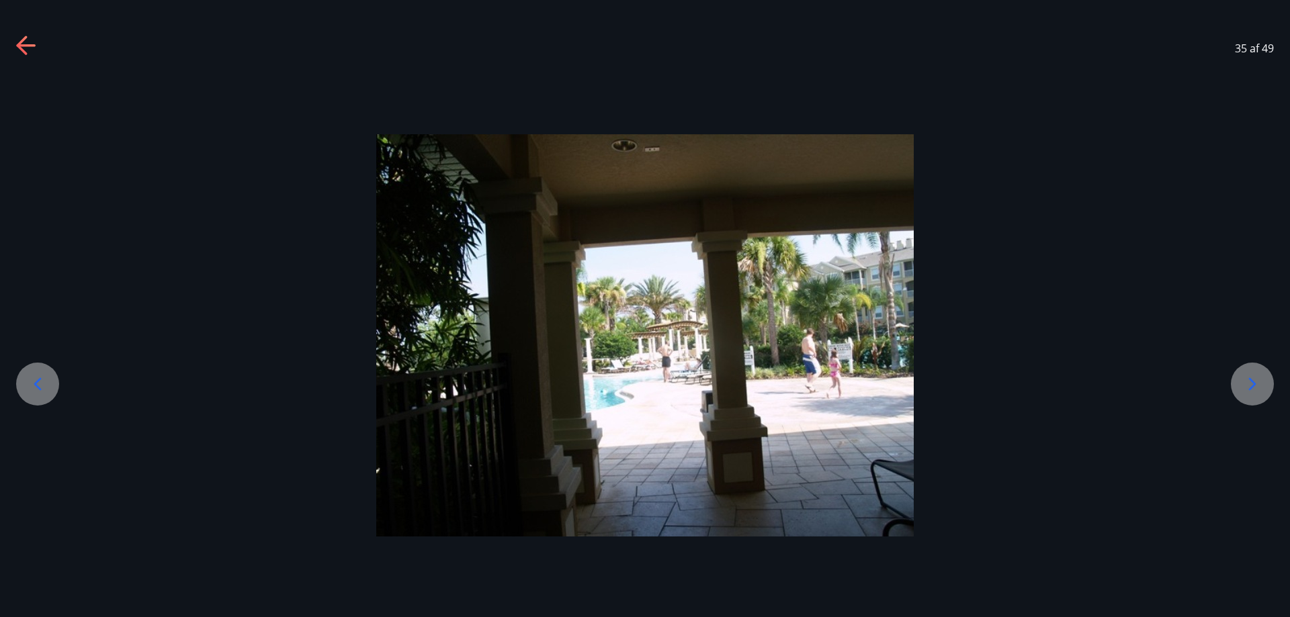
click at [1248, 386] on icon at bounding box center [1251, 384] width 21 height 21
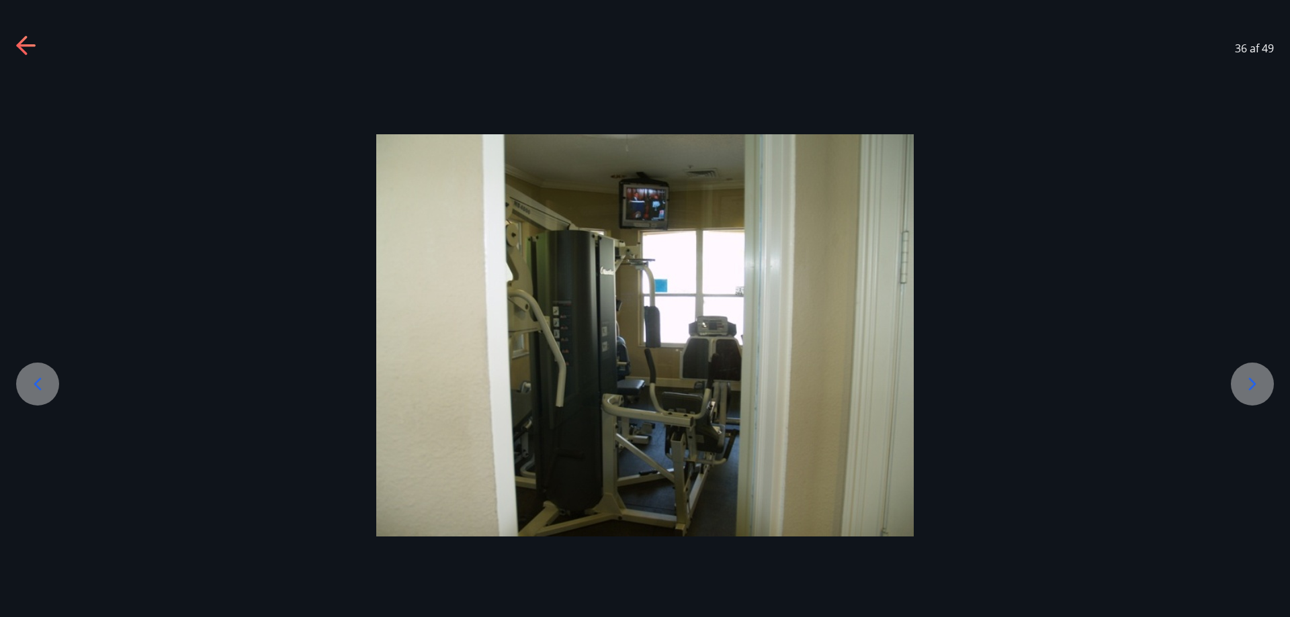
click at [1248, 386] on icon at bounding box center [1251, 384] width 21 height 21
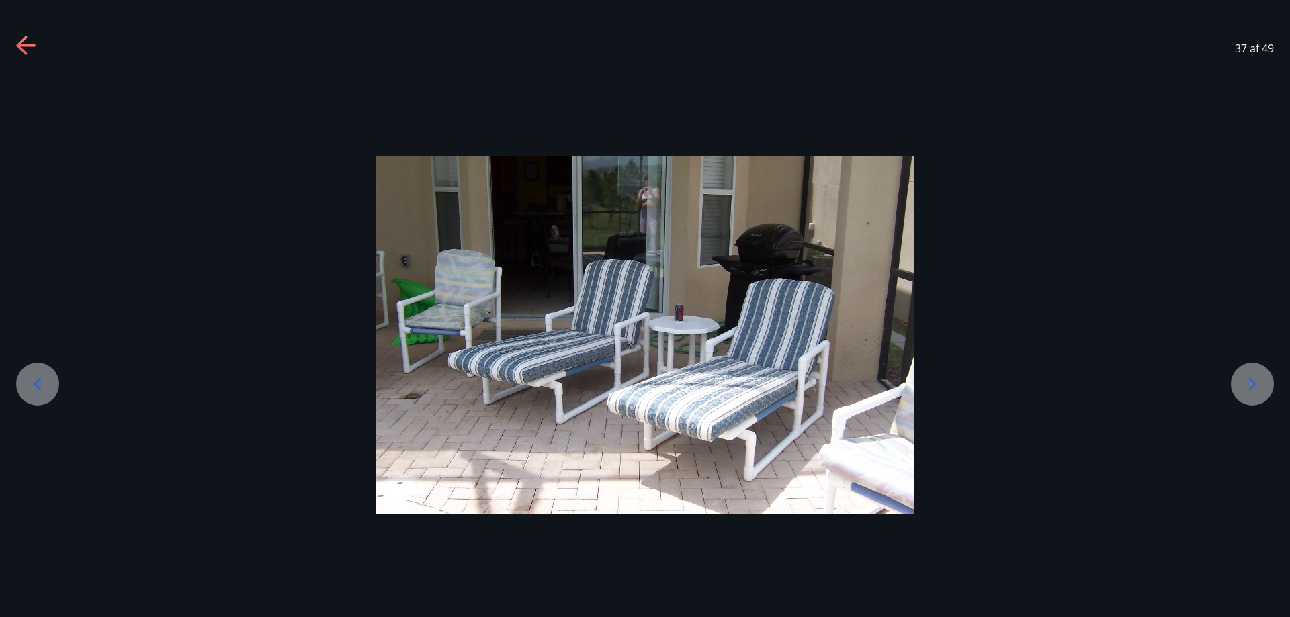
drag, startPoint x: 1248, startPoint y: 386, endPoint x: 1221, endPoint y: 448, distance: 68.0
click at [1221, 451] on div at bounding box center [645, 336] width 1290 height 358
click at [1246, 384] on icon at bounding box center [1251, 384] width 21 height 21
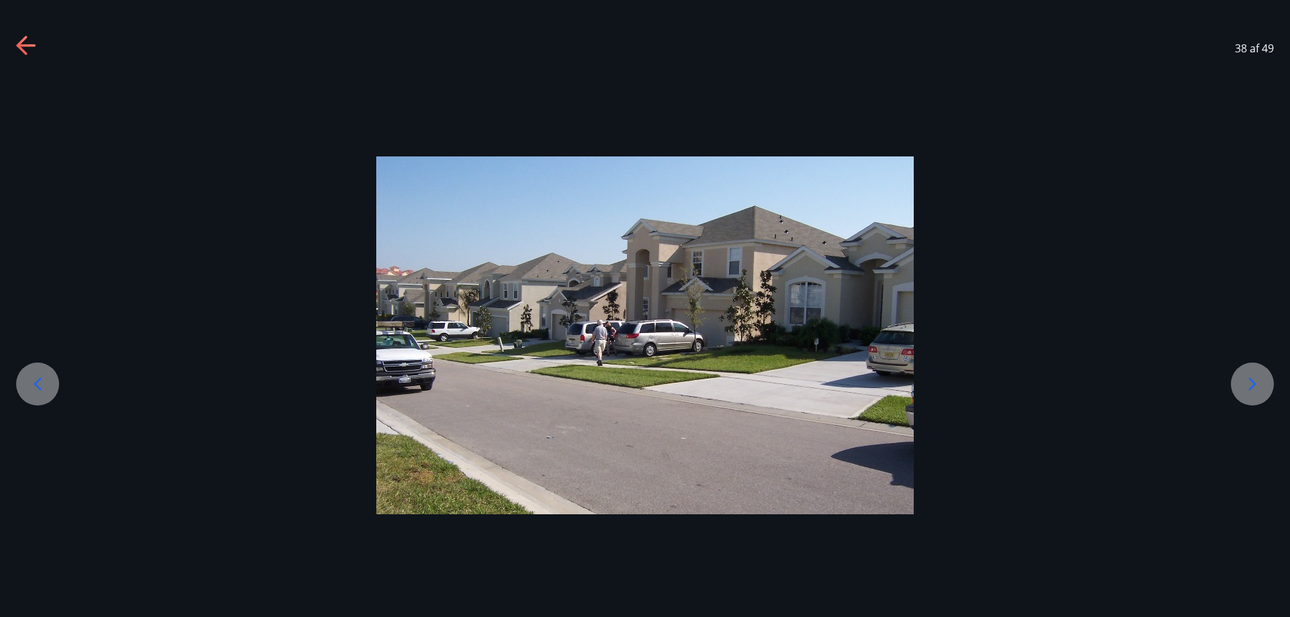
click at [1246, 384] on icon at bounding box center [1251, 384] width 21 height 21
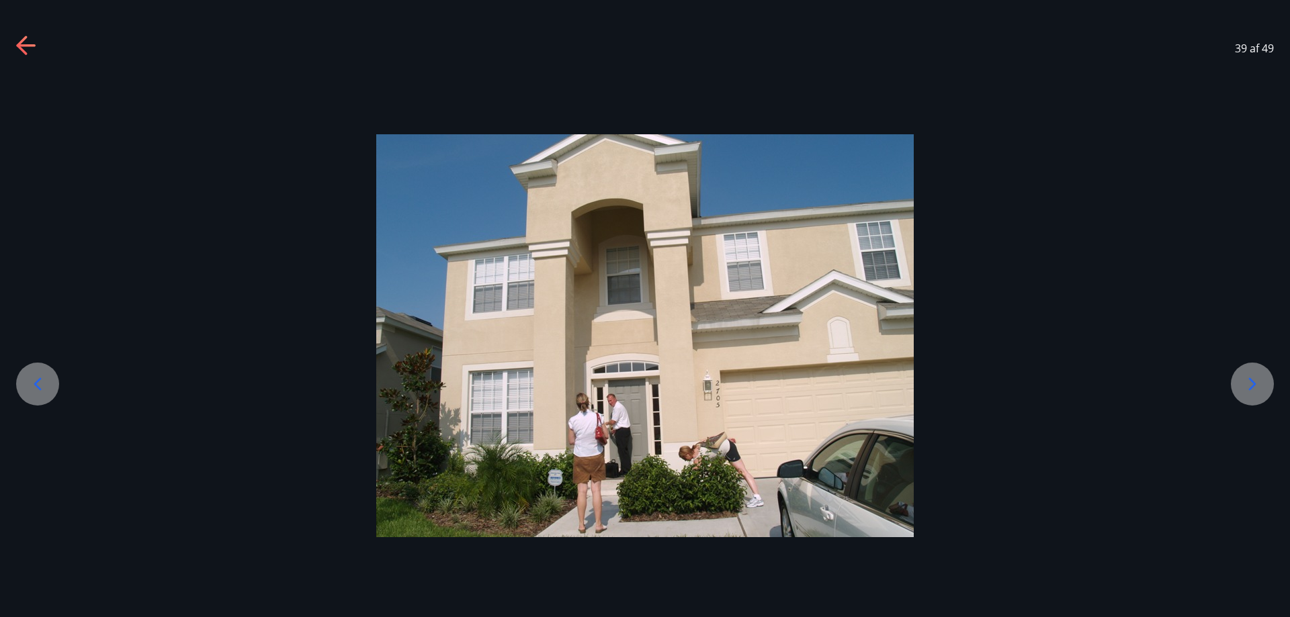
click at [1246, 384] on icon at bounding box center [1251, 384] width 21 height 21
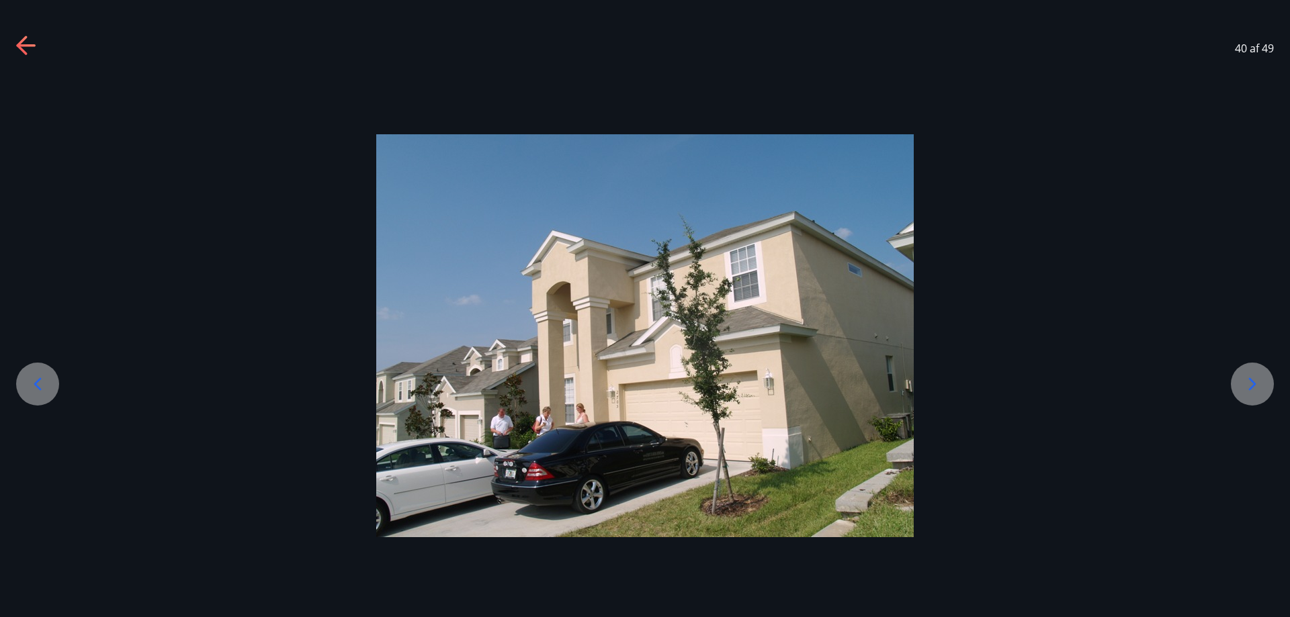
click at [1246, 384] on icon at bounding box center [1251, 384] width 21 height 21
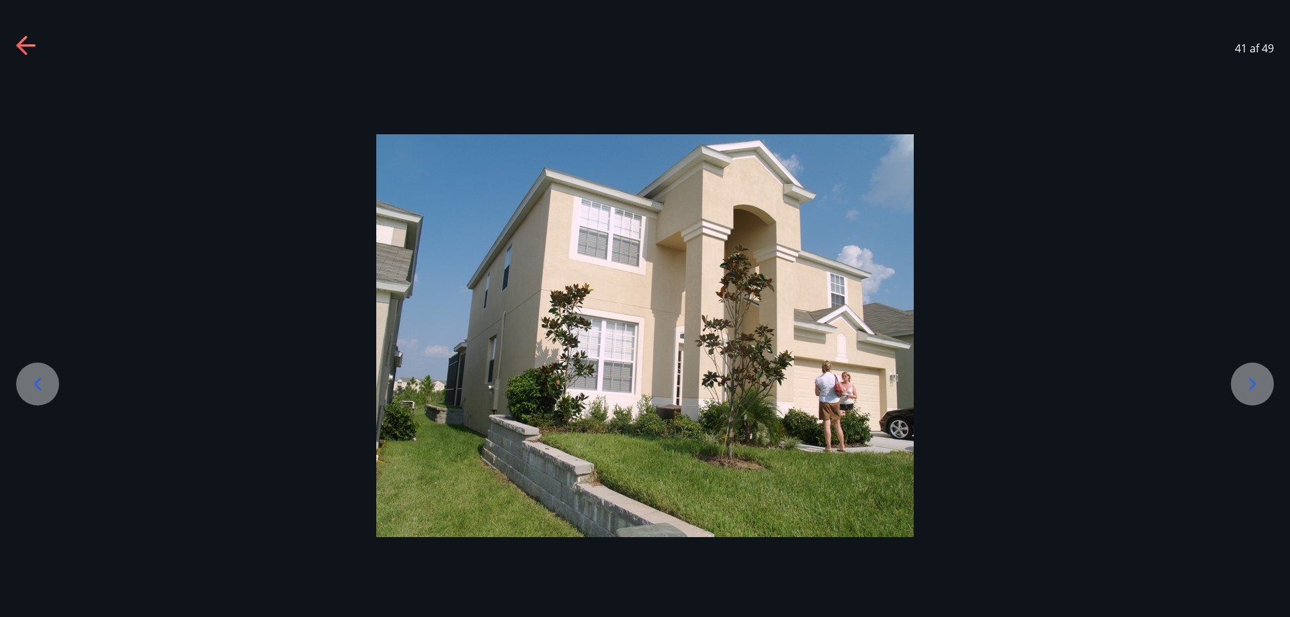
click at [1246, 384] on icon at bounding box center [1251, 384] width 21 height 21
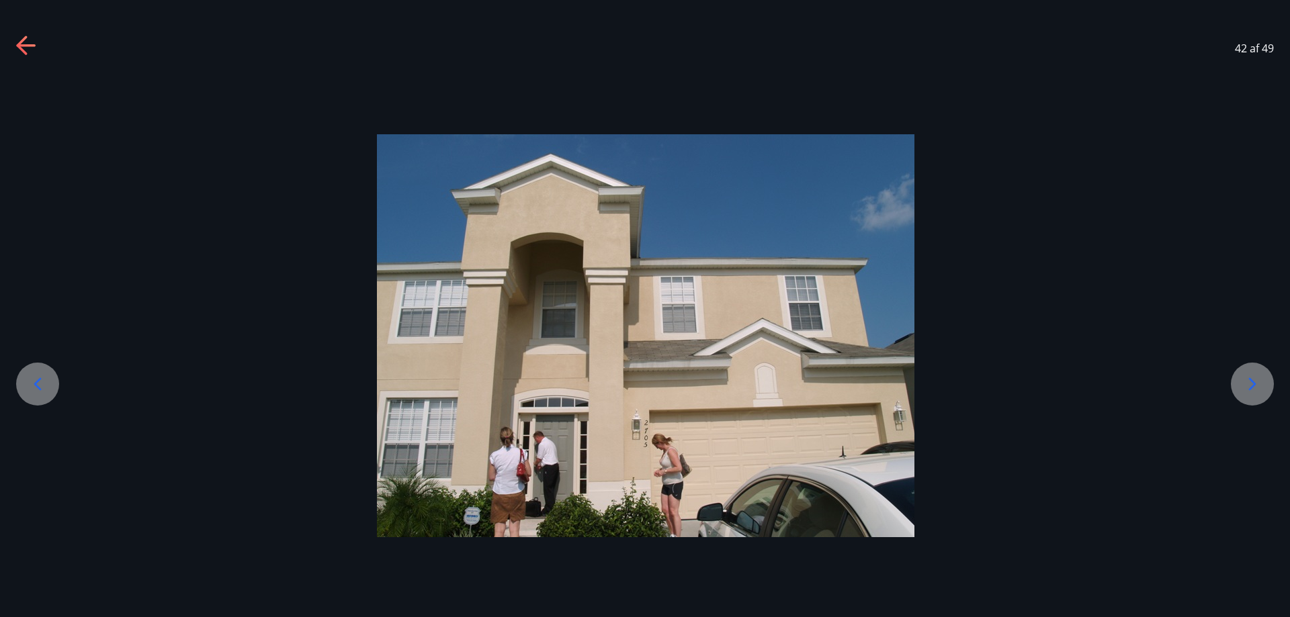
drag, startPoint x: 1227, startPoint y: 383, endPoint x: 1237, endPoint y: 381, distance: 10.3
click at [1233, 381] on div at bounding box center [645, 335] width 1290 height 521
click at [1247, 387] on icon at bounding box center [1251, 384] width 21 height 21
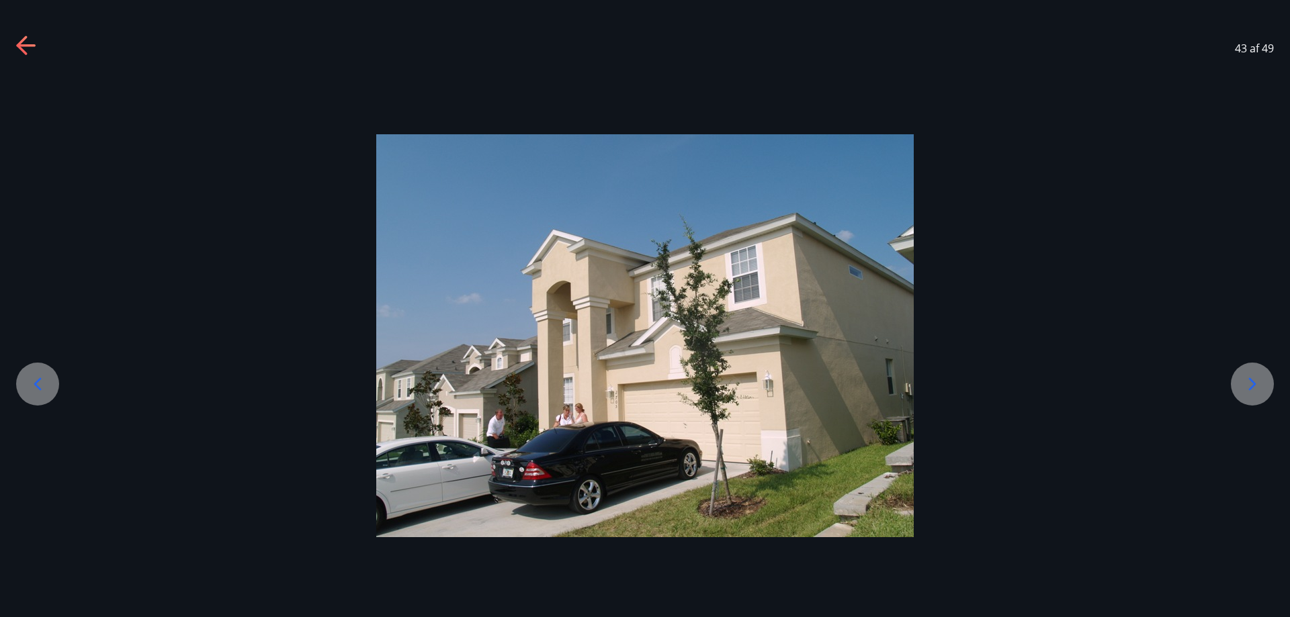
click at [1245, 385] on icon at bounding box center [1251, 384] width 21 height 21
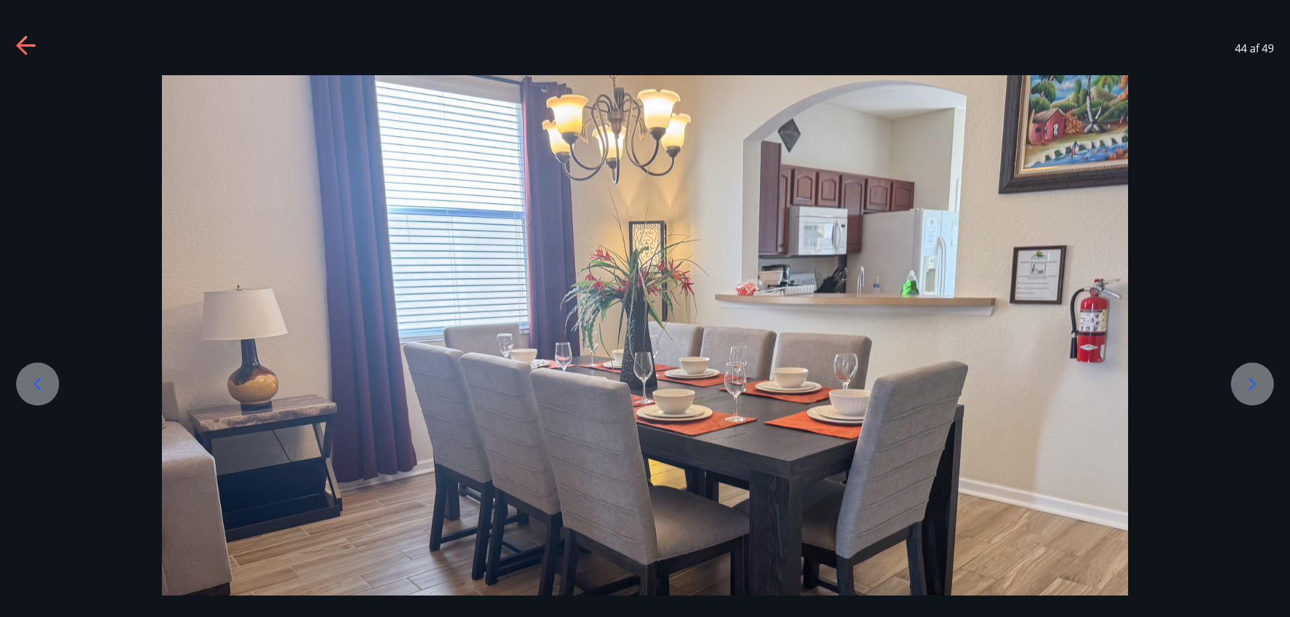
click at [1244, 384] on icon at bounding box center [1251, 384] width 21 height 21
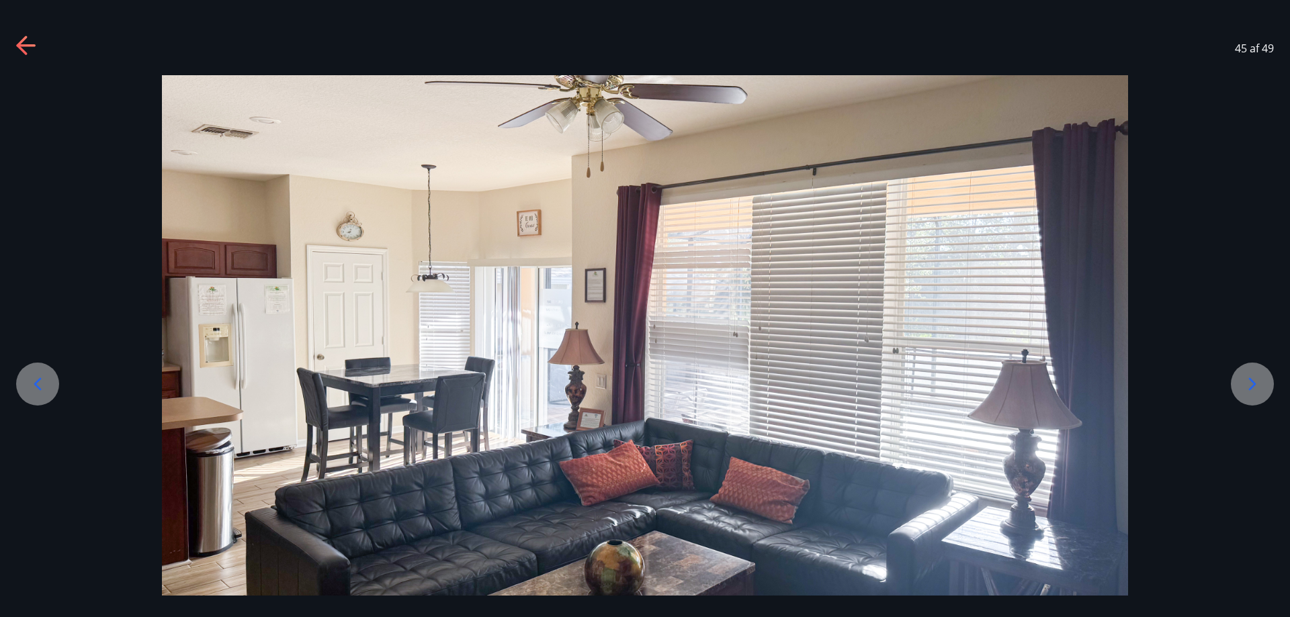
click at [26, 44] on icon at bounding box center [25, 45] width 19 height 3
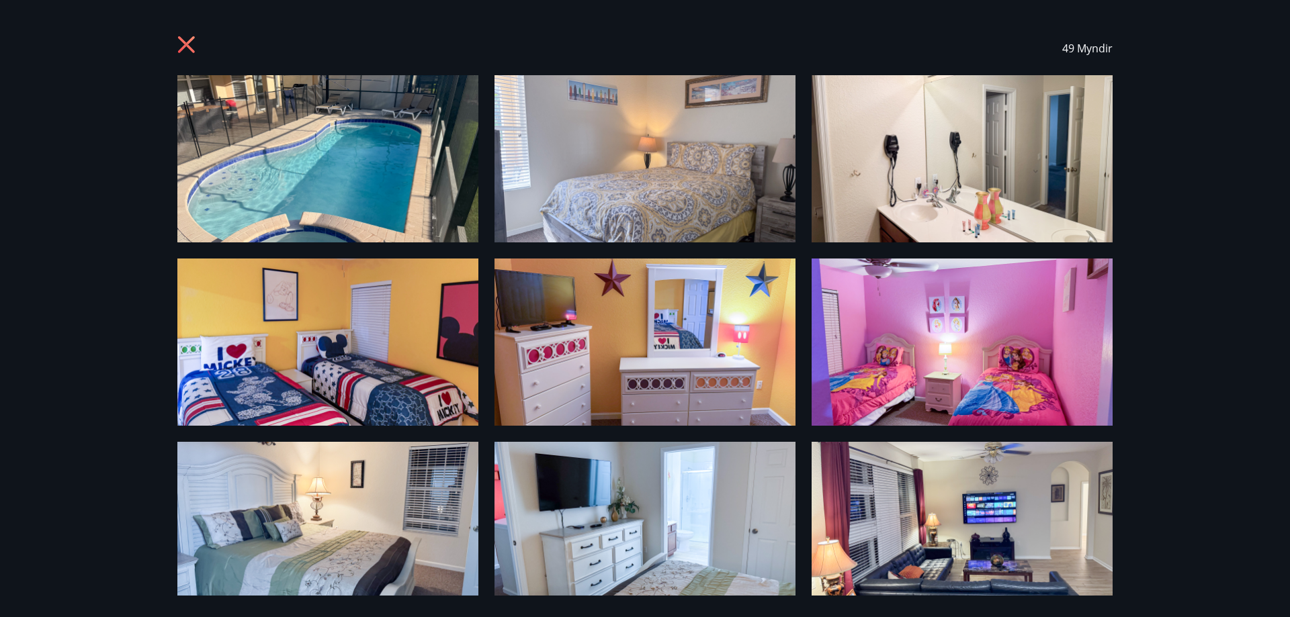
click at [181, 41] on icon at bounding box center [187, 46] width 21 height 21
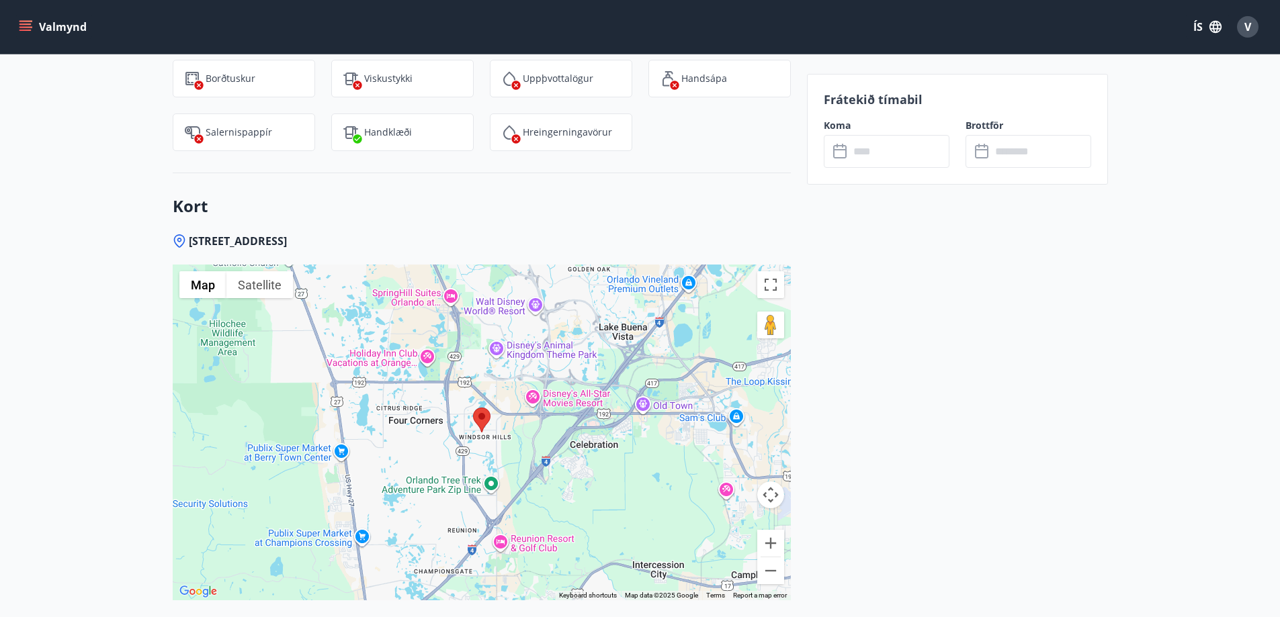
scroll to position [1948, 0]
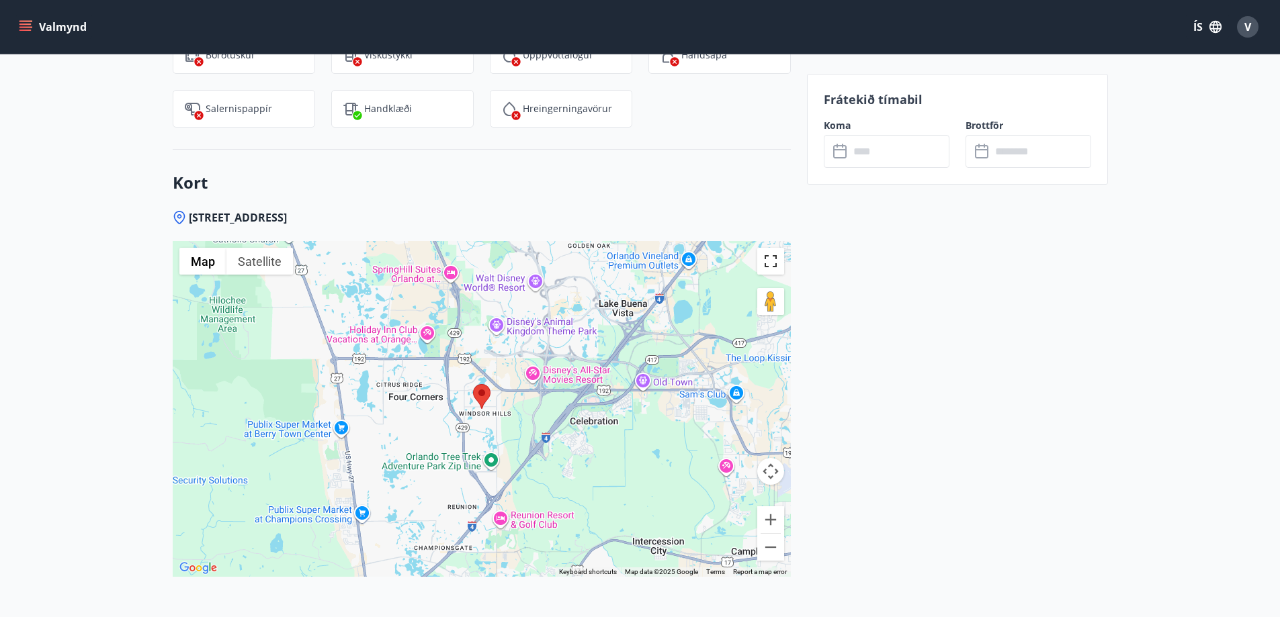
click at [771, 269] on button "Toggle fullscreen view" at bounding box center [770, 261] width 27 height 27
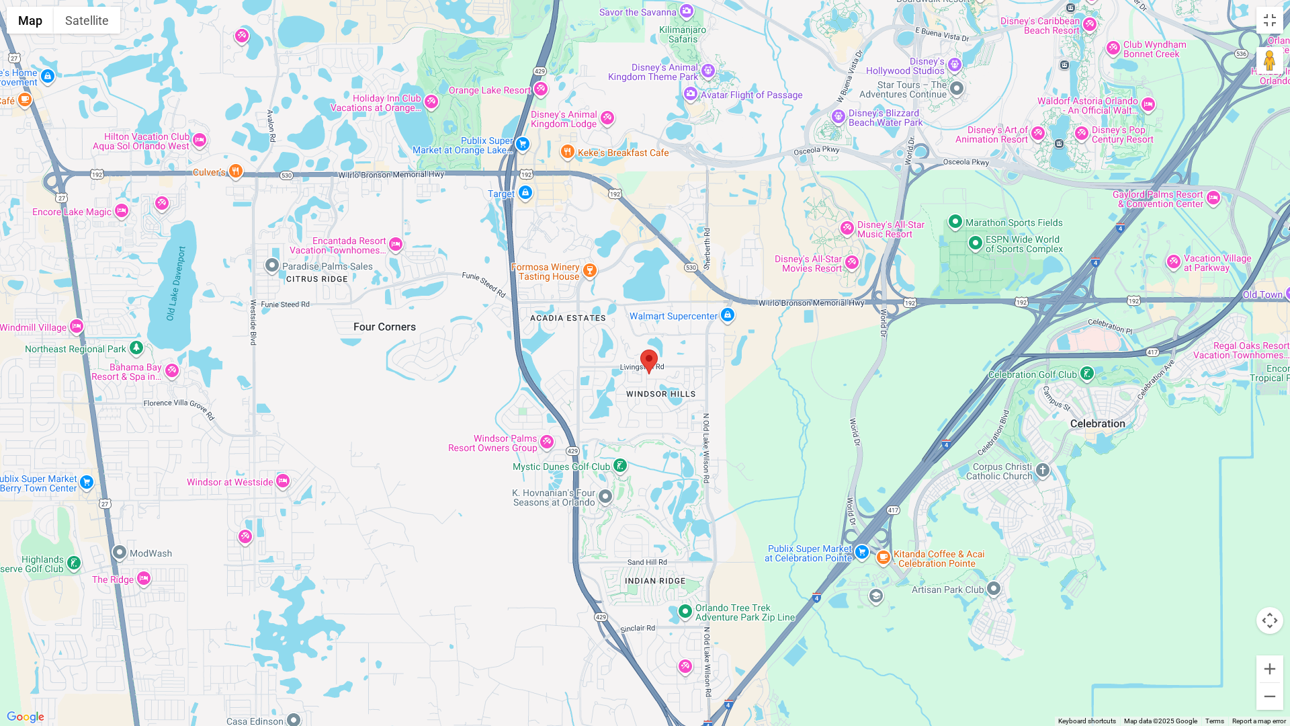
drag, startPoint x: 510, startPoint y: 301, endPoint x: 790, endPoint y: 483, distance: 334.1
click at [790, 483] on div at bounding box center [645, 363] width 1290 height 726
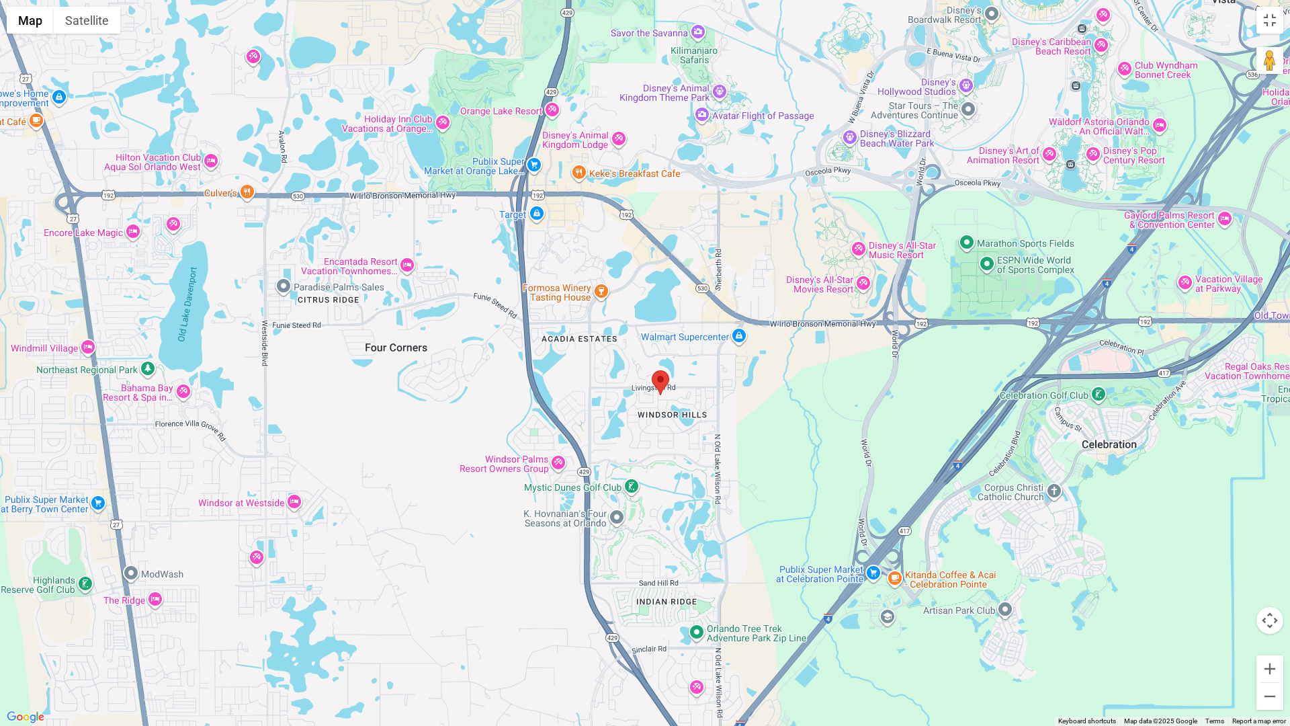
drag, startPoint x: 742, startPoint y: 415, endPoint x: 760, endPoint y: 443, distance: 33.5
click at [760, 442] on div at bounding box center [645, 363] width 1290 height 726
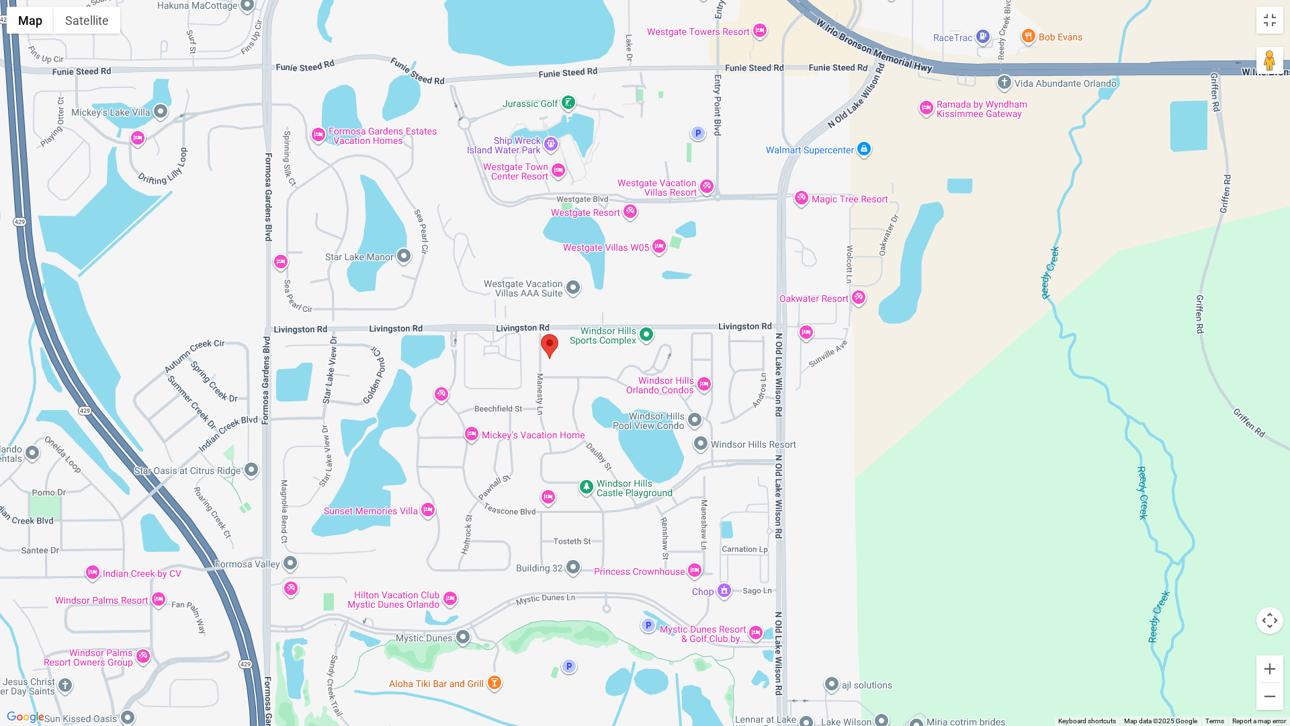
drag, startPoint x: 699, startPoint y: 374, endPoint x: 866, endPoint y: 490, distance: 203.7
click at [865, 489] on div at bounding box center [645, 363] width 1290 height 726
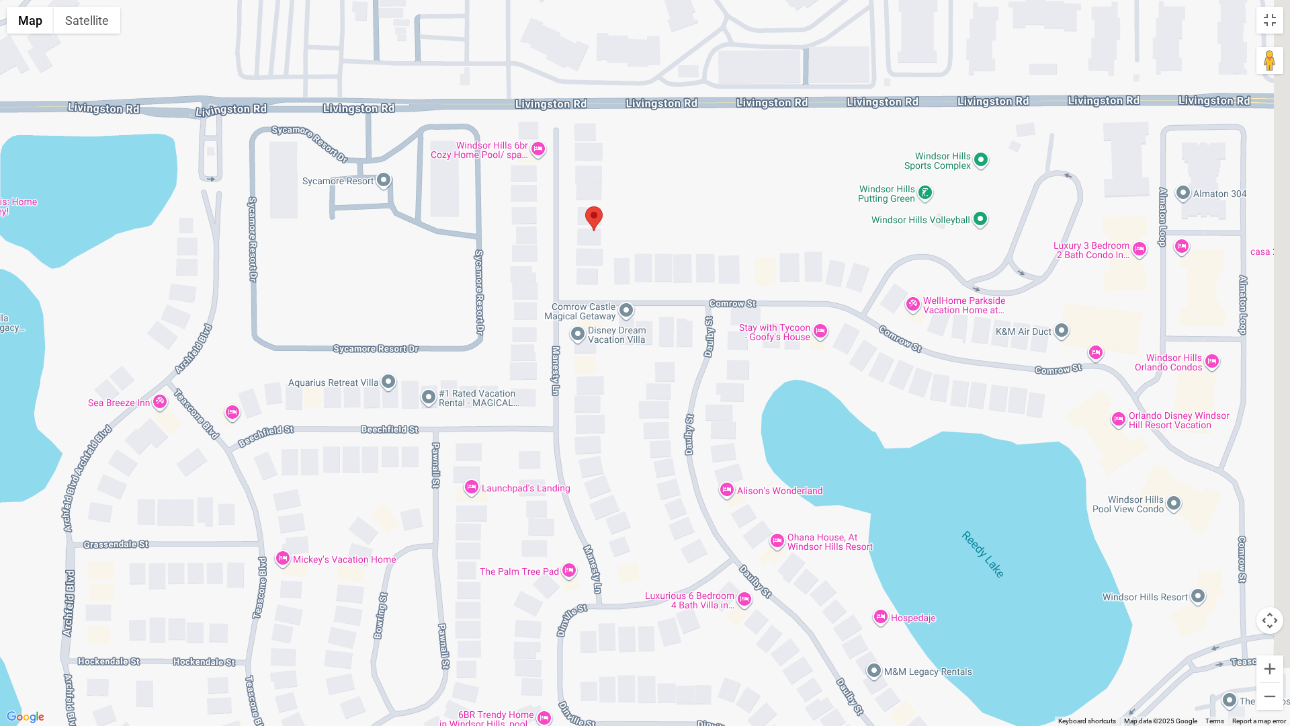
drag, startPoint x: 648, startPoint y: 319, endPoint x: 602, endPoint y: 506, distance: 192.4
click at [602, 506] on div at bounding box center [645, 363] width 1290 height 726
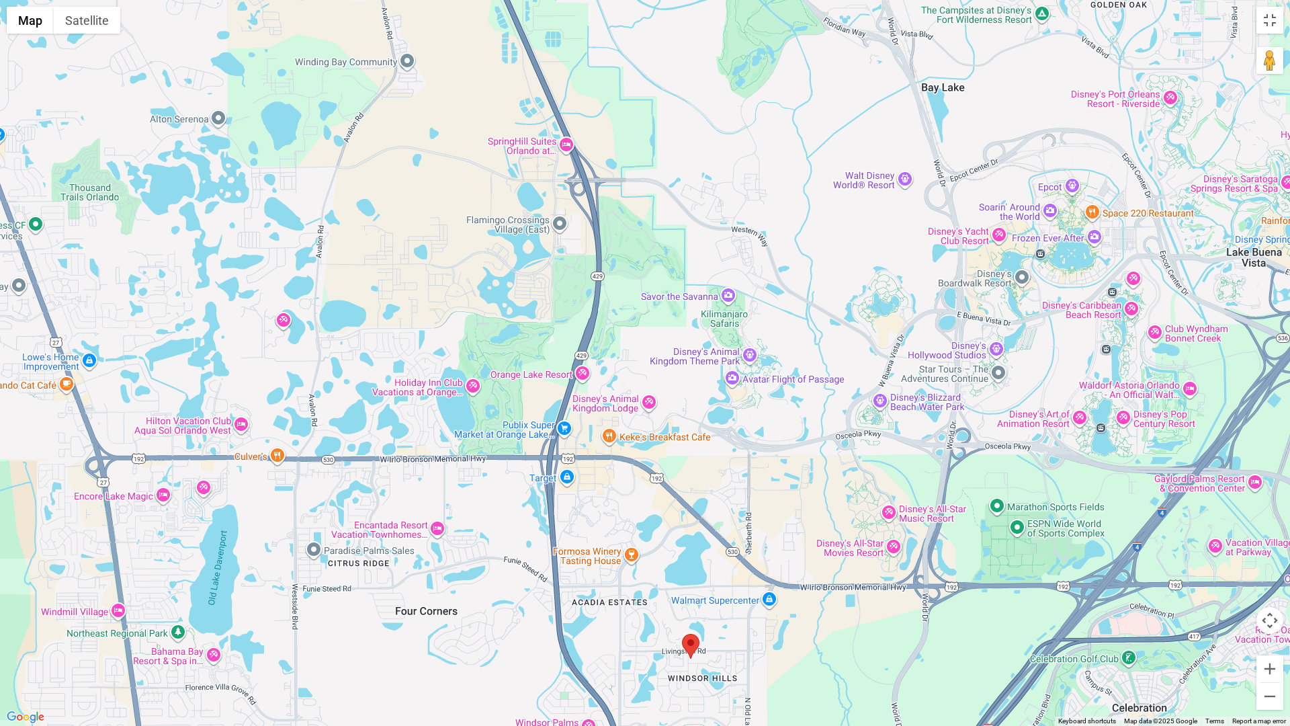
drag, startPoint x: 525, startPoint y: 288, endPoint x: 592, endPoint y: 505, distance: 227.0
click at [593, 505] on div at bounding box center [645, 363] width 1290 height 726
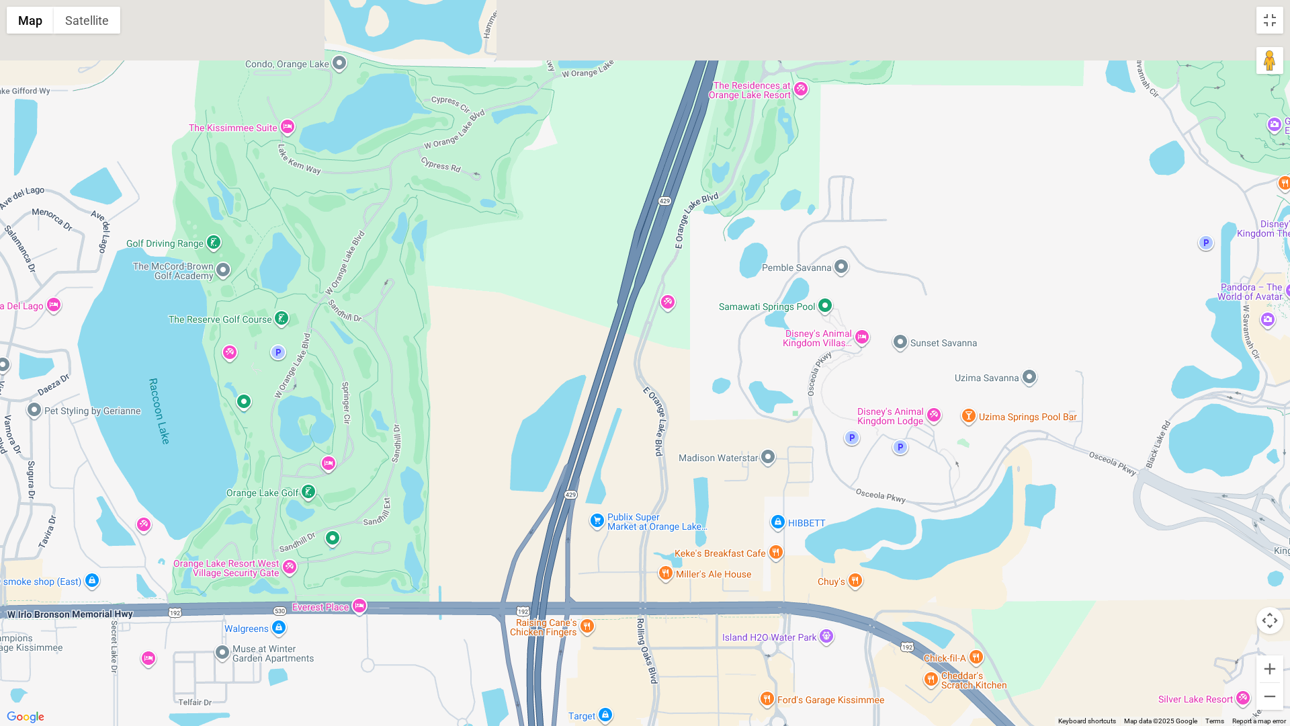
drag, startPoint x: 525, startPoint y: 380, endPoint x: 704, endPoint y: 526, distance: 231.0
click at [704, 526] on div at bounding box center [645, 363] width 1290 height 726
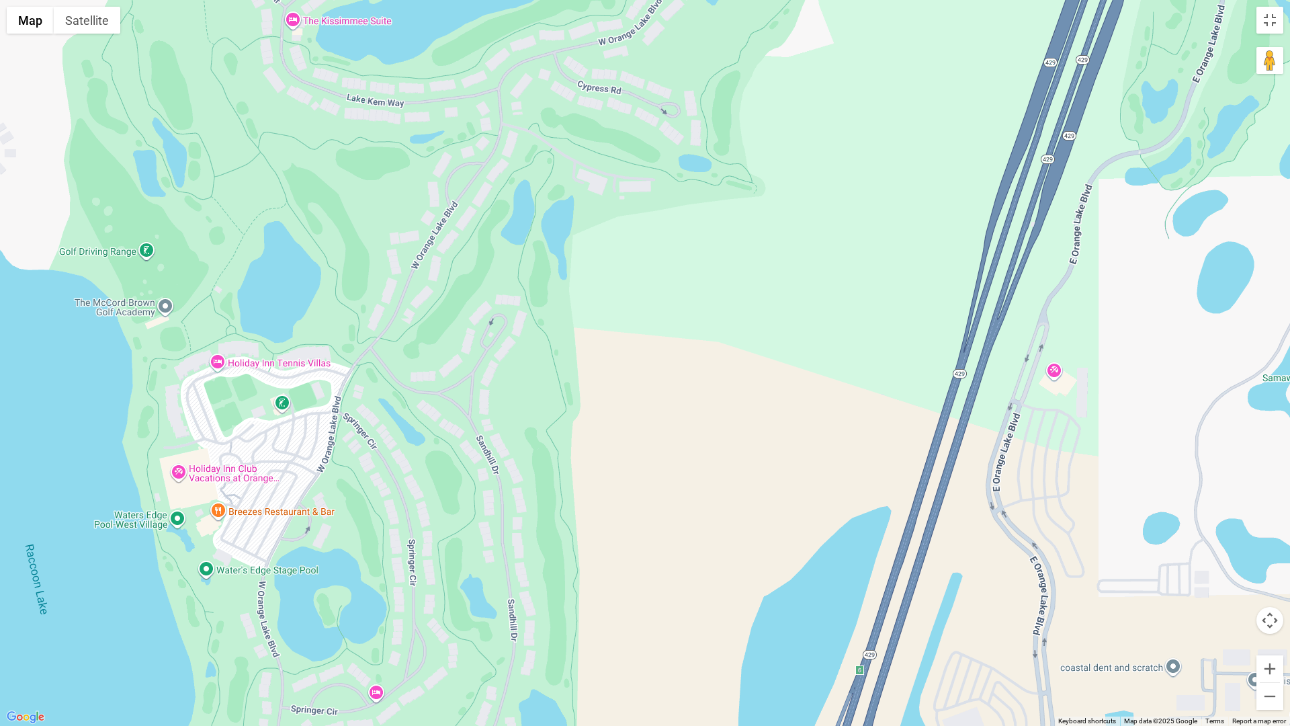
drag, startPoint x: 469, startPoint y: 384, endPoint x: 636, endPoint y: 564, distance: 245.8
click at [636, 564] on div at bounding box center [645, 363] width 1290 height 726
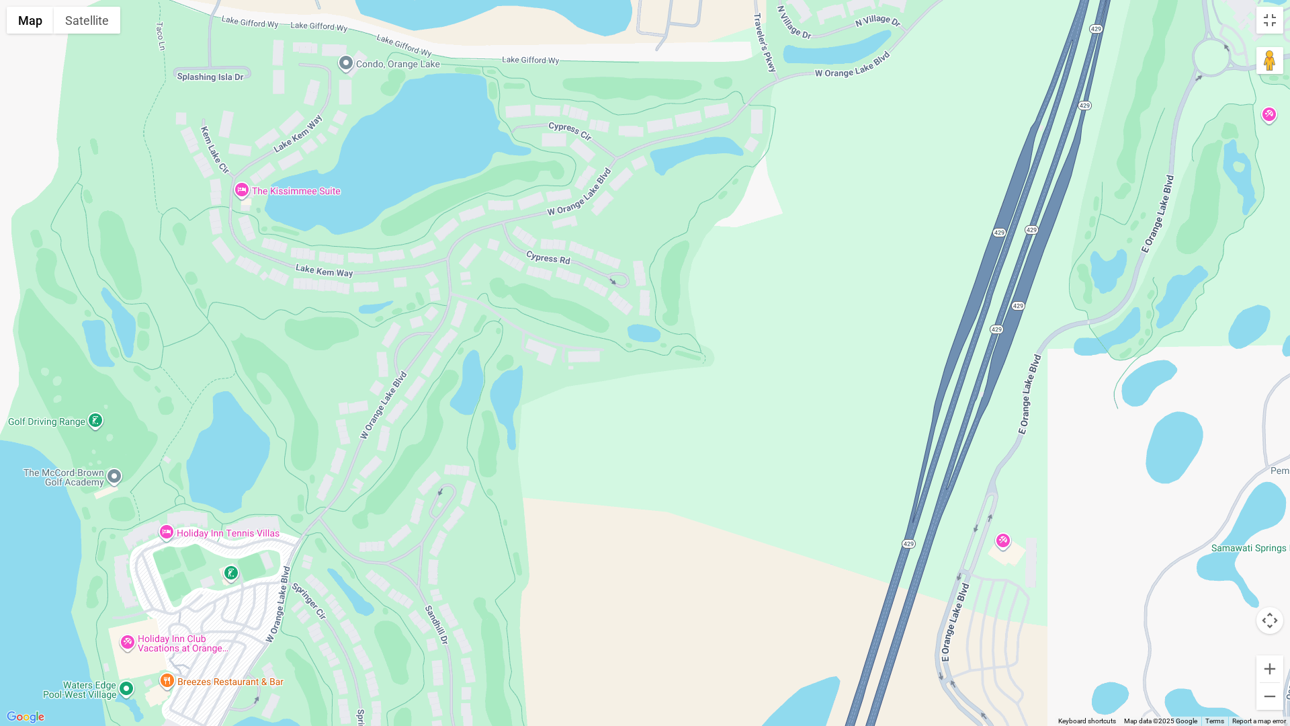
drag, startPoint x: 630, startPoint y: 479, endPoint x: 588, endPoint y: 595, distance: 123.5
click at [588, 595] on div at bounding box center [645, 363] width 1290 height 726
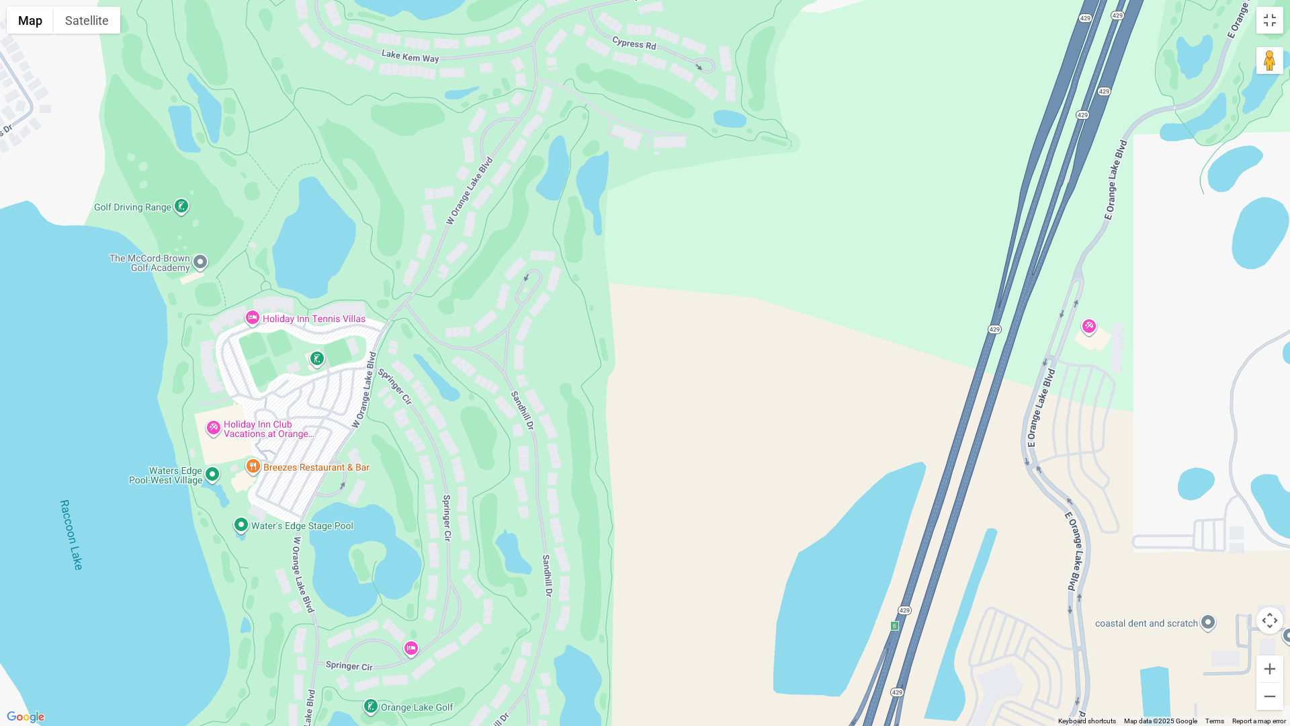
drag, startPoint x: 613, startPoint y: 548, endPoint x: 701, endPoint y: 363, distance: 204.3
click at [701, 363] on div at bounding box center [645, 363] width 1290 height 726
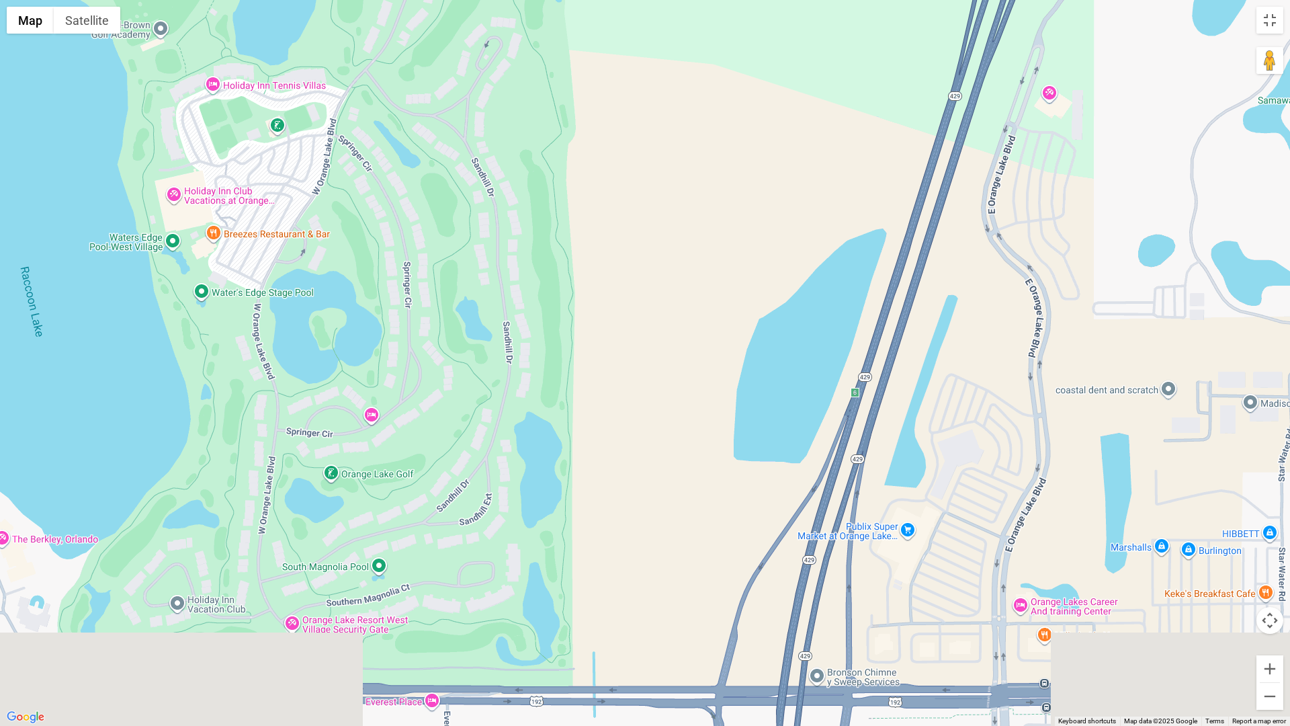
drag, startPoint x: 670, startPoint y: 533, endPoint x: 632, endPoint y: 292, distance: 244.9
click at [632, 292] on div at bounding box center [645, 363] width 1290 height 726
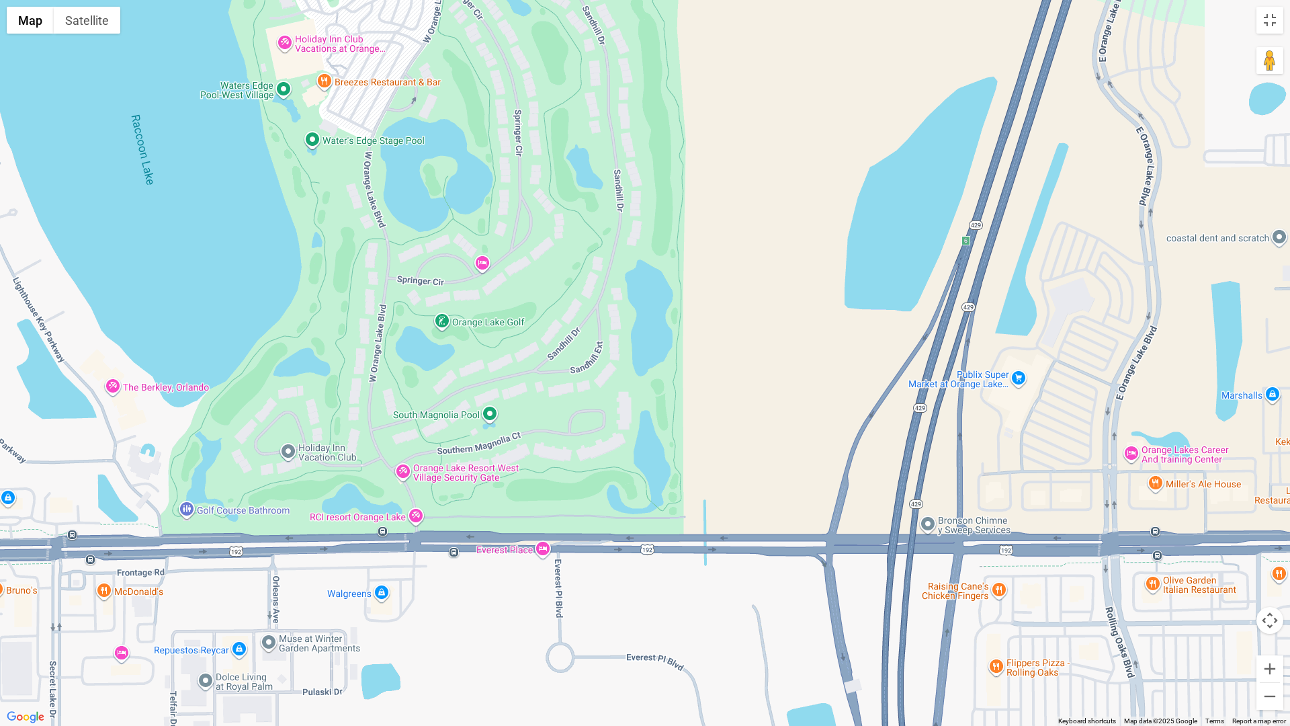
drag, startPoint x: 654, startPoint y: 436, endPoint x: 764, endPoint y: 311, distance: 166.1
click at [764, 311] on div at bounding box center [645, 363] width 1290 height 726
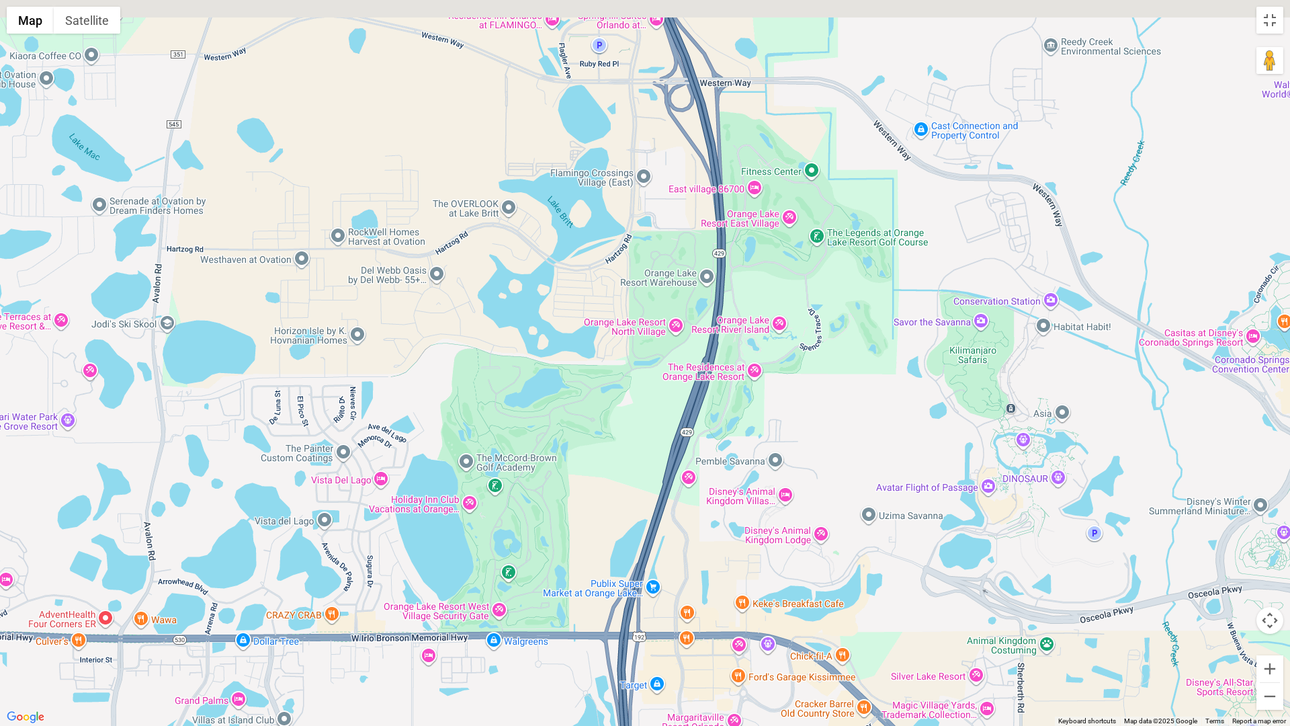
drag, startPoint x: 722, startPoint y: 320, endPoint x: 588, endPoint y: 506, distance: 228.6
click at [588, 506] on div at bounding box center [645, 363] width 1290 height 726
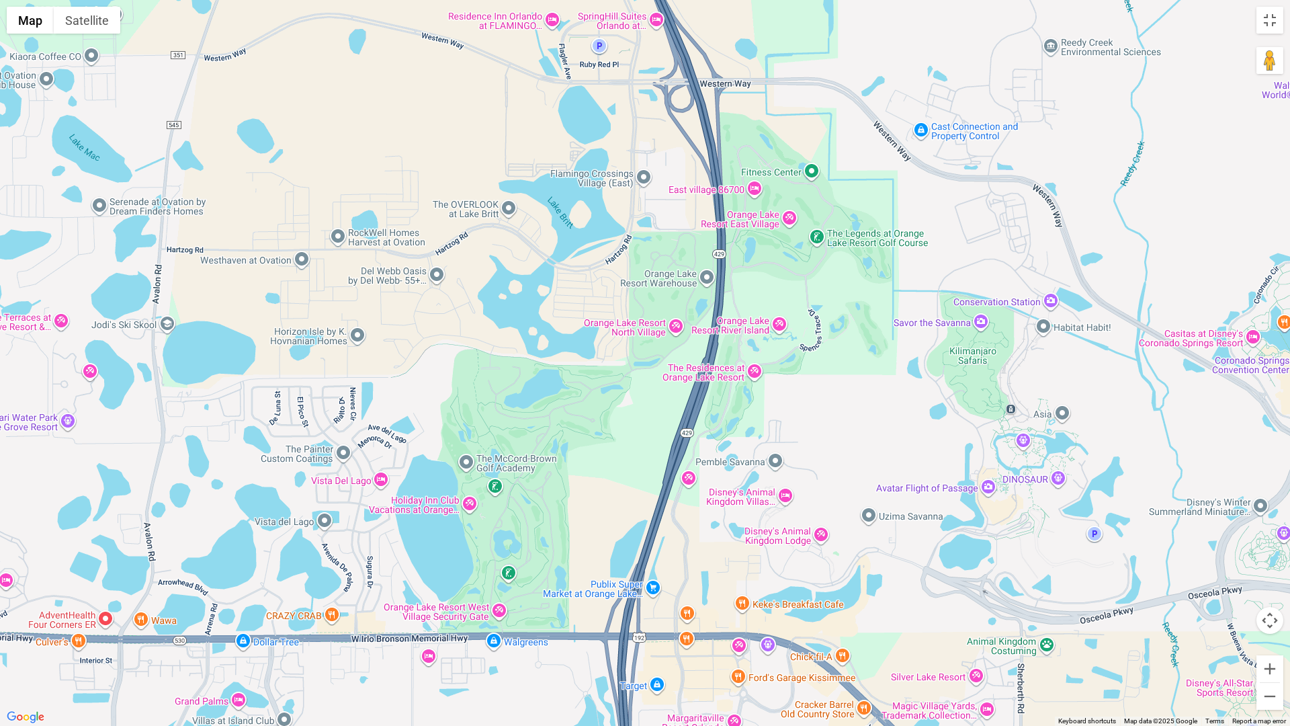
click at [495, 484] on div at bounding box center [645, 363] width 1290 height 726
click at [817, 238] on div "The [GEOGRAPHIC_DATA] The Reserve Golf Course [STREET_ADDRESS][PERSON_NAME] Vie…" at bounding box center [645, 363] width 1290 height 726
click at [832, 433] on div "The Legends at [GEOGRAPHIC_DATA] The Legends at [GEOGRAPHIC_DATA] [STREET_ADDRE…" at bounding box center [645, 363] width 1290 height 726
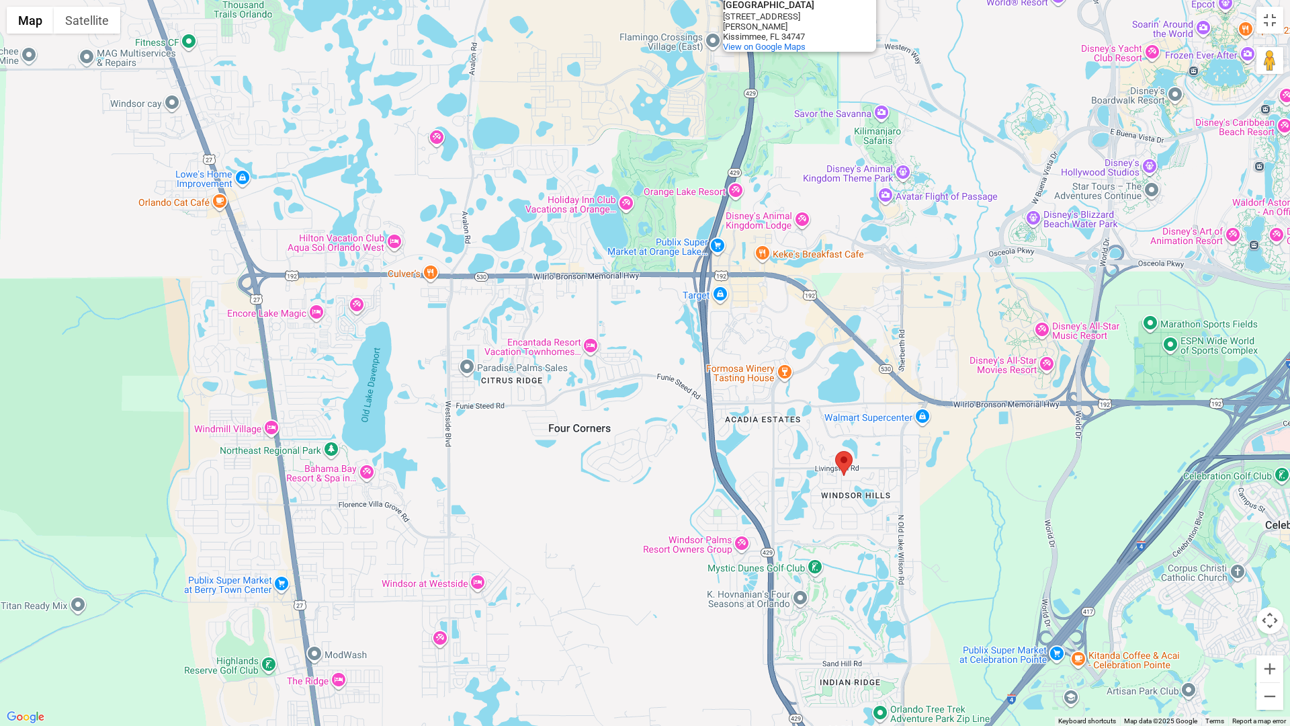
drag, startPoint x: 811, startPoint y: 568, endPoint x: 783, endPoint y: 316, distance: 252.8
click at [787, 309] on div "The Legends at [GEOGRAPHIC_DATA] The Legends at [GEOGRAPHIC_DATA] [STREET_ADDRE…" at bounding box center [645, 363] width 1290 height 726
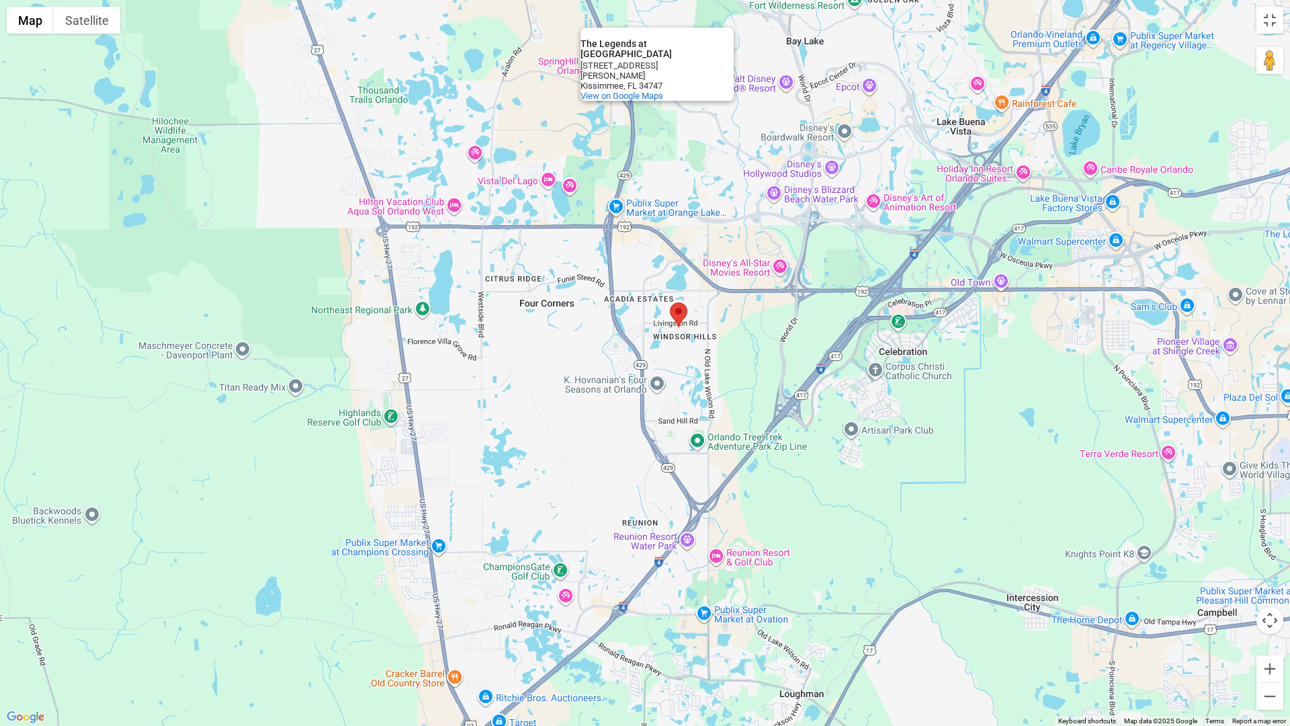
drag, startPoint x: 845, startPoint y: 459, endPoint x: 723, endPoint y: 334, distance: 174.8
click at [723, 334] on div "The Legends at [GEOGRAPHIC_DATA] The Legends at [GEOGRAPHIC_DATA] [STREET_ADDRE…" at bounding box center [645, 363] width 1290 height 726
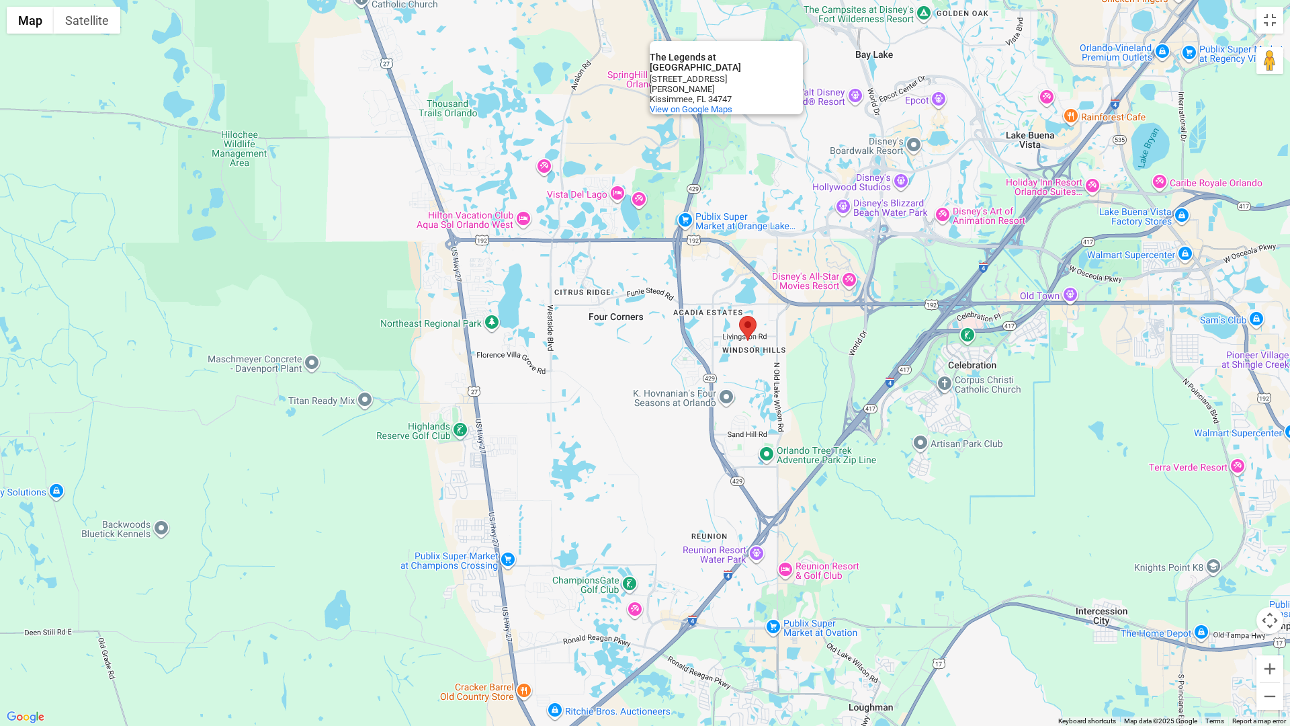
drag, startPoint x: 480, startPoint y: 435, endPoint x: 586, endPoint y: 448, distance: 107.0
click at [586, 448] on div "The Legends at [GEOGRAPHIC_DATA] The Legends at [GEOGRAPHIC_DATA] [STREET_ADDRE…" at bounding box center [645, 363] width 1290 height 726
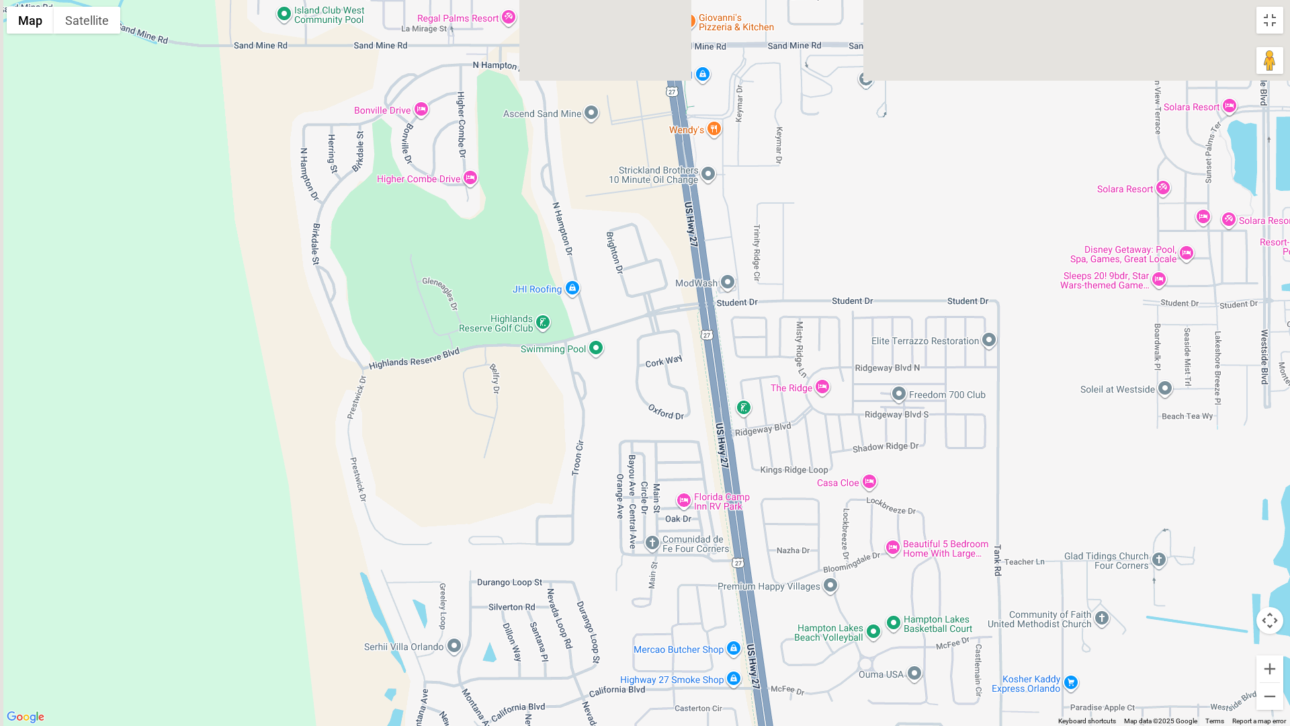
drag, startPoint x: 484, startPoint y: 323, endPoint x: 500, endPoint y: 532, distance: 209.6
click at [500, 532] on div "The Legends at [GEOGRAPHIC_DATA] The Legends at [GEOGRAPHIC_DATA] [STREET_ADDRE…" at bounding box center [645, 363] width 1290 height 726
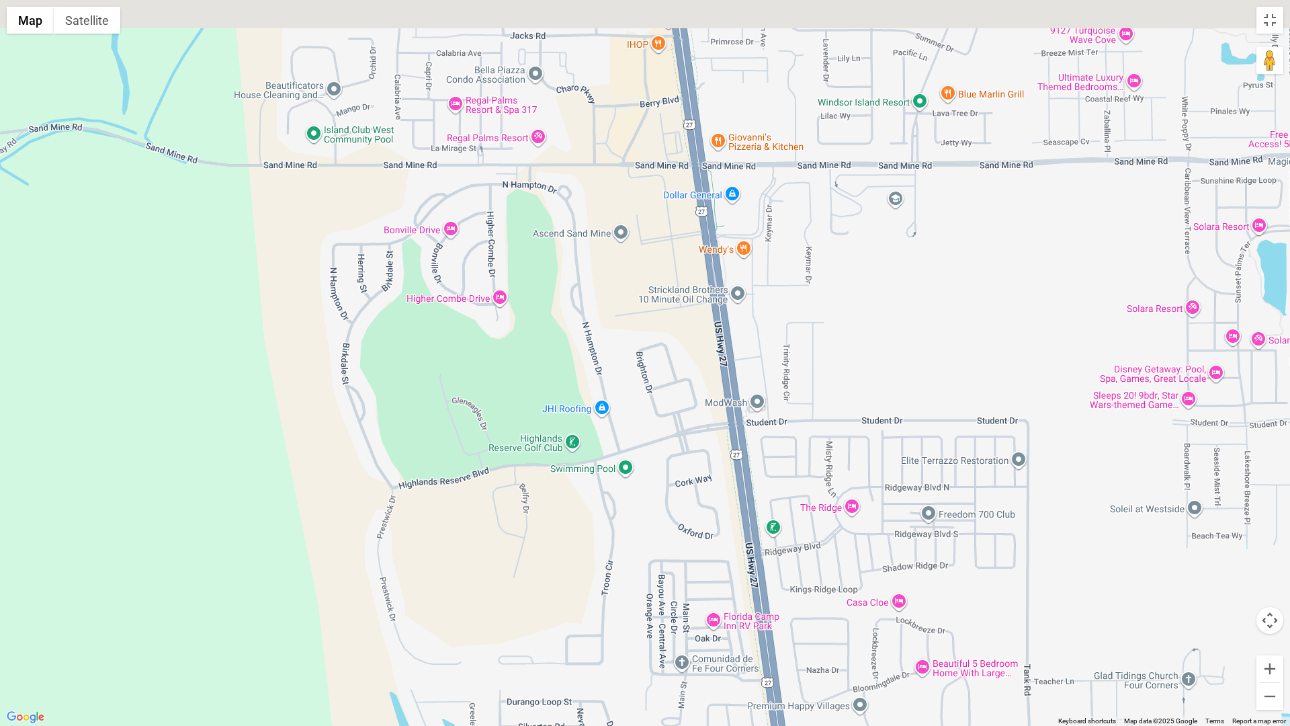
drag, startPoint x: 497, startPoint y: 453, endPoint x: 532, endPoint y: 564, distance: 116.2
click at [532, 564] on div "The Legends at [GEOGRAPHIC_DATA] The Legends at [GEOGRAPHIC_DATA] [STREET_ADDRE…" at bounding box center [645, 363] width 1290 height 726
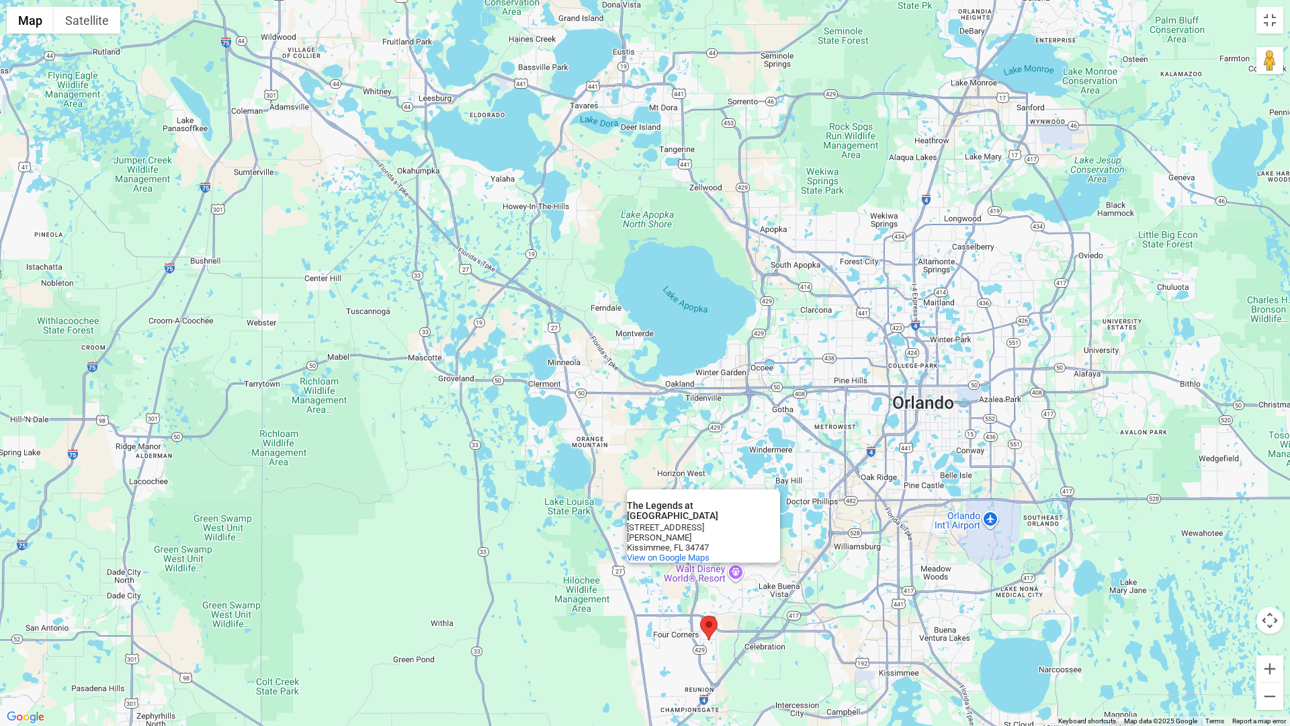
drag, startPoint x: 799, startPoint y: 539, endPoint x: 730, endPoint y: 691, distance: 166.2
click at [730, 617] on div "The Legends at [GEOGRAPHIC_DATA] The Legends at [GEOGRAPHIC_DATA] [STREET_ADDRE…" at bounding box center [645, 363] width 1290 height 726
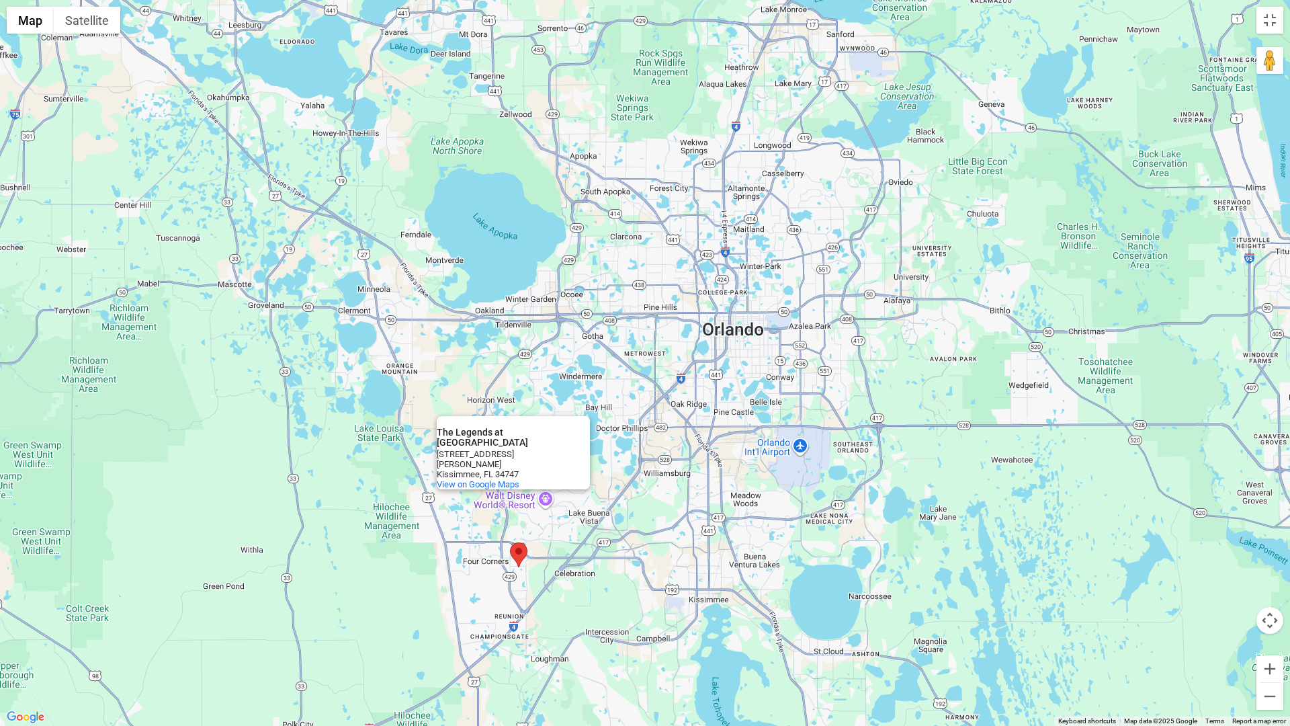
drag, startPoint x: 853, startPoint y: 508, endPoint x: 666, endPoint y: 429, distance: 203.2
click at [666, 429] on div "The Legends at [GEOGRAPHIC_DATA] The Legends at [GEOGRAPHIC_DATA] [STREET_ADDRE…" at bounding box center [645, 363] width 1290 height 726
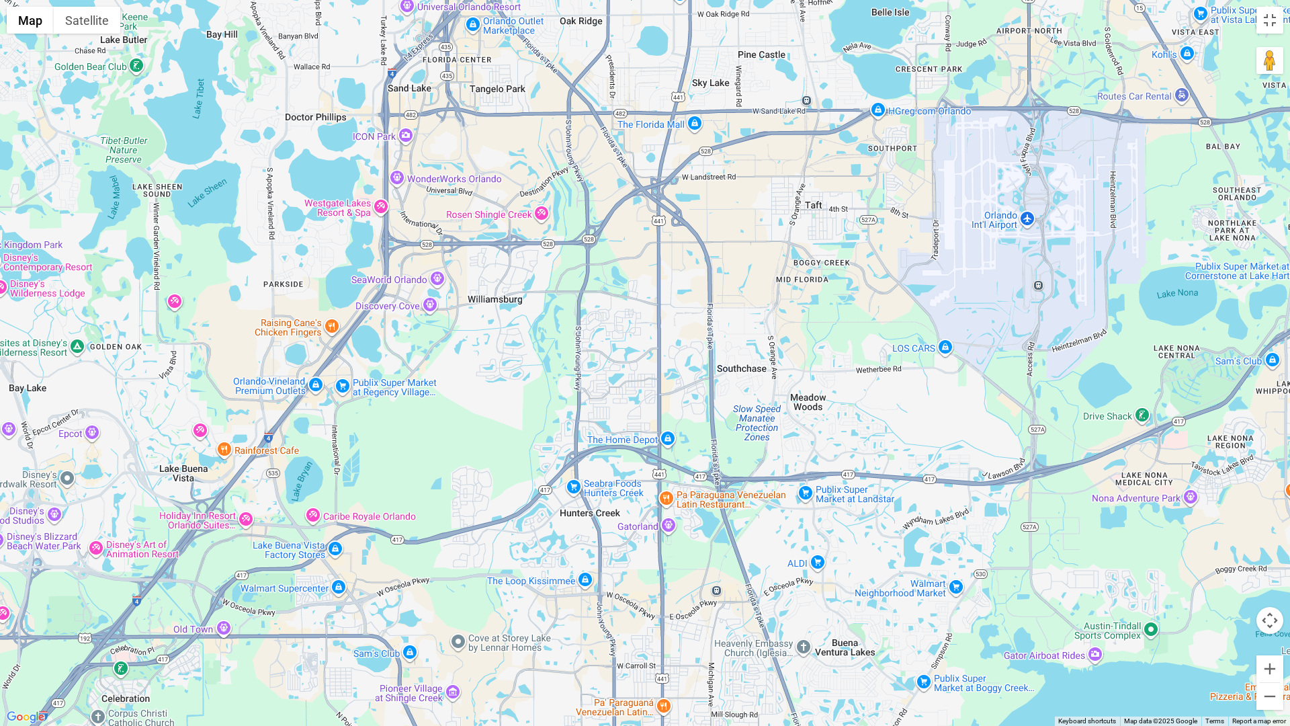
drag, startPoint x: 797, startPoint y: 389, endPoint x: 660, endPoint y: 713, distance: 352.2
click at [662, 617] on div "The Legends at [GEOGRAPHIC_DATA] The Legends at [GEOGRAPHIC_DATA] [STREET_ADDRE…" at bounding box center [645, 363] width 1290 height 726
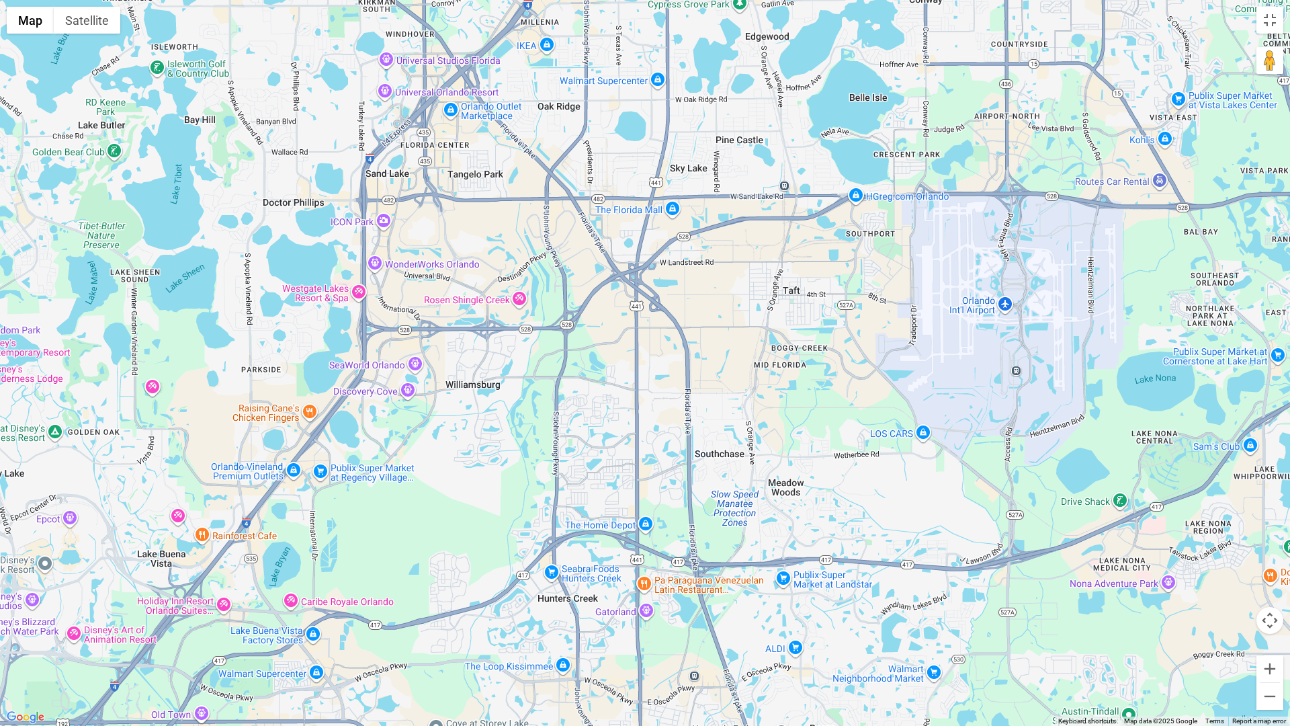
drag, startPoint x: 884, startPoint y: 476, endPoint x: 919, endPoint y: 476, distance: 34.9
click at [918, 476] on div "The Legends at [GEOGRAPHIC_DATA] The Legends at [GEOGRAPHIC_DATA] [STREET_ADDRE…" at bounding box center [645, 363] width 1290 height 726
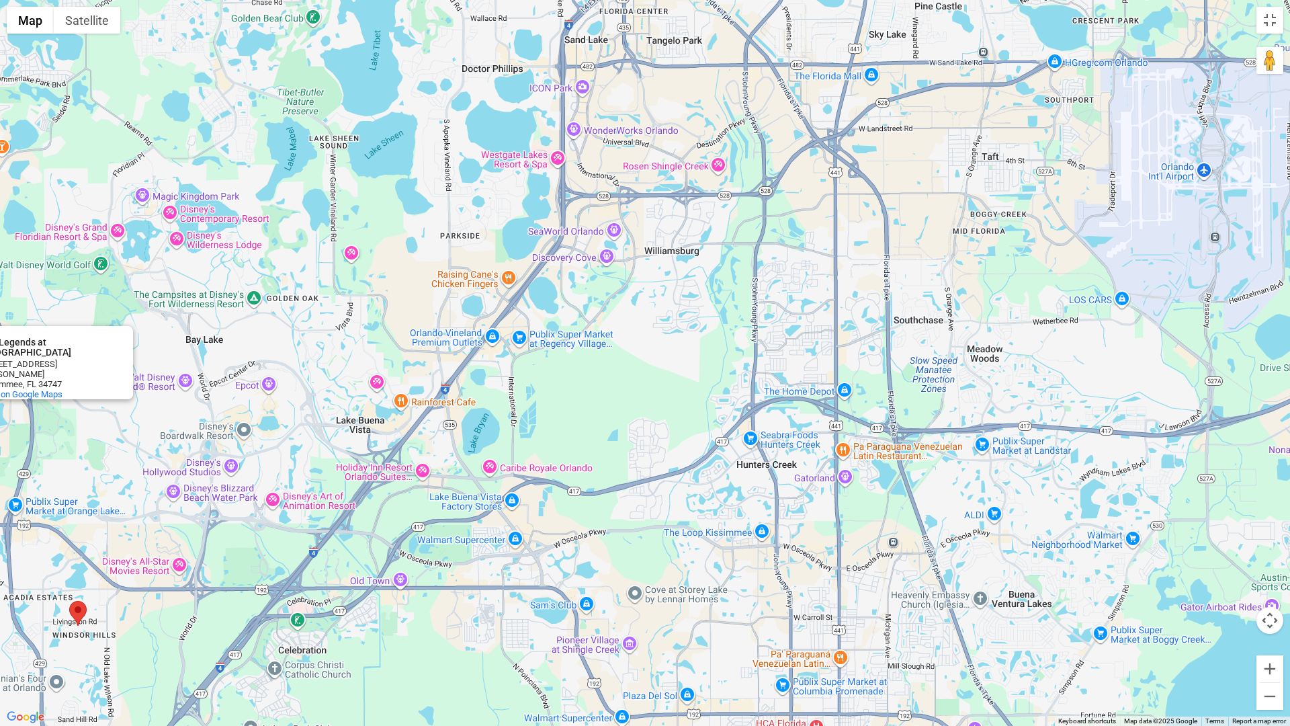
drag, startPoint x: 644, startPoint y: 645, endPoint x: 824, endPoint y: 521, distance: 217.8
click at [824, 521] on div "The Legends at [GEOGRAPHIC_DATA] The Legends at [GEOGRAPHIC_DATA] [STREET_ADDRE…" at bounding box center [645, 363] width 1290 height 726
click at [93, 28] on button "Satellite" at bounding box center [87, 20] width 67 height 27
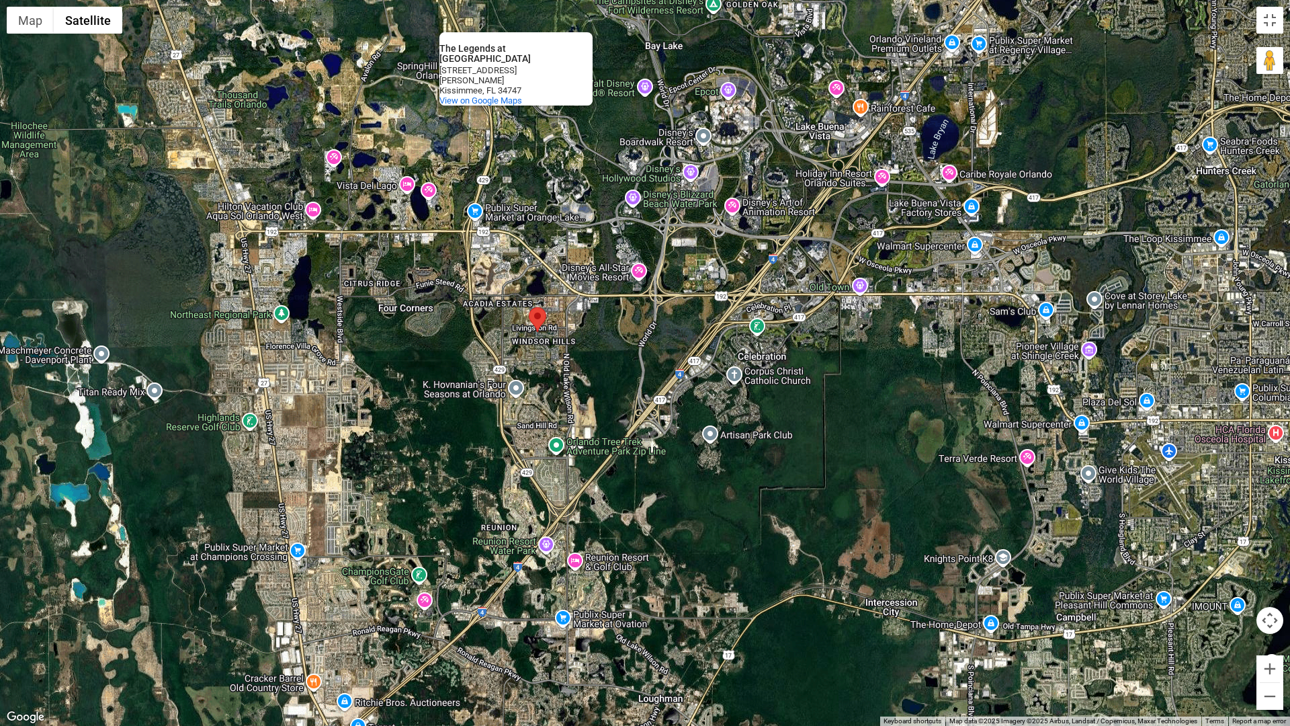
drag, startPoint x: 561, startPoint y: 641, endPoint x: 1021, endPoint y: 346, distance: 546.6
click at [1021, 346] on div "The Legends at [GEOGRAPHIC_DATA] The Legends at [GEOGRAPHIC_DATA] [STREET_ADDRE…" at bounding box center [645, 363] width 1290 height 726
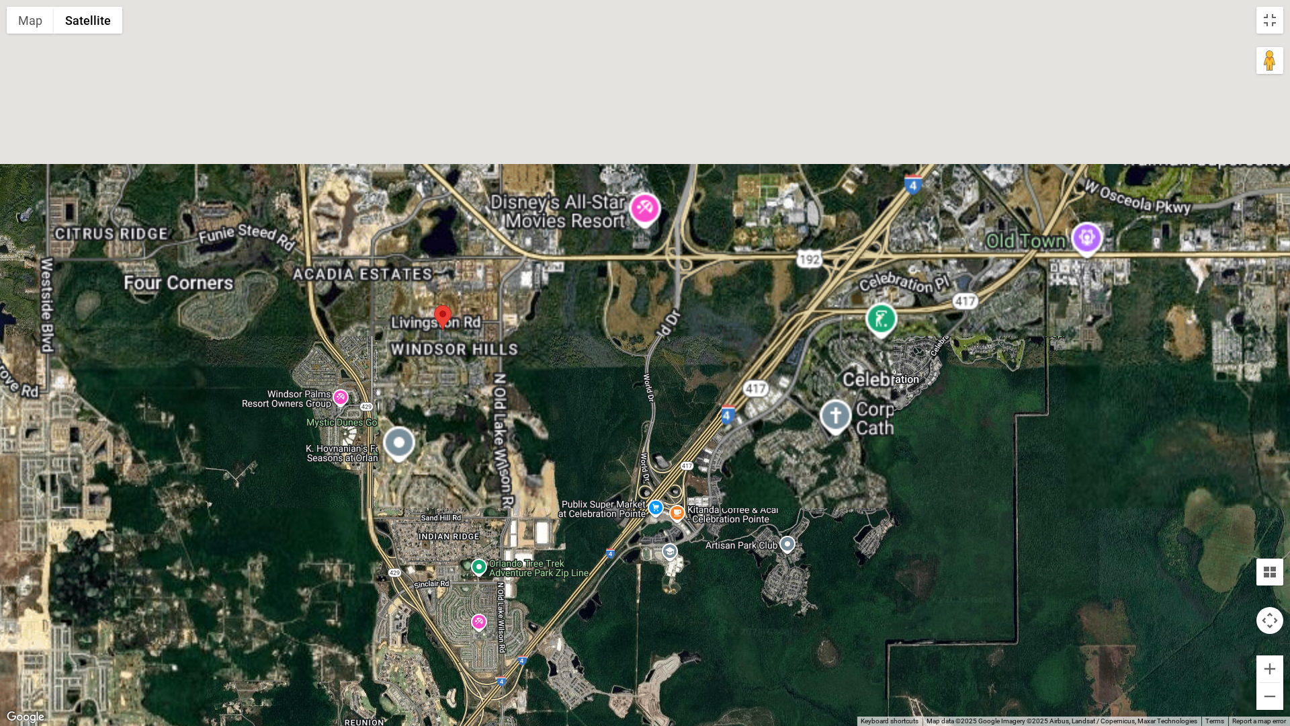
drag, startPoint x: 627, startPoint y: 396, endPoint x: 599, endPoint y: 724, distance: 328.4
click at [603, 617] on div "The Legends at [GEOGRAPHIC_DATA] The Legends at [GEOGRAPHIC_DATA] [STREET_ADDRE…" at bounding box center [645, 363] width 1290 height 726
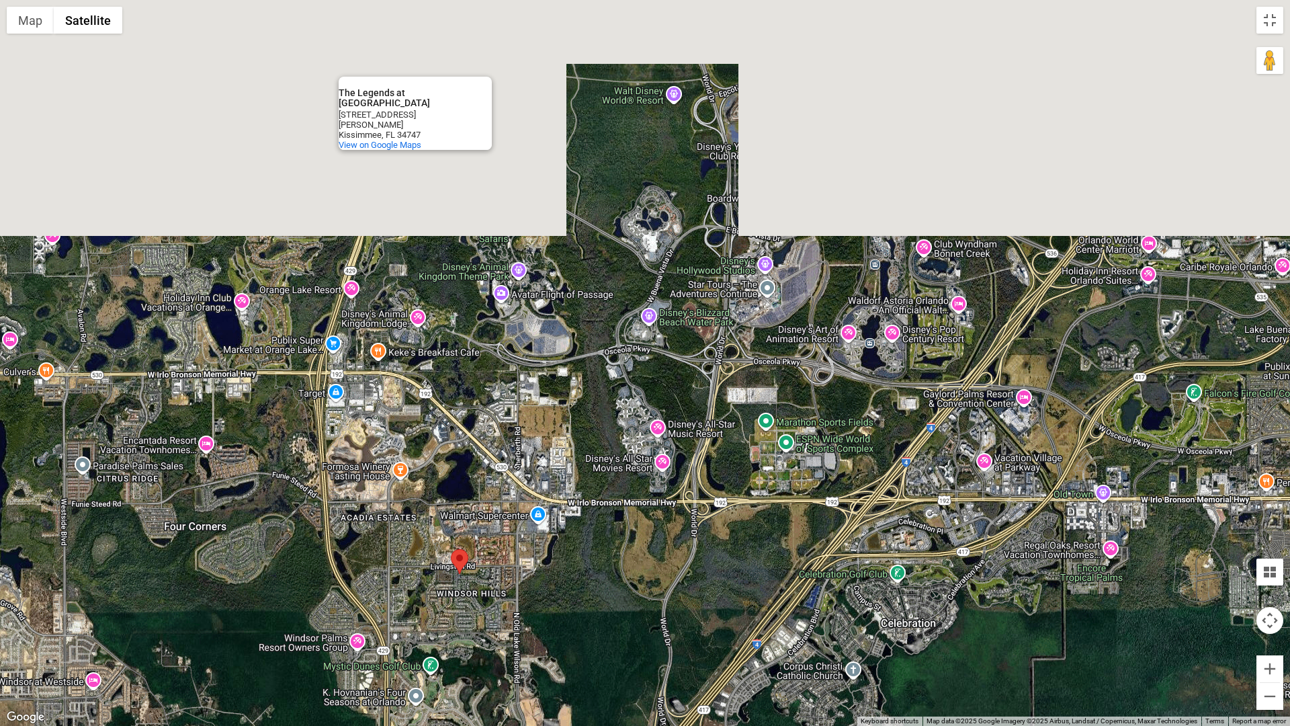
drag, startPoint x: 609, startPoint y: 433, endPoint x: 628, endPoint y: 689, distance: 256.7
click at [628, 617] on div "The Legends at [GEOGRAPHIC_DATA] The Legends at [GEOGRAPHIC_DATA] [STREET_ADDRE…" at bounding box center [645, 363] width 1290 height 726
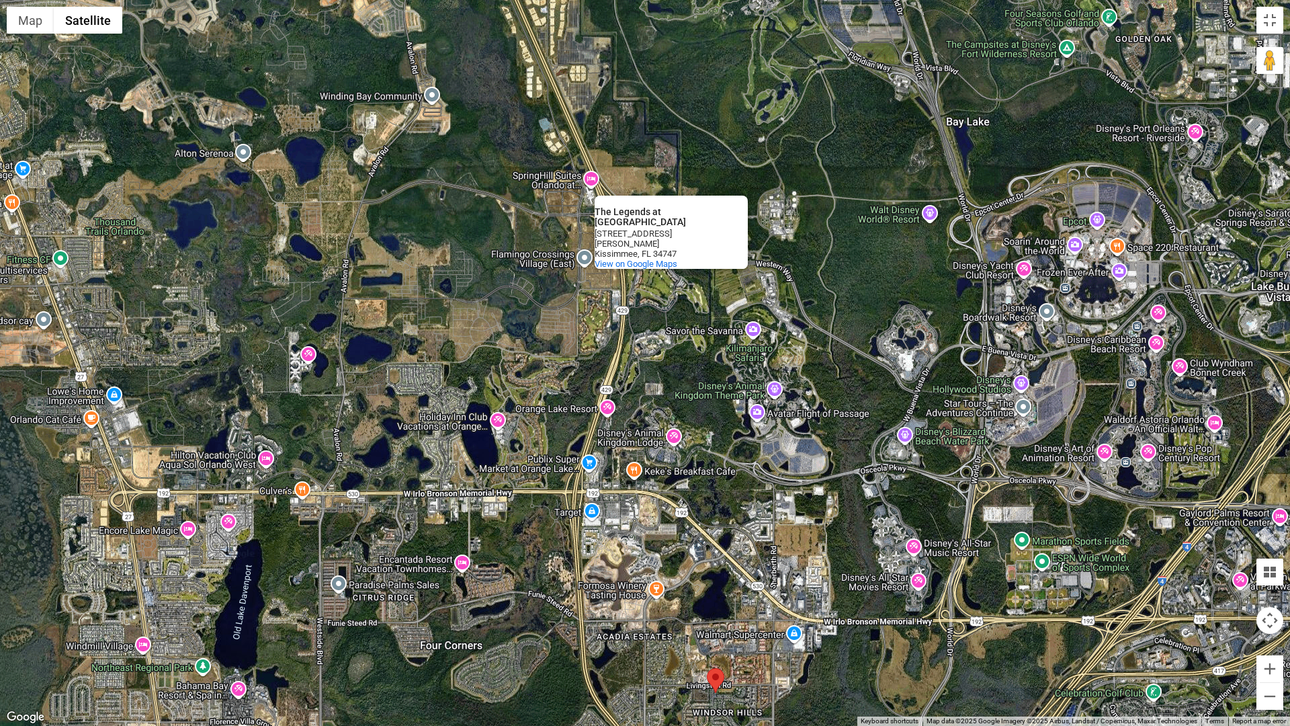
drag, startPoint x: 627, startPoint y: 546, endPoint x: 879, endPoint y: 597, distance: 256.4
click at [878, 597] on div "The Legends at [GEOGRAPHIC_DATA] The Legends at [GEOGRAPHIC_DATA] [STREET_ADDRE…" at bounding box center [645, 363] width 1290 height 726
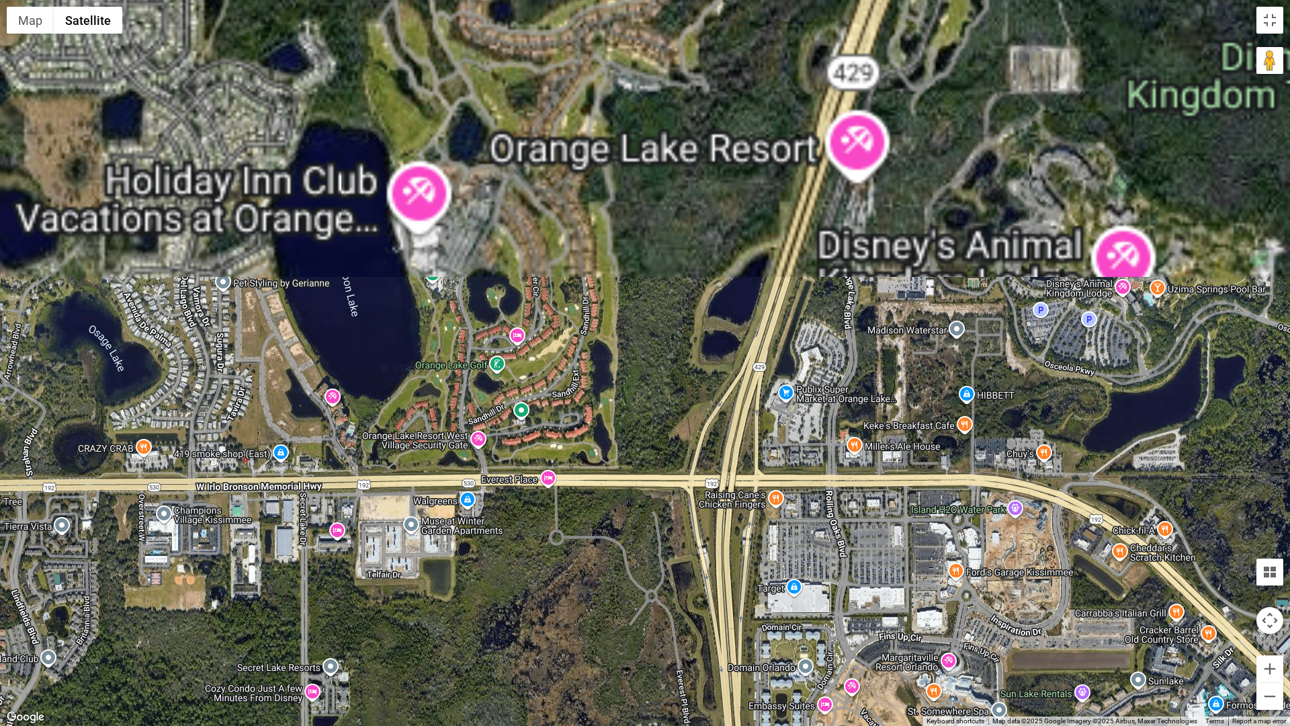
drag, startPoint x: 572, startPoint y: 370, endPoint x: 535, endPoint y: 725, distance: 356.6
click at [536, 617] on div "The Legends at [GEOGRAPHIC_DATA] The Legends at [GEOGRAPHIC_DATA] [STREET_ADDRE…" at bounding box center [645, 363] width 1290 height 726
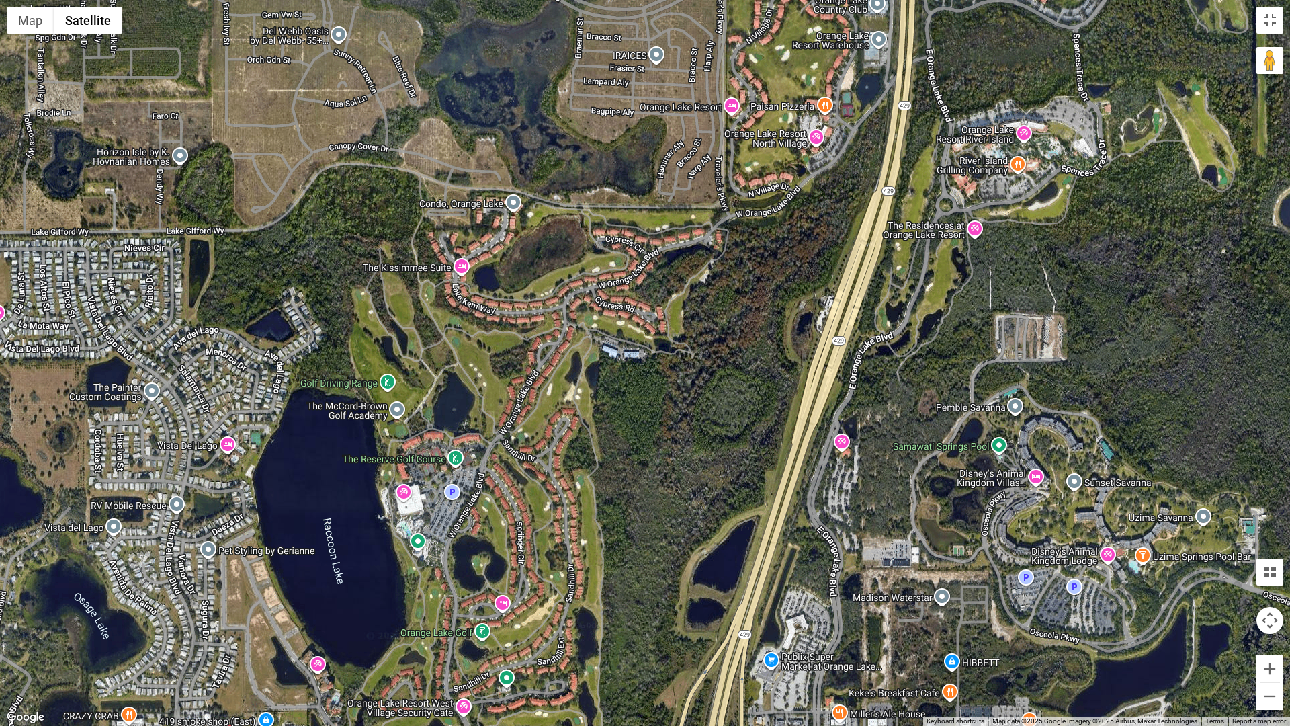
drag, startPoint x: 624, startPoint y: 427, endPoint x: 628, endPoint y: 632, distance: 205.6
click at [628, 617] on div "The Legends at [GEOGRAPHIC_DATA] The Legends at [GEOGRAPHIC_DATA] [STREET_ADDRE…" at bounding box center [645, 363] width 1290 height 726
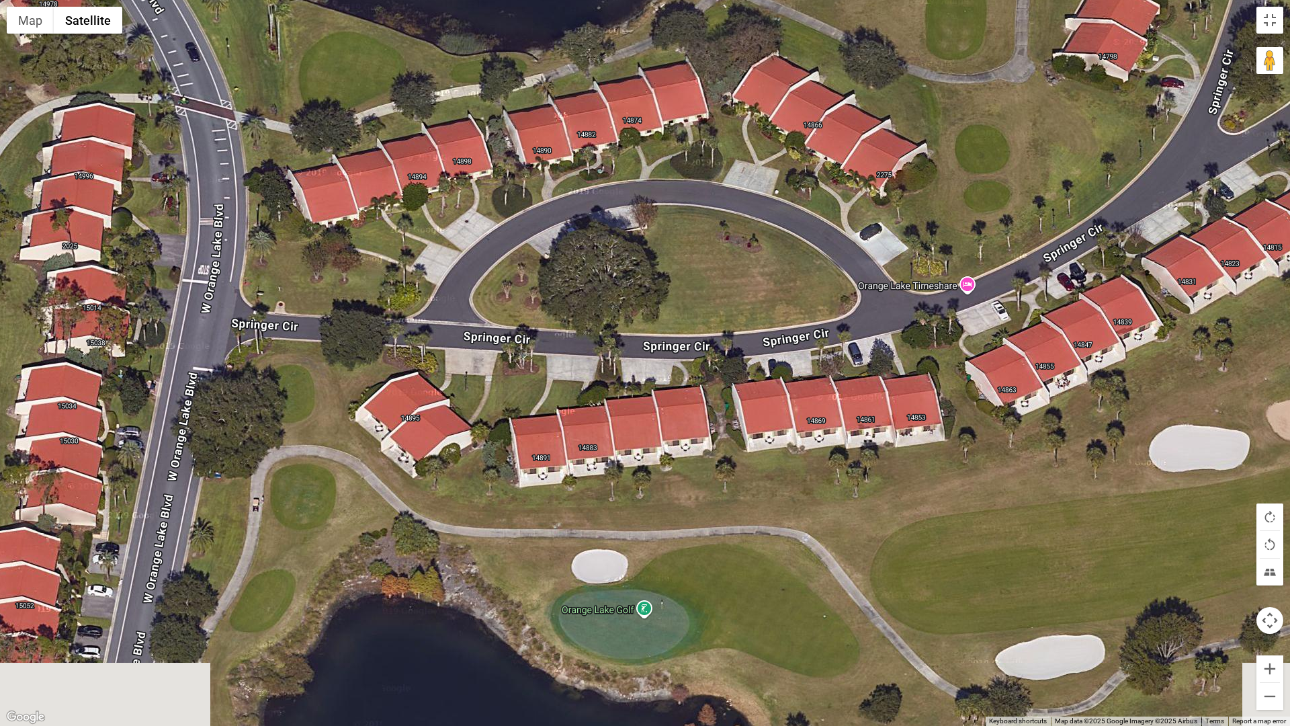
drag, startPoint x: 667, startPoint y: 380, endPoint x: 679, endPoint y: 281, distance: 99.5
click at [679, 281] on div "The Legends at [GEOGRAPHIC_DATA] The Legends at [GEOGRAPHIC_DATA] [STREET_ADDRE…" at bounding box center [645, 363] width 1290 height 726
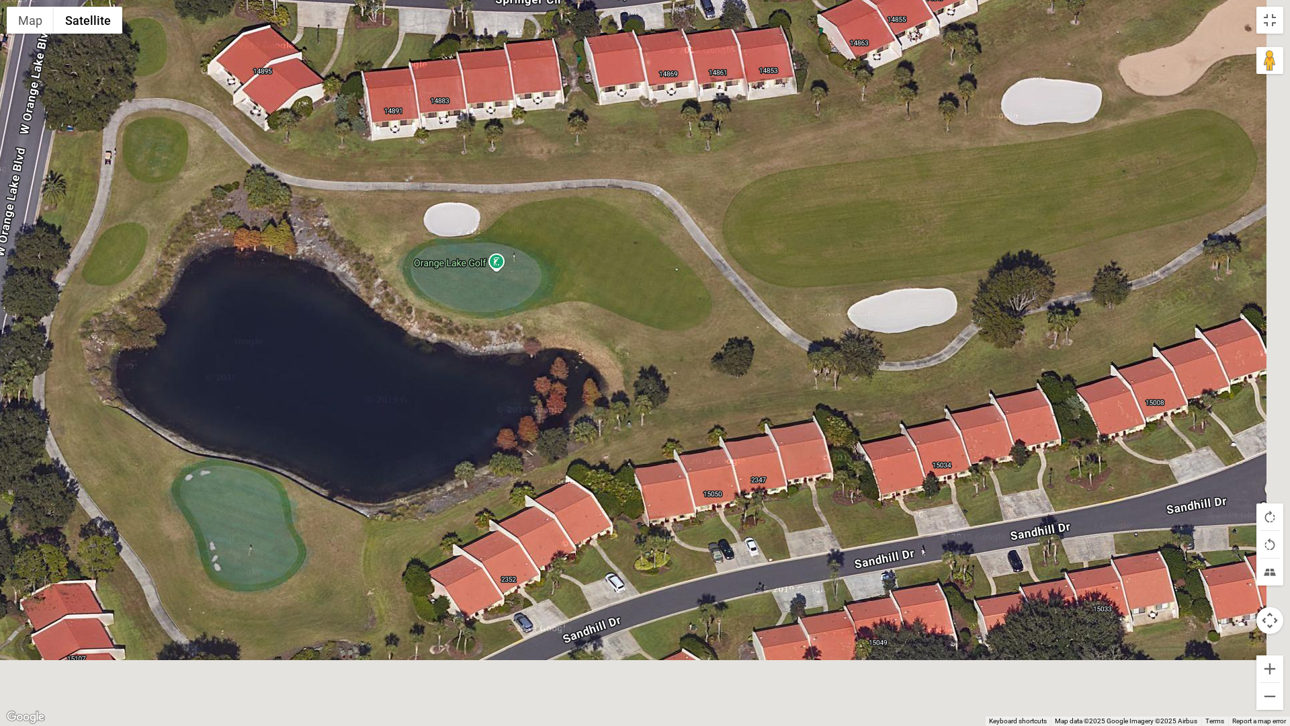
drag, startPoint x: 775, startPoint y: 677, endPoint x: 627, endPoint y: 328, distance: 379.6
click at [627, 328] on div "The Legends at [GEOGRAPHIC_DATA] The Legends at [GEOGRAPHIC_DATA] [STREET_ADDRE…" at bounding box center [645, 363] width 1290 height 726
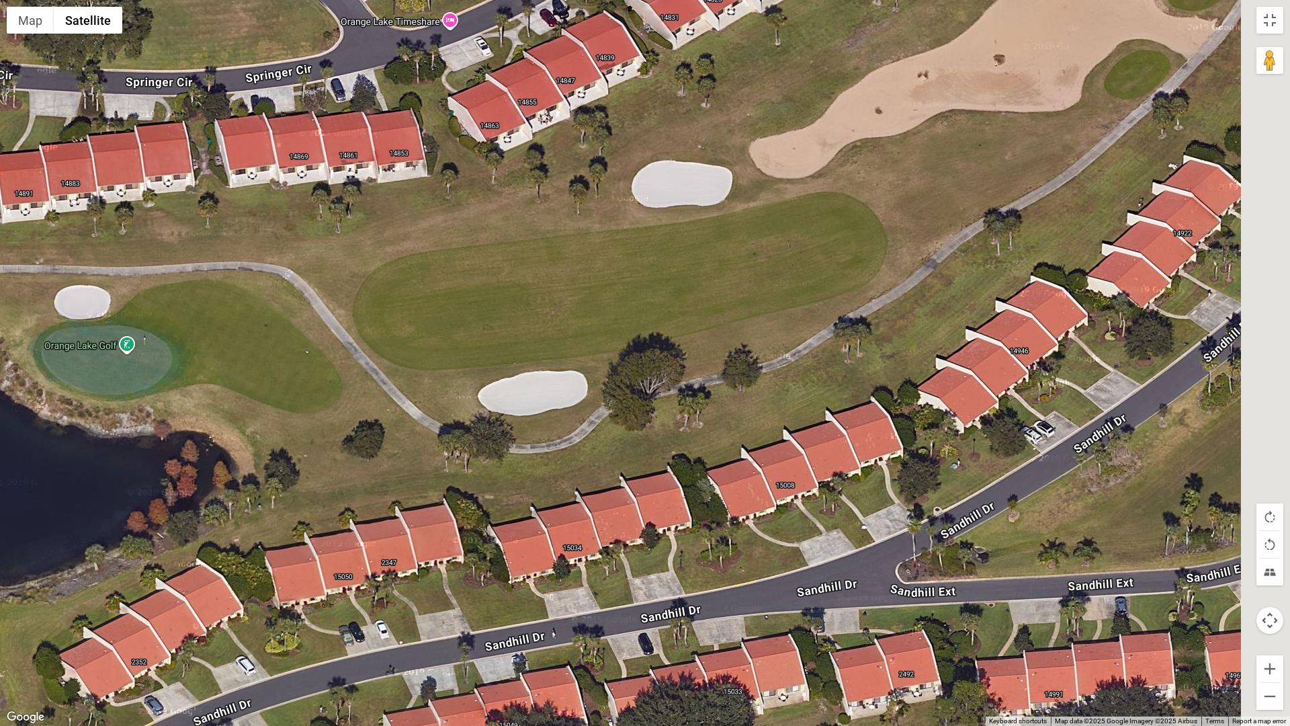
drag, startPoint x: 751, startPoint y: 539, endPoint x: 295, endPoint y: 629, distance: 465.1
click at [292, 617] on div "The Legends at [GEOGRAPHIC_DATA] The Legends at [GEOGRAPHIC_DATA] [STREET_ADDRE…" at bounding box center [645, 363] width 1290 height 726
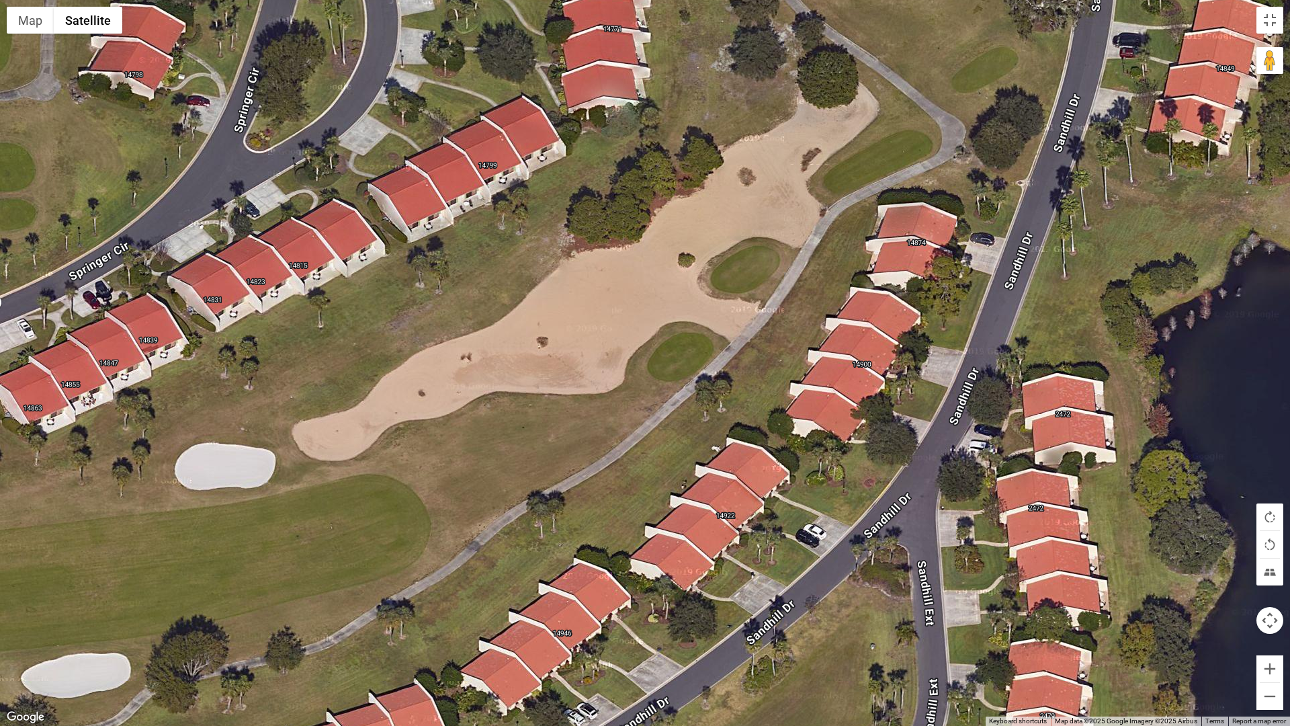
drag, startPoint x: 802, startPoint y: 454, endPoint x: 551, endPoint y: 725, distance: 369.4
click at [551, 617] on div "The Legends at [GEOGRAPHIC_DATA] The Legends at [GEOGRAPHIC_DATA] [STREET_ADDRE…" at bounding box center [645, 363] width 1290 height 726
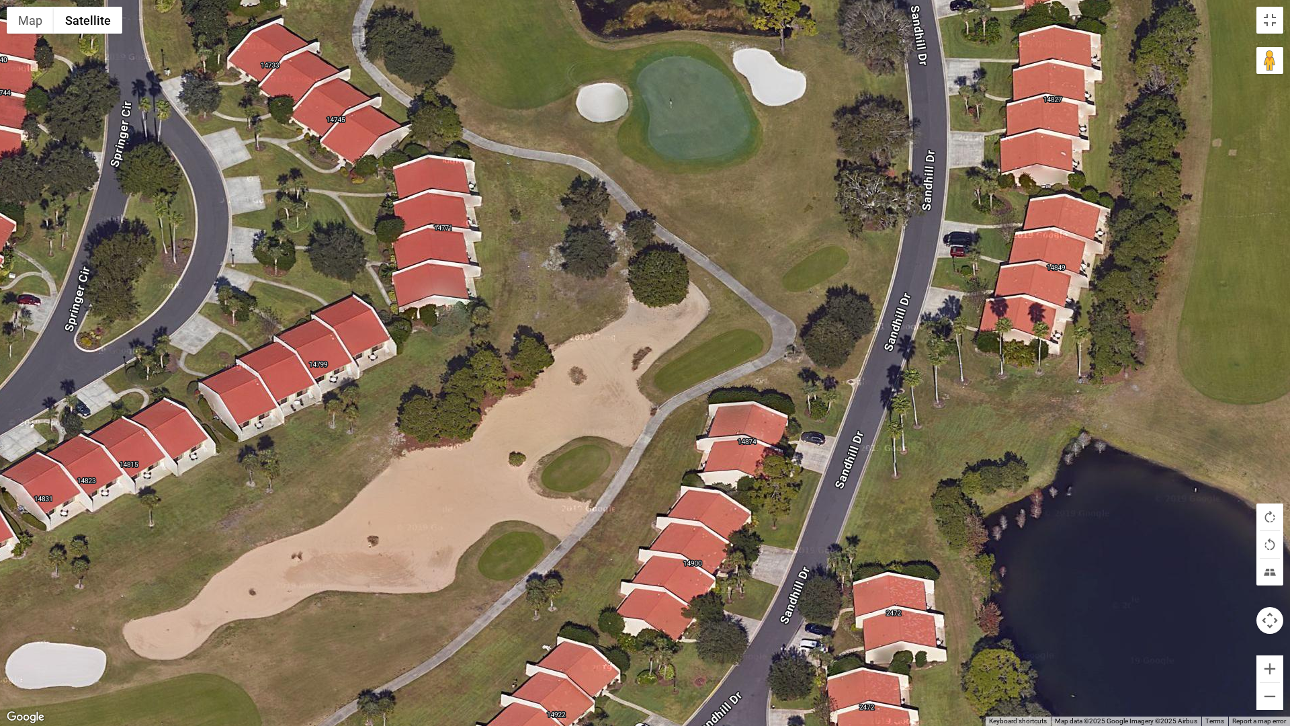
drag, startPoint x: 630, startPoint y: 437, endPoint x: 450, endPoint y: 646, distance: 275.3
click at [451, 617] on div "The Legends at [GEOGRAPHIC_DATA] The Legends at [GEOGRAPHIC_DATA] [STREET_ADDRE…" at bounding box center [645, 363] width 1290 height 726
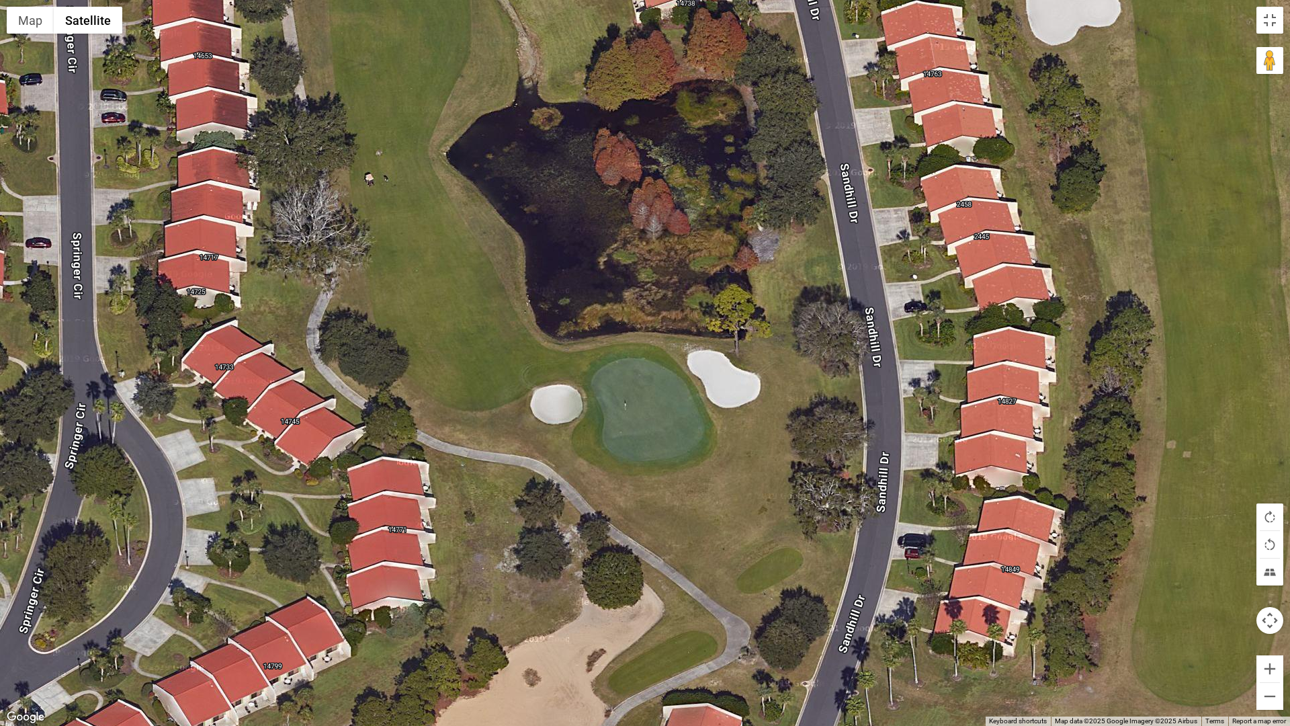
drag, startPoint x: 691, startPoint y: 423, endPoint x: 651, endPoint y: 725, distance: 304.9
click at [651, 617] on div "The Legends at [GEOGRAPHIC_DATA] The Legends at [GEOGRAPHIC_DATA] [STREET_ADDRE…" at bounding box center [645, 363] width 1290 height 726
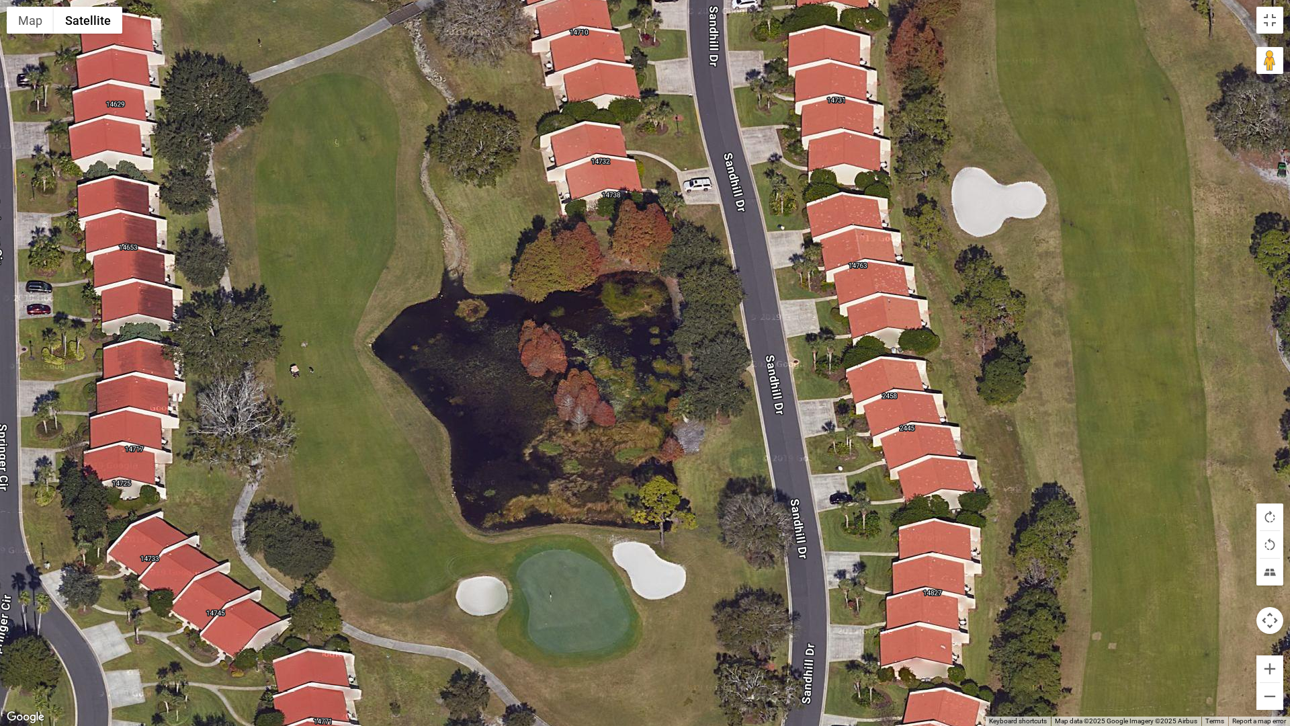
drag, startPoint x: 668, startPoint y: 457, endPoint x: 618, endPoint y: 560, distance: 113.6
click at [618, 560] on div "The Legends at [GEOGRAPHIC_DATA] The Legends at [GEOGRAPHIC_DATA] [STREET_ADDRE…" at bounding box center [645, 363] width 1290 height 726
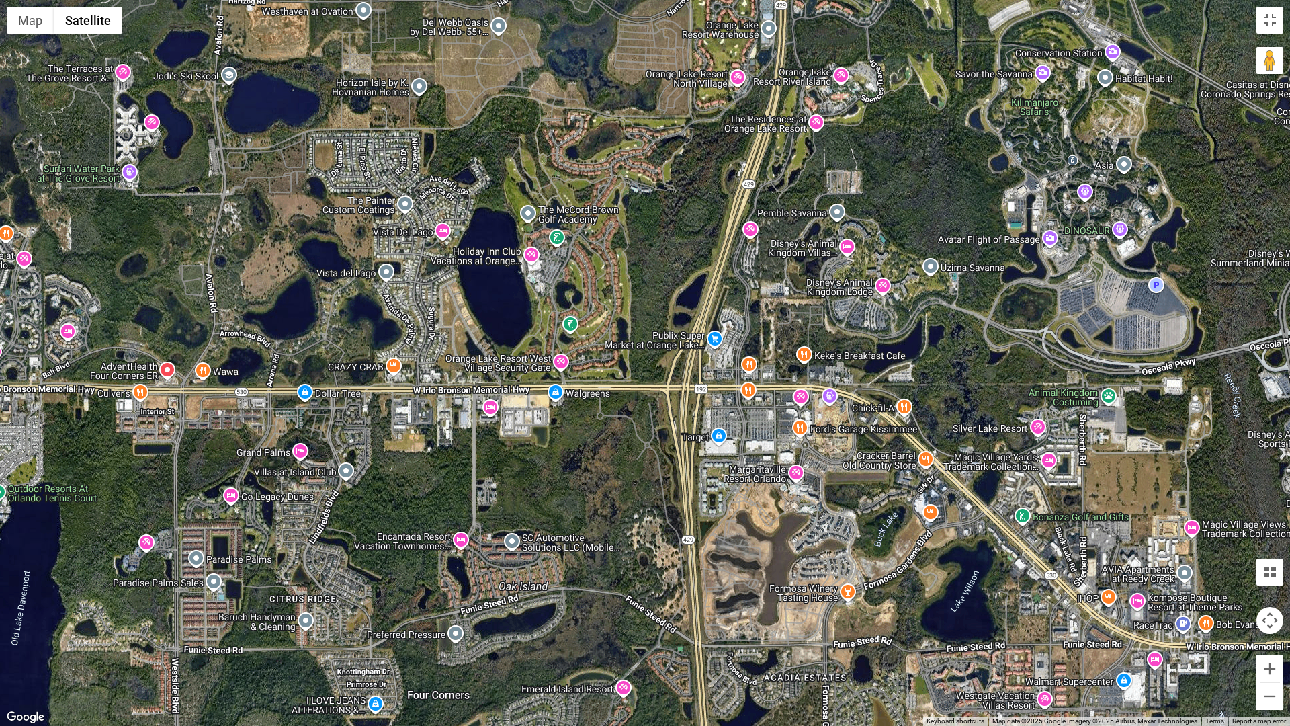
drag, startPoint x: 694, startPoint y: 512, endPoint x: 666, endPoint y: 316, distance: 198.1
click at [666, 316] on div "The Legends at [GEOGRAPHIC_DATA] The Legends at [GEOGRAPHIC_DATA] [STREET_ADDRE…" at bounding box center [645, 363] width 1290 height 726
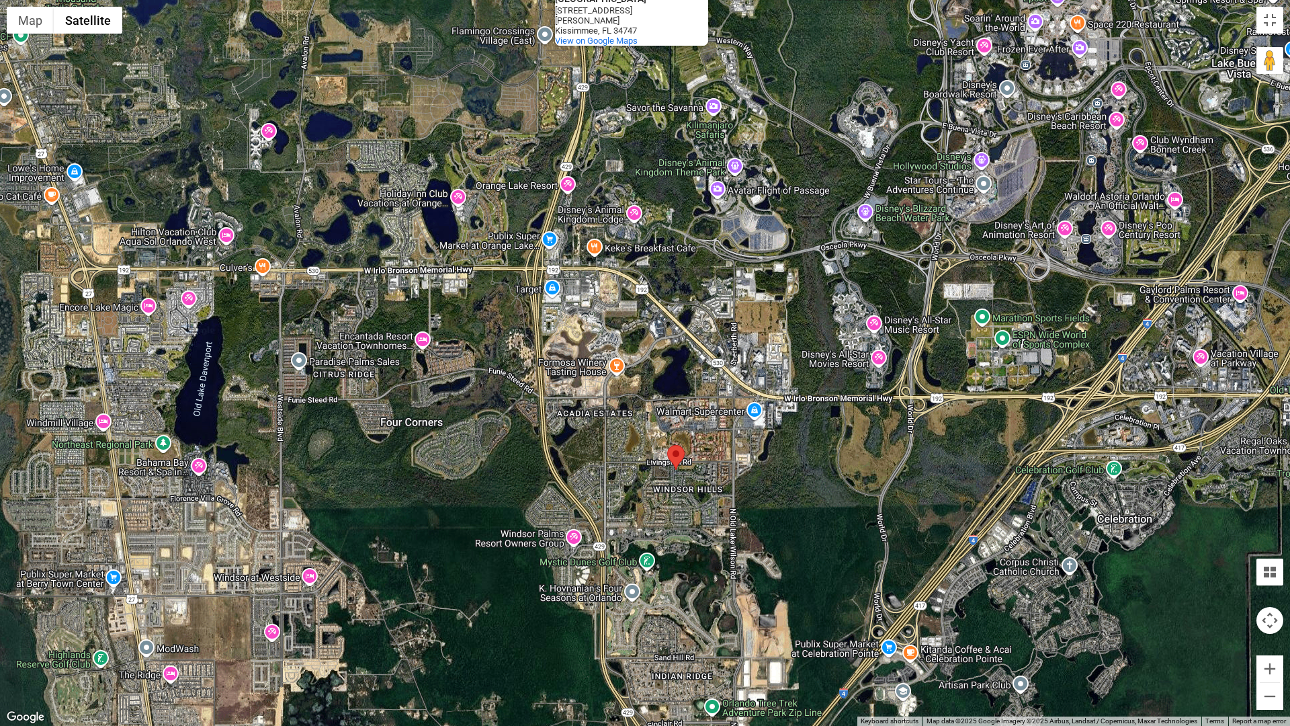
drag, startPoint x: 705, startPoint y: 621, endPoint x: 548, endPoint y: 411, distance: 262.0
click at [548, 411] on div "The Legends at [GEOGRAPHIC_DATA] The Legends at [GEOGRAPHIC_DATA] [STREET_ADDRE…" at bounding box center [645, 363] width 1290 height 726
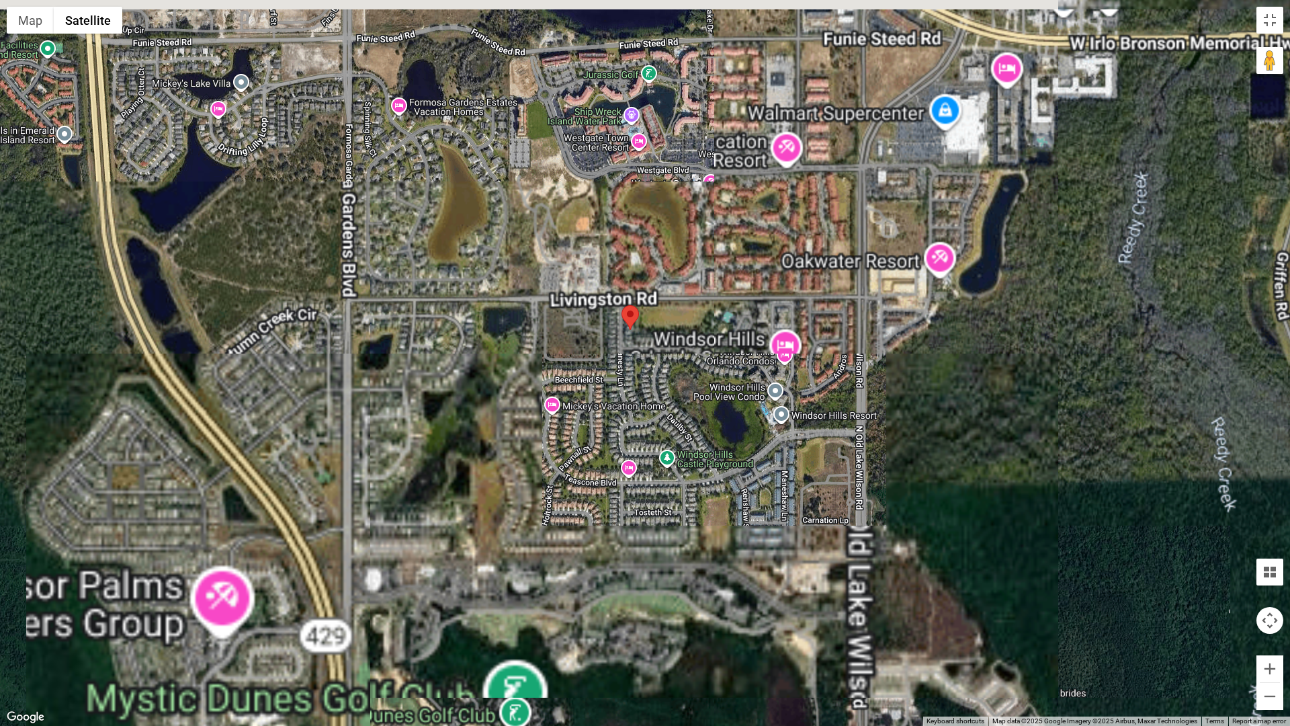
drag, startPoint x: 711, startPoint y: 396, endPoint x: 625, endPoint y: 650, distance: 267.5
click at [625, 617] on div "The Legends at [GEOGRAPHIC_DATA] The Legends at [GEOGRAPHIC_DATA] [STREET_ADDRE…" at bounding box center [645, 363] width 1290 height 726
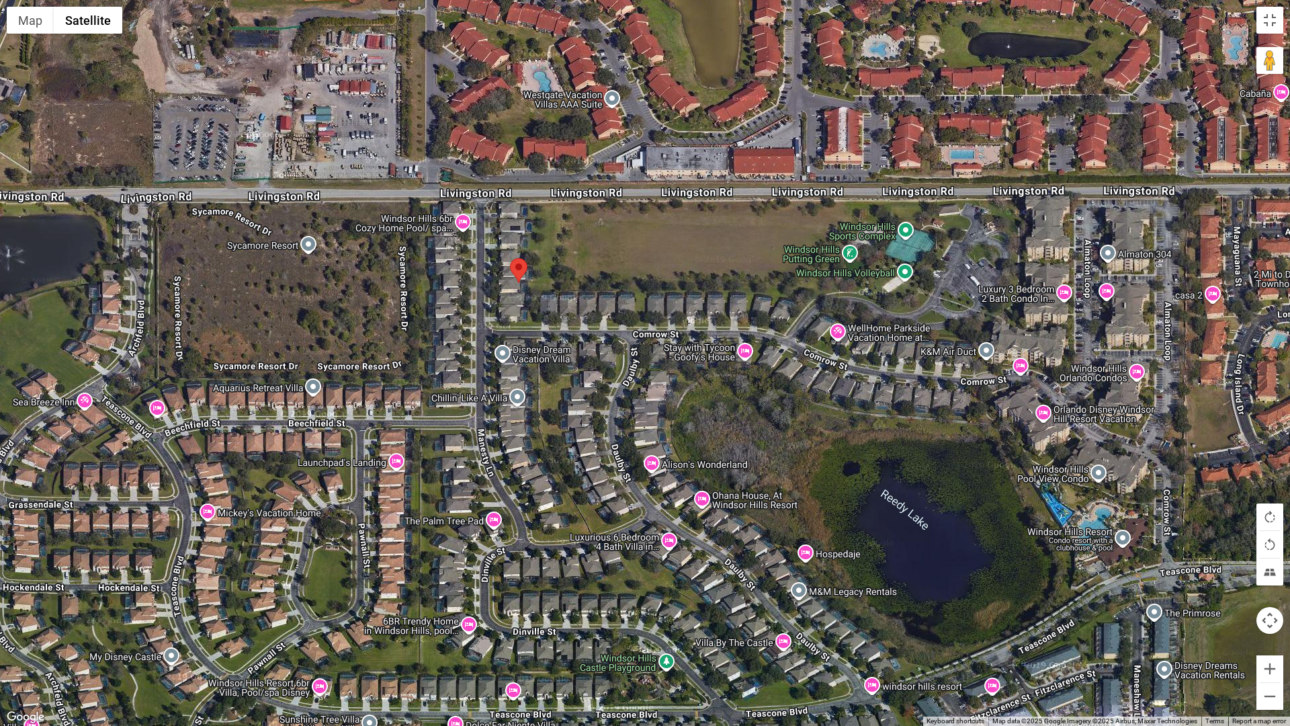
drag, startPoint x: 554, startPoint y: 384, endPoint x: 630, endPoint y: 692, distance: 316.9
click at [630, 617] on div "The Legends at [GEOGRAPHIC_DATA] The Legends at [GEOGRAPHIC_DATA] [STREET_ADDRE…" at bounding box center [645, 363] width 1290 height 726
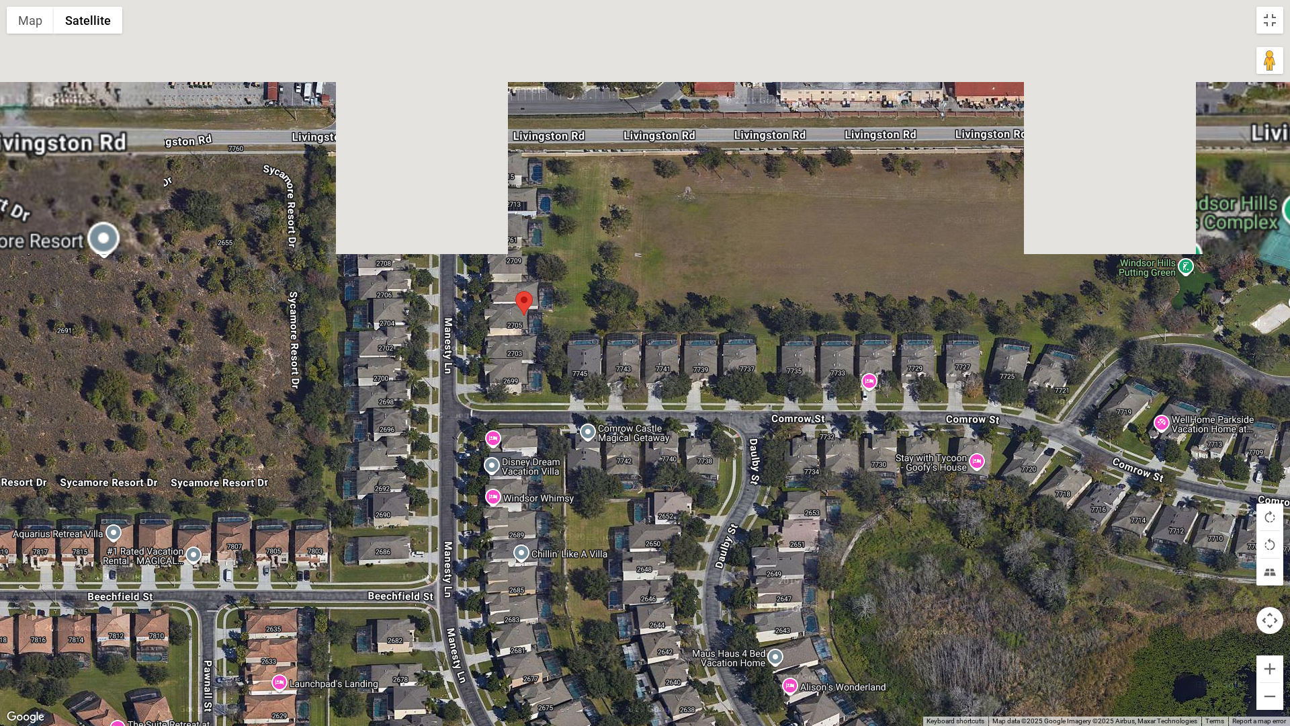
drag, startPoint x: 529, startPoint y: 379, endPoint x: 631, endPoint y: 725, distance: 360.5
click at [631, 617] on div "The Legends at [GEOGRAPHIC_DATA] The Legends at [GEOGRAPHIC_DATA] [STREET_ADDRE…" at bounding box center [645, 363] width 1290 height 726
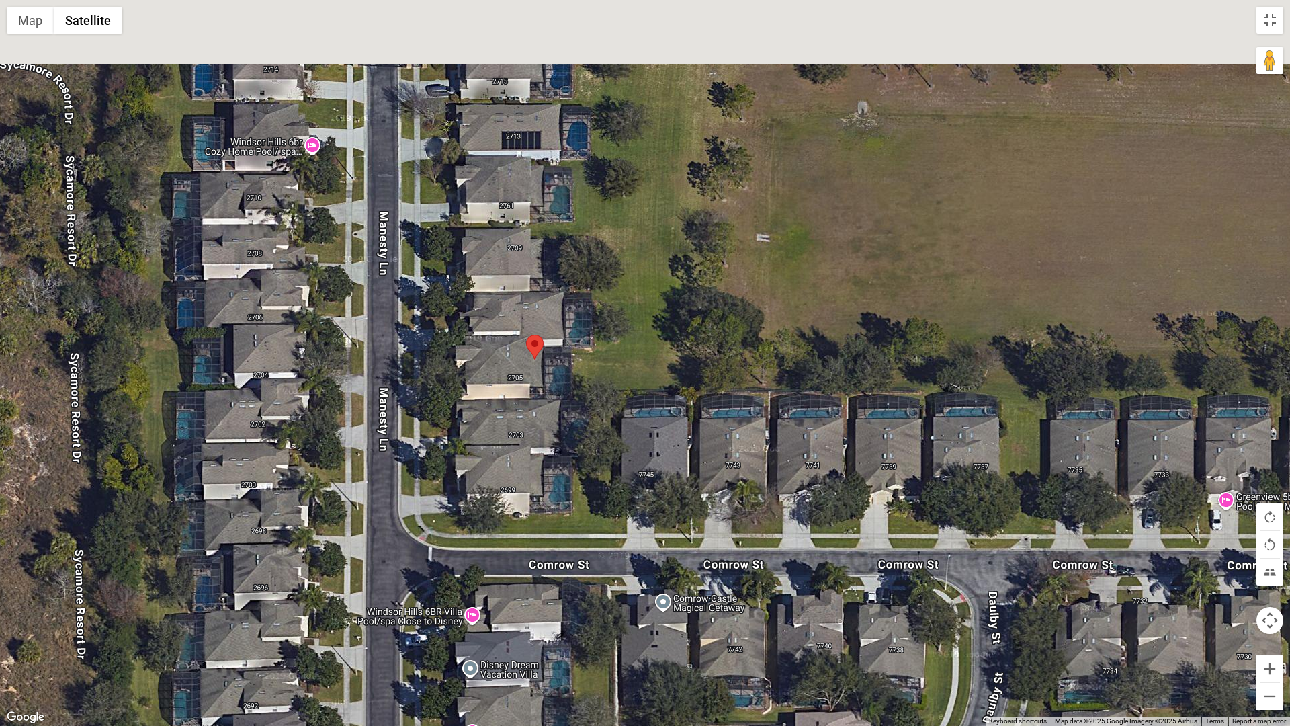
drag, startPoint x: 576, startPoint y: 416, endPoint x: 618, endPoint y: 725, distance: 311.9
click at [618, 617] on div "The Legends at [GEOGRAPHIC_DATA] The Legends at [GEOGRAPHIC_DATA] [STREET_ADDRE…" at bounding box center [645, 363] width 1290 height 726
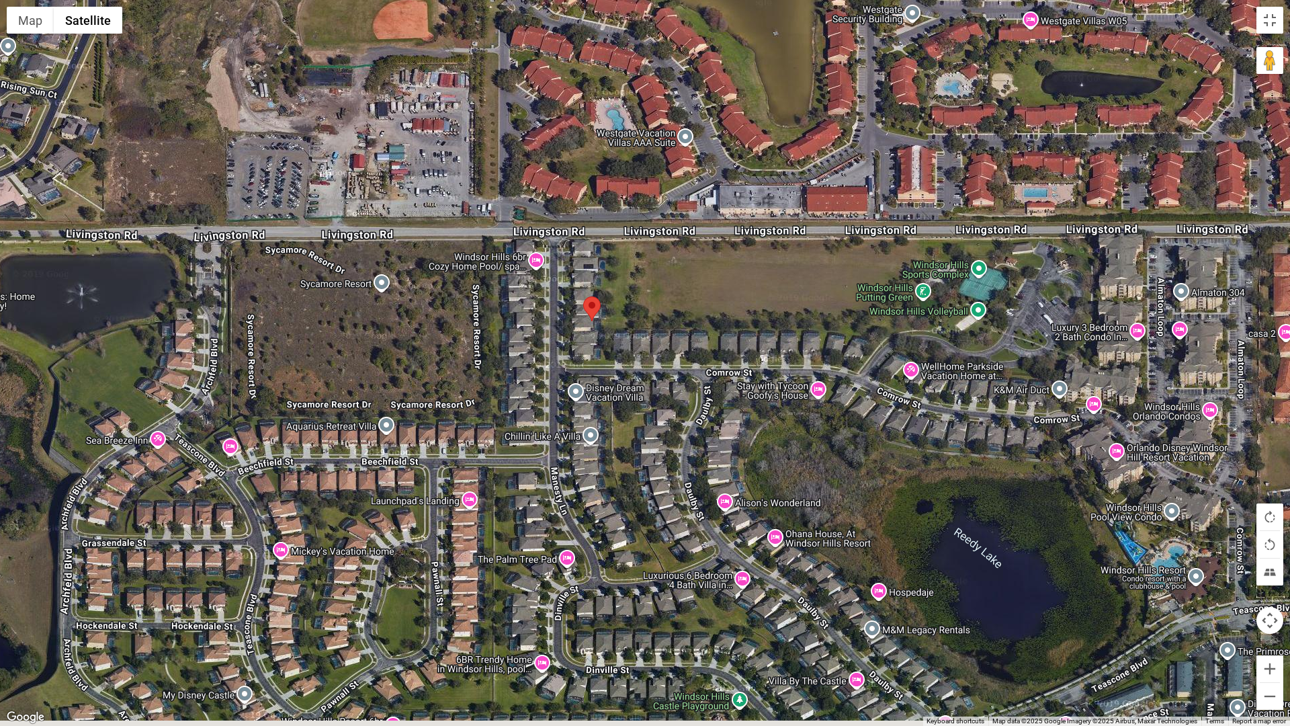
drag, startPoint x: 594, startPoint y: 640, endPoint x: 599, endPoint y: 365, distance: 274.8
click at [599, 365] on div "The Legends at [GEOGRAPHIC_DATA] The Legends at [GEOGRAPHIC_DATA] [STREET_ADDRE…" at bounding box center [645, 363] width 1290 height 726
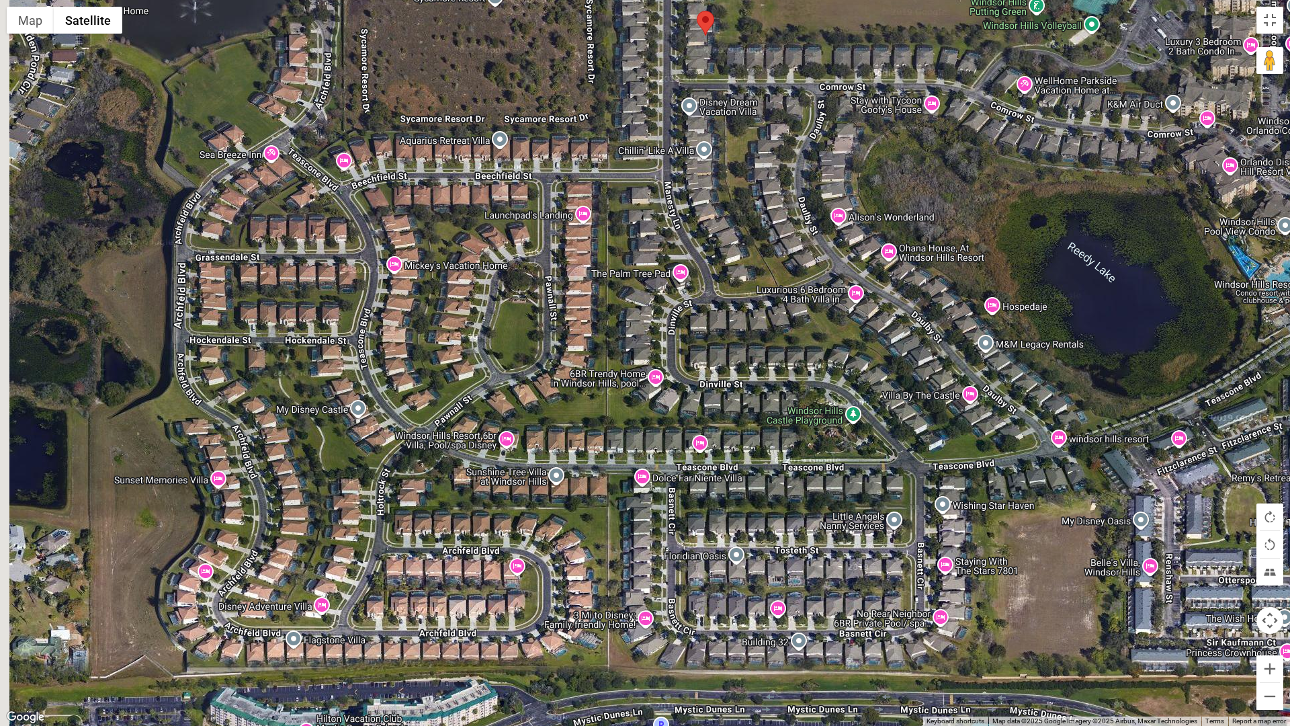
drag, startPoint x: 561, startPoint y: 579, endPoint x: 676, endPoint y: 294, distance: 307.8
click at [676, 294] on div "The Legends at [GEOGRAPHIC_DATA] The Legends at [GEOGRAPHIC_DATA] [STREET_ADDRE…" at bounding box center [645, 363] width 1290 height 726
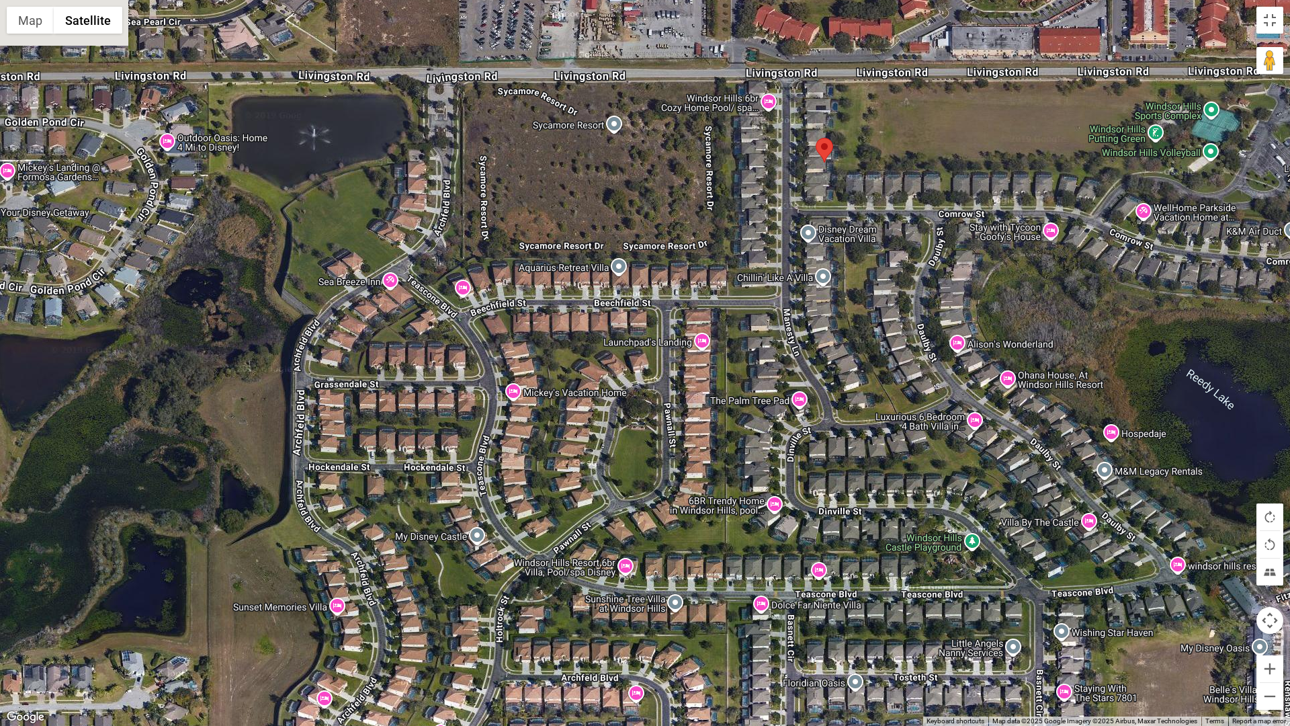
drag, startPoint x: 466, startPoint y: 549, endPoint x: 582, endPoint y: 678, distance: 173.6
click at [583, 617] on div "The Legends at [GEOGRAPHIC_DATA] The Legends at [GEOGRAPHIC_DATA] [STREET_ADDRE…" at bounding box center [645, 363] width 1290 height 726
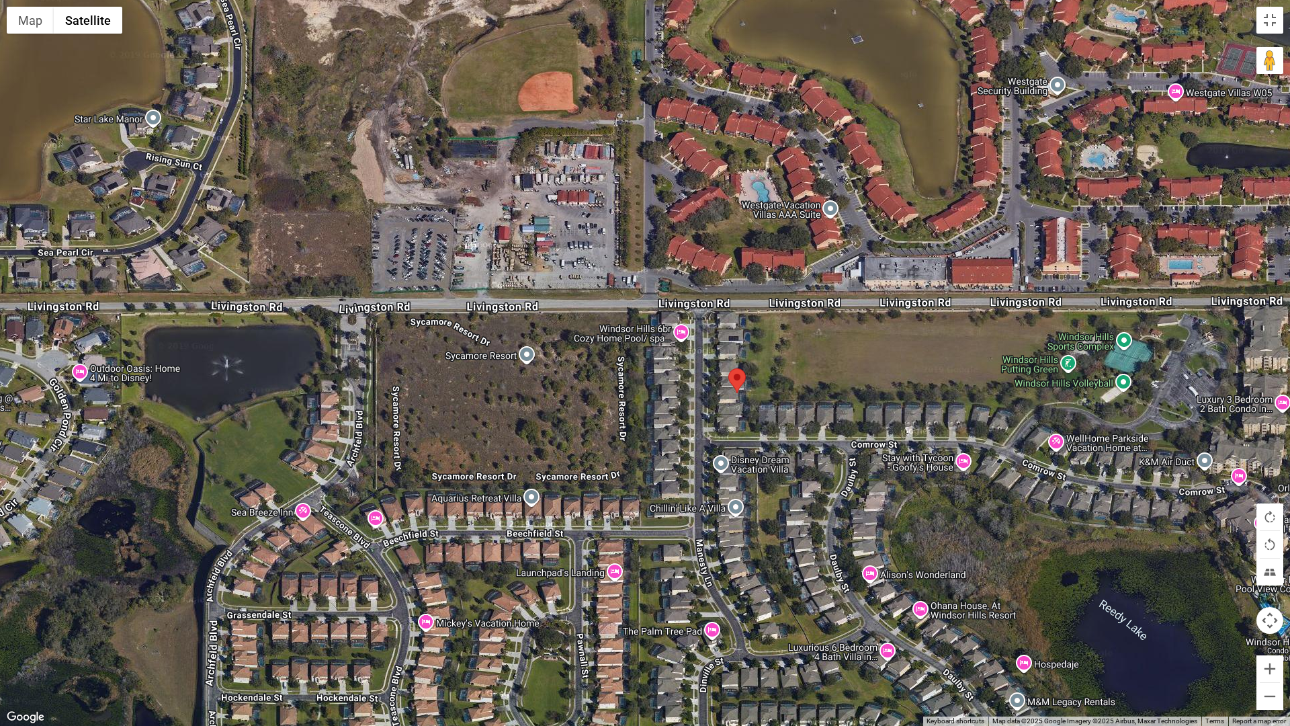
drag, startPoint x: 750, startPoint y: 441, endPoint x: 683, endPoint y: 618, distance: 189.7
click at [683, 617] on div "The Legends at [GEOGRAPHIC_DATA] The Legends at [GEOGRAPHIC_DATA] [STREET_ADDRE…" at bounding box center [645, 363] width 1290 height 726
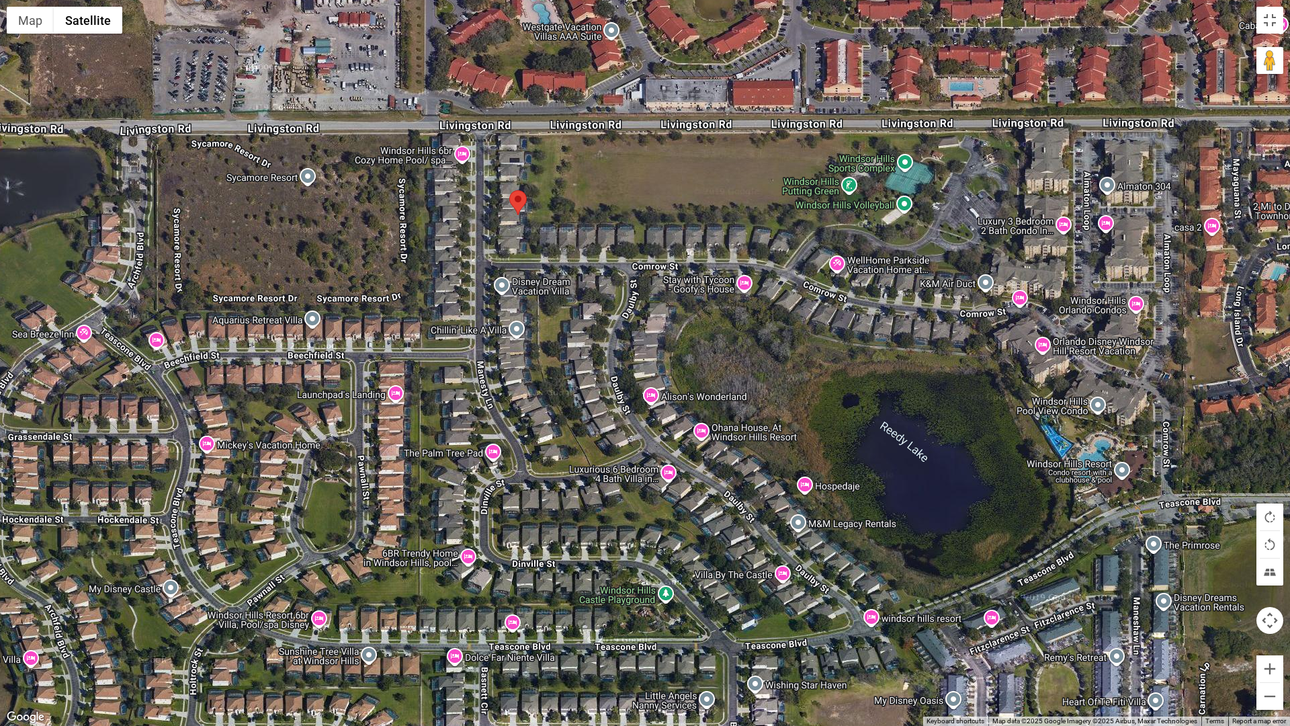
drag, startPoint x: 837, startPoint y: 484, endPoint x: 614, endPoint y: 276, distance: 304.7
click at [614, 276] on div "The Legends at [GEOGRAPHIC_DATA] The Legends at [GEOGRAPHIC_DATA] [STREET_ADDRE…" at bounding box center [645, 363] width 1290 height 726
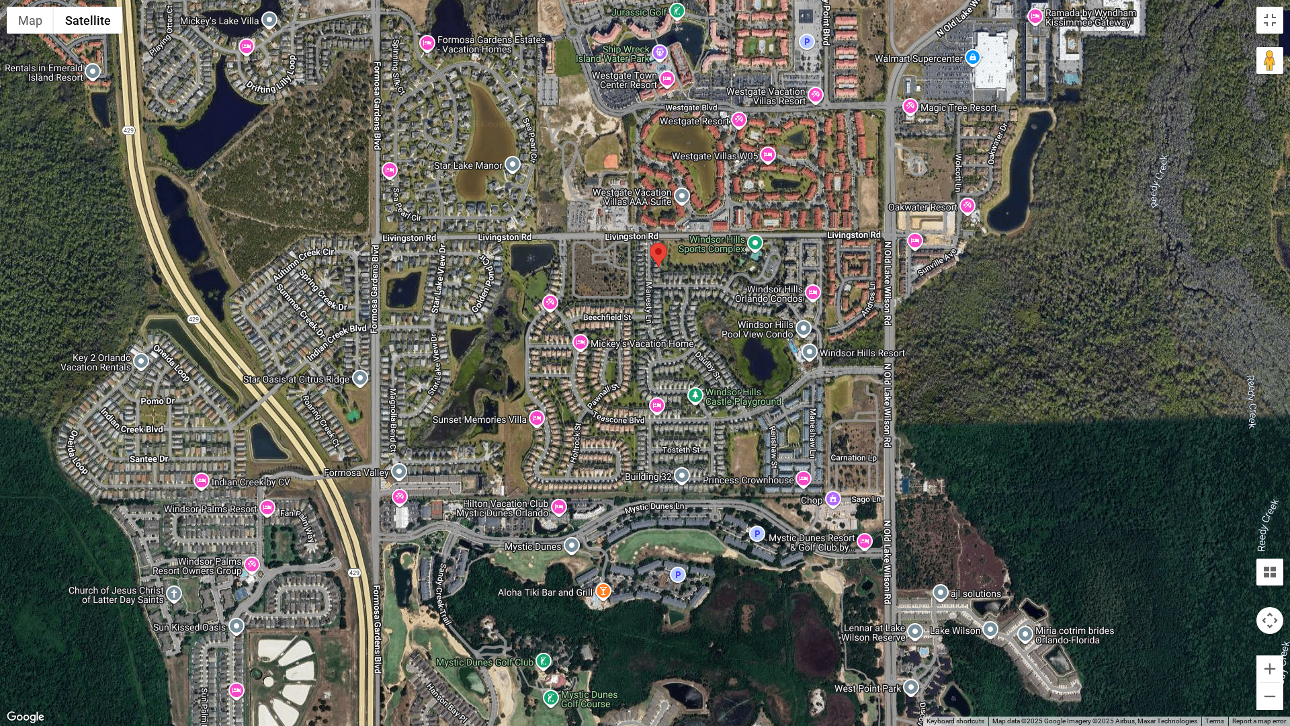
drag, startPoint x: 707, startPoint y: 523, endPoint x: 707, endPoint y: 367, distance: 155.9
click at [707, 367] on div "The Legends at [GEOGRAPHIC_DATA] The Legends at [GEOGRAPHIC_DATA] [STREET_ADDRE…" at bounding box center [645, 363] width 1290 height 726
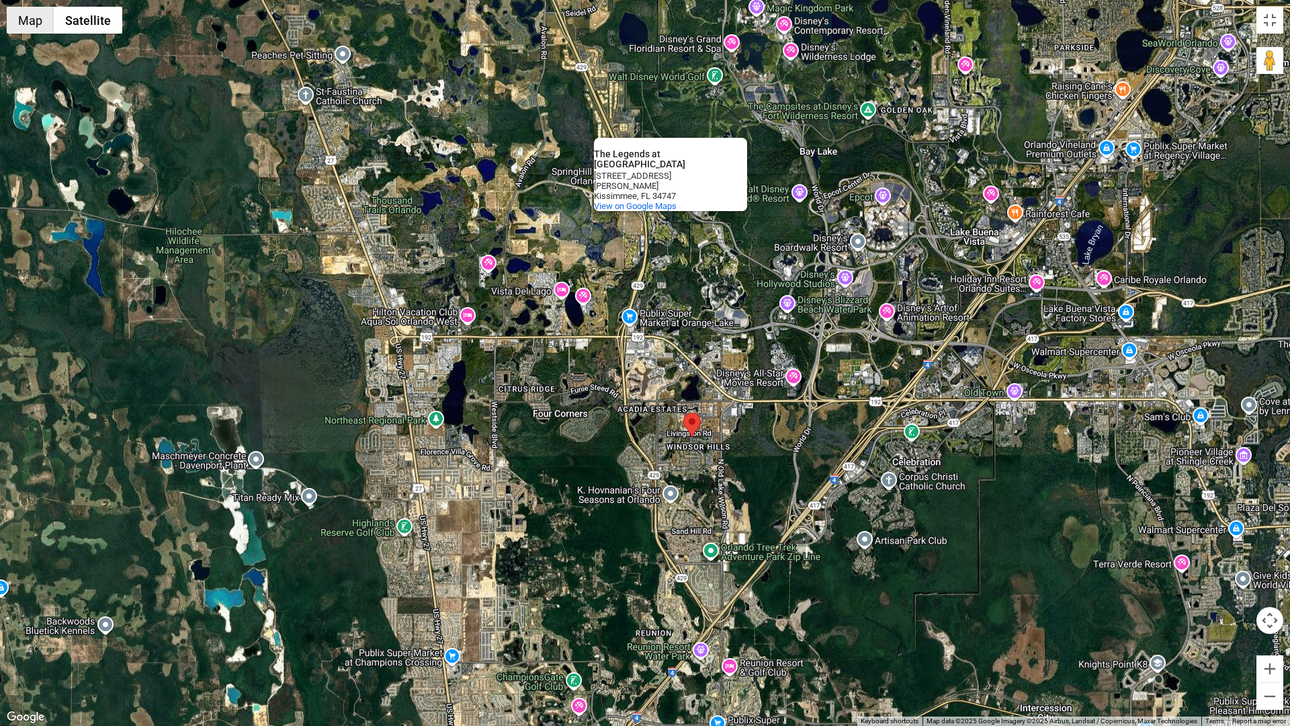
click at [32, 26] on button "Map" at bounding box center [30, 20] width 47 height 27
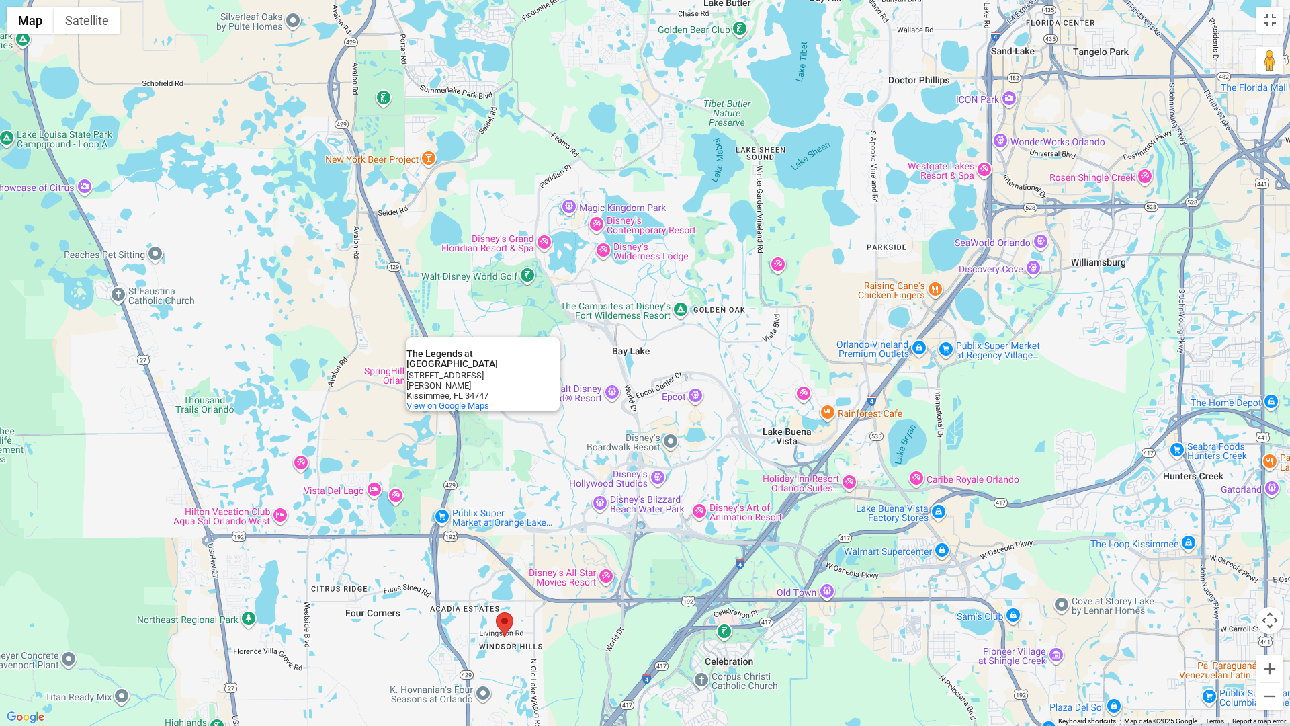
drag, startPoint x: 746, startPoint y: 469, endPoint x: 559, endPoint y: 670, distance: 274.7
click at [559, 617] on div "The Legends at [GEOGRAPHIC_DATA] The Legends at [GEOGRAPHIC_DATA] [STREET_ADDRE…" at bounding box center [645, 363] width 1290 height 726
click at [1269, 19] on button "Toggle fullscreen view" at bounding box center [1269, 20] width 27 height 27
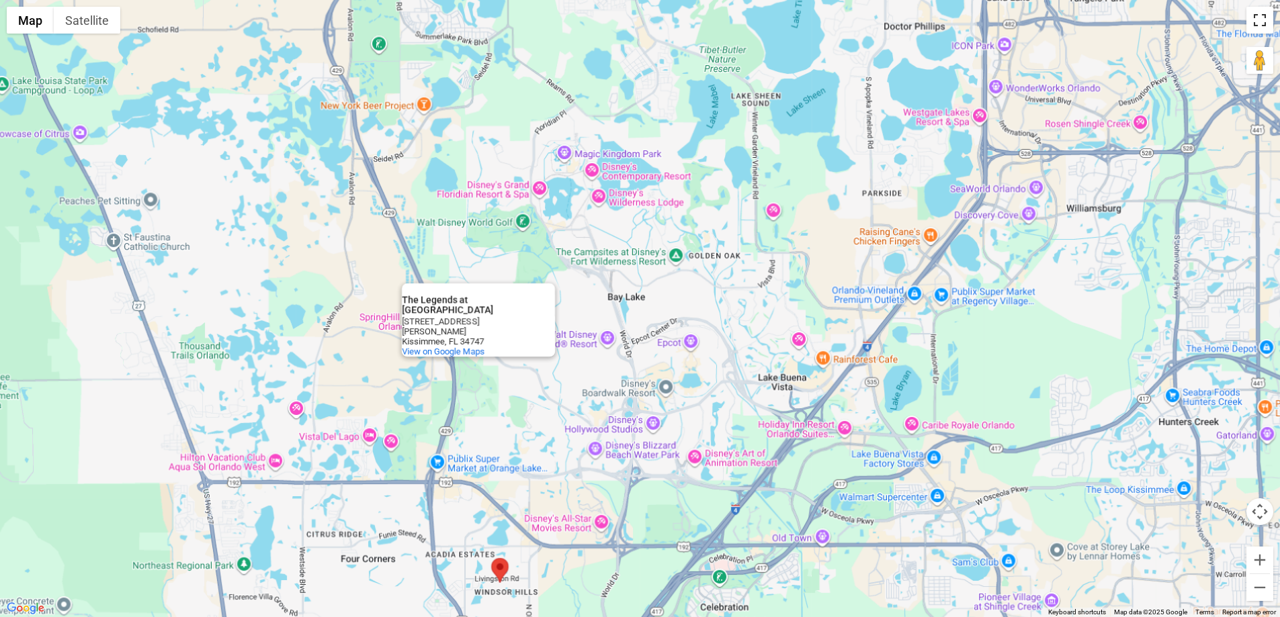
scroll to position [0, 0]
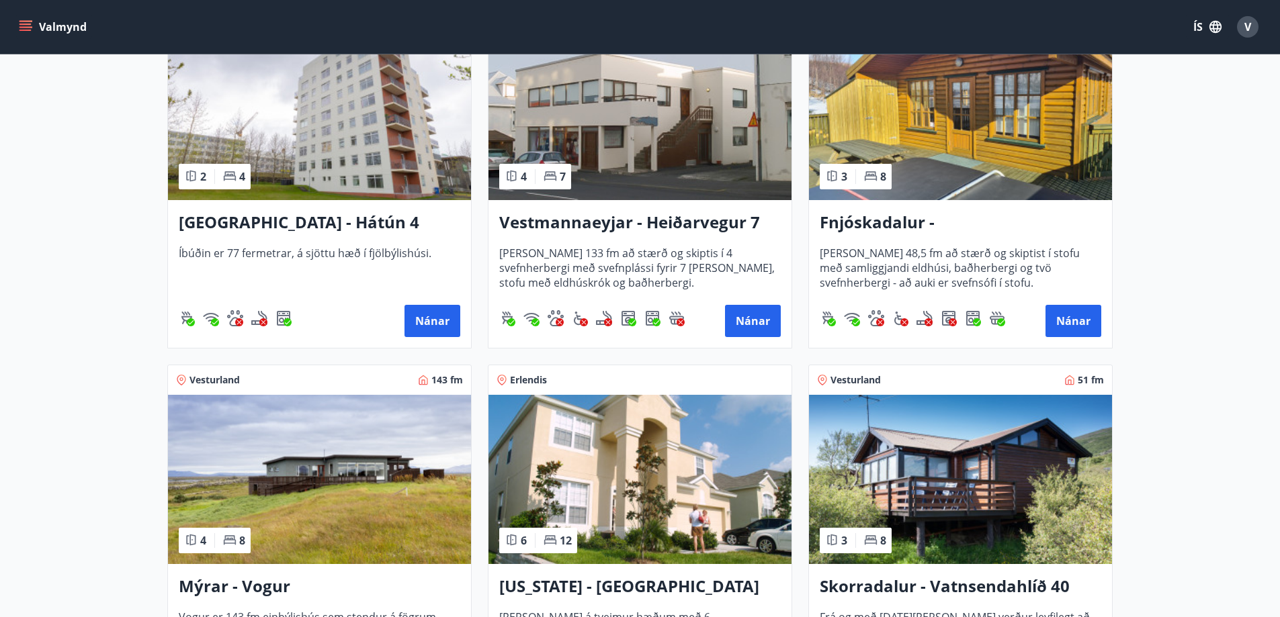
scroll to position [930, 0]
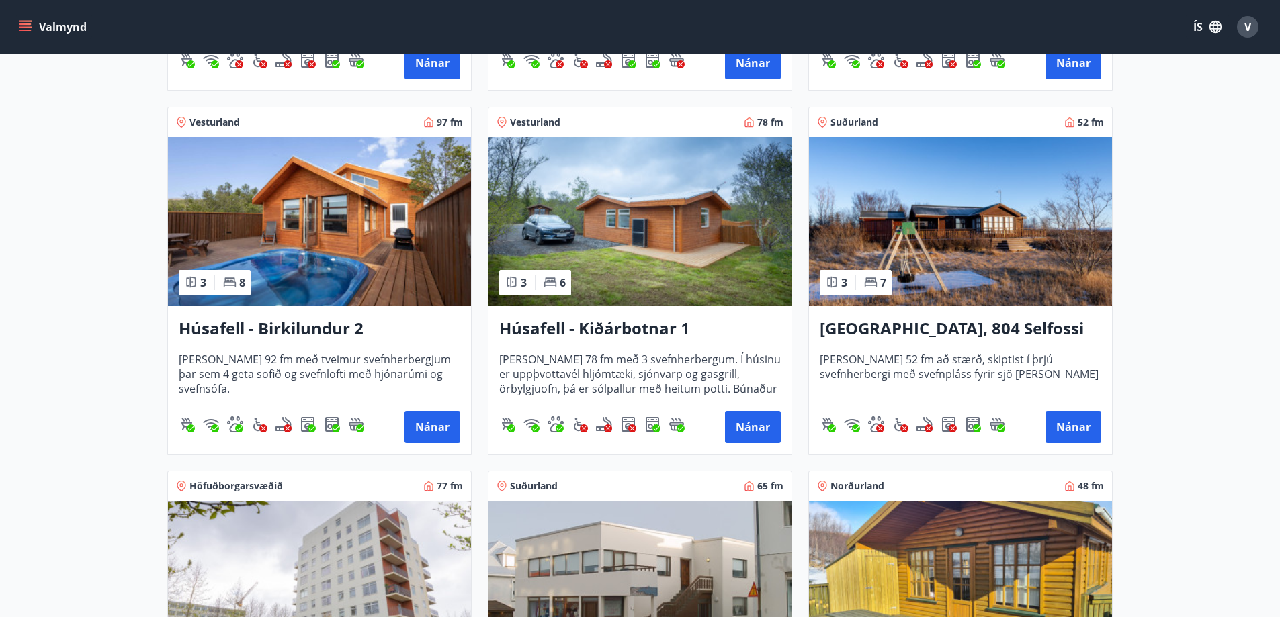
click at [28, 26] on icon "menu" at bounding box center [25, 26] width 13 height 13
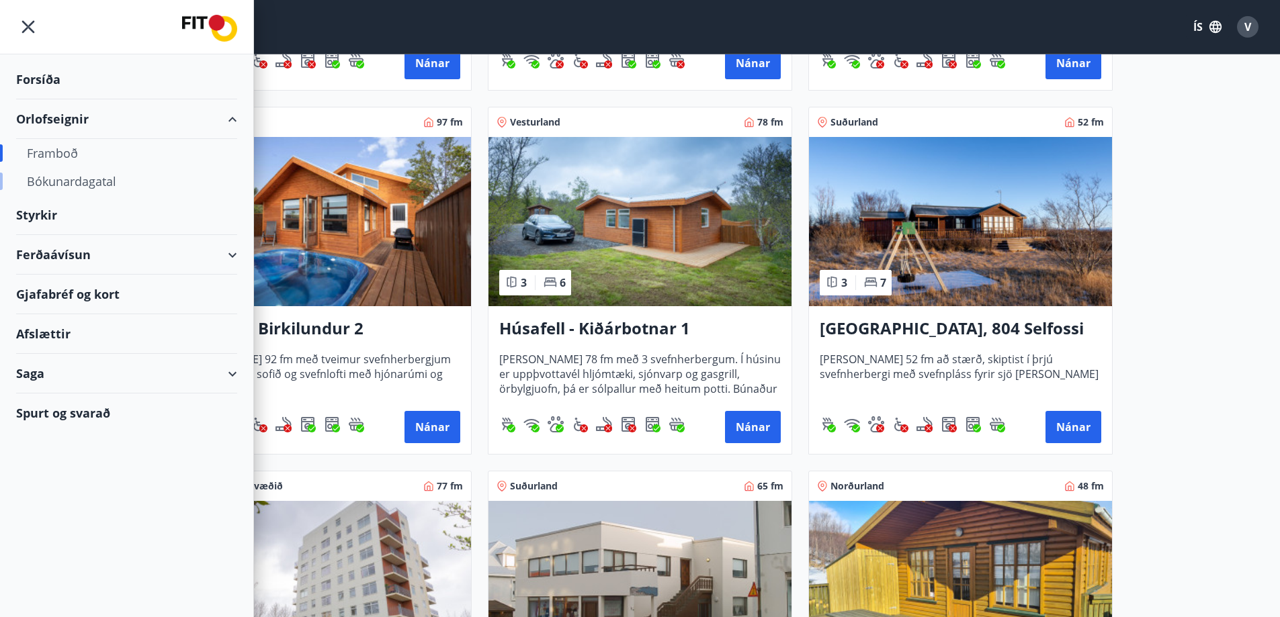
click at [101, 181] on div "Bókunardagatal" at bounding box center [127, 181] width 200 height 28
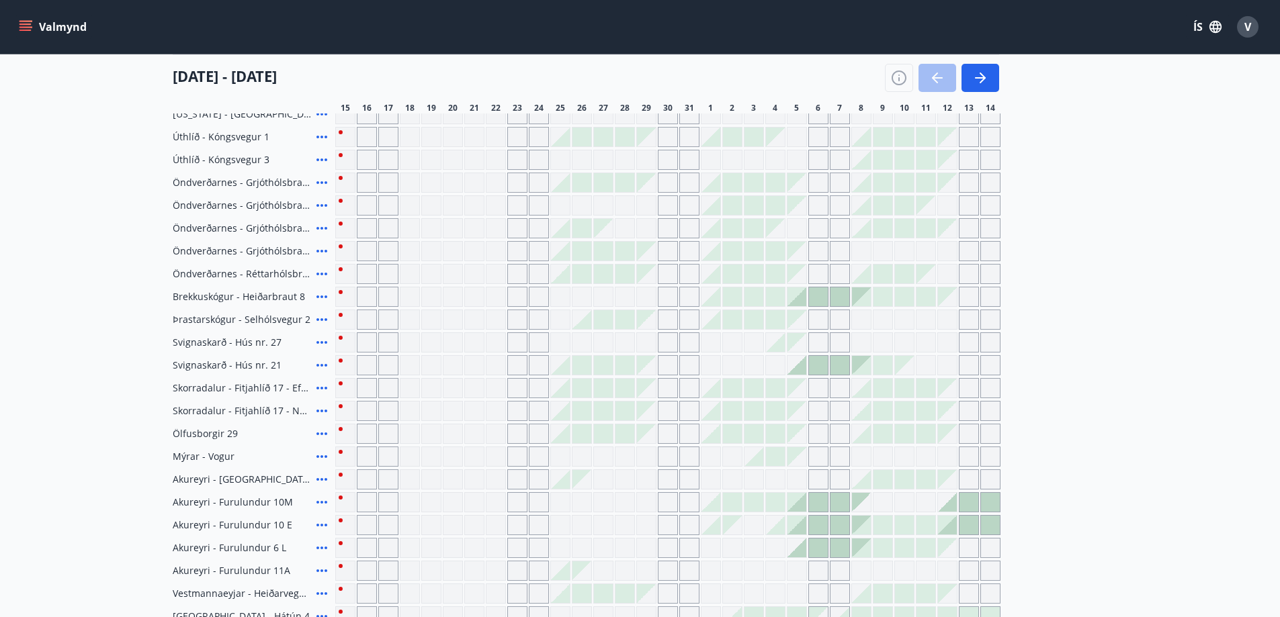
scroll to position [121, 0]
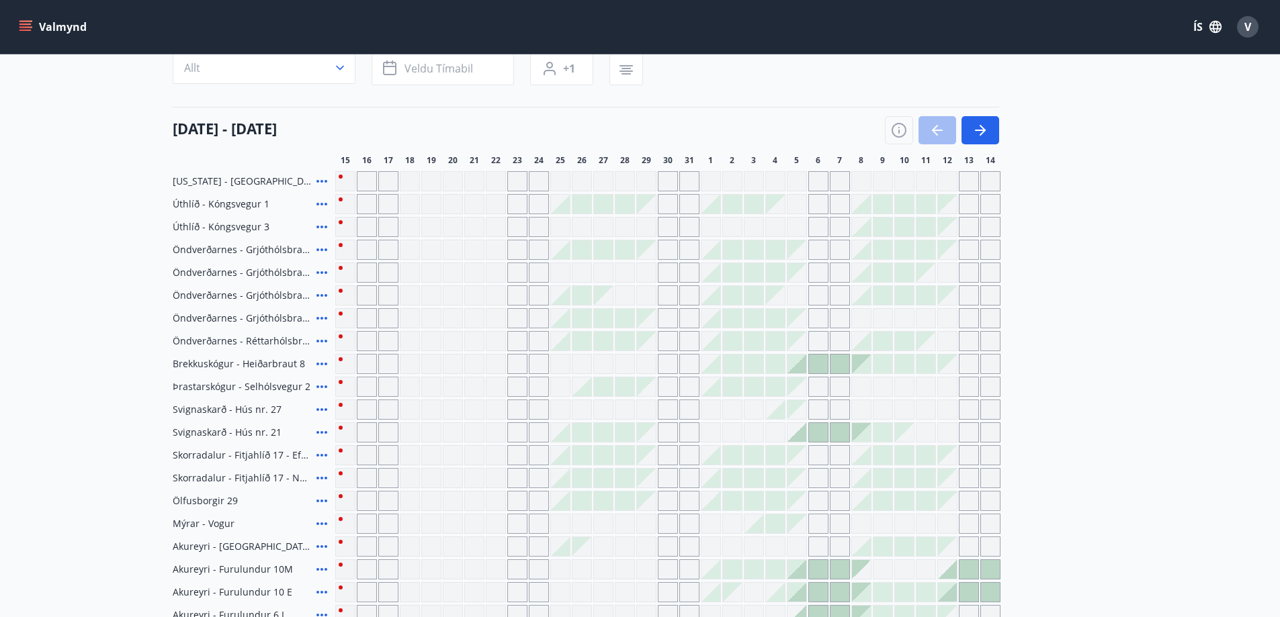
click at [834, 183] on div "Gráir dagar eru ekki bókanlegir" at bounding box center [840, 181] width 20 height 20
click at [895, 134] on div "Svæði Allt Dagsetningar Veldu tímabil Svefnstæði +1 [DATE] - [DATE] 16 17 18 19…" at bounding box center [640, 445] width 935 height 818
click at [1243, 26] on div "V" at bounding box center [1247, 26] width 21 height 21
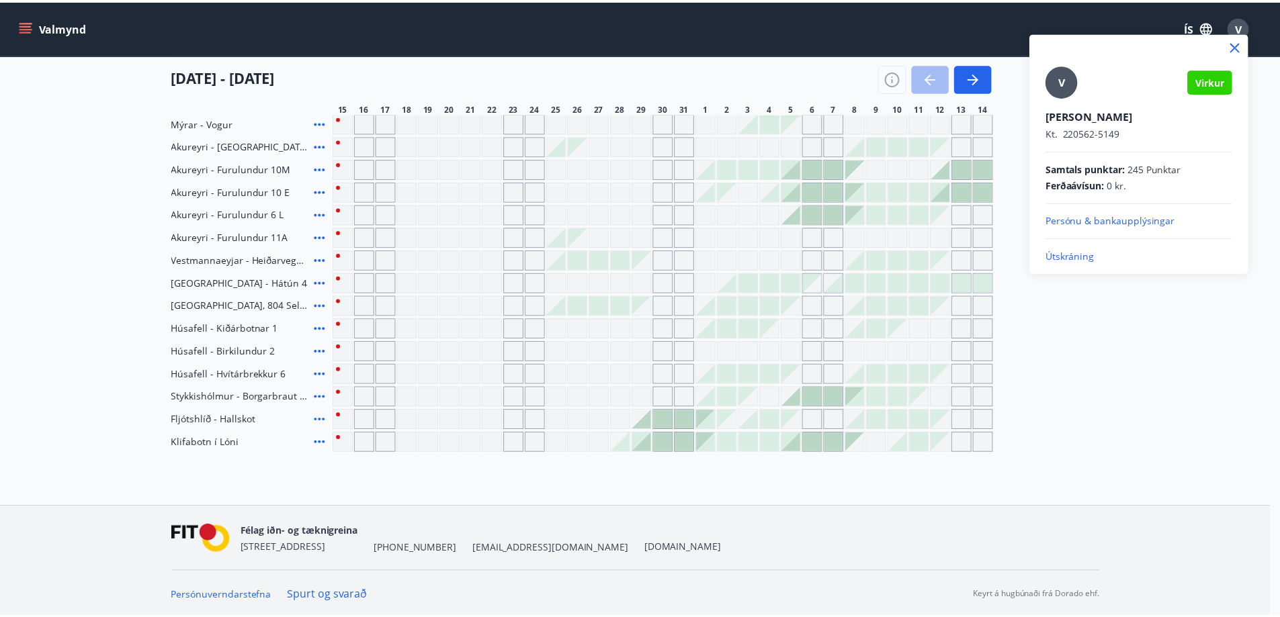
scroll to position [524, 0]
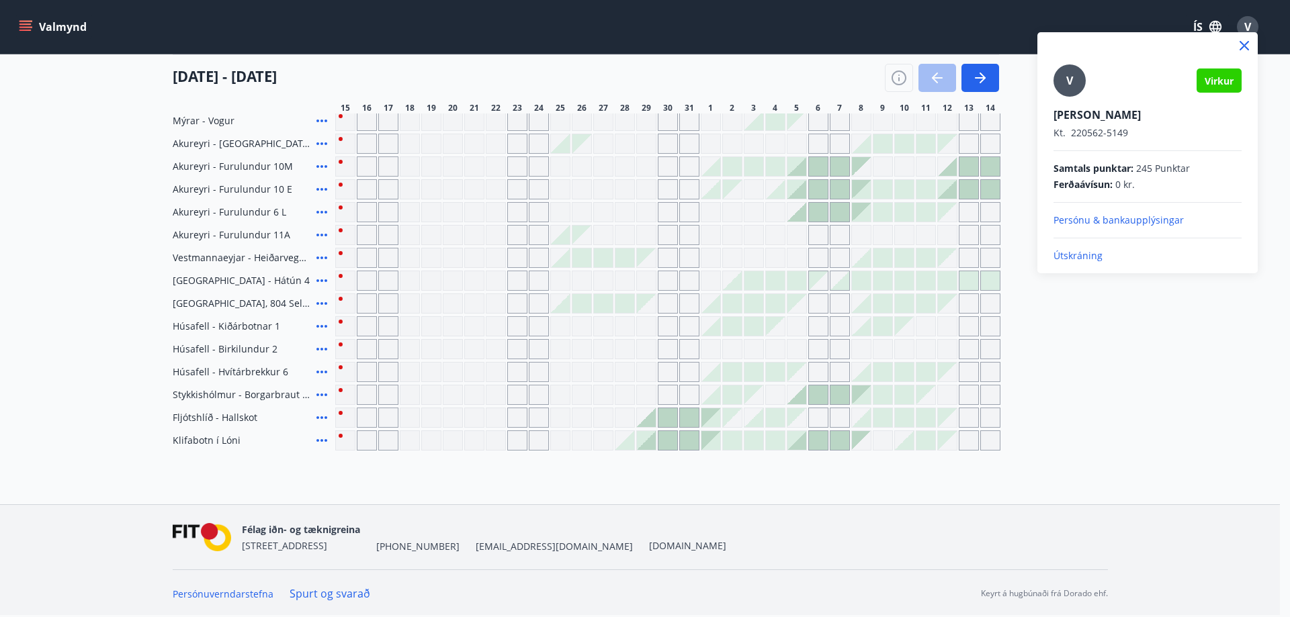
click at [1142, 321] on div at bounding box center [645, 308] width 1290 height 617
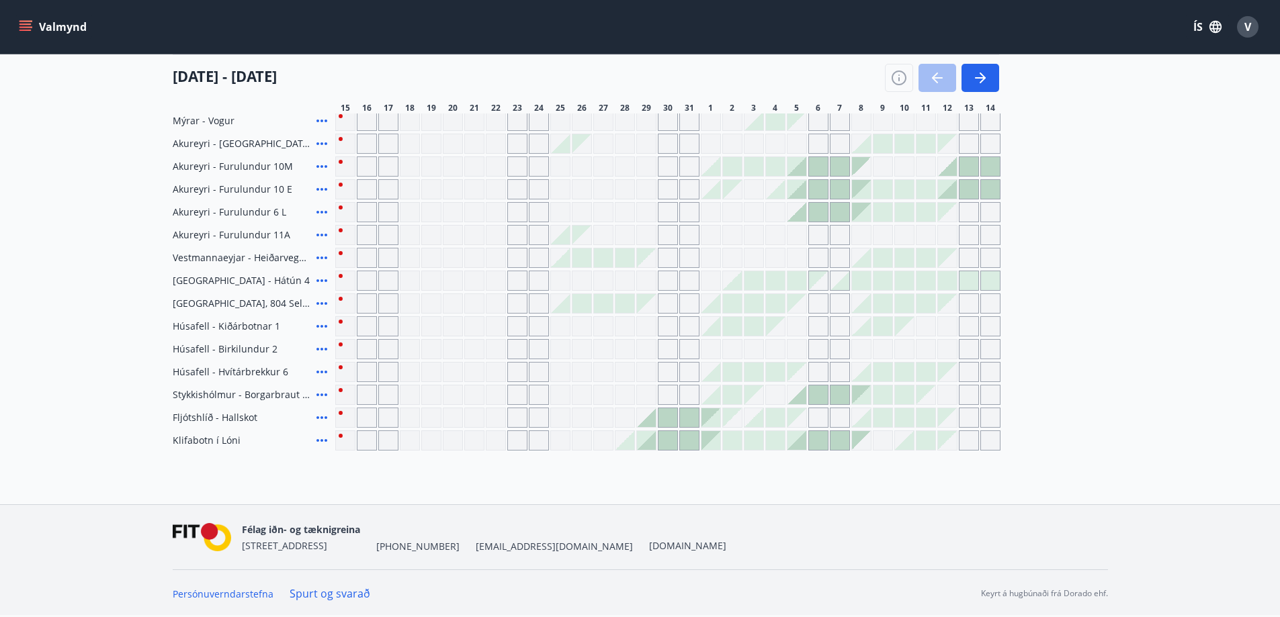
click at [324, 303] on icon at bounding box center [322, 304] width 16 height 16
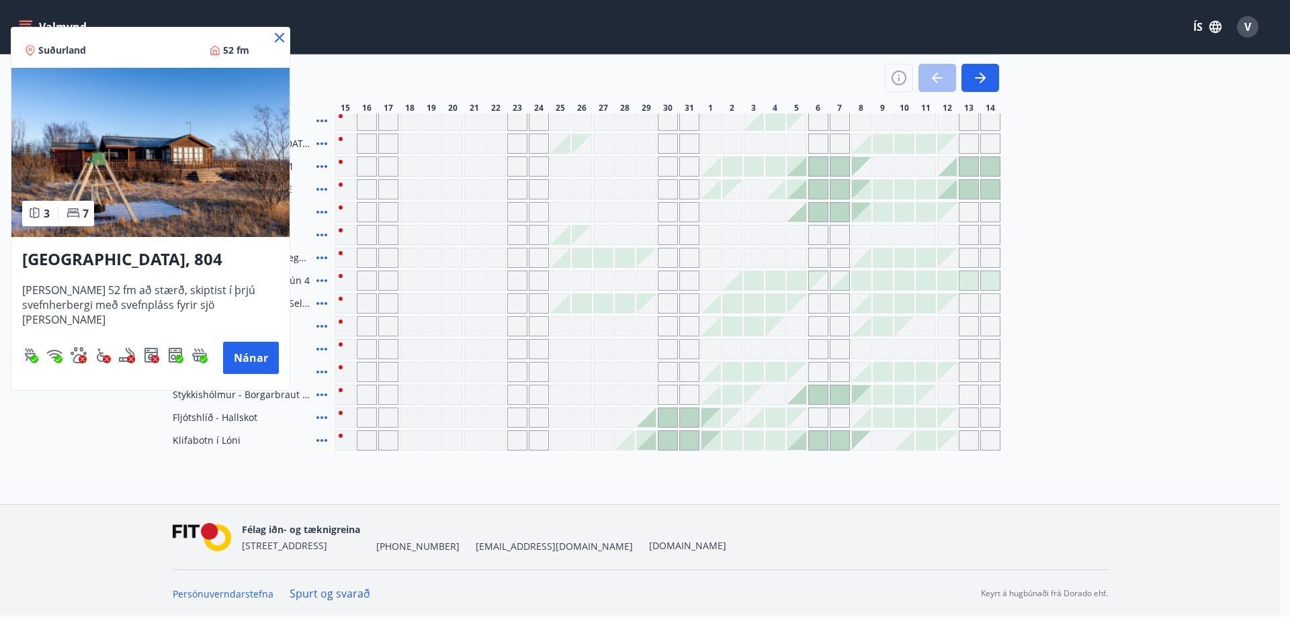
click at [275, 38] on icon at bounding box center [279, 38] width 16 height 16
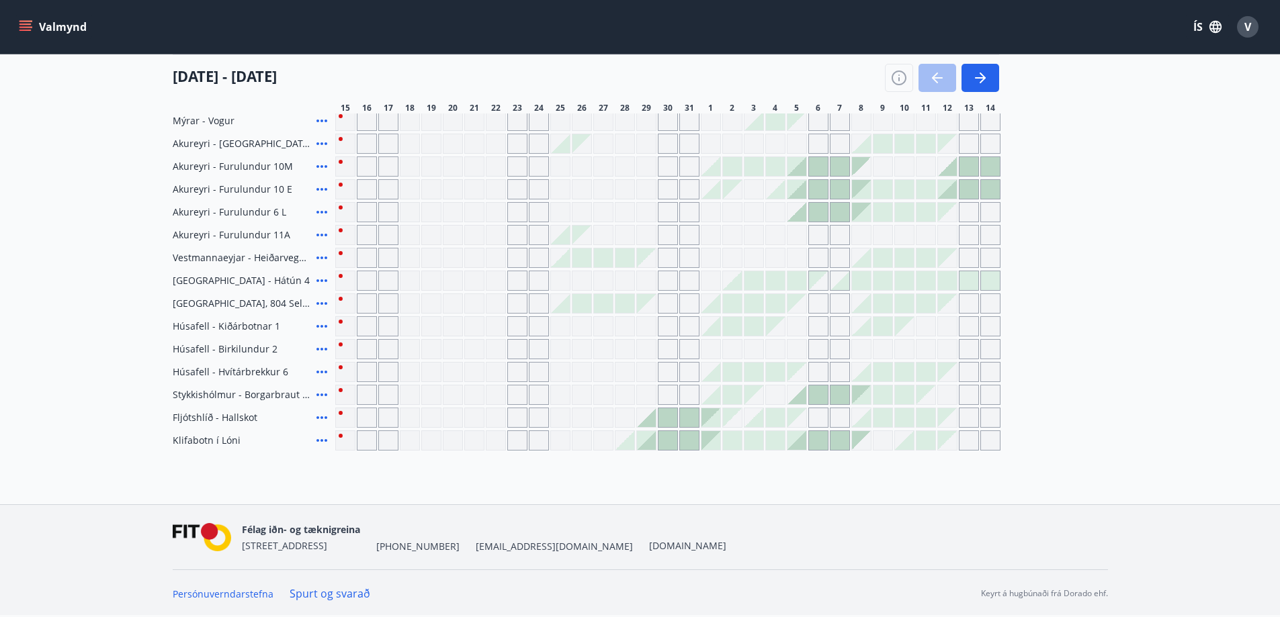
click at [280, 35] on div "Valmynd ÍS V" at bounding box center [640, 27] width 1248 height 32
click at [900, 77] on icon "button" at bounding box center [899, 78] width 16 height 16
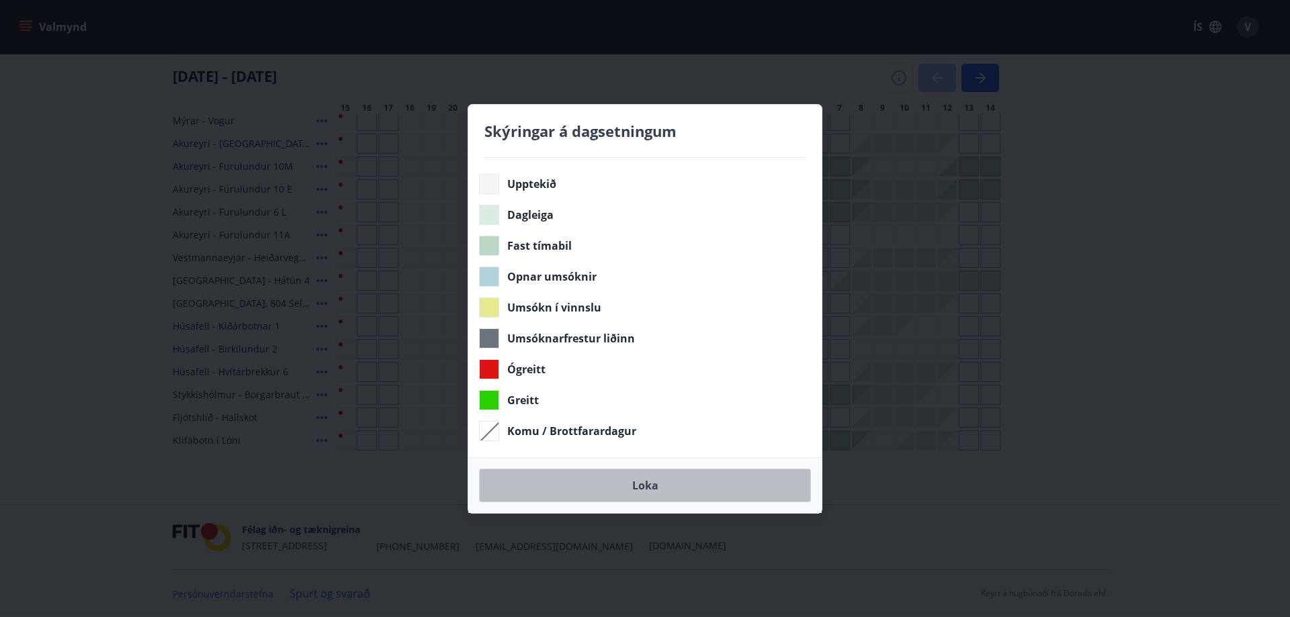
click at [637, 489] on button "Loka" at bounding box center [645, 486] width 332 height 34
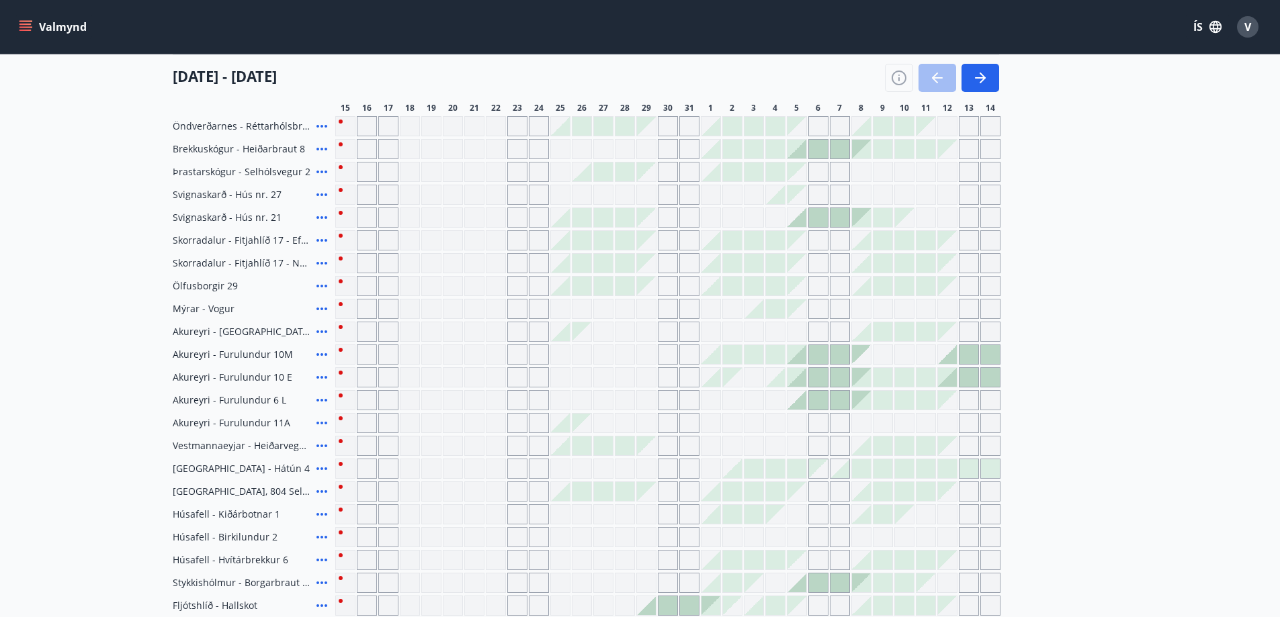
scroll to position [403, 0]
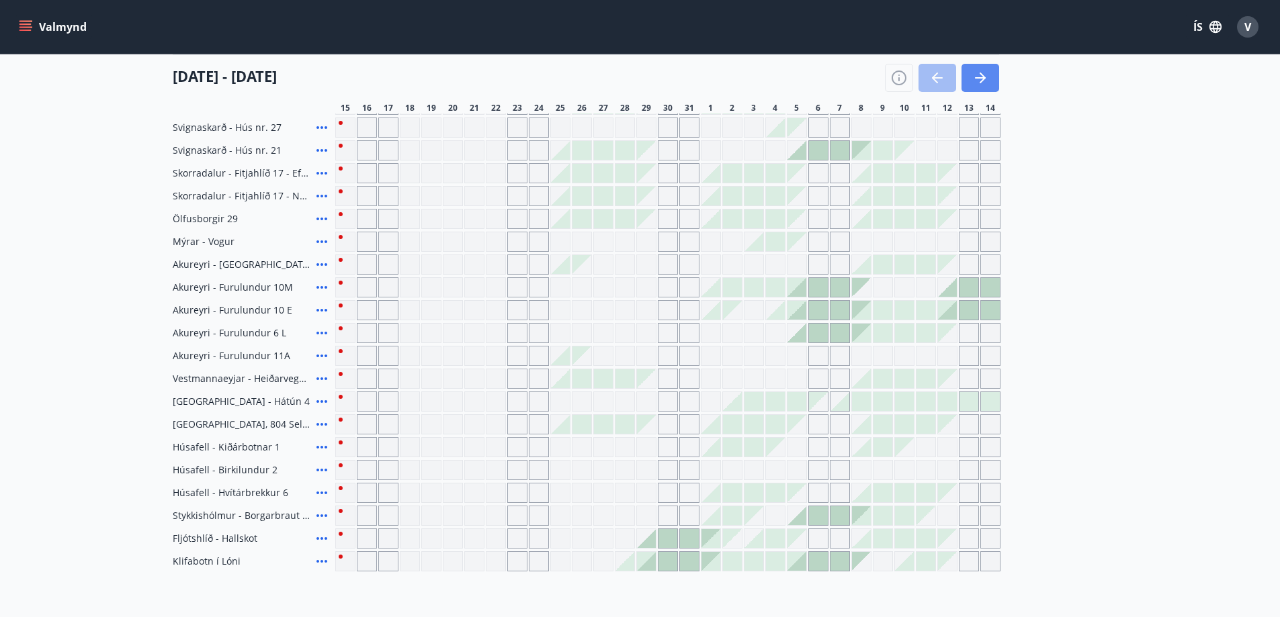
click at [980, 77] on icon "button" at bounding box center [980, 77] width 11 height 1
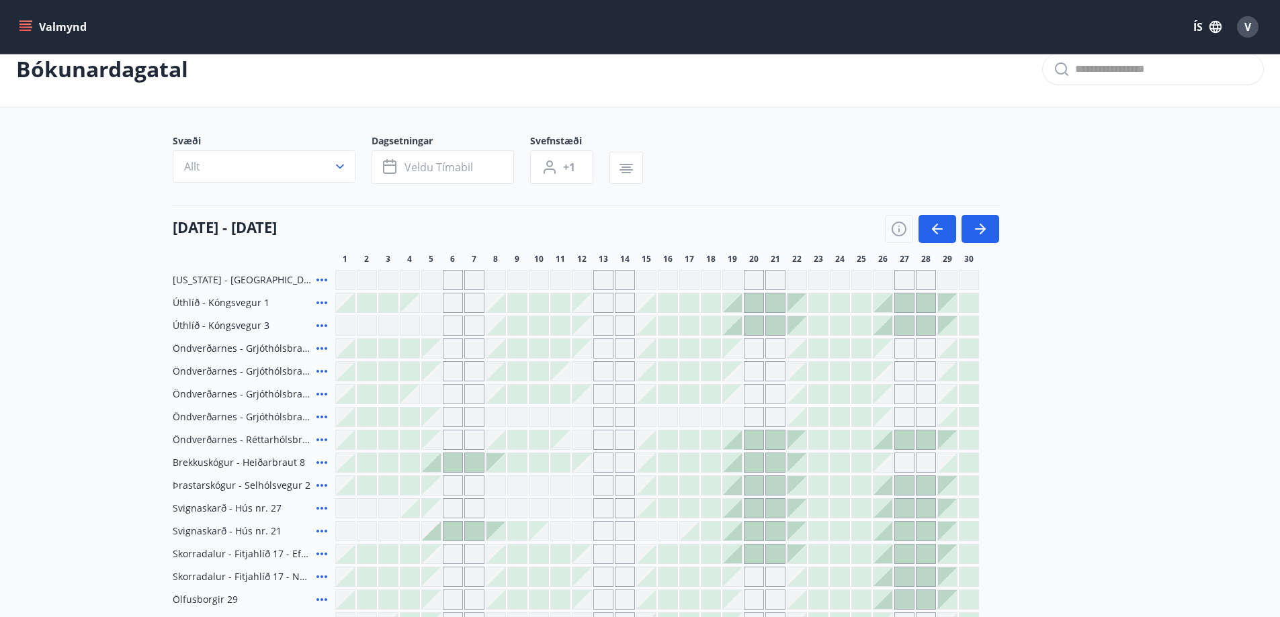
scroll to position [0, 0]
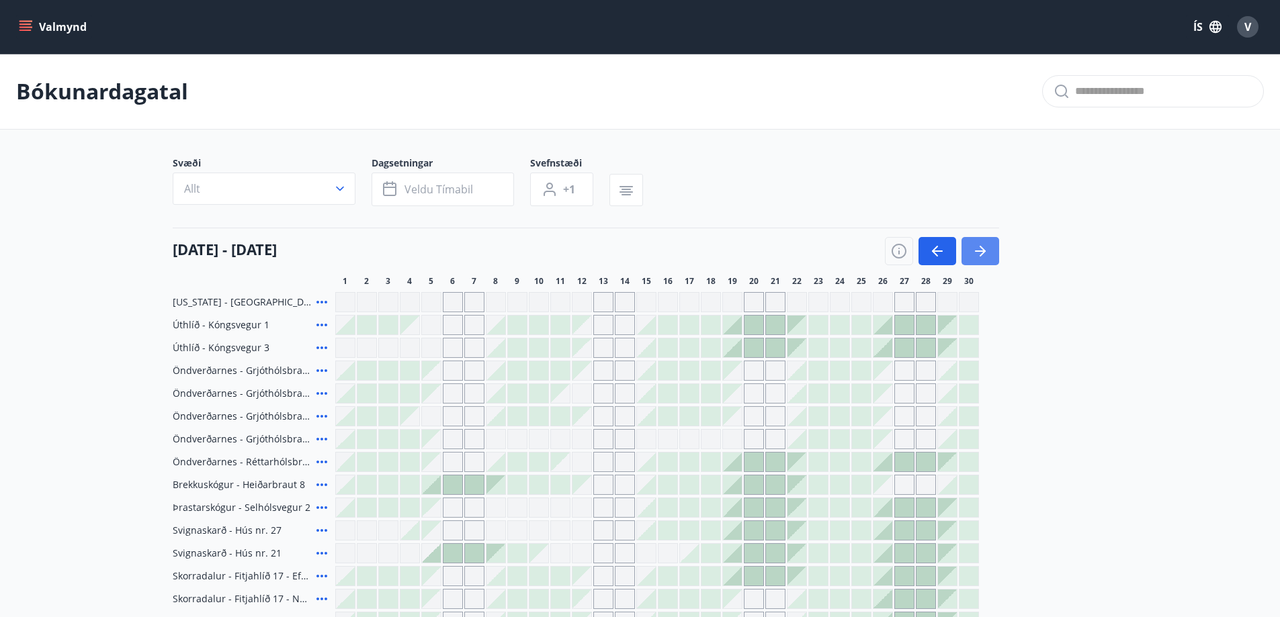
click at [977, 255] on icon "button" at bounding box center [980, 251] width 16 height 16
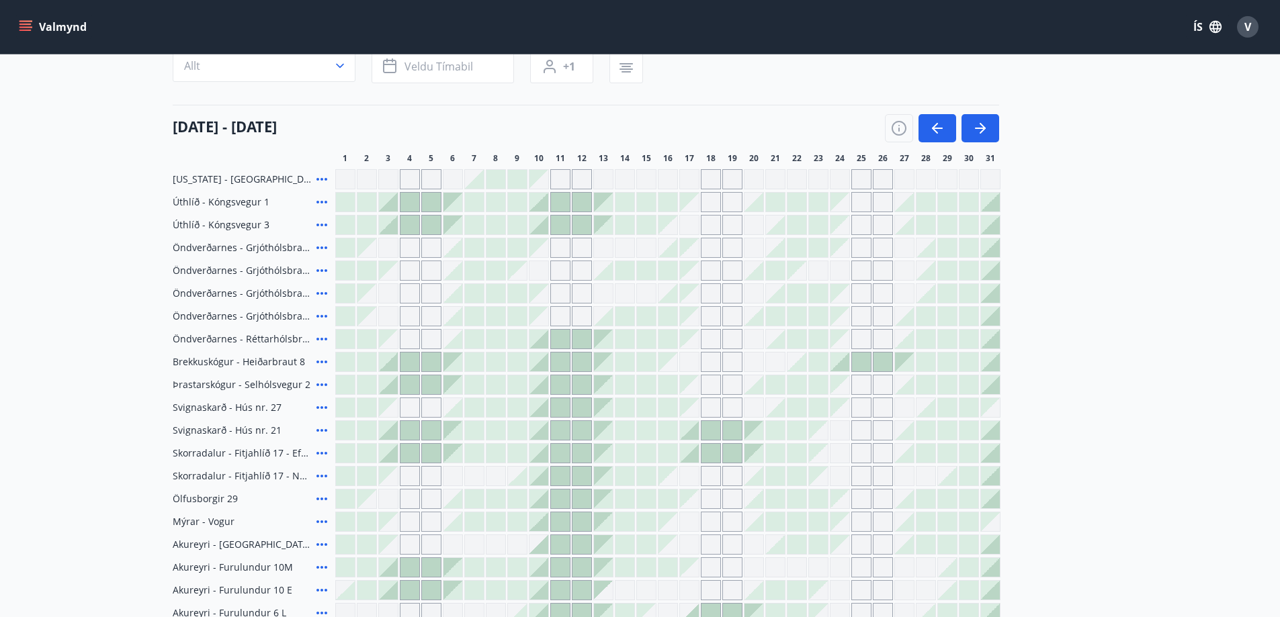
scroll to position [67, 0]
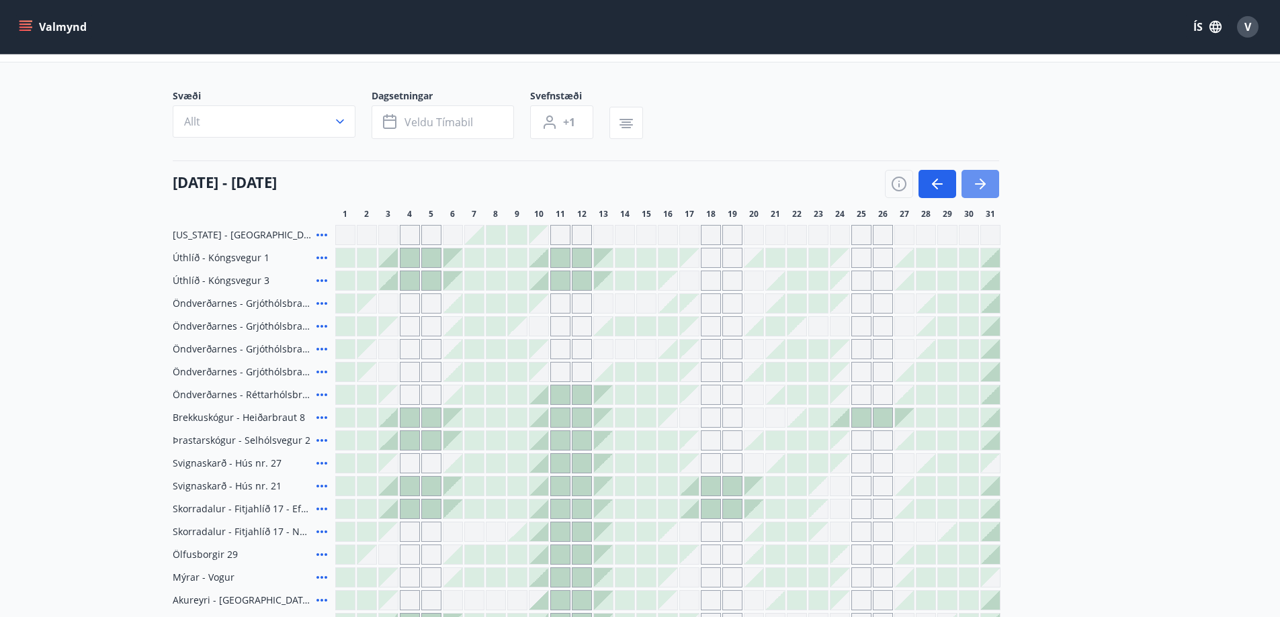
drag, startPoint x: 978, startPoint y: 185, endPoint x: 1170, endPoint y: 353, distance: 255.2
click at [977, 185] on icon "button" at bounding box center [980, 184] width 16 height 16
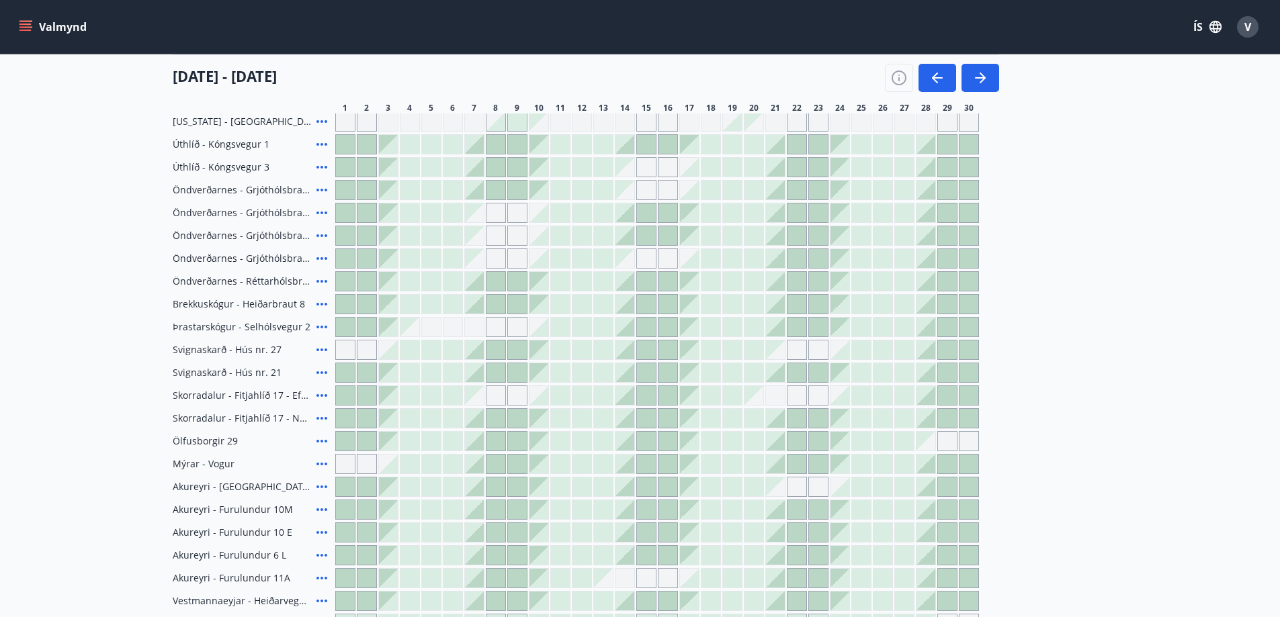
scroll to position [202, 0]
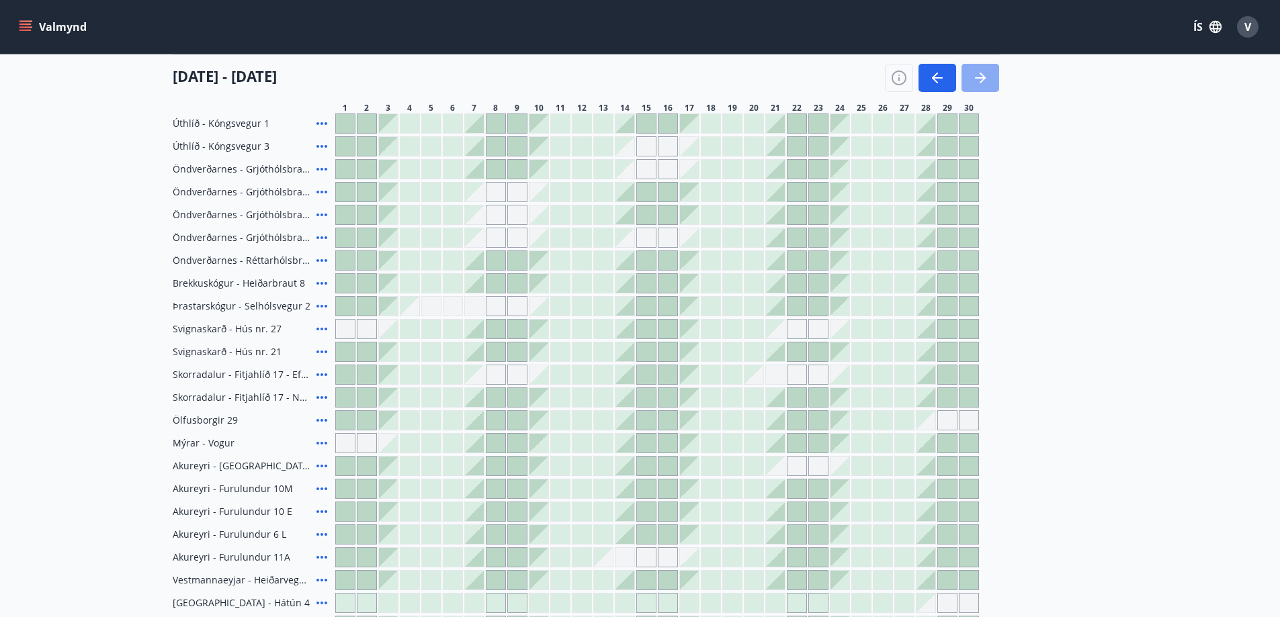
click at [977, 80] on icon "button" at bounding box center [980, 78] width 16 height 16
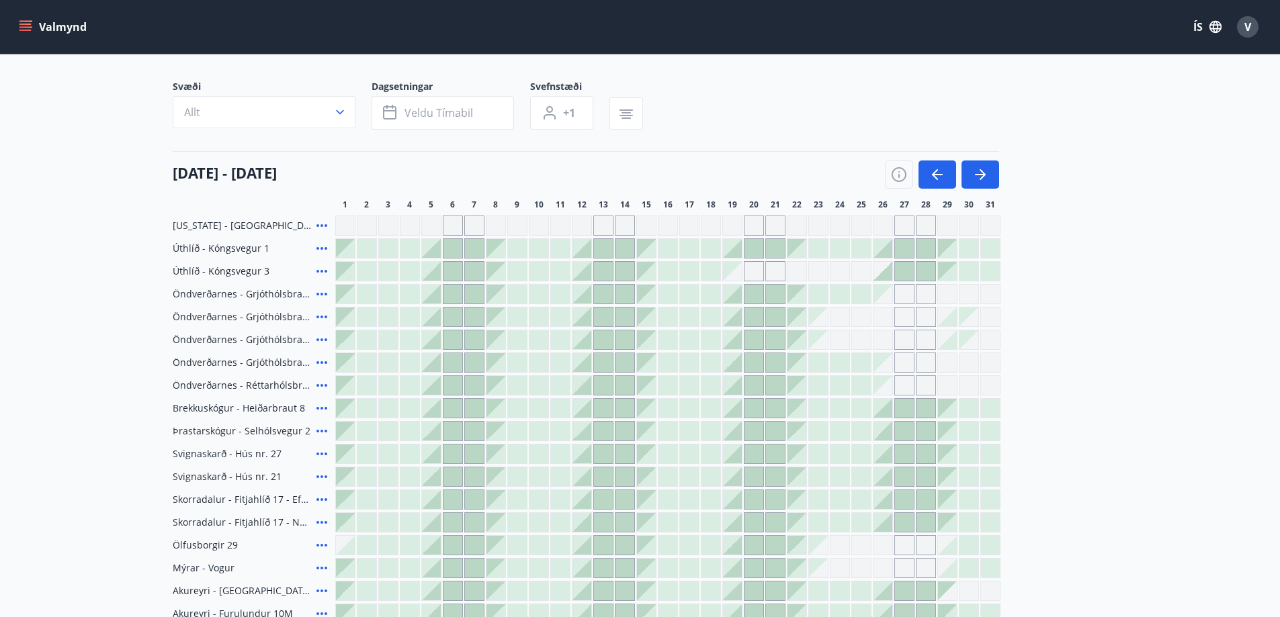
scroll to position [54, 0]
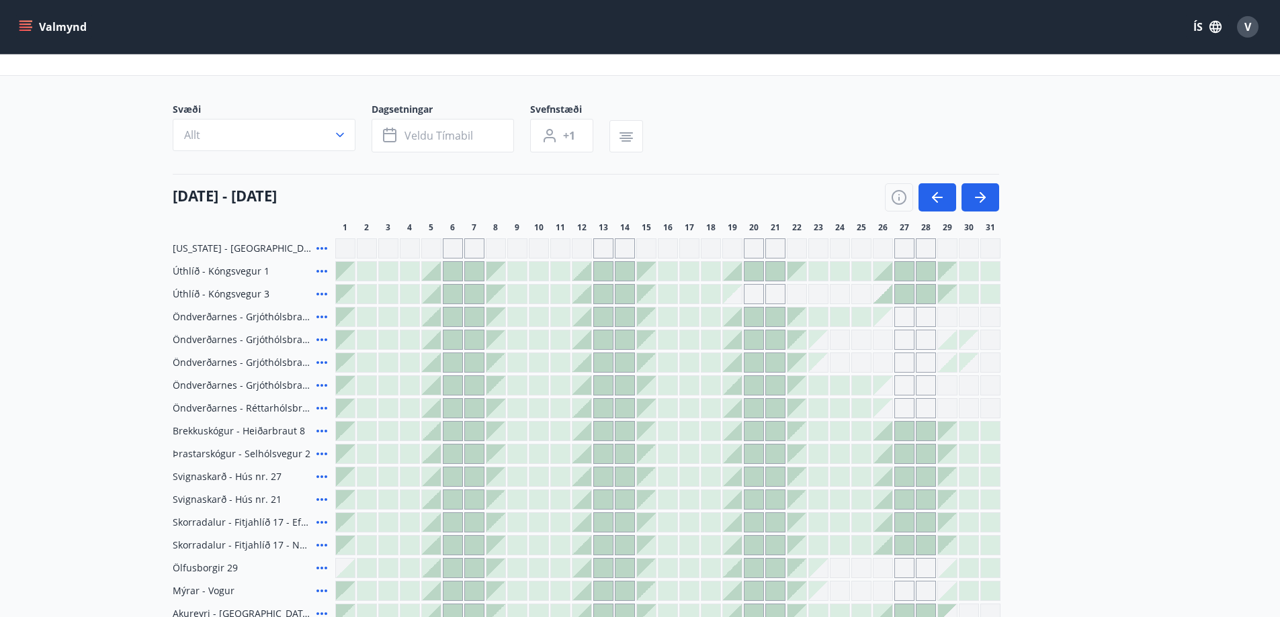
click at [979, 200] on icon "button" at bounding box center [980, 197] width 16 height 16
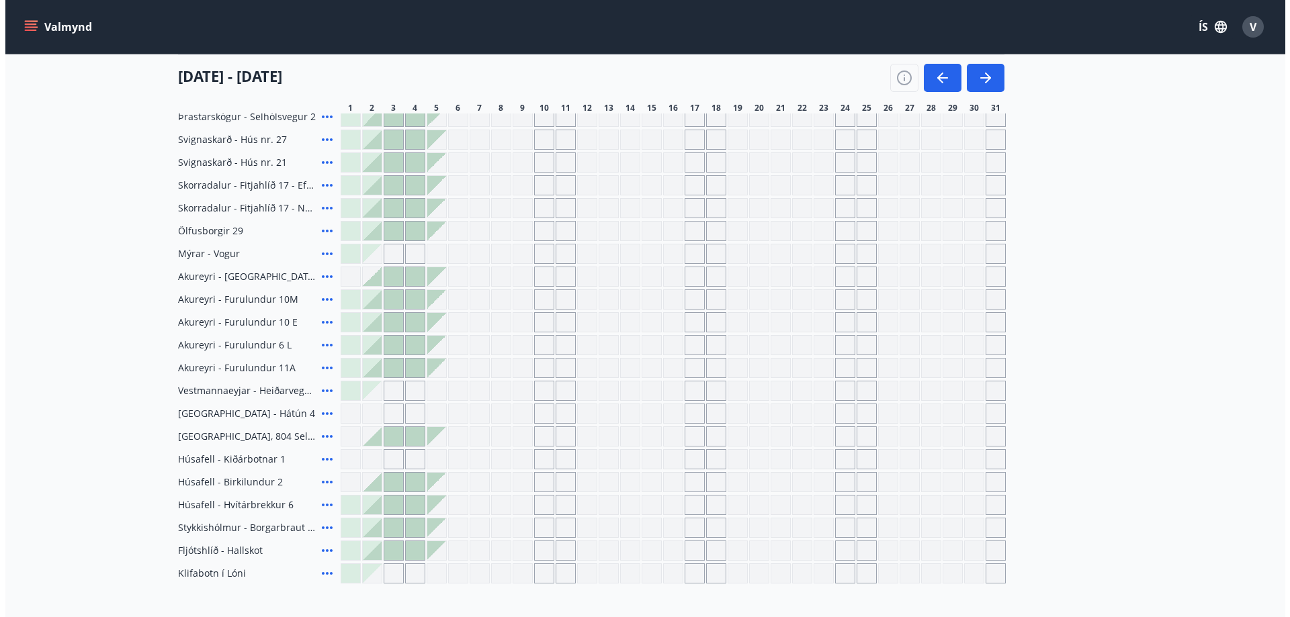
scroll to position [0, 0]
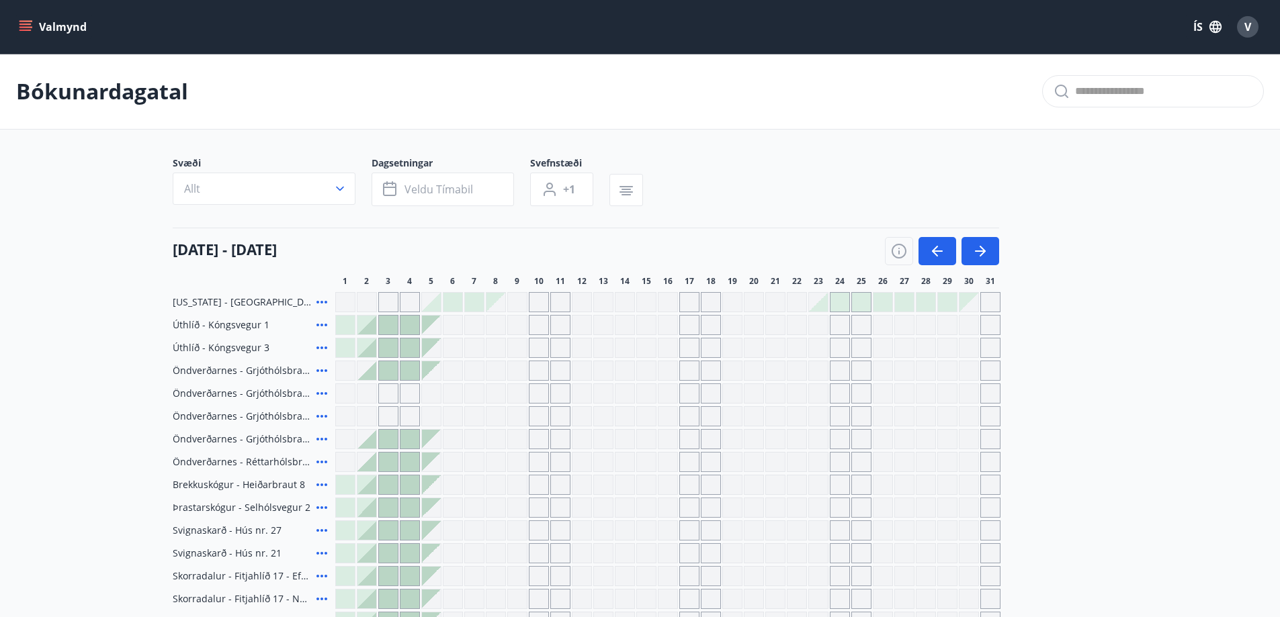
click at [32, 26] on button "Valmynd" at bounding box center [54, 27] width 76 height 24
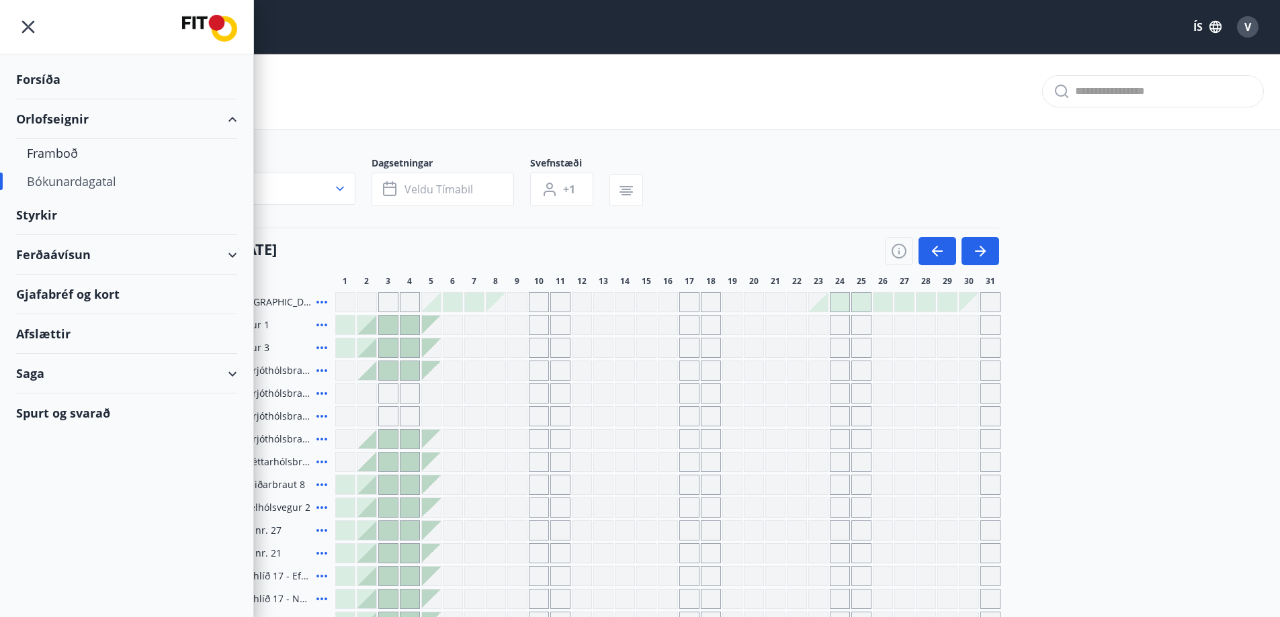
click at [89, 294] on div "Gjafabréf og kort" at bounding box center [126, 295] width 221 height 40
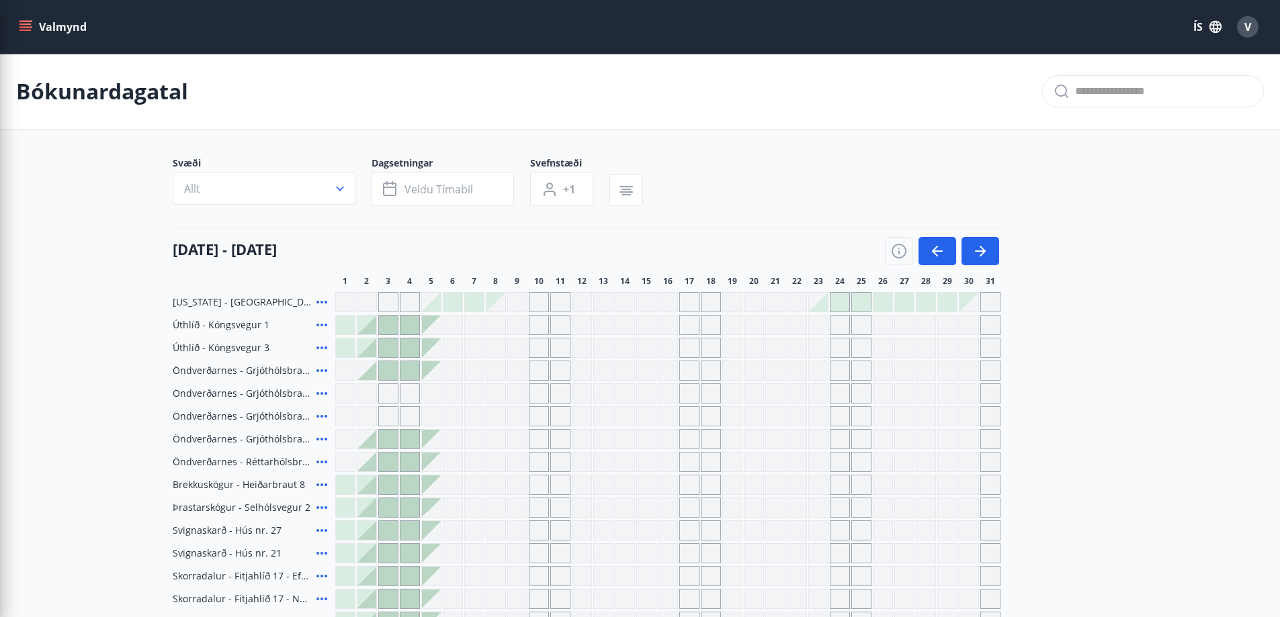
click at [273, 78] on div "Bókunardagatal" at bounding box center [640, 92] width 1280 height 76
click at [1246, 24] on span "V" at bounding box center [1247, 26] width 7 height 15
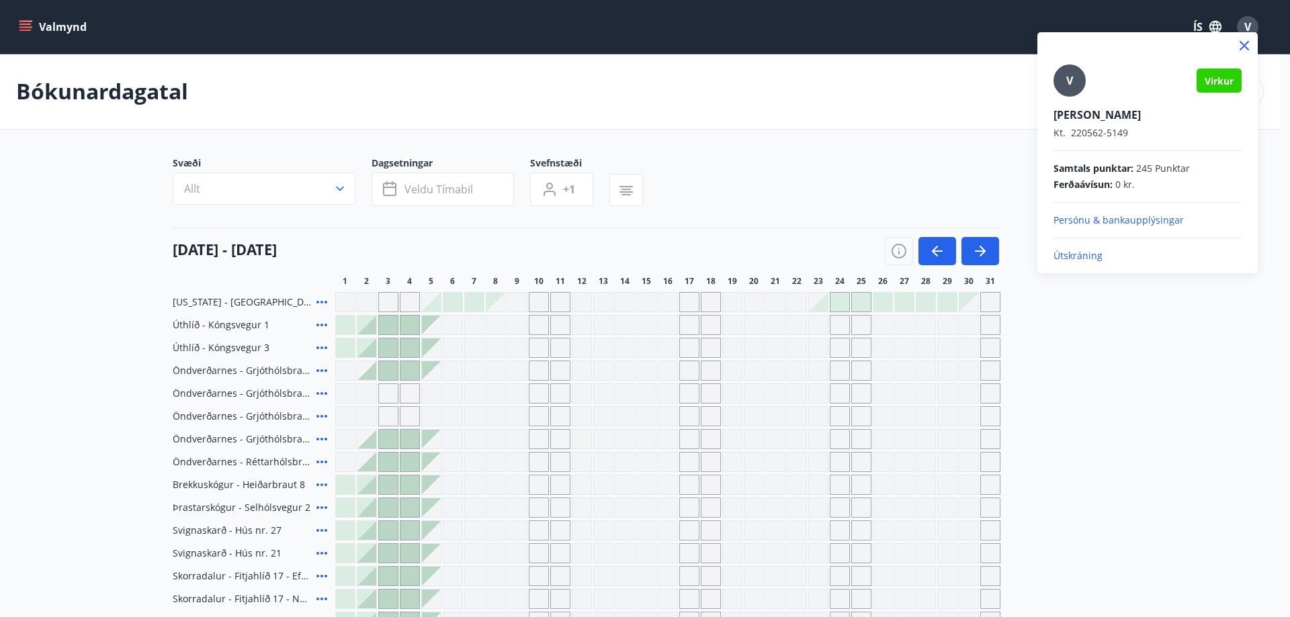
click at [1079, 257] on p "Útskráning" at bounding box center [1147, 255] width 188 height 13
